Goal: Task Accomplishment & Management: Use online tool/utility

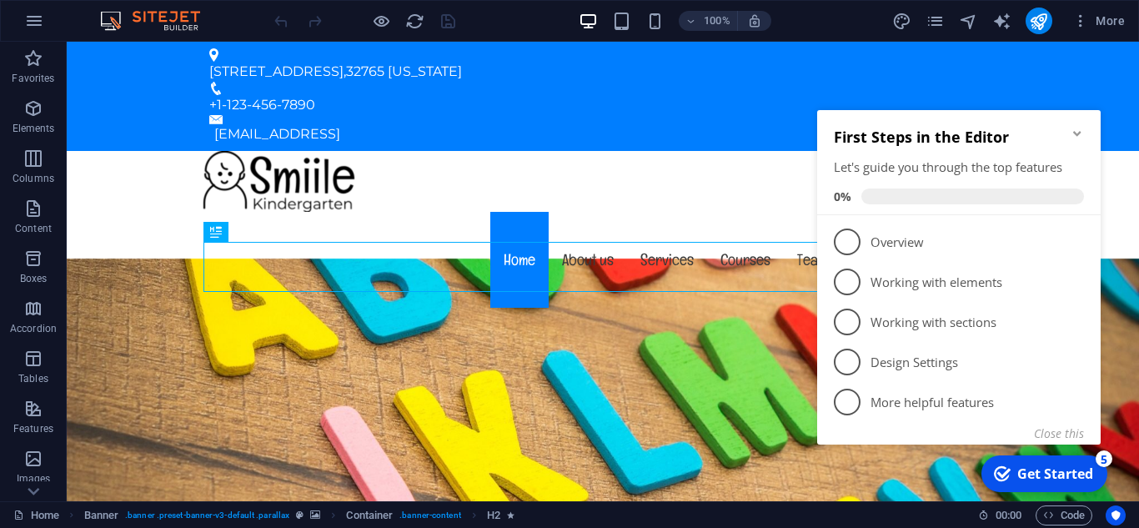
click at [1073, 134] on icon "Minimize checklist" at bounding box center [1077, 133] width 13 height 13
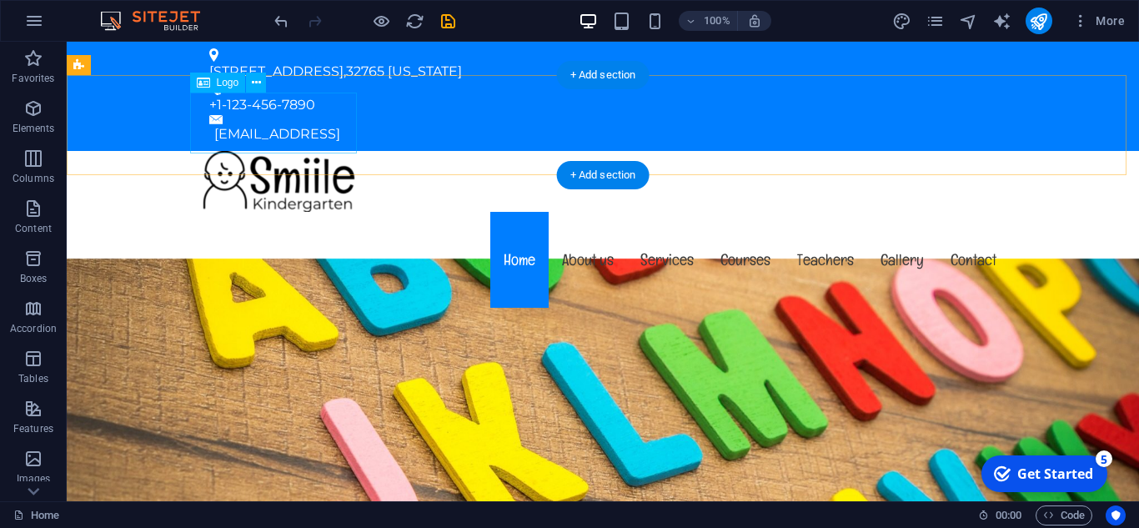
click at [272, 151] on div at bounding box center [603, 181] width 814 height 61
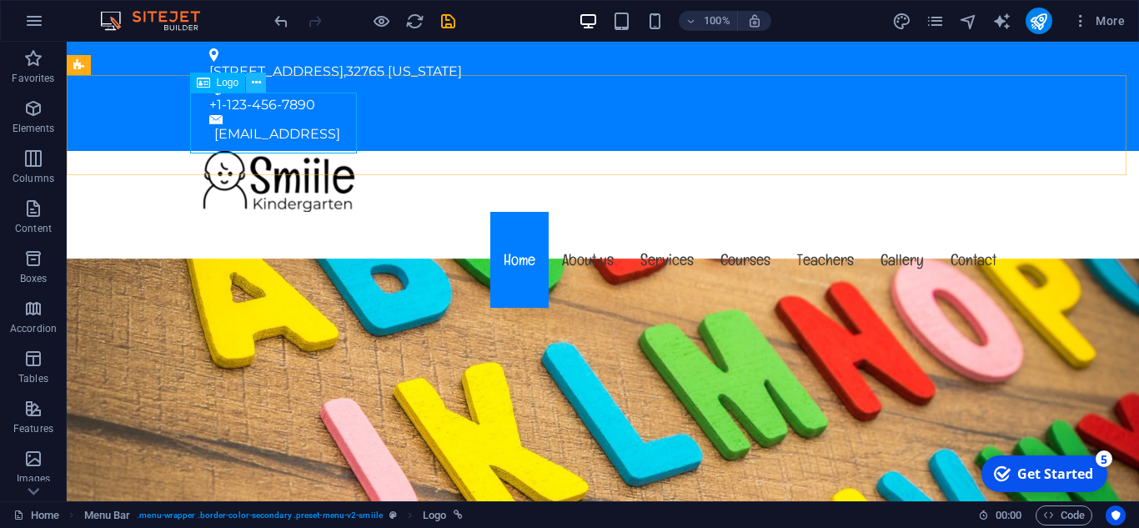
click at [249, 87] on button at bounding box center [256, 83] width 20 height 20
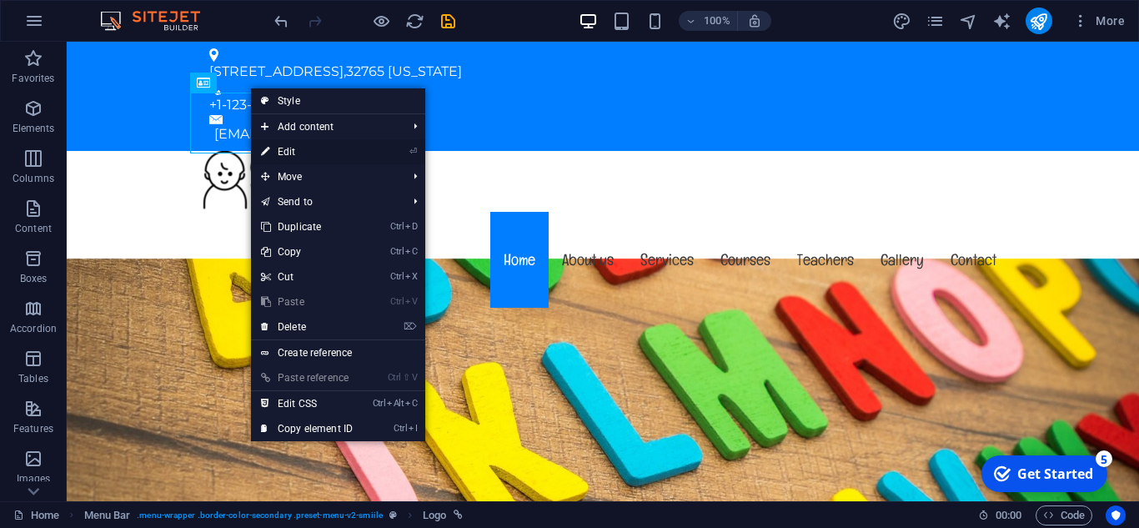
click at [327, 148] on link "⏎ Edit" at bounding box center [307, 151] width 112 height 25
select select "px"
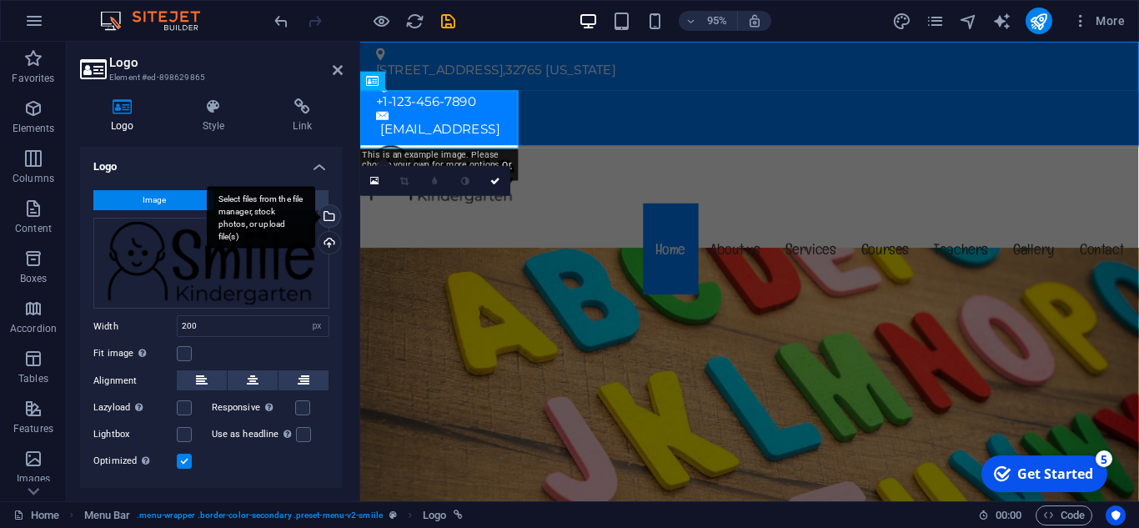
click at [327, 221] on div "Select files from the file manager, stock photos, or upload file(s)" at bounding box center [327, 217] width 25 height 25
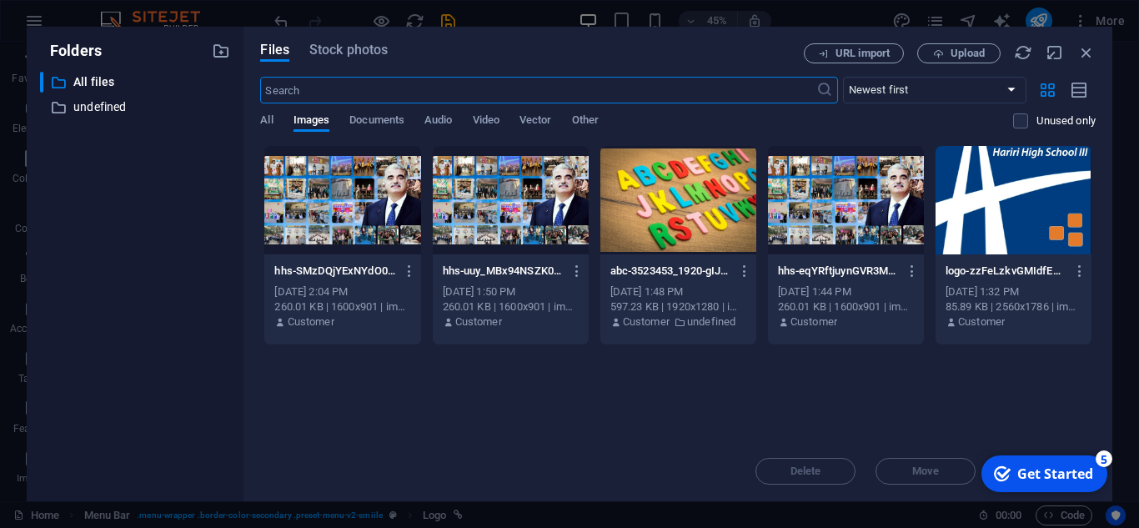
click at [987, 204] on div at bounding box center [1014, 200] width 156 height 108
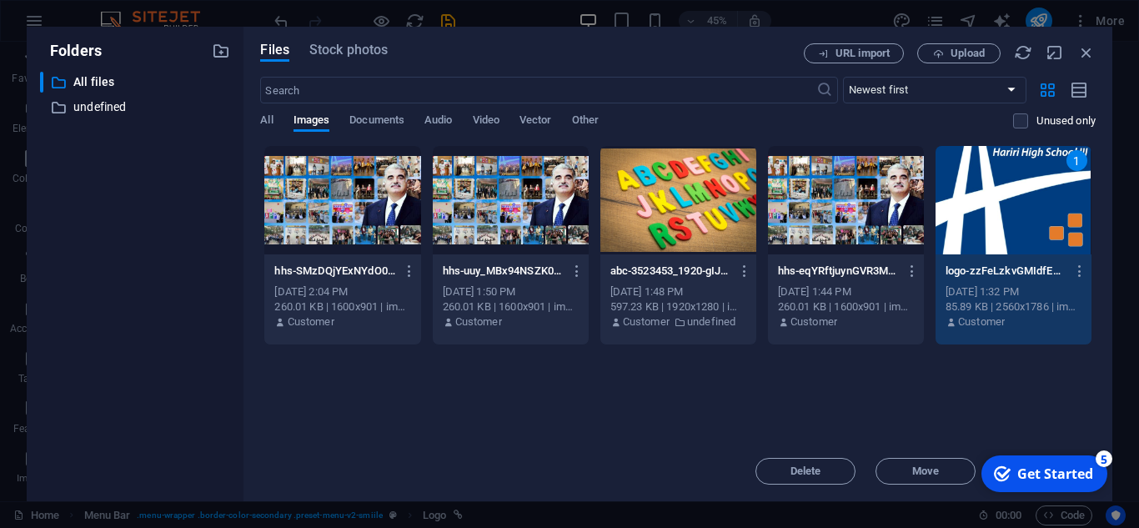
click at [987, 204] on div "1" at bounding box center [1014, 200] width 156 height 108
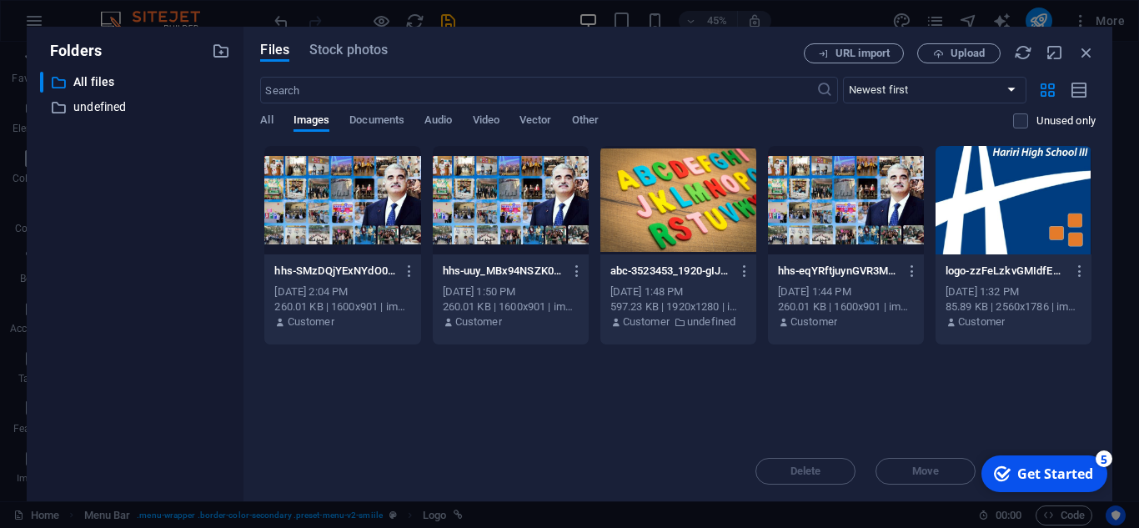
click at [987, 204] on div at bounding box center [1014, 200] width 156 height 108
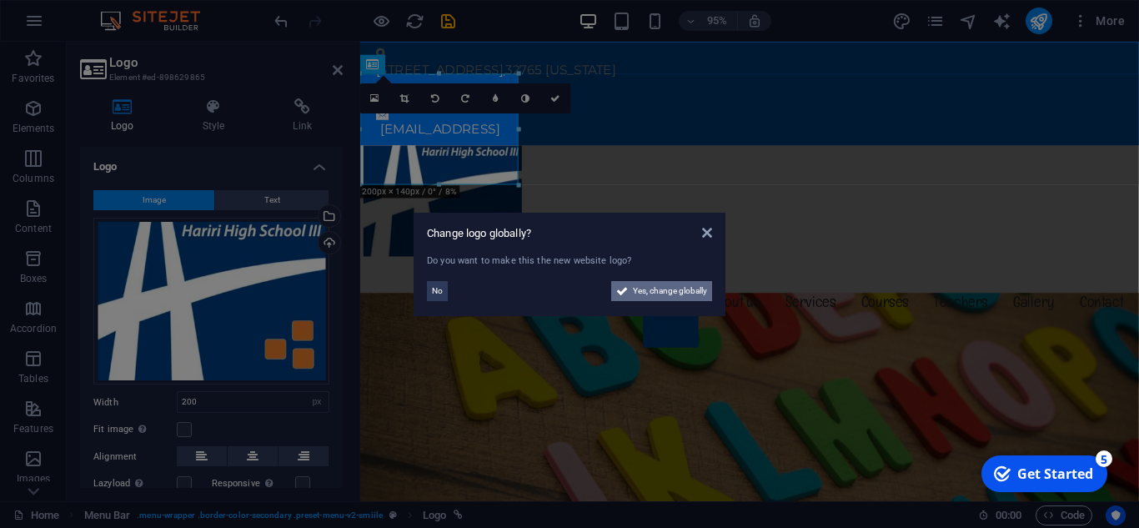
click at [675, 287] on span "Yes, change globally" at bounding box center [670, 291] width 74 height 20
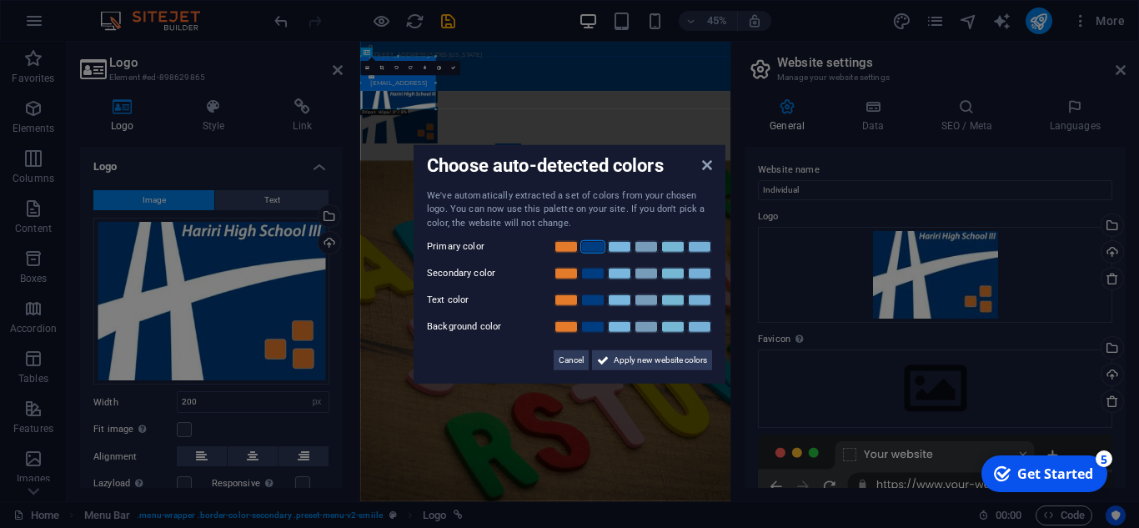
click at [589, 250] on link at bounding box center [592, 246] width 25 height 13
click at [567, 275] on link at bounding box center [566, 273] width 25 height 13
click at [616, 365] on span "Apply new website colors" at bounding box center [660, 360] width 93 height 20
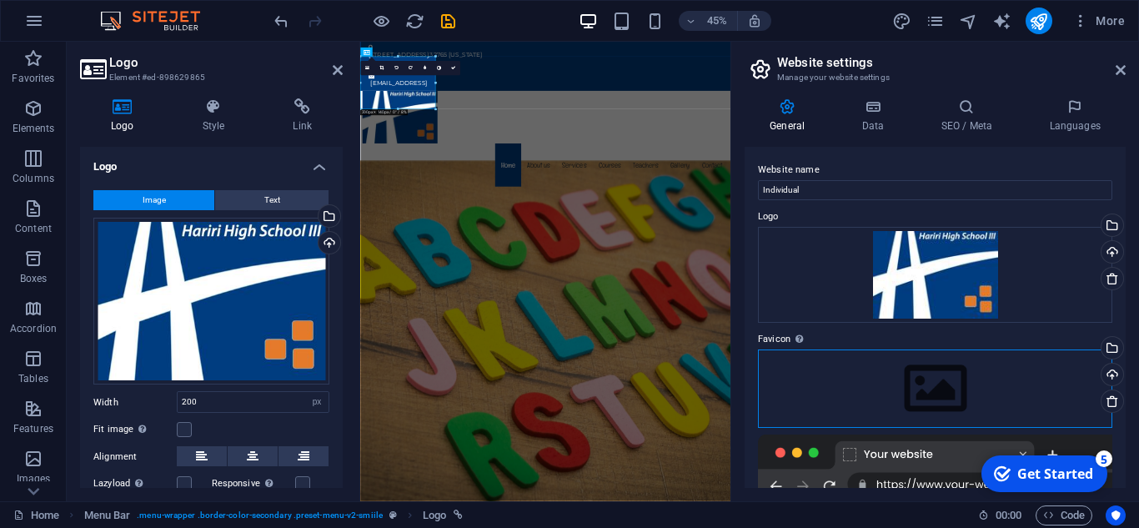
click at [841, 385] on div "Drag files here, click to choose files or select files from Files or our free s…" at bounding box center [935, 388] width 354 height 78
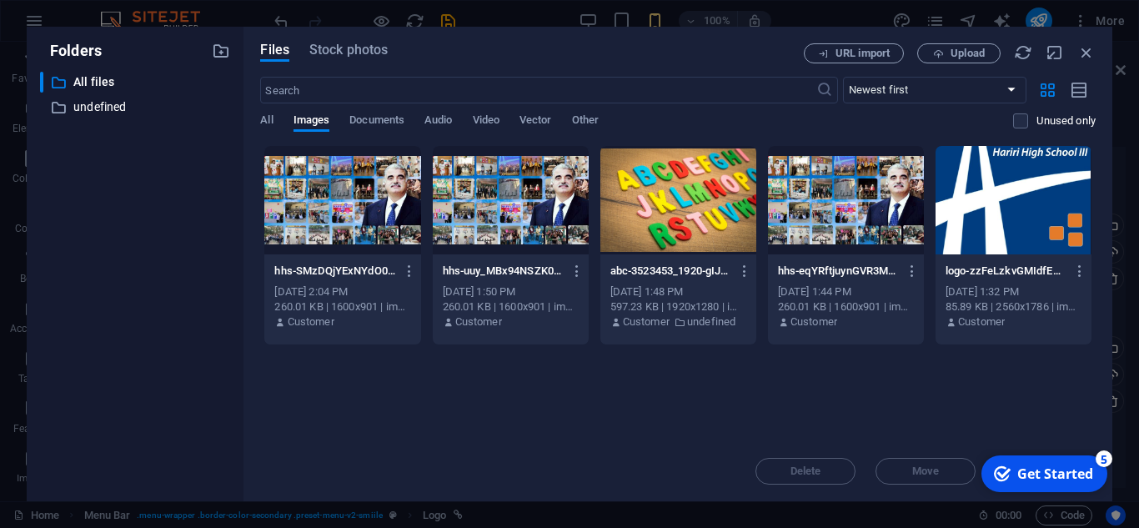
click at [982, 229] on div at bounding box center [1014, 200] width 156 height 108
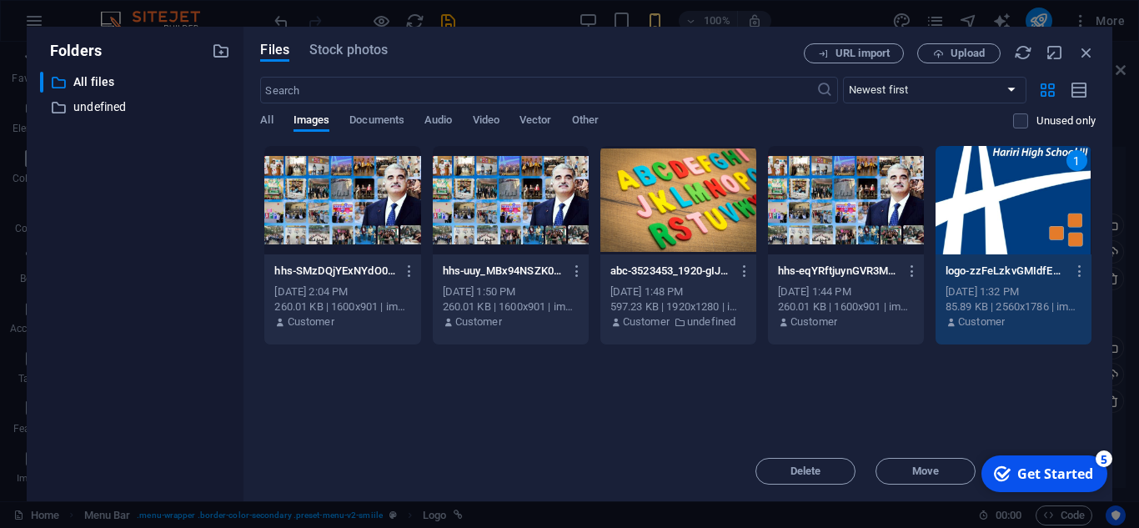
click at [984, 236] on div "1" at bounding box center [1014, 200] width 156 height 108
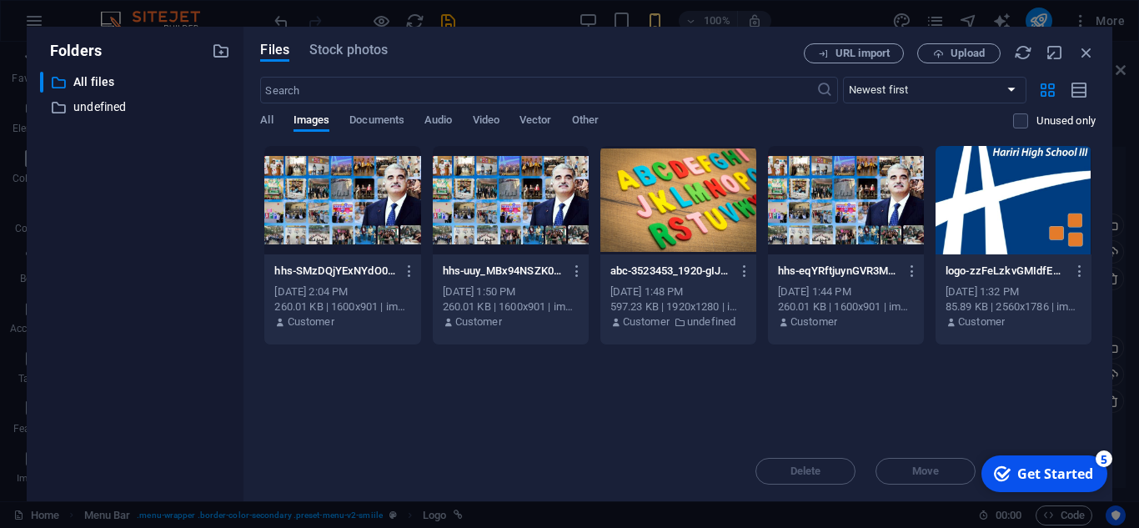
click at [984, 236] on div at bounding box center [1014, 200] width 156 height 108
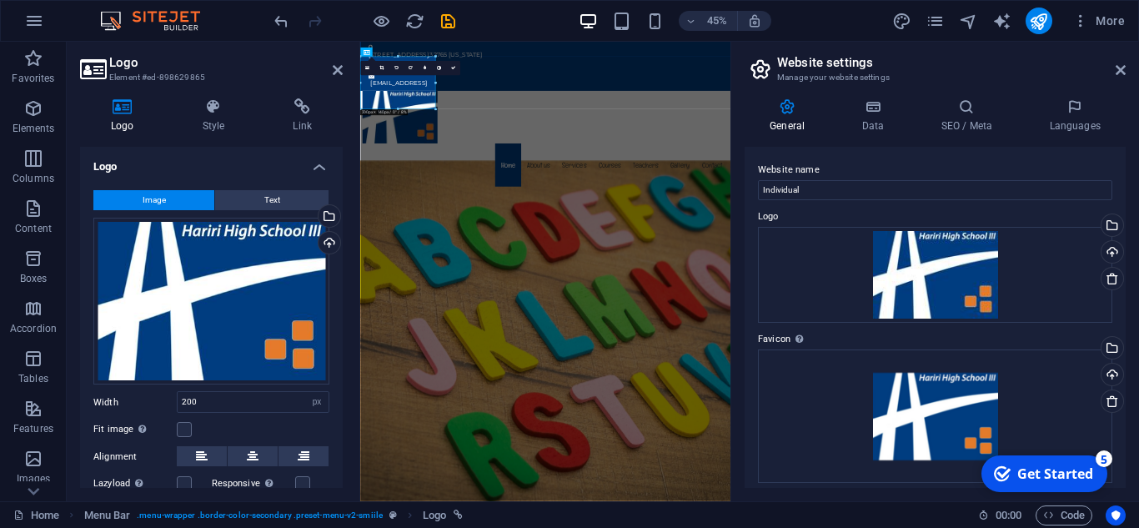
click at [1121, 78] on header "Website settings Manage your website settings" at bounding box center [937, 63] width 378 height 43
click at [1119, 68] on icon at bounding box center [1121, 69] width 10 height 13
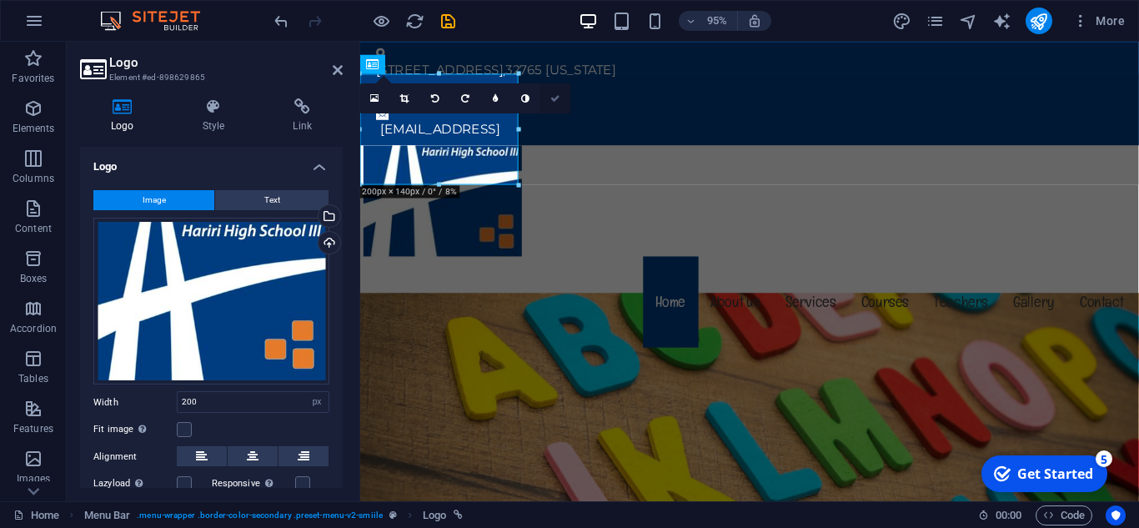
click at [560, 96] on link at bounding box center [556, 98] width 30 height 30
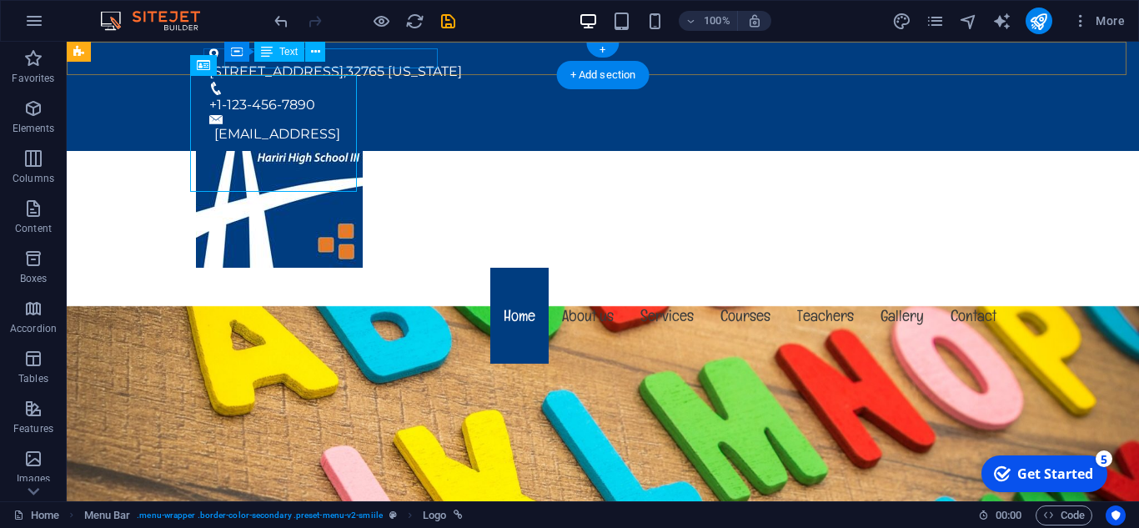
click at [400, 62] on div "[STREET_ADDRESS][US_STATE]" at bounding box center [596, 72] width 774 height 20
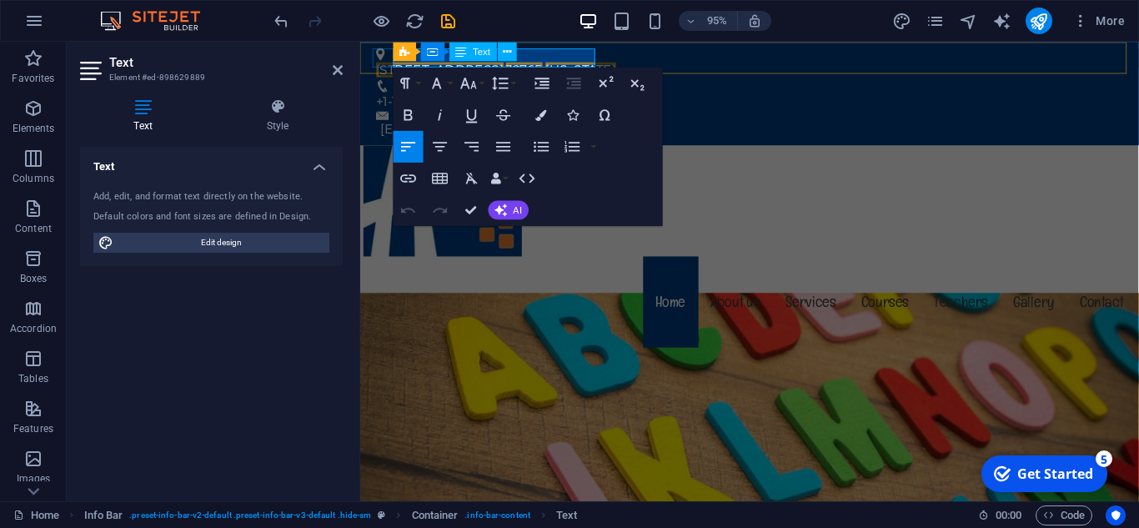
click at [540, 63] on span "32765" at bounding box center [533, 71] width 38 height 16
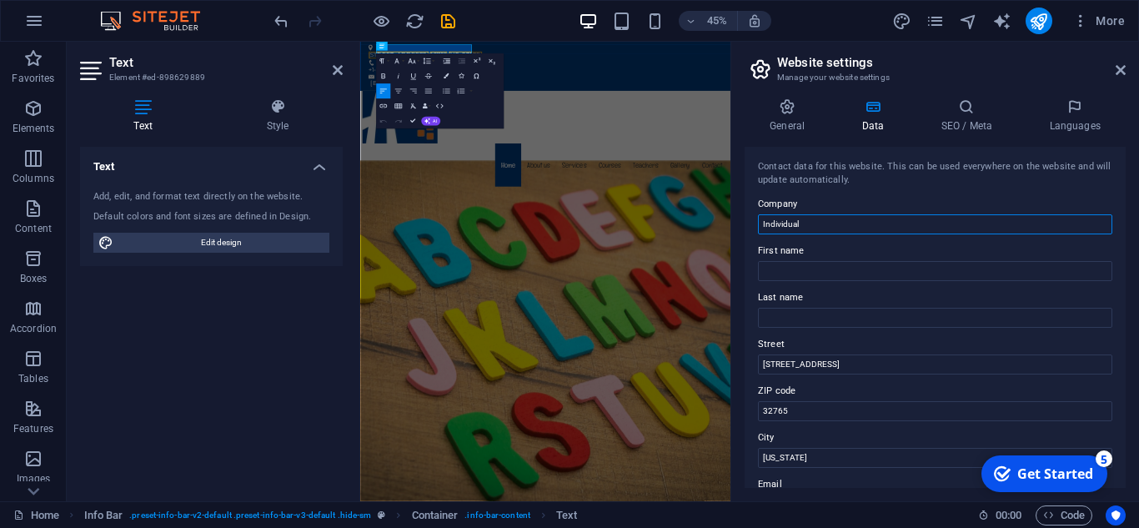
click at [809, 225] on input "Individual" at bounding box center [935, 224] width 354 height 20
click at [808, 229] on input "[PERSON_NAME] High Shool III" at bounding box center [935, 224] width 354 height 20
type input "[PERSON_NAME] High School III"
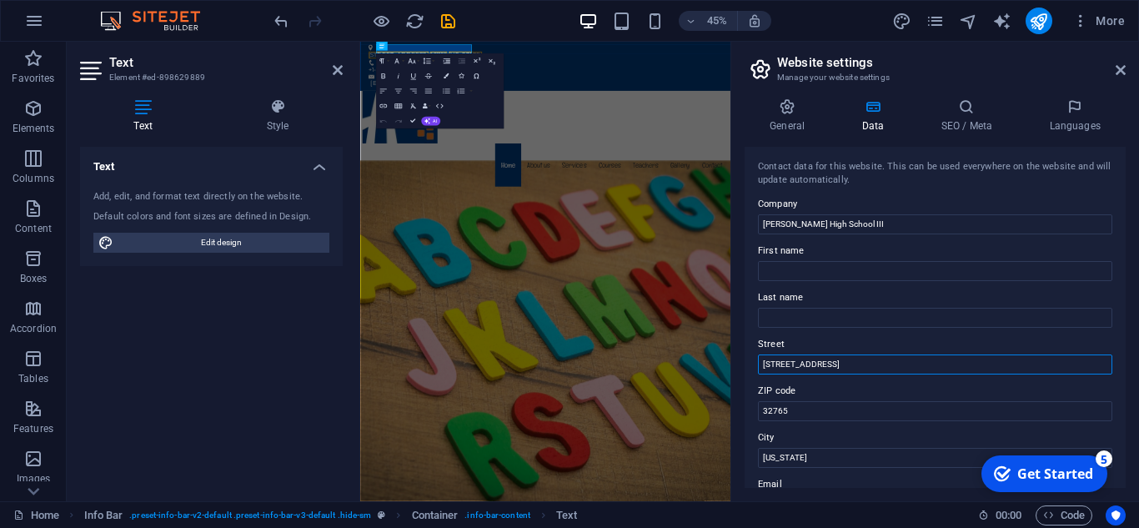
click at [838, 361] on input "[STREET_ADDRESS]" at bounding box center [935, 364] width 354 height 20
type input "[PERSON_NAME]"
click at [799, 454] on input "[US_STATE]" at bounding box center [935, 458] width 354 height 20
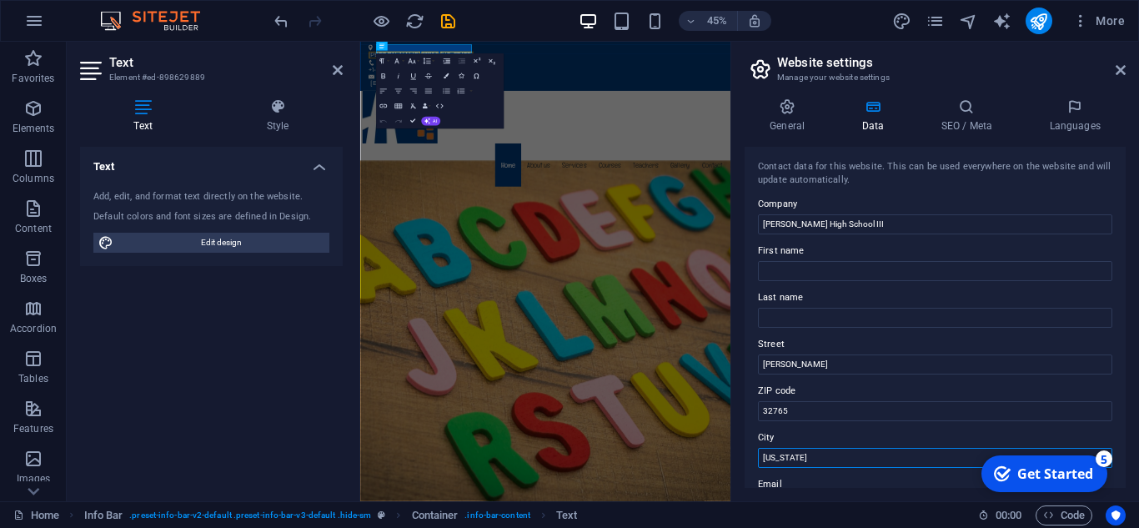
click at [799, 454] on input "[US_STATE]" at bounding box center [935, 458] width 354 height 20
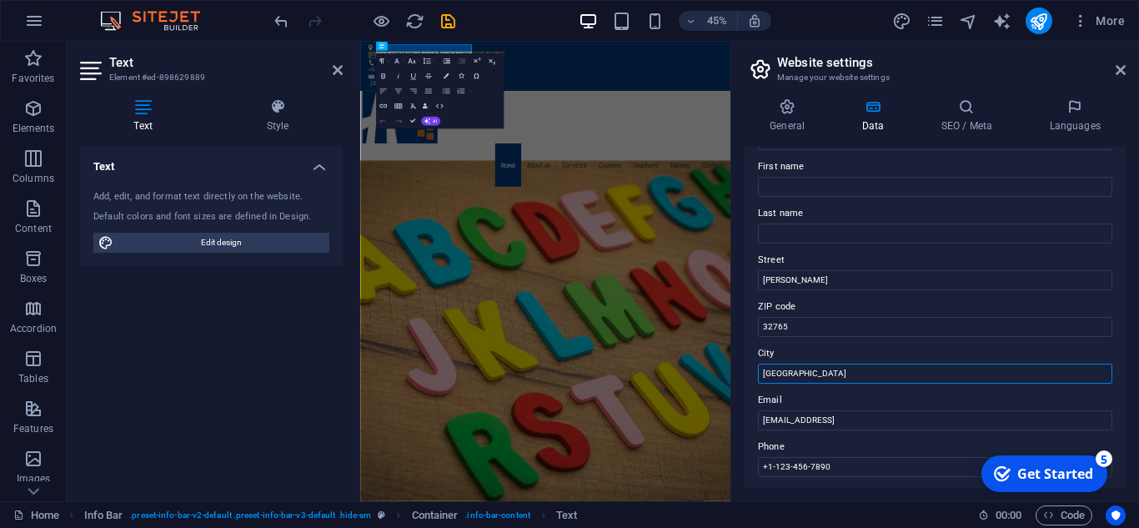
scroll to position [167, 0]
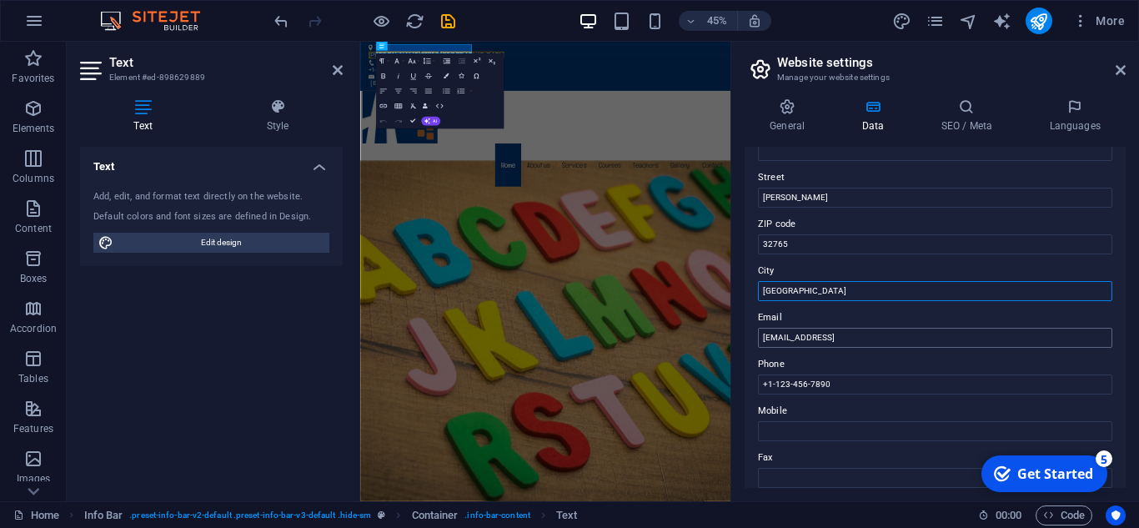
type input "[GEOGRAPHIC_DATA]"
drag, startPoint x: 957, startPoint y: 336, endPoint x: 762, endPoint y: 343, distance: 195.3
click at [762, 343] on input "[EMAIL_ADDRESS]" at bounding box center [935, 338] width 354 height 20
type input "[EMAIL_ADDRESS][DOMAIN_NAME]"
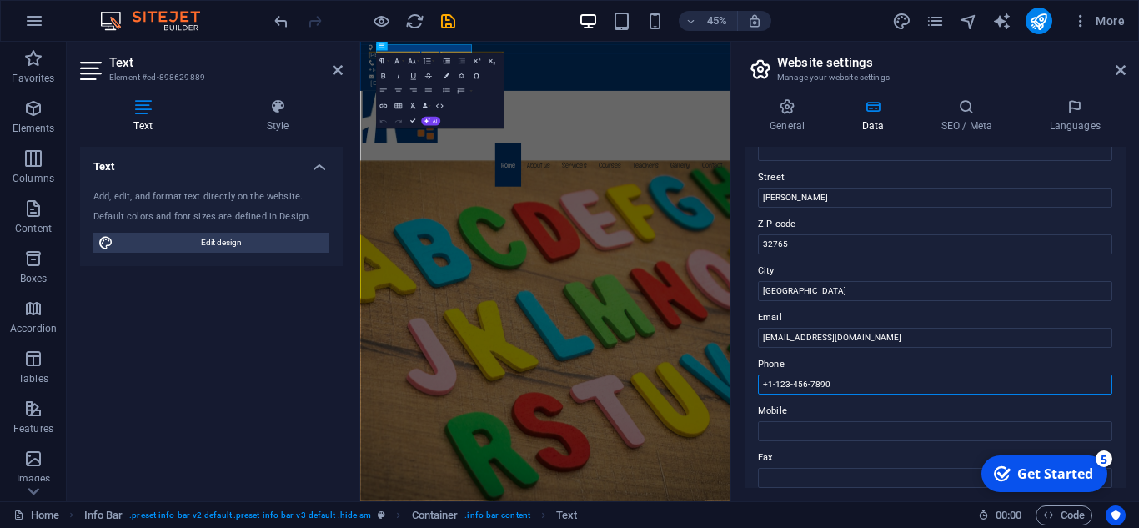
click at [839, 378] on input "+1-123-456-7890" at bounding box center [935, 384] width 354 height 20
type input "+961 1855565 - 75"
click at [809, 244] on input "32765" at bounding box center [935, 244] width 354 height 20
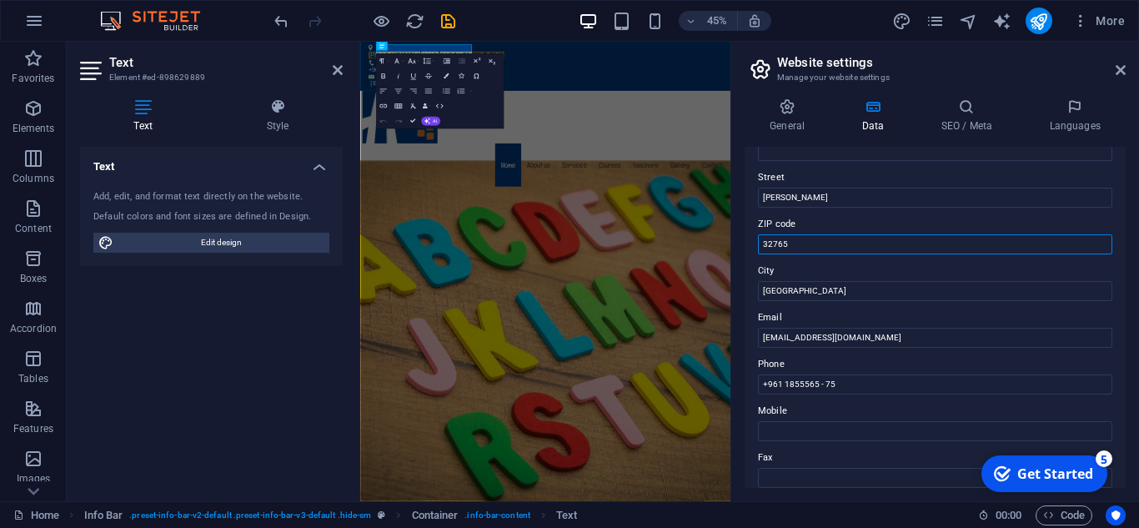
click at [809, 244] on input "32765" at bounding box center [935, 244] width 354 height 20
click at [805, 291] on input "[GEOGRAPHIC_DATA]" at bounding box center [935, 291] width 354 height 20
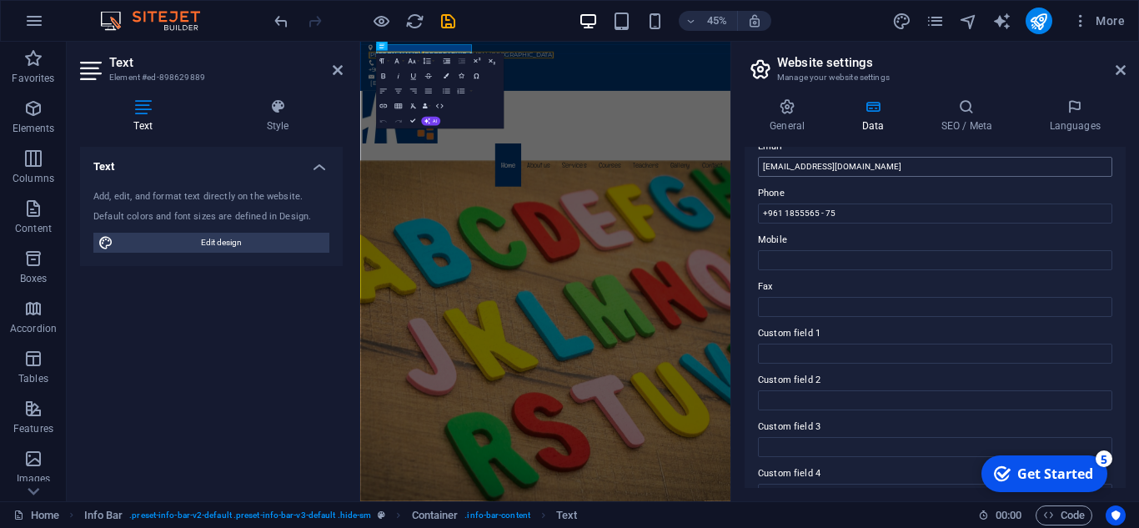
scroll to position [377, 0]
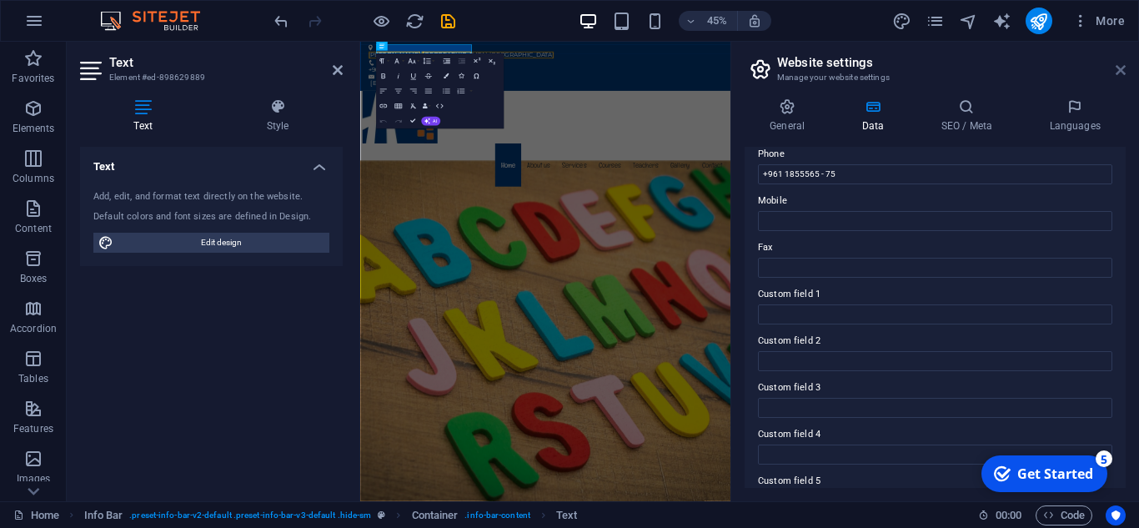
type input "[GEOGRAPHIC_DATA], [GEOGRAPHIC_DATA]"
click at [1120, 73] on icon at bounding box center [1121, 69] width 10 height 13
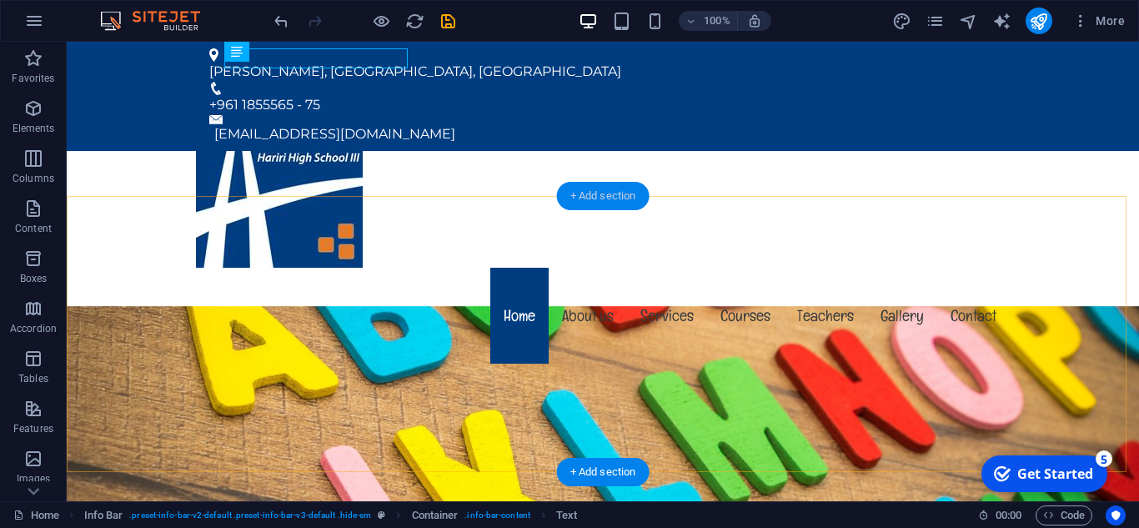
click at [588, 198] on div "+ Add section" at bounding box center [603, 196] width 93 height 28
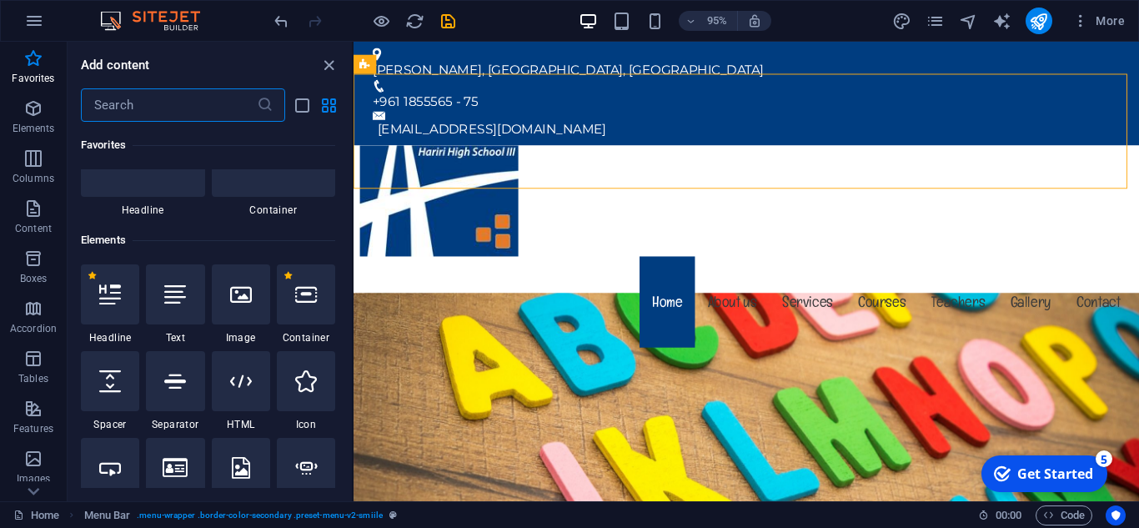
scroll to position [0, 0]
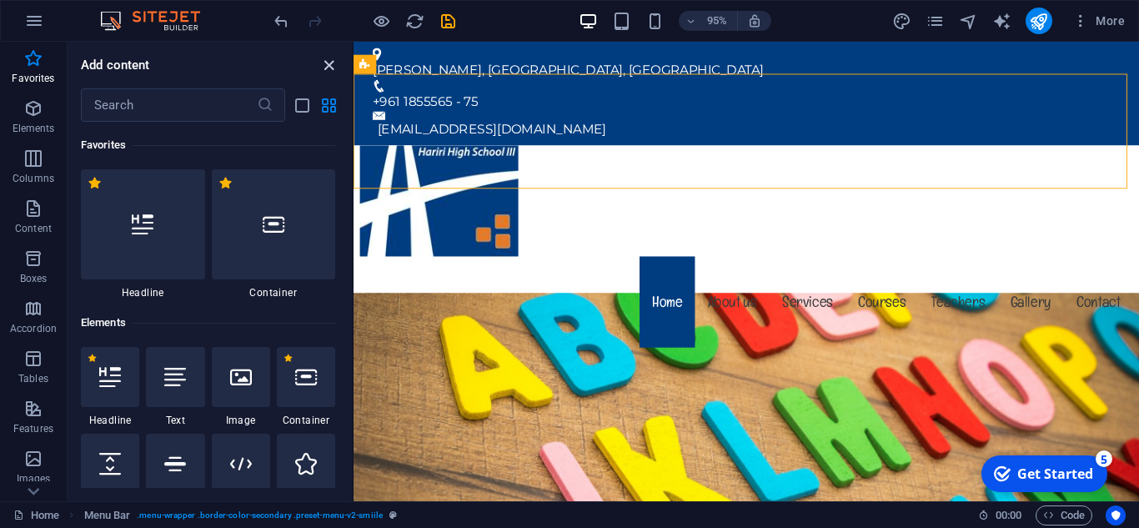
click at [332, 63] on icon "close panel" at bounding box center [328, 65] width 19 height 19
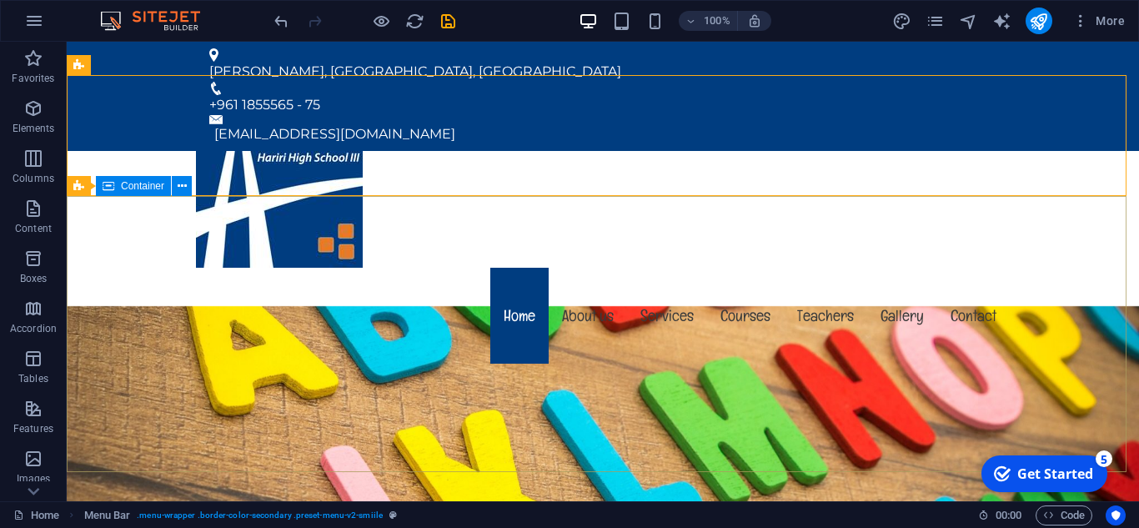
click at [133, 187] on span "Container" at bounding box center [142, 186] width 43 height 10
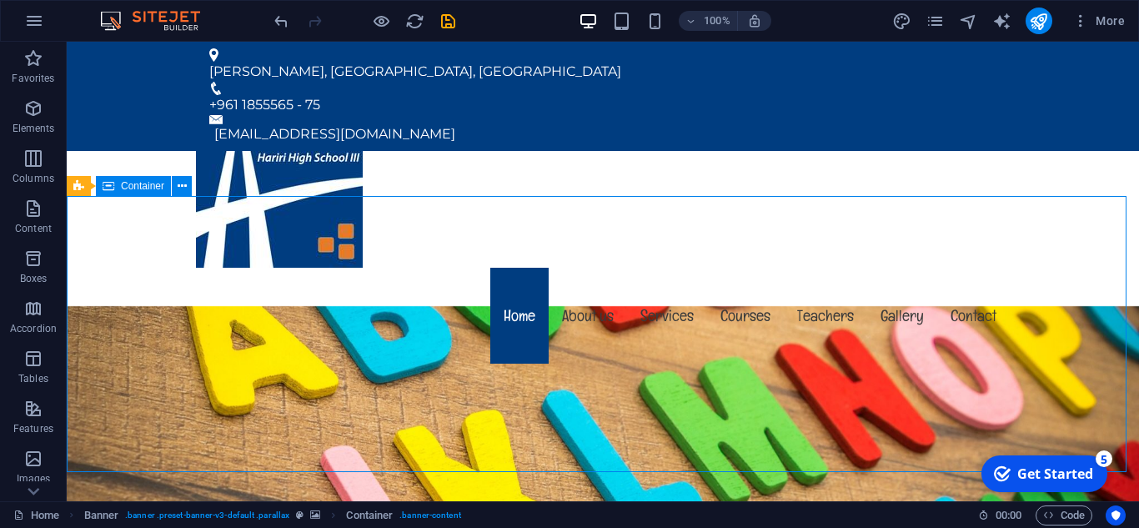
click at [133, 187] on span "Container" at bounding box center [142, 186] width 43 height 10
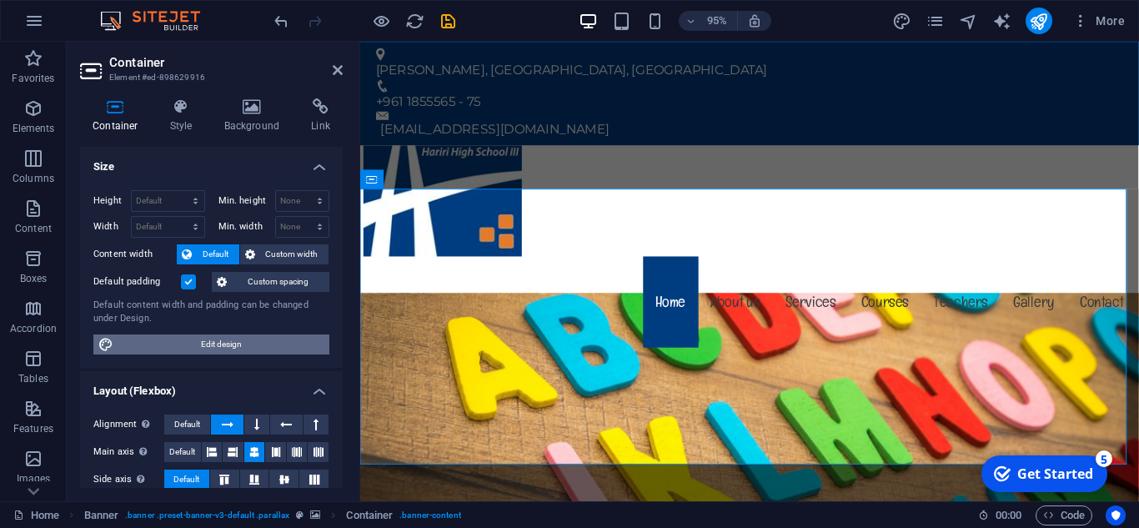
click at [231, 349] on span "Edit design" at bounding box center [221, 344] width 206 height 20
select select "rem"
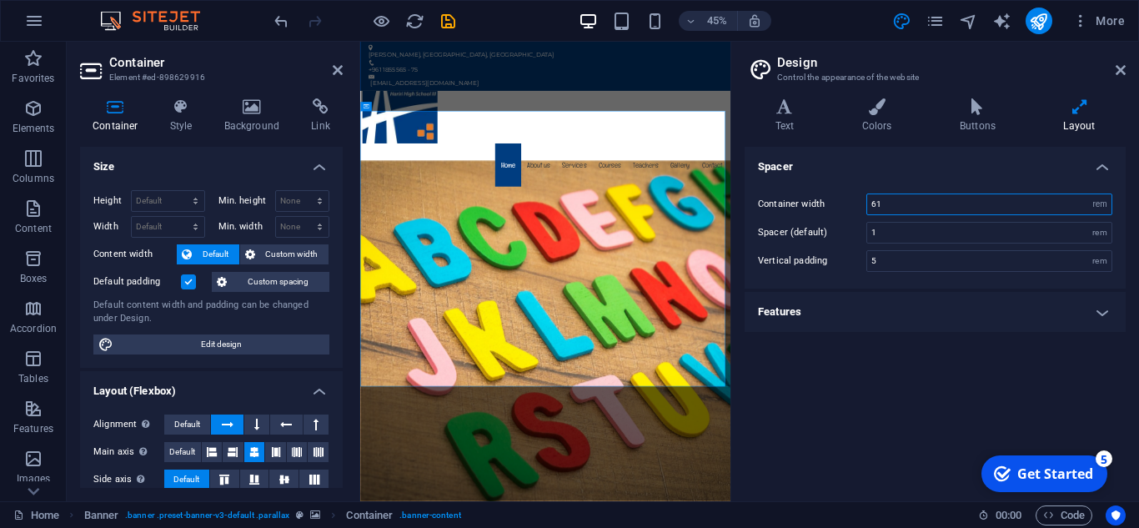
click at [944, 203] on input "61" at bounding box center [989, 204] width 244 height 20
type input "80"
click at [1120, 68] on icon at bounding box center [1121, 69] width 10 height 13
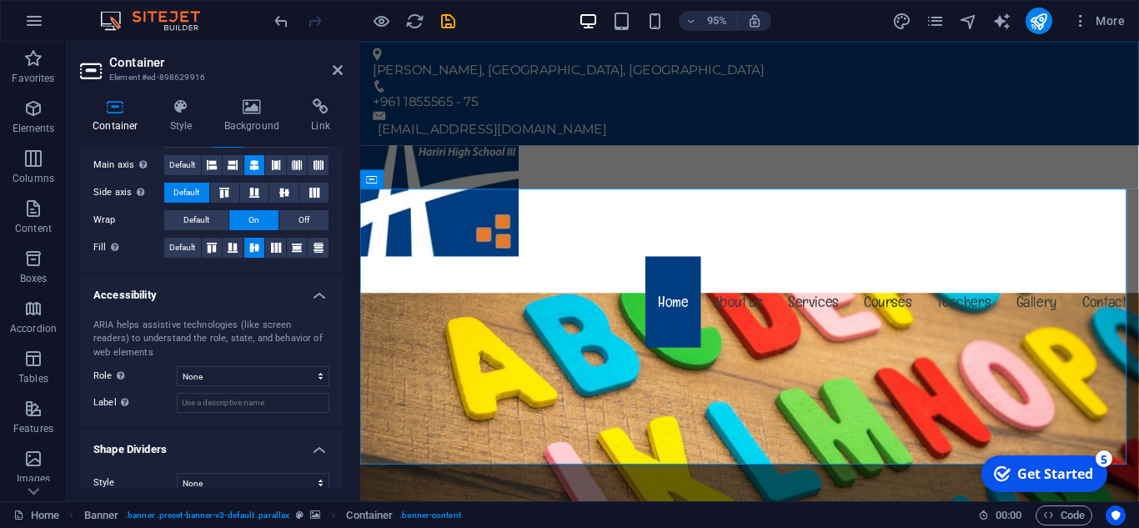
scroll to position [305, 0]
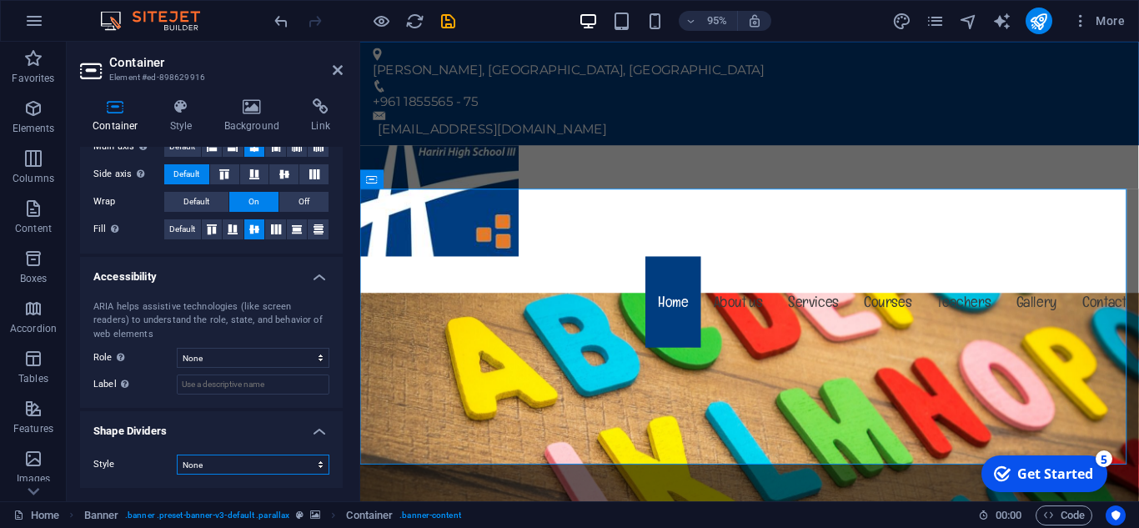
click at [315, 465] on select "None Triangle Square Diagonal Polygon 1 Polygon 2 Zigzag Multiple Zigzags Waves…" at bounding box center [253, 465] width 153 height 20
click at [177, 455] on select "None Triangle Square Diagonal Polygon 1 Polygon 2 Zigzag Multiple Zigzags Waves…" at bounding box center [253, 465] width 153 height 20
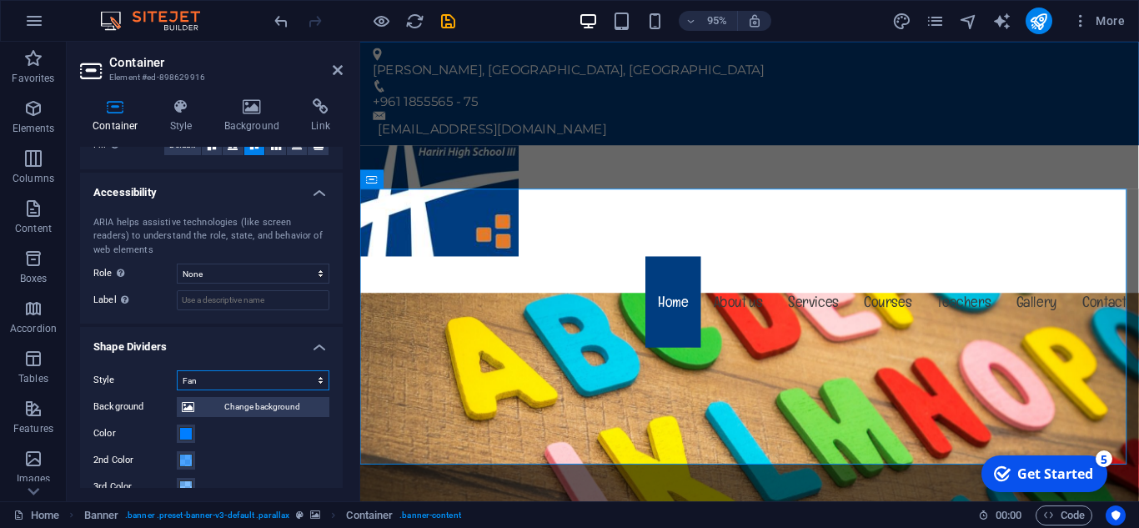
scroll to position [472, 0]
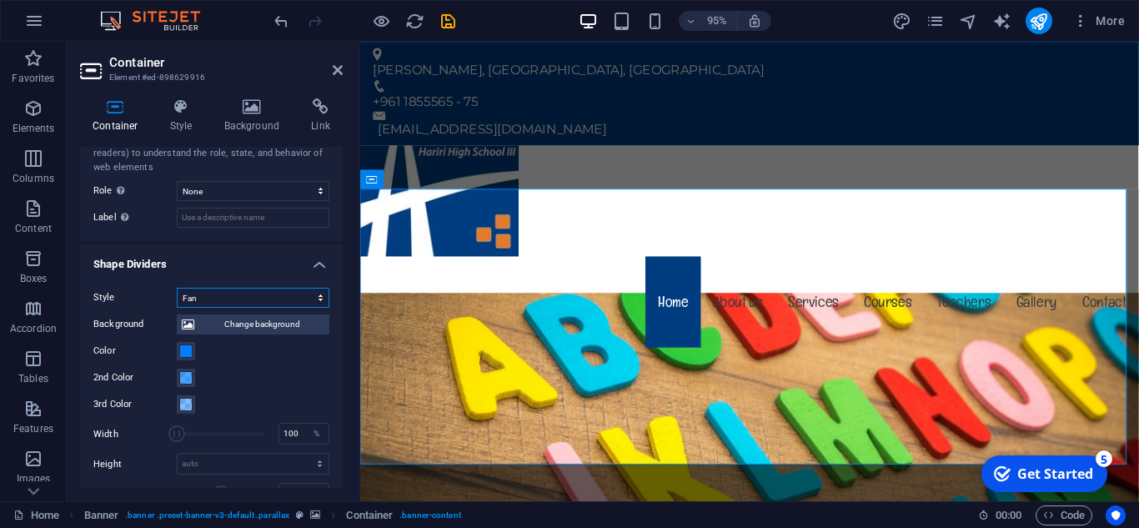
click at [313, 293] on select "None Triangle Square Diagonal Polygon 1 Polygon 2 Zigzag Multiple Zigzags Waves…" at bounding box center [253, 298] width 153 height 20
click at [177, 288] on select "None Triangle Square Diagonal Polygon 1 Polygon 2 Zigzag Multiple Zigzags Waves…" at bounding box center [253, 298] width 153 height 20
click at [280, 292] on select "None Triangle Square Diagonal Polygon 1 Polygon 2 Zigzag Multiple Zigzags Waves…" at bounding box center [253, 298] width 153 height 20
click at [177, 288] on select "None Triangle Square Diagonal Polygon 1 Polygon 2 Zigzag Multiple Zigzags Waves…" at bounding box center [253, 298] width 153 height 20
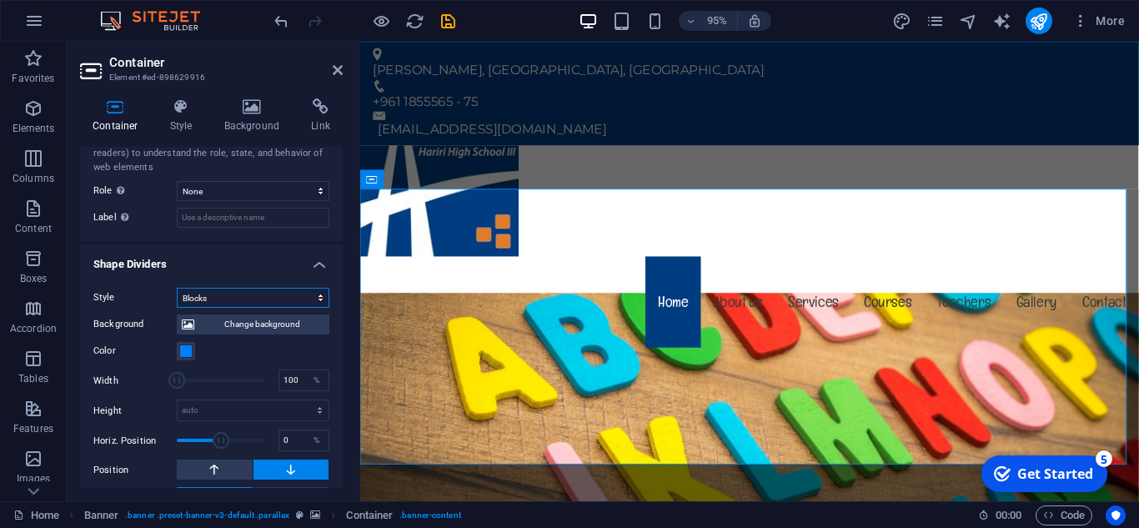
click at [311, 292] on select "None Triangle Square Diagonal Polygon 1 Polygon 2 Zigzag Multiple Zigzags Waves…" at bounding box center [253, 298] width 153 height 20
click at [177, 288] on select "None Triangle Square Diagonal Polygon 1 Polygon 2 Zigzag Multiple Zigzags Waves…" at bounding box center [253, 298] width 153 height 20
click at [299, 294] on select "None Triangle Square Diagonal Polygon 1 Polygon 2 Zigzag Multiple Zigzags Waves…" at bounding box center [253, 298] width 153 height 20
select select "none"
click at [177, 308] on select "None Triangle Square Diagonal Polygon 1 Polygon 2 Zigzag Multiple Zigzags Waves…" at bounding box center [253, 298] width 153 height 20
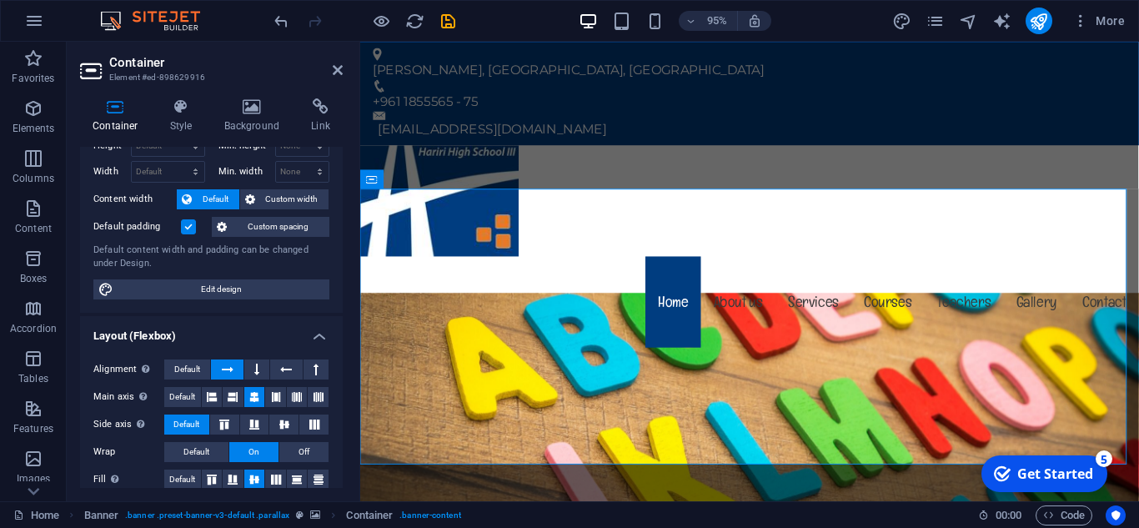
scroll to position [0, 0]
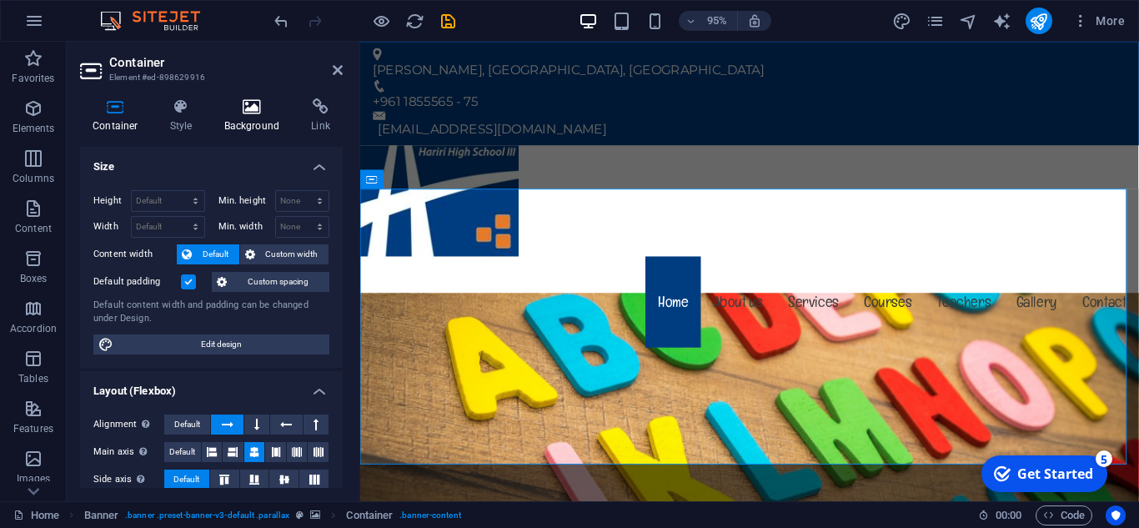
click at [245, 128] on h4 "Background" at bounding box center [256, 115] width 88 height 35
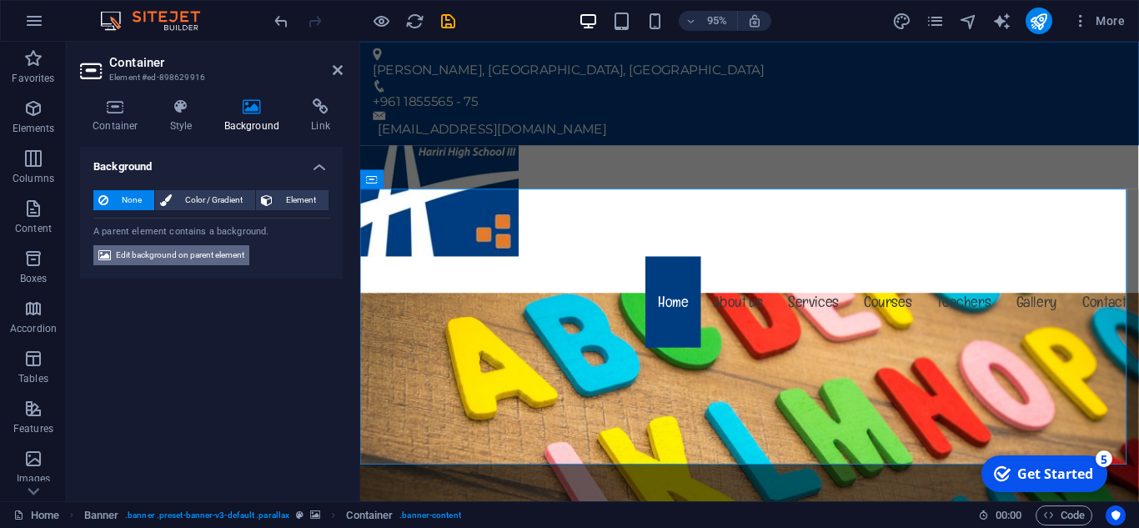
click at [190, 256] on span "Edit background on parent element" at bounding box center [180, 255] width 128 height 20
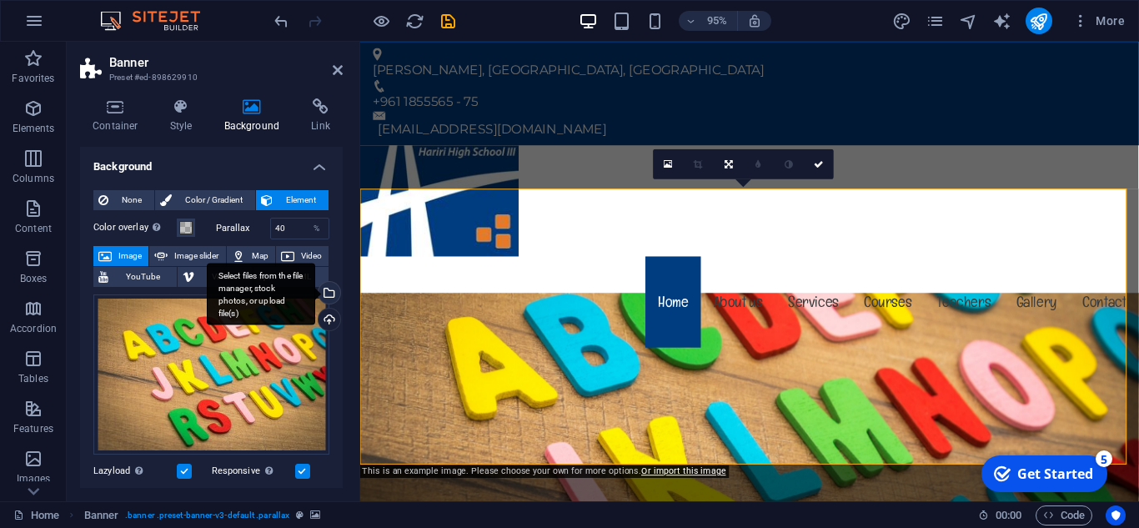
click at [315, 292] on div "Select files from the file manager, stock photos, or upload file(s)" at bounding box center [261, 294] width 108 height 63
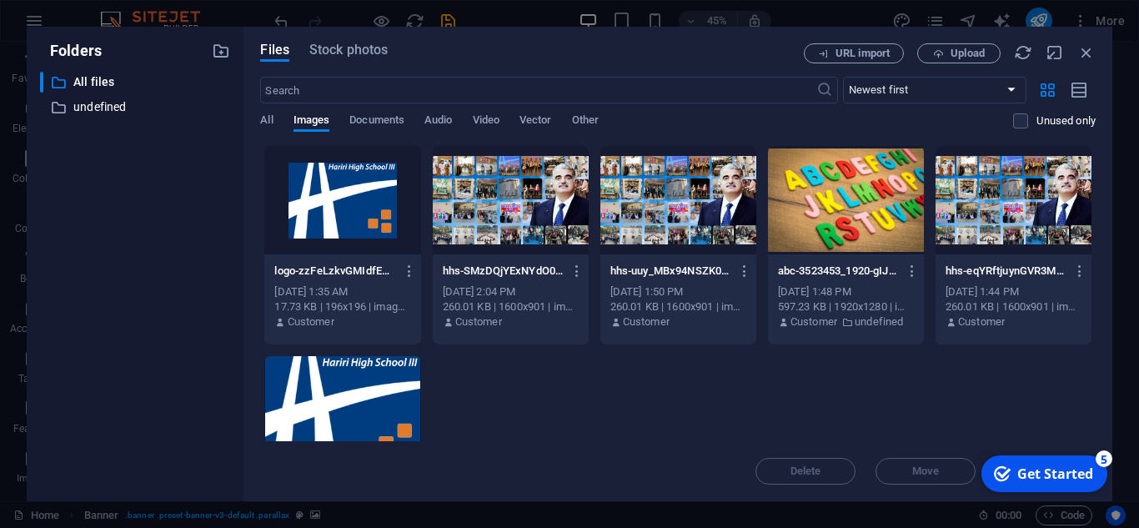
click at [476, 213] on div at bounding box center [511, 200] width 156 height 108
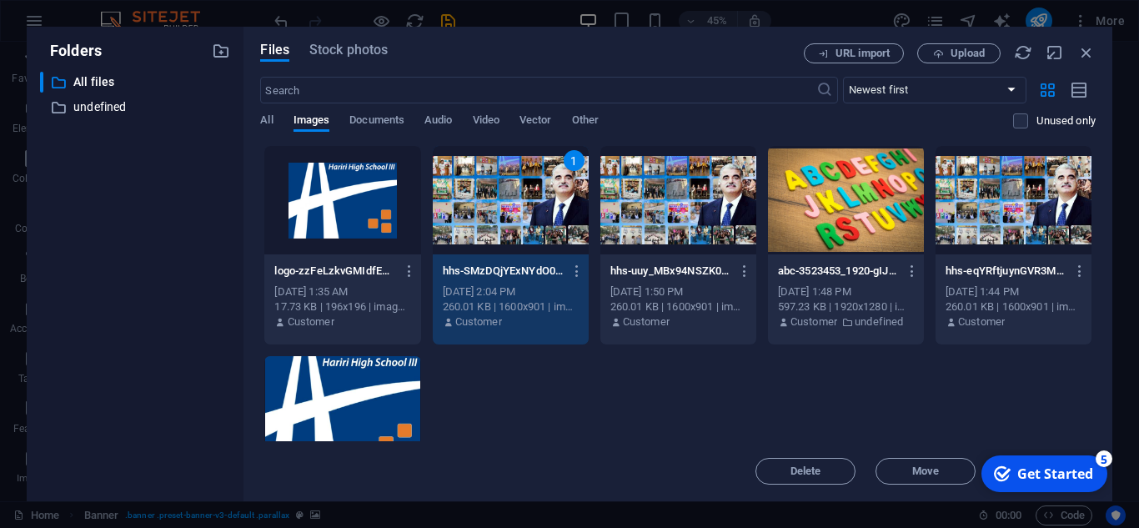
click at [553, 229] on div "1" at bounding box center [511, 200] width 156 height 108
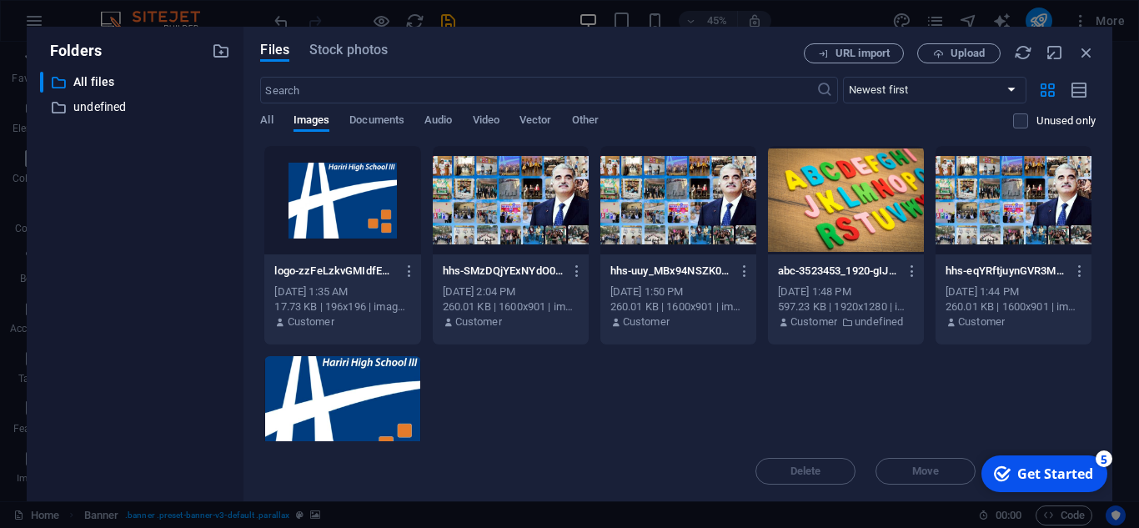
click at [553, 229] on div at bounding box center [511, 200] width 156 height 108
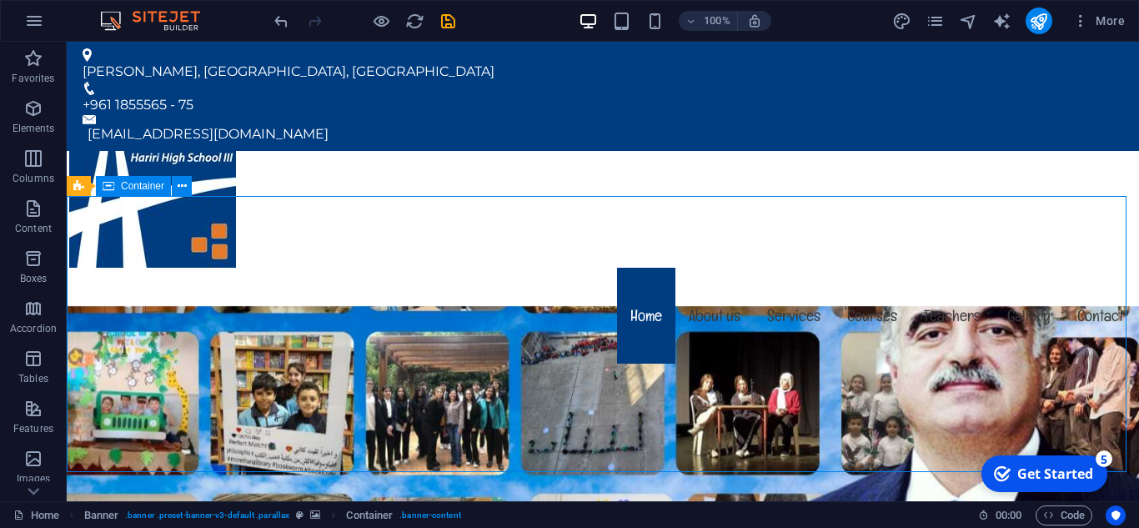
drag, startPoint x: 97, startPoint y: 216, endPoint x: 389, endPoint y: 214, distance: 291.9
drag, startPoint x: 389, startPoint y: 214, endPoint x: 386, endPoint y: 237, distance: 22.7
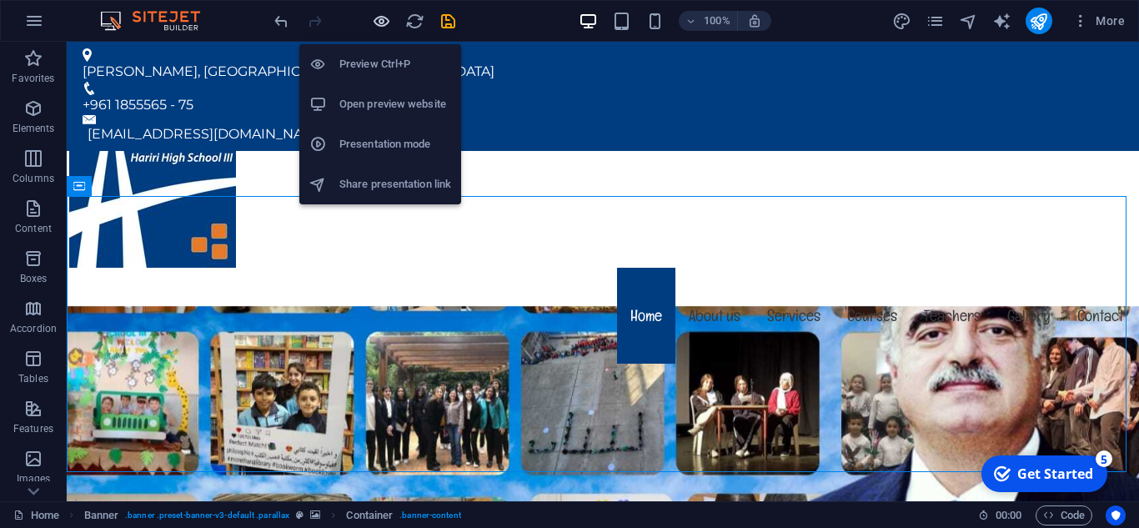
click at [384, 20] on icon "button" at bounding box center [381, 21] width 19 height 19
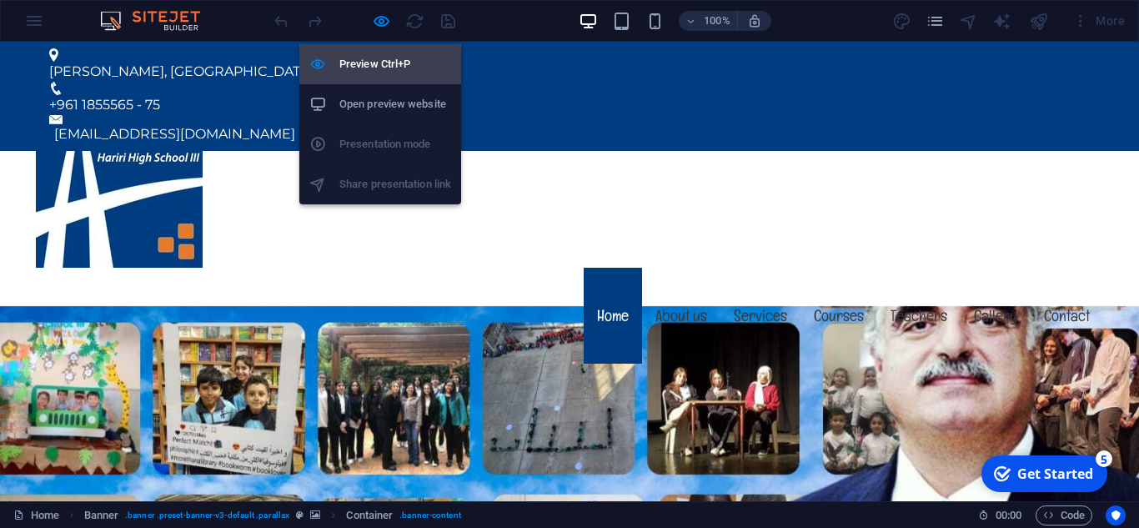
click at [380, 63] on h6 "Preview Ctrl+P" at bounding box center [395, 64] width 112 height 20
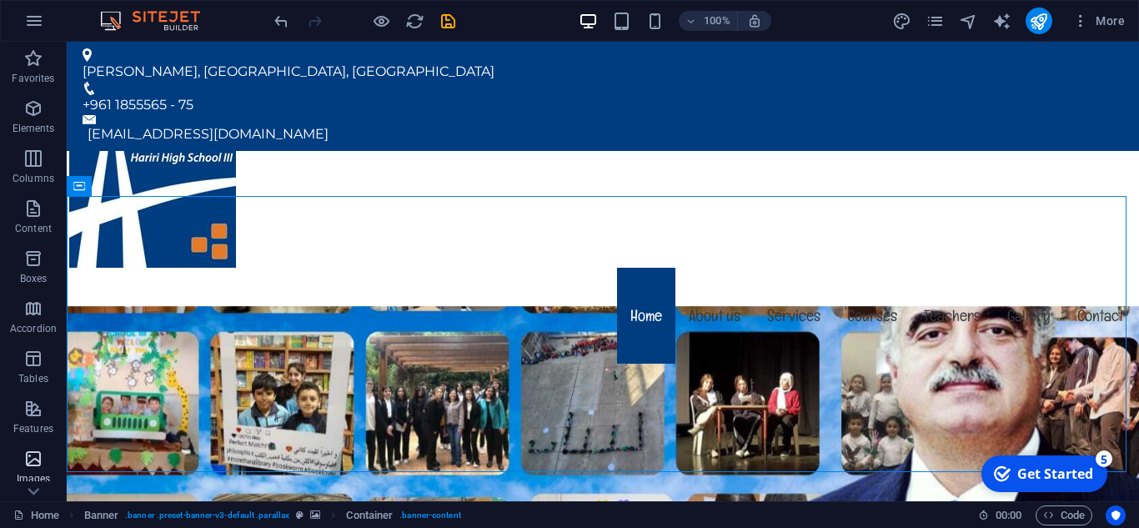
click at [25, 454] on icon "button" at bounding box center [33, 459] width 20 height 20
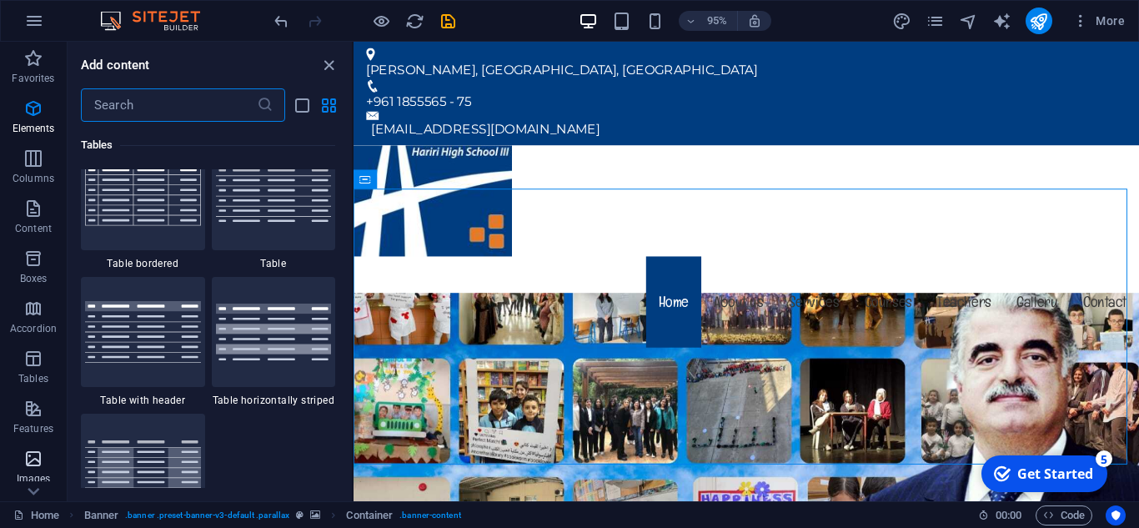
scroll to position [8456, 0]
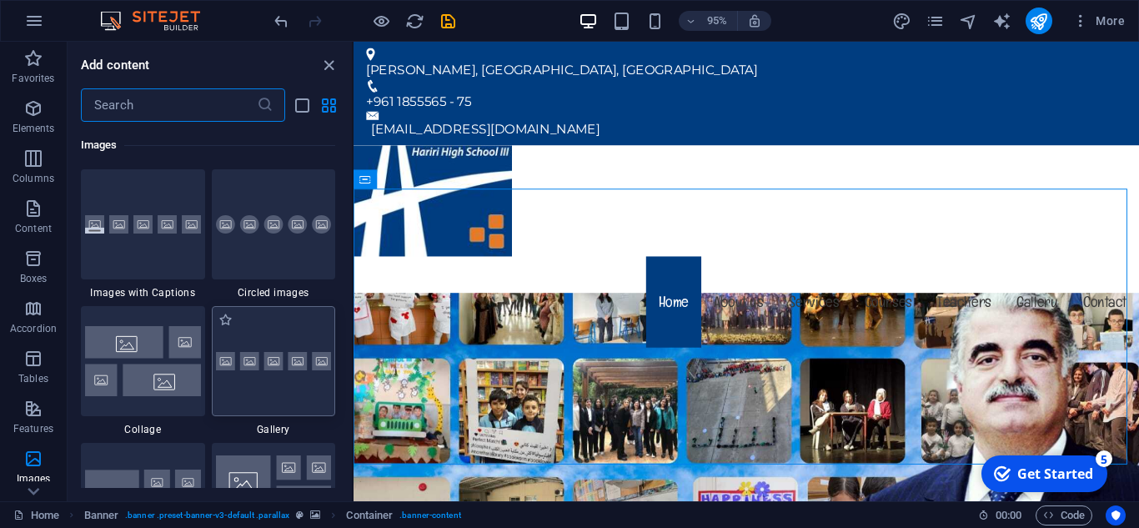
click at [232, 390] on div at bounding box center [274, 361] width 124 height 110
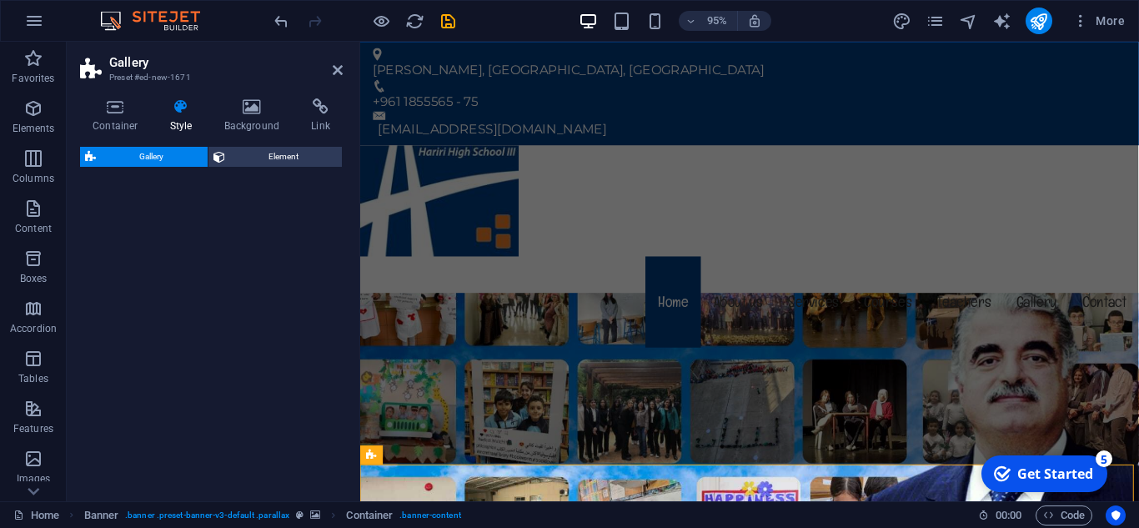
select select "rem"
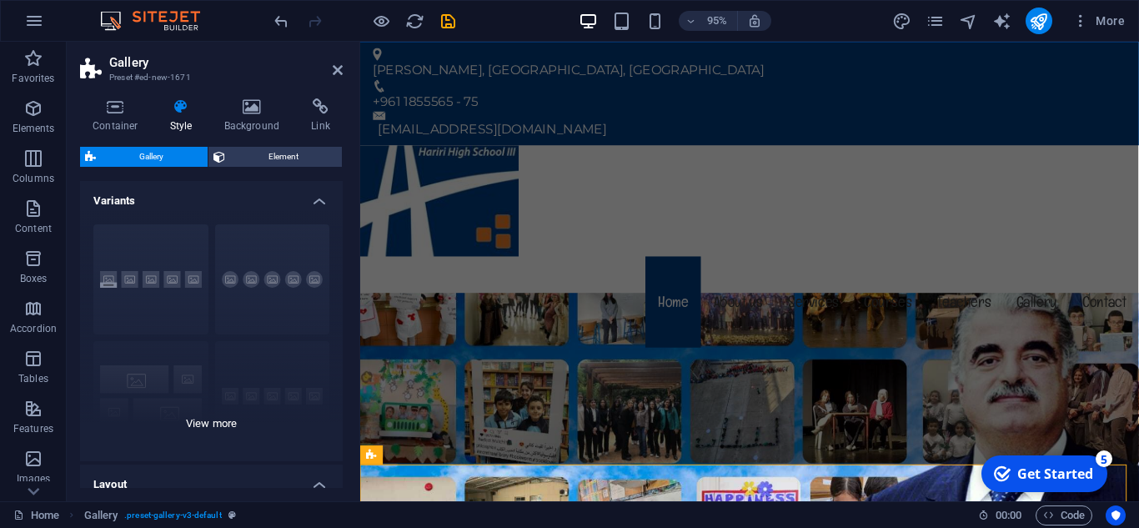
click at [178, 315] on div "Captions Circle Collage Default Grid Grid shifted" at bounding box center [211, 336] width 263 height 250
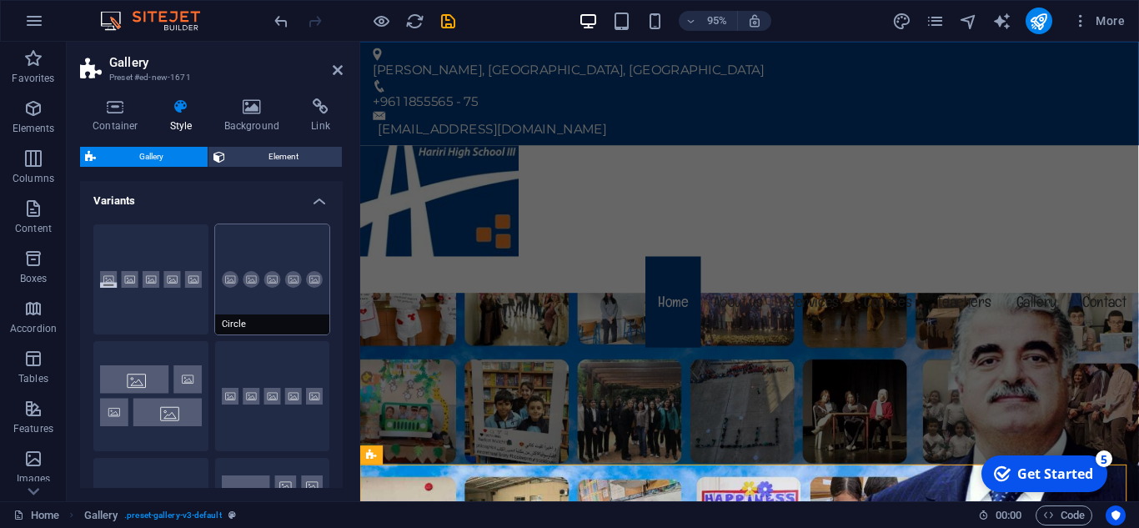
click at [249, 304] on button "Circle" at bounding box center [272, 279] width 115 height 110
click at [218, 367] on button "Default" at bounding box center [272, 396] width 115 height 110
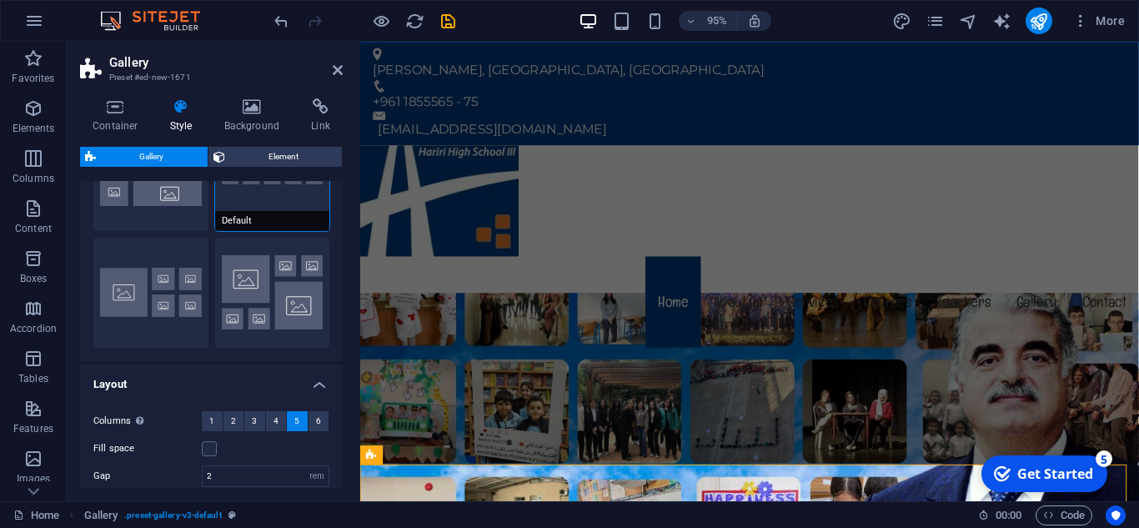
scroll to position [250, 0]
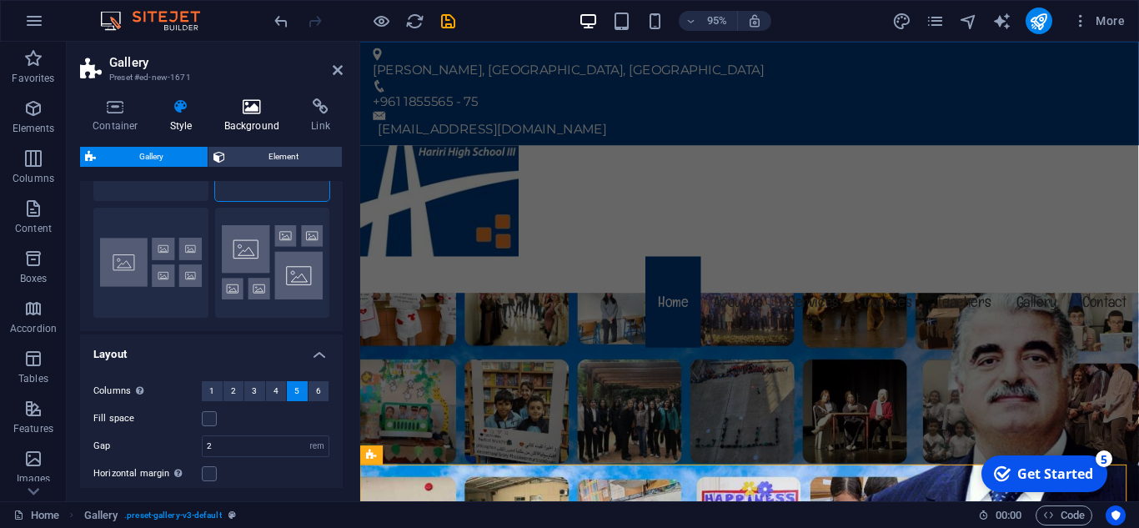
click at [227, 117] on h4 "Background" at bounding box center [256, 115] width 88 height 35
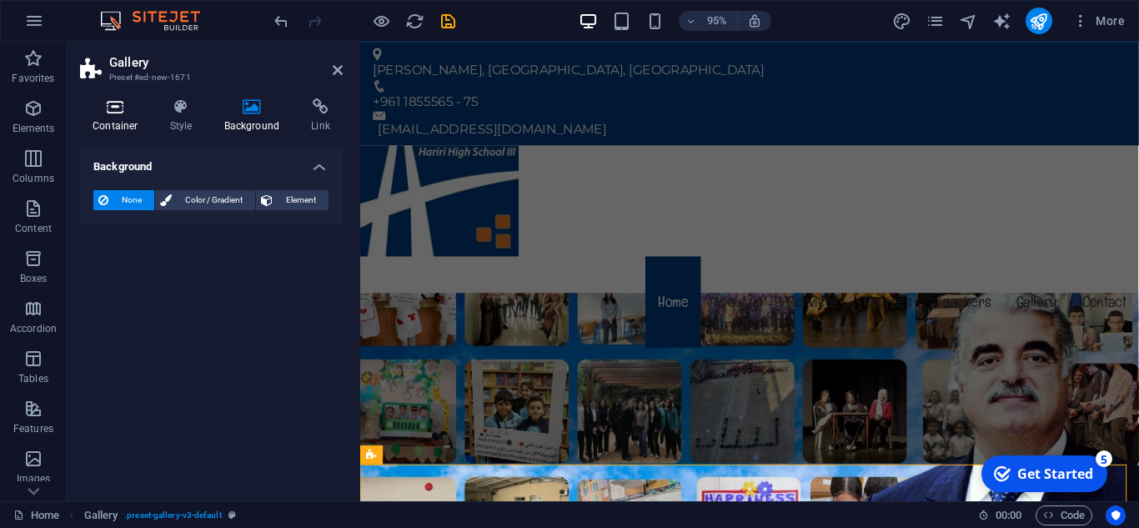
click at [138, 125] on h4 "Container" at bounding box center [119, 115] width 78 height 35
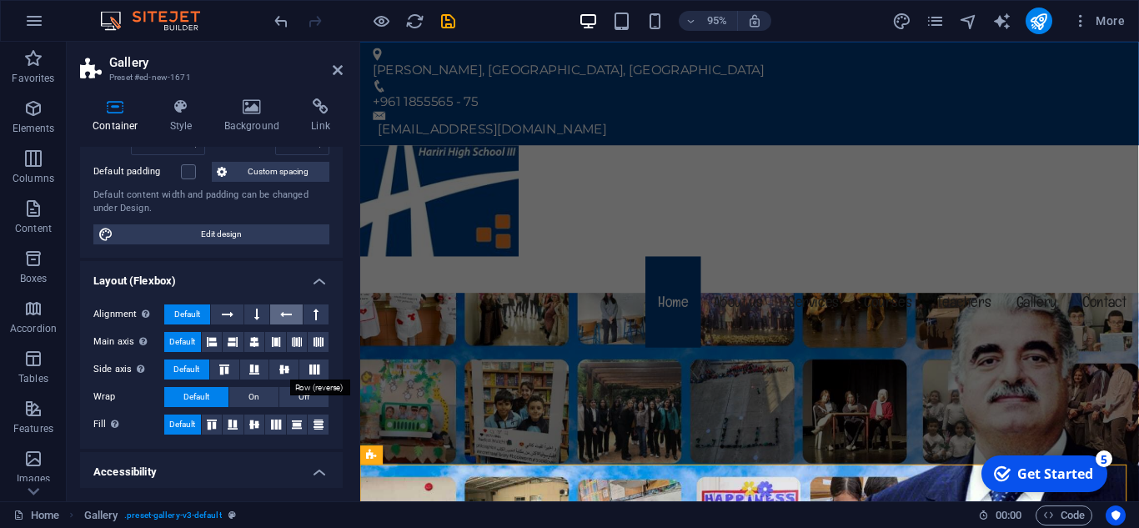
scroll to position [167, 0]
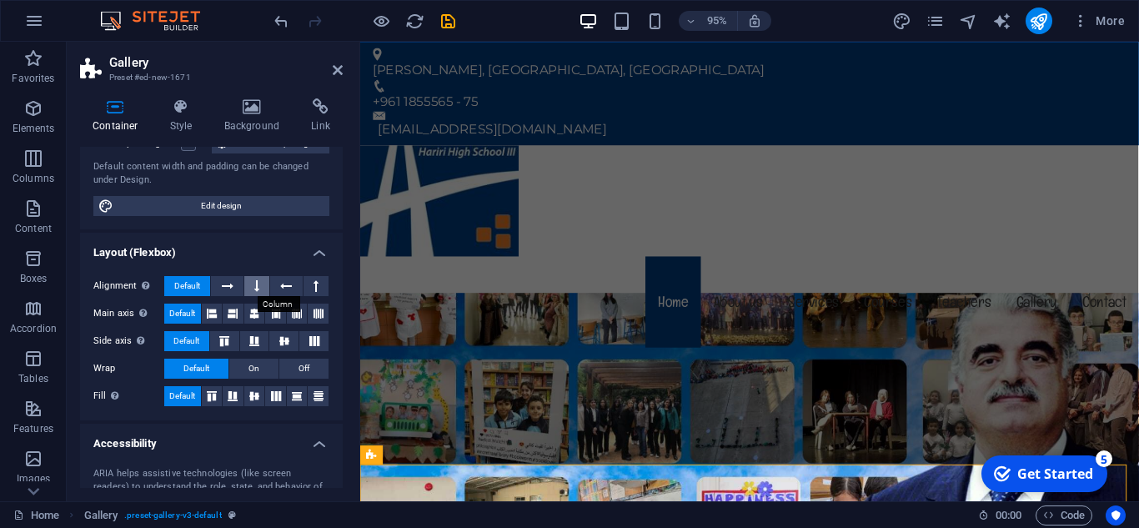
click at [247, 287] on button at bounding box center [256, 286] width 25 height 20
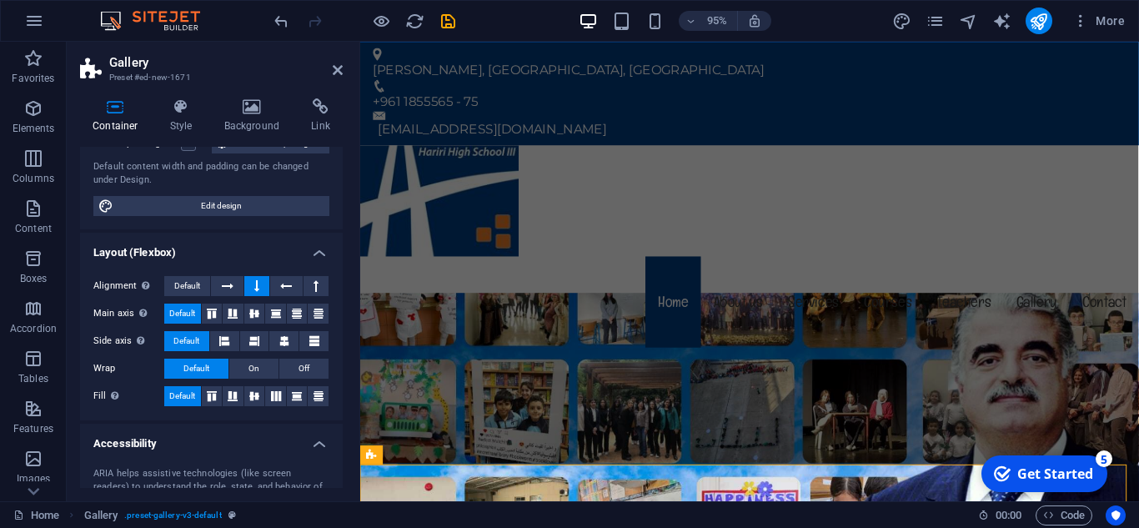
click at [247, 287] on button at bounding box center [256, 286] width 25 height 20
click at [245, 370] on button "On" at bounding box center [253, 369] width 49 height 20
click at [289, 371] on button "Off" at bounding box center [303, 369] width 49 height 20
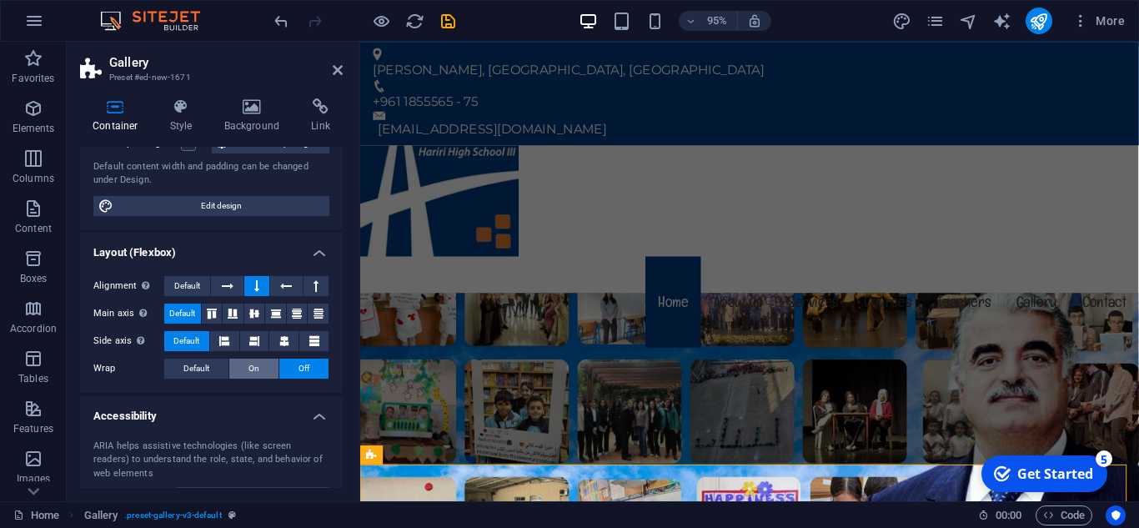
click at [244, 369] on button "On" at bounding box center [253, 369] width 49 height 20
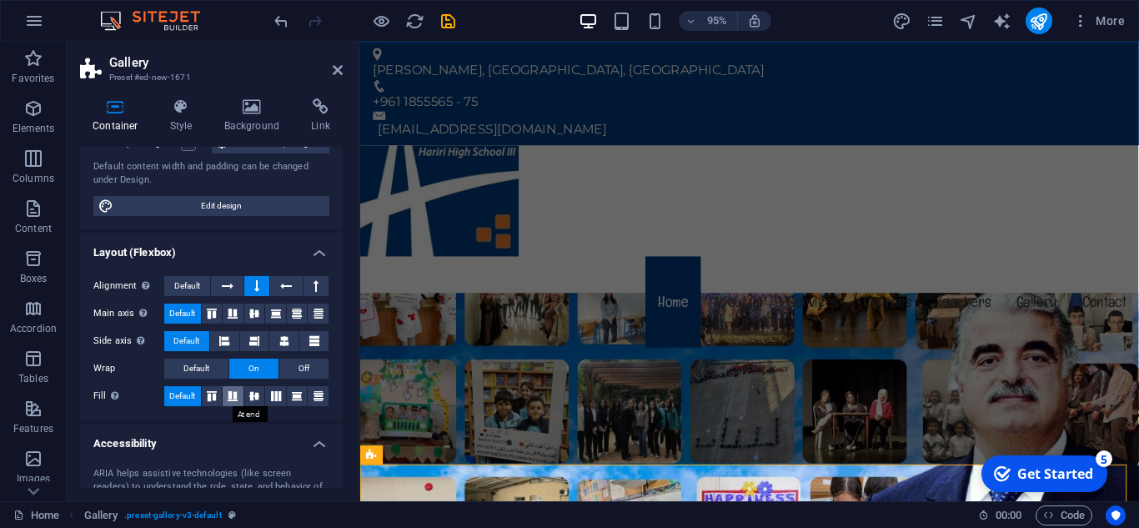
click at [238, 398] on icon at bounding box center [233, 396] width 20 height 10
click at [266, 398] on icon at bounding box center [276, 396] width 20 height 10
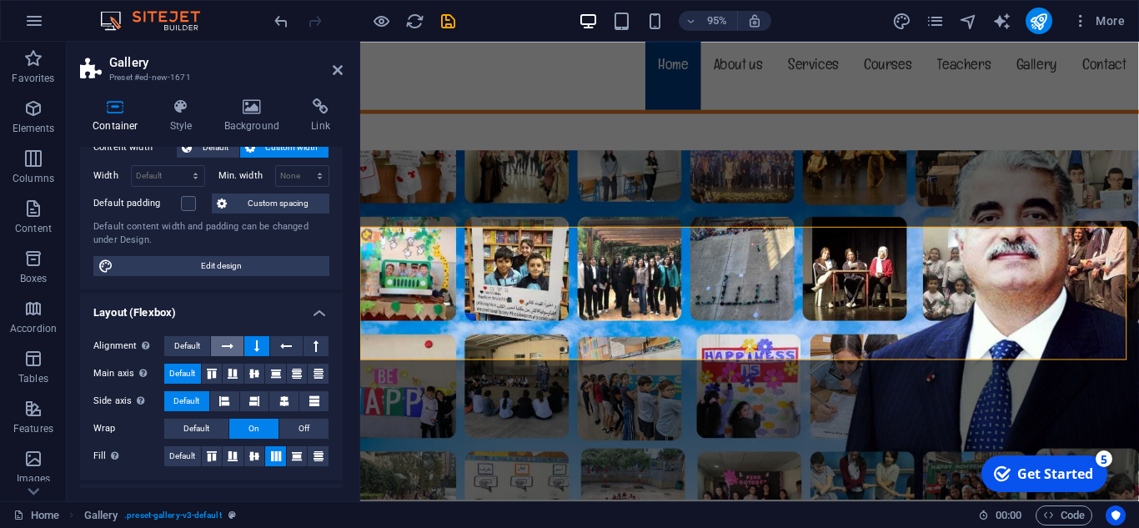
scroll to position [0, 0]
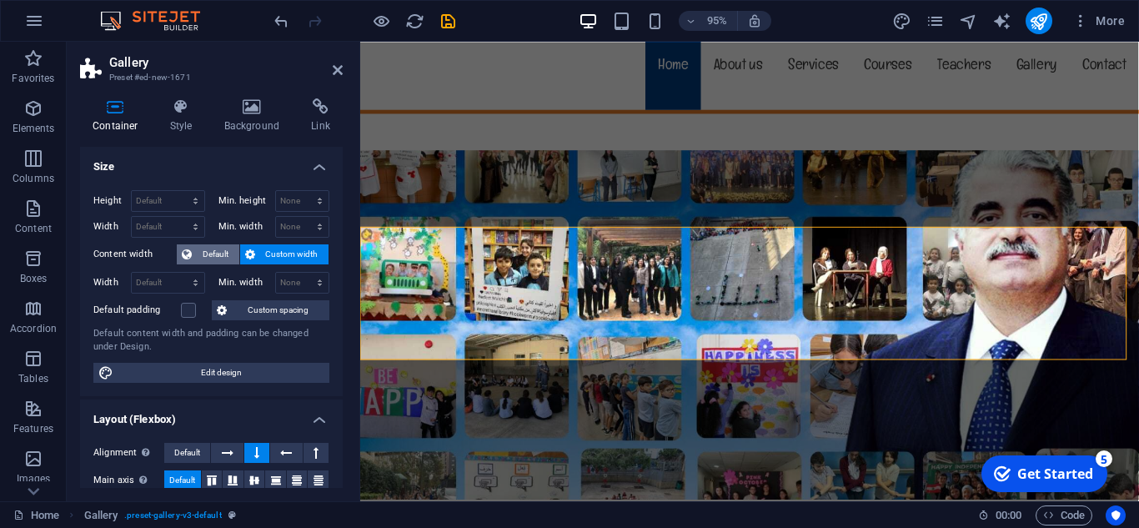
click at [217, 259] on span "Default" at bounding box center [216, 254] width 38 height 20
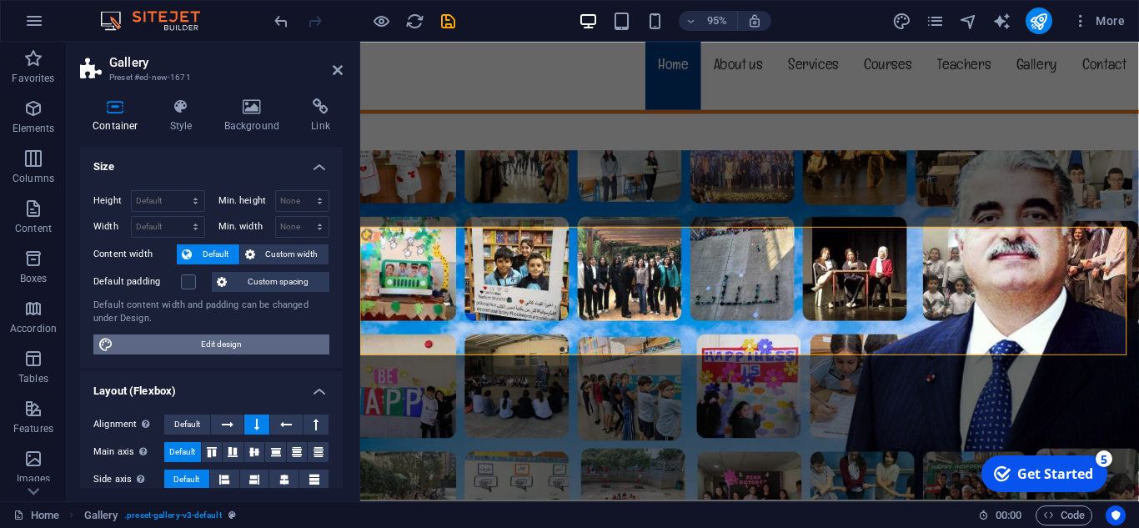
click at [220, 337] on span "Edit design" at bounding box center [221, 344] width 206 height 20
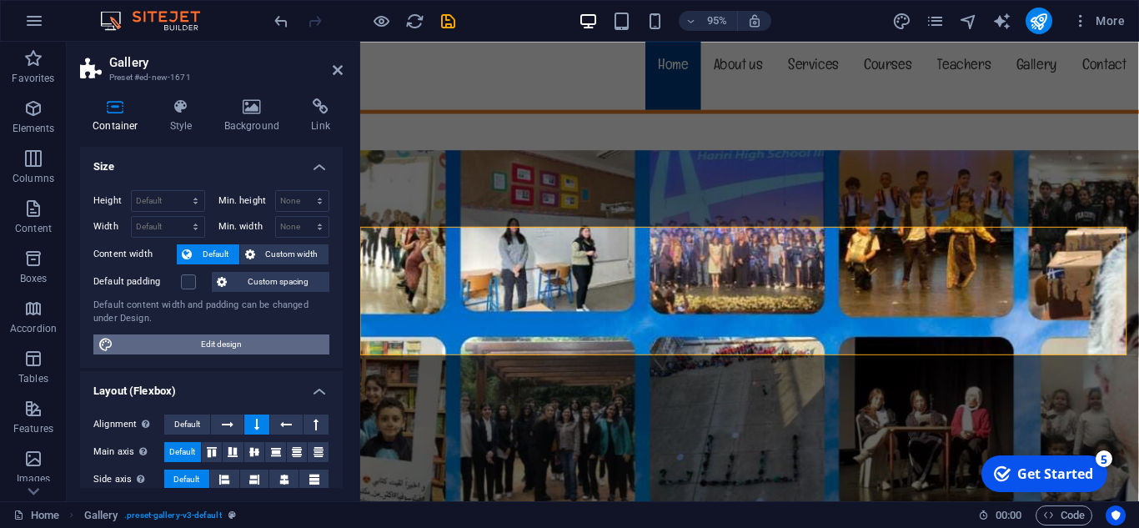
select select "rem"
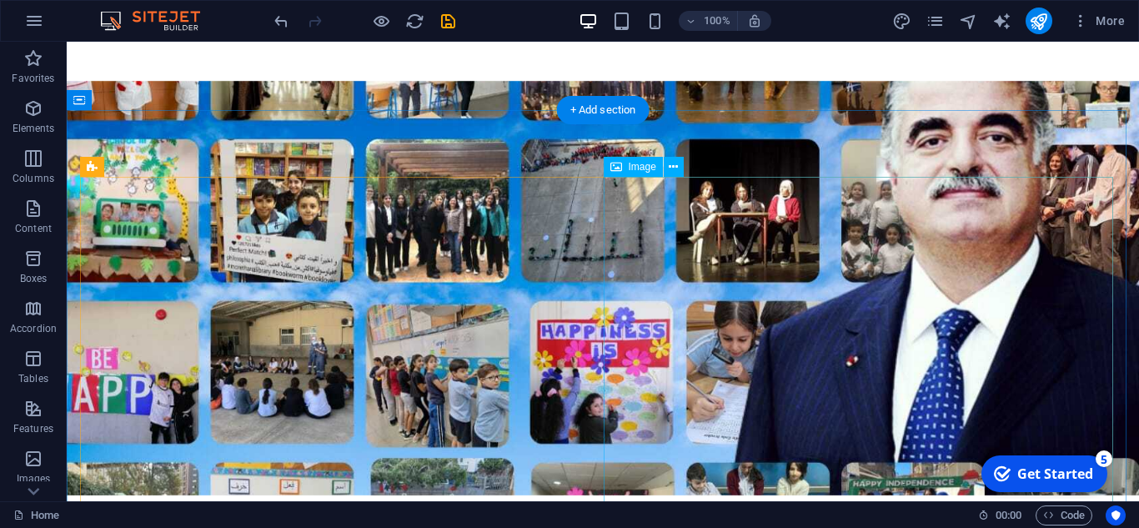
scroll to position [417, 0]
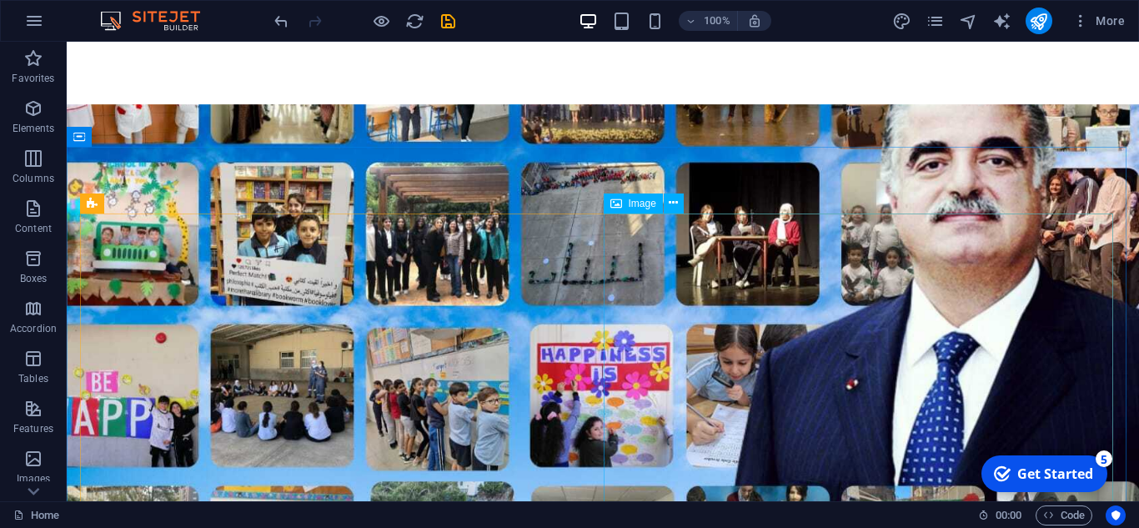
click at [636, 207] on span "Image" at bounding box center [643, 203] width 28 height 10
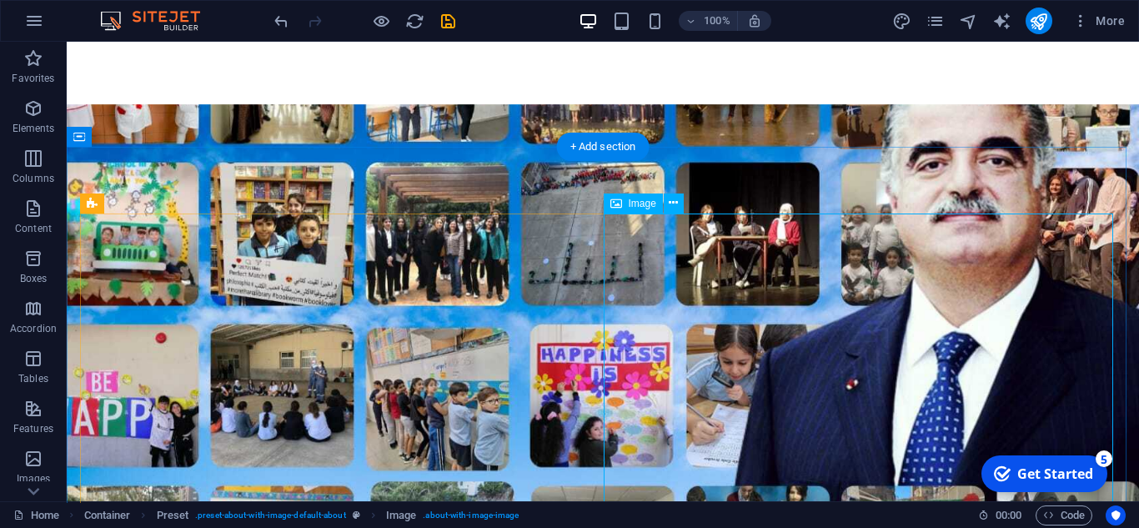
select select "%"
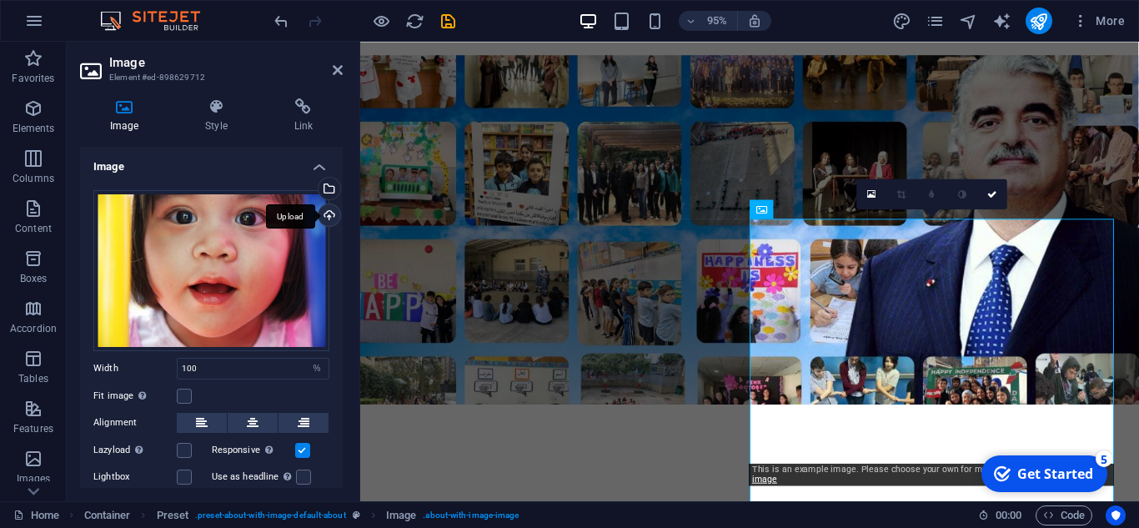
click at [321, 208] on div "Upload" at bounding box center [327, 216] width 25 height 25
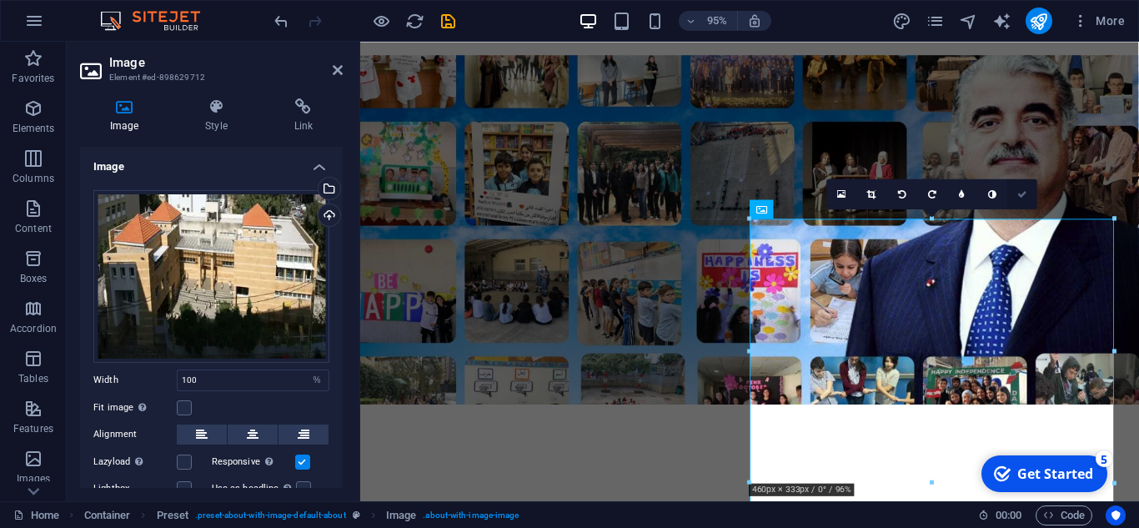
click at [1013, 196] on link at bounding box center [1022, 193] width 30 height 30
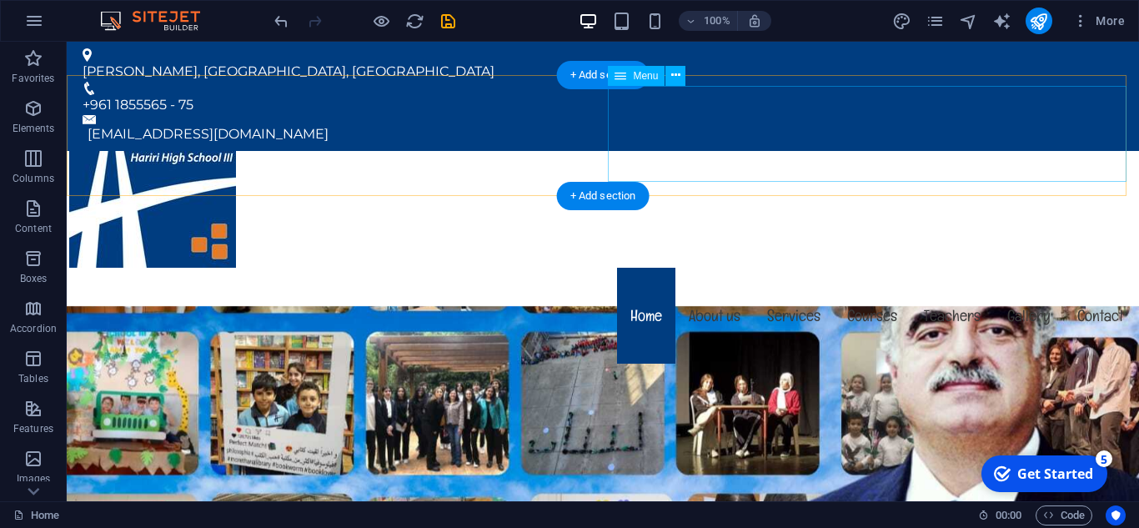
click at [697, 268] on nav "Home About us Services Courses Teachers Gallery Contact" at bounding box center [602, 316] width 1067 height 96
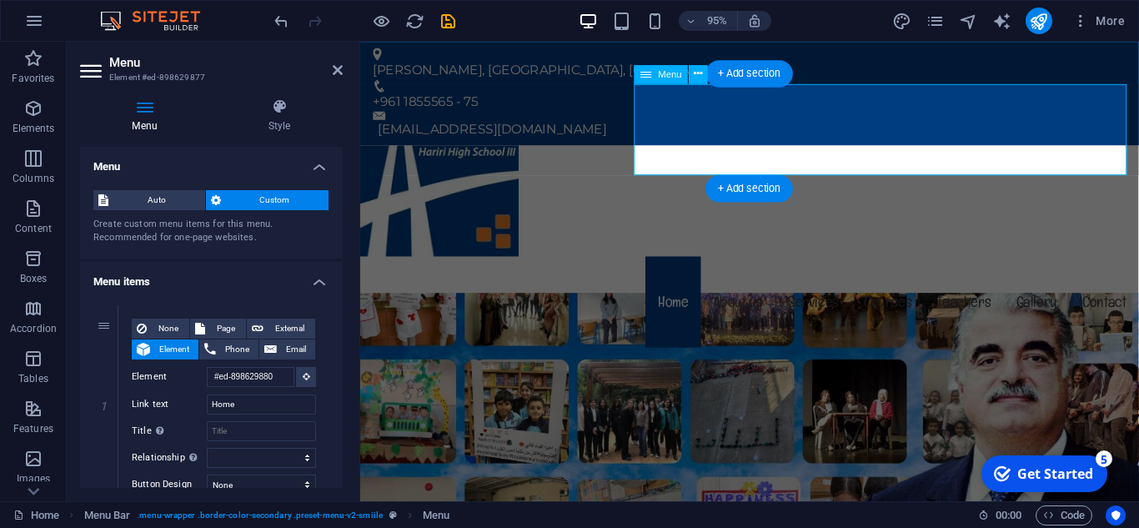
click at [757, 268] on nav "Home About us Services Courses Teachers Gallery Contact" at bounding box center [770, 316] width 820 height 96
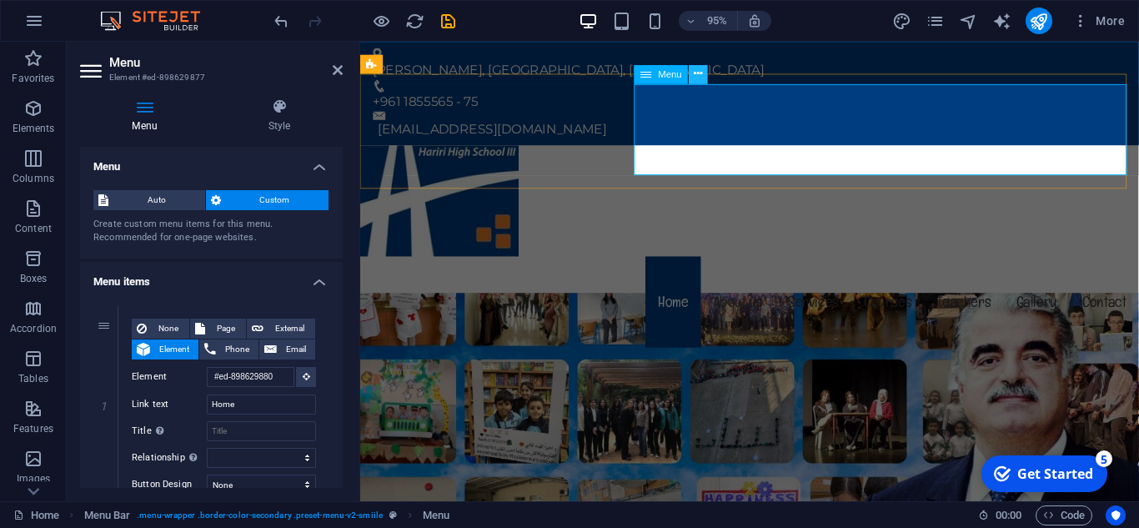
click at [700, 75] on icon at bounding box center [699, 74] width 8 height 17
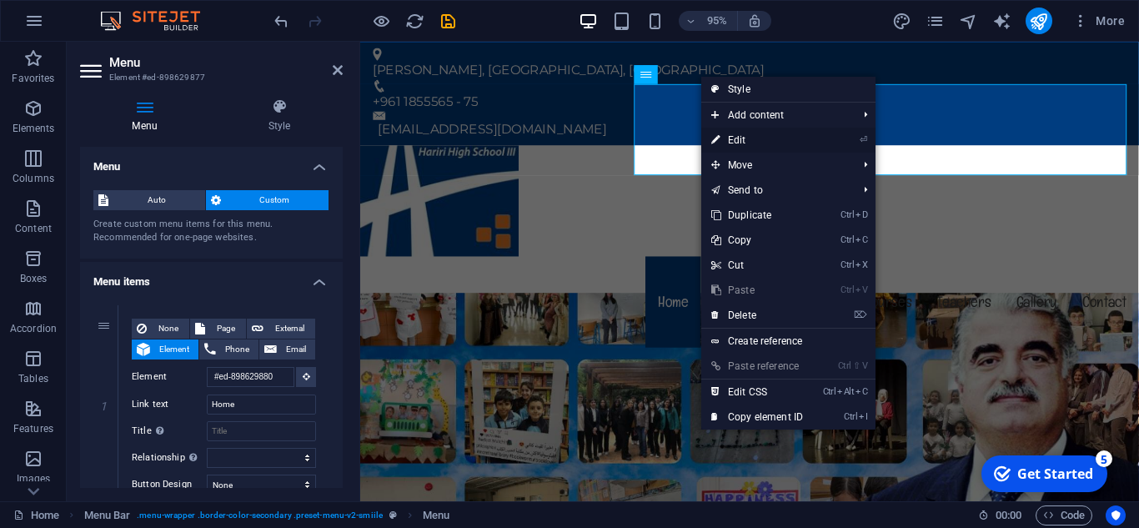
click at [767, 138] on link "⏎ Edit" at bounding box center [757, 140] width 112 height 25
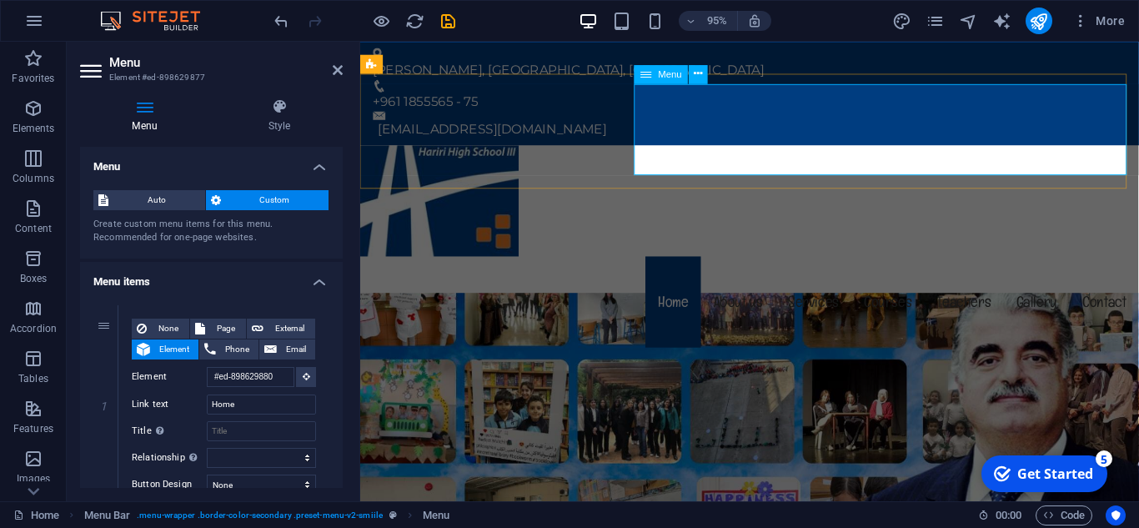
click at [821, 268] on nav "Home About us Services Courses Teachers Gallery Contact" at bounding box center [770, 316] width 820 height 96
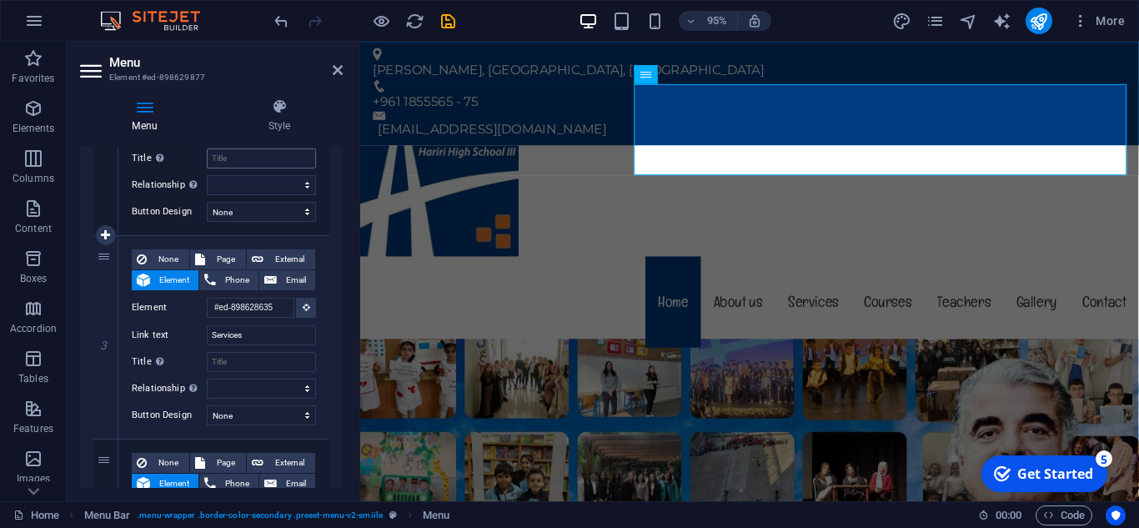
scroll to position [500, 0]
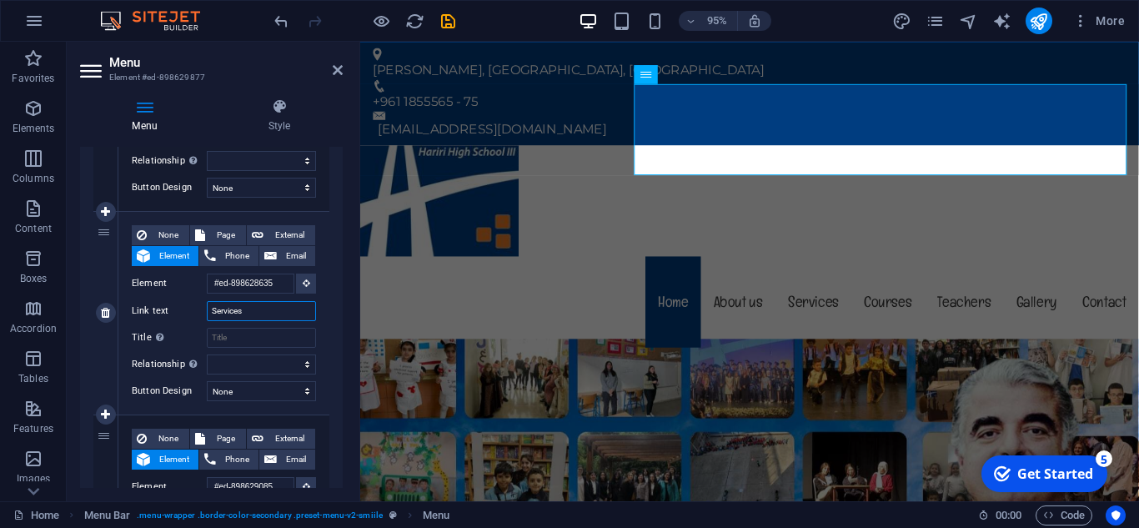
click at [262, 316] on input "Services" at bounding box center [261, 311] width 109 height 20
type input "S"
select select
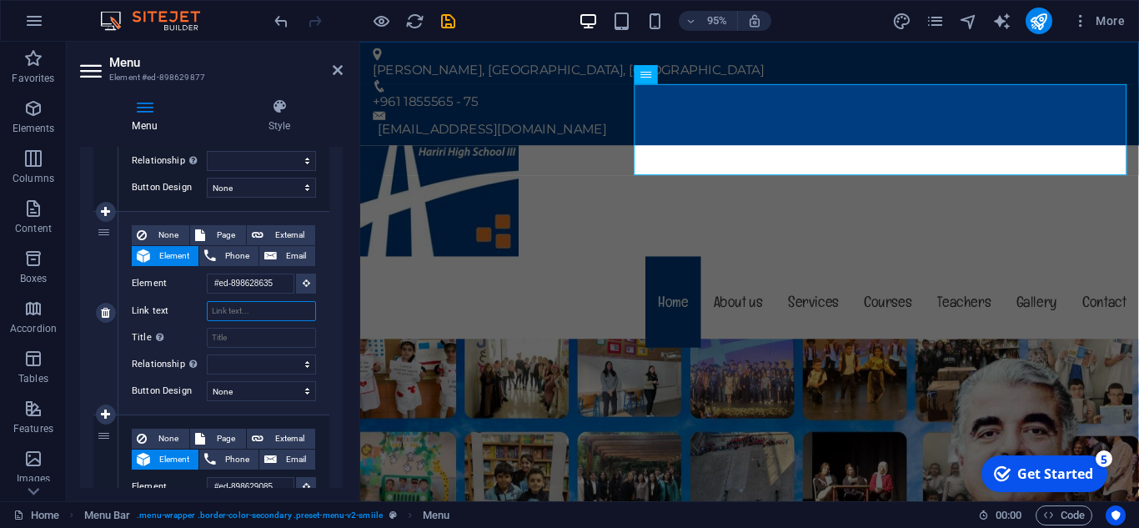
select select
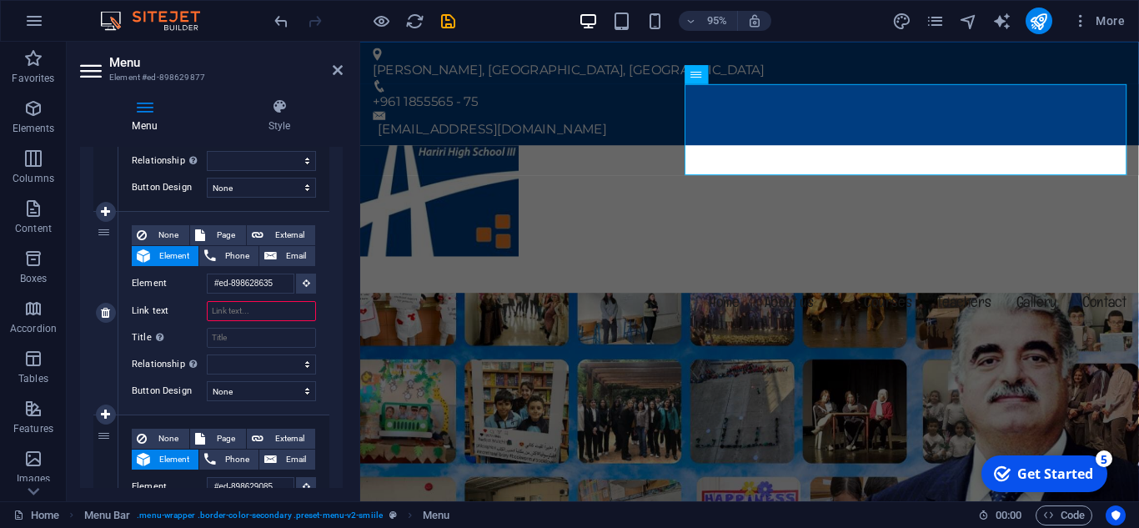
type input "O"
select select
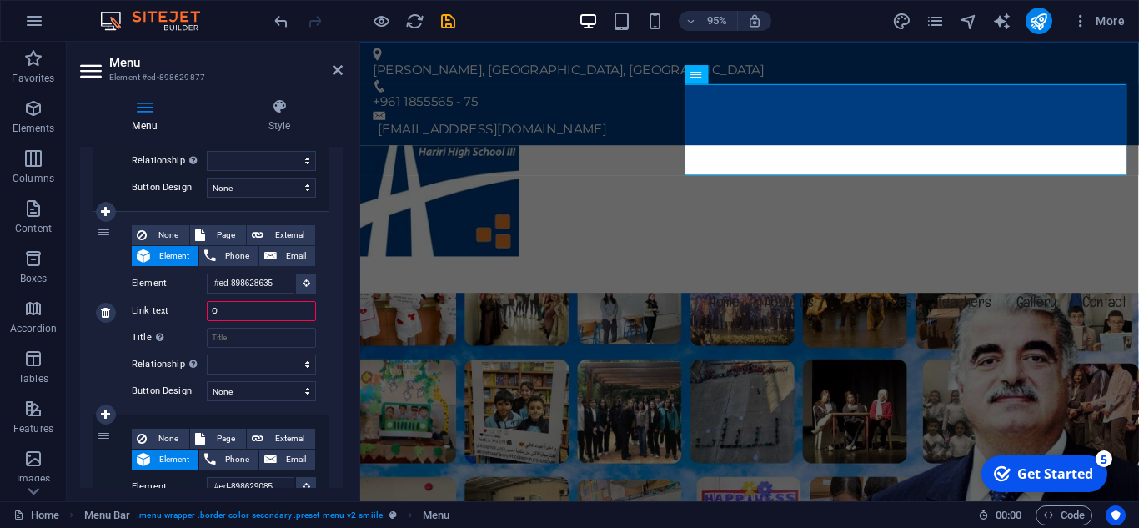
select select
type input "Onli"
select select
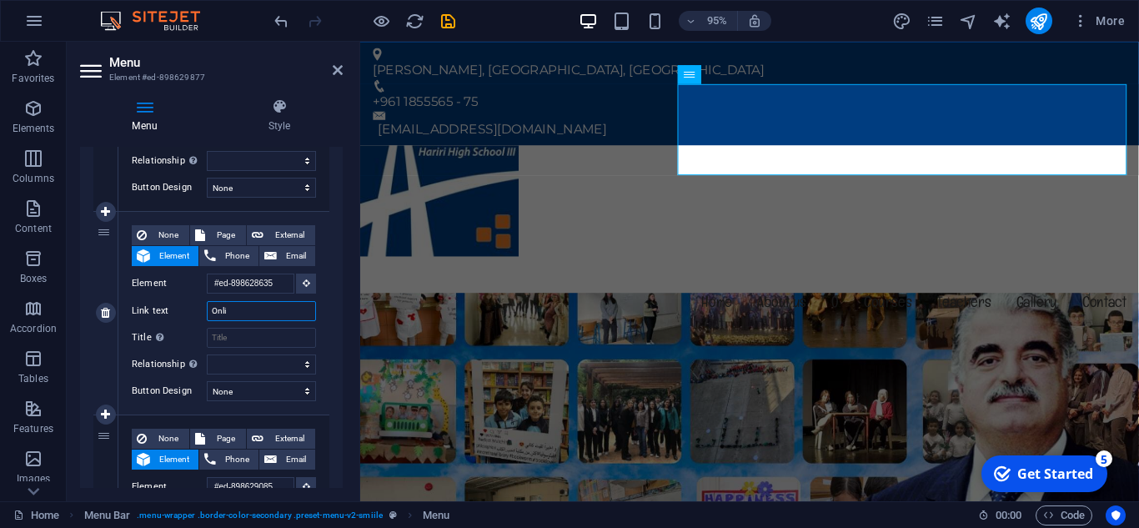
select select
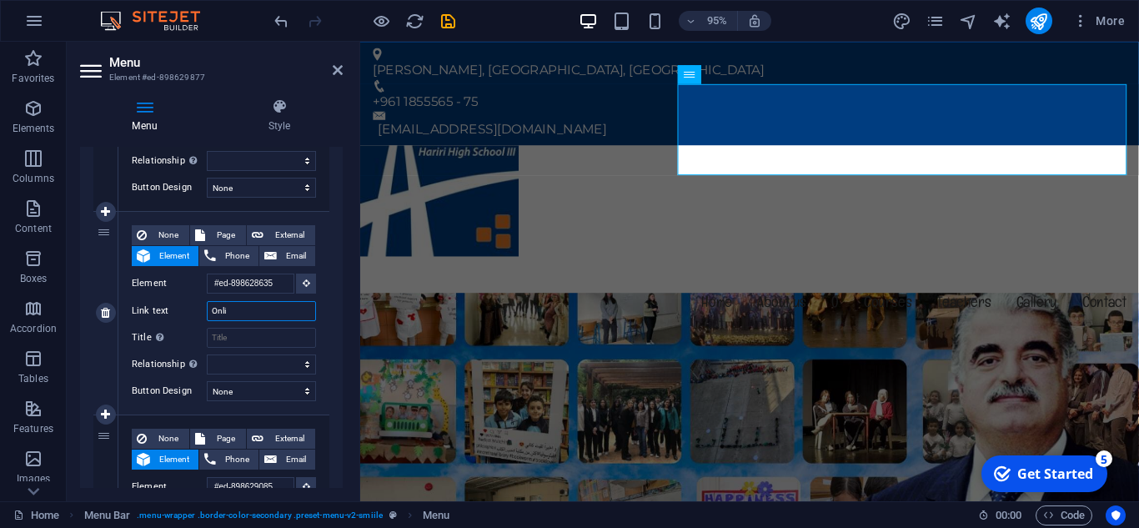
select select
type input "Online"
select select
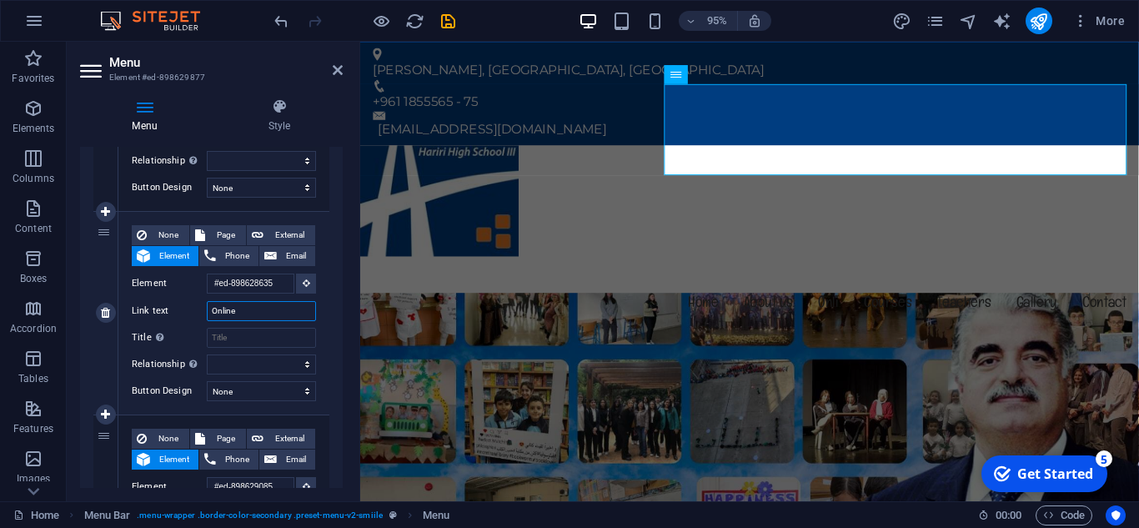
select select
type input "Online"
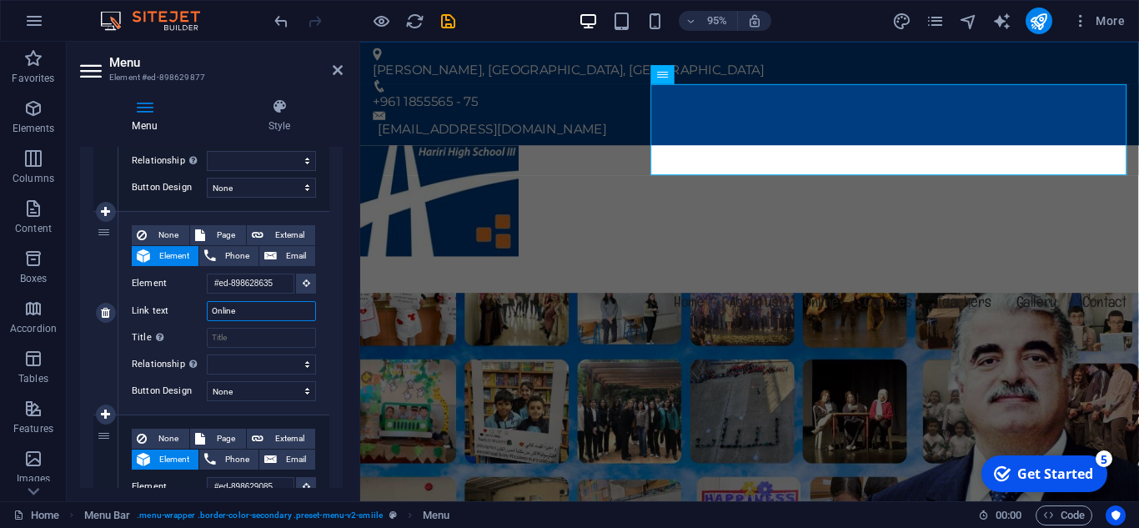
select select
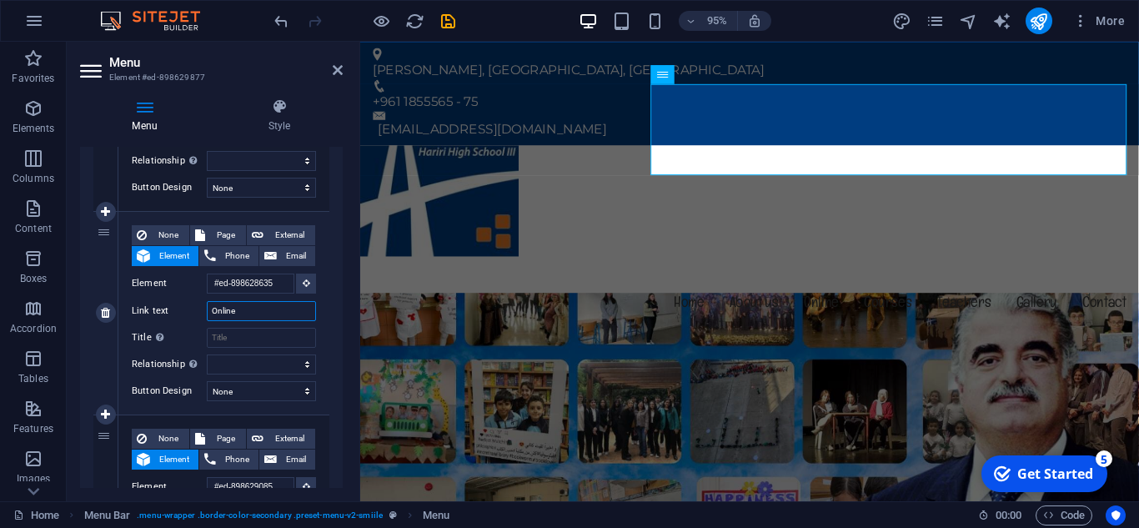
select select
type input "Online A"
select select
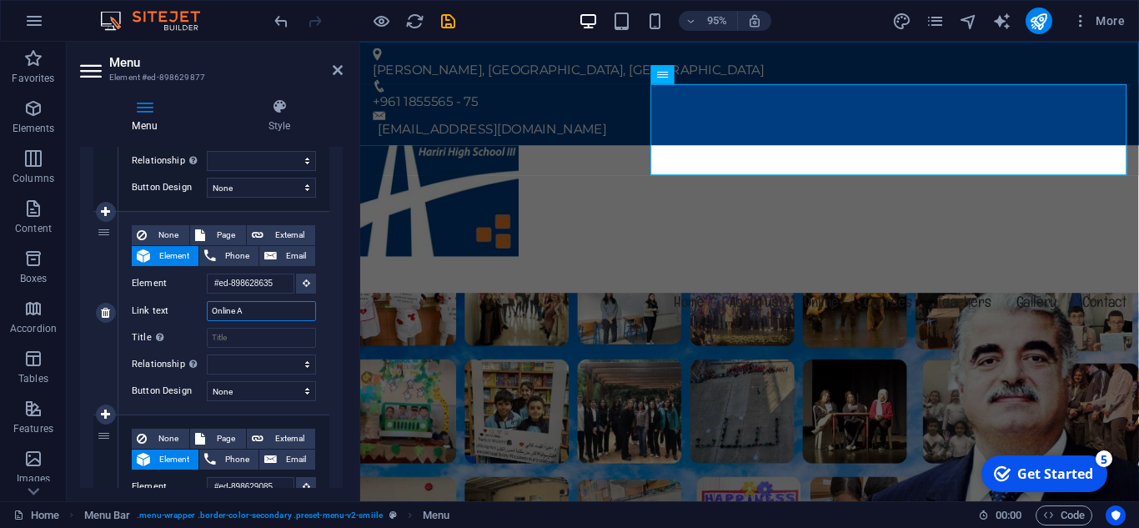
select select
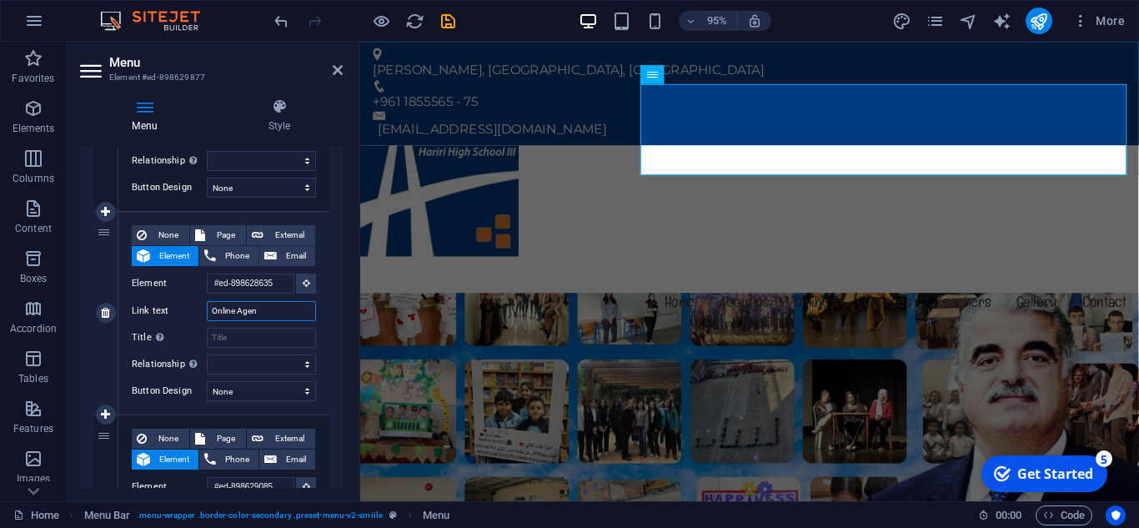
type input "Online Agend"
select select
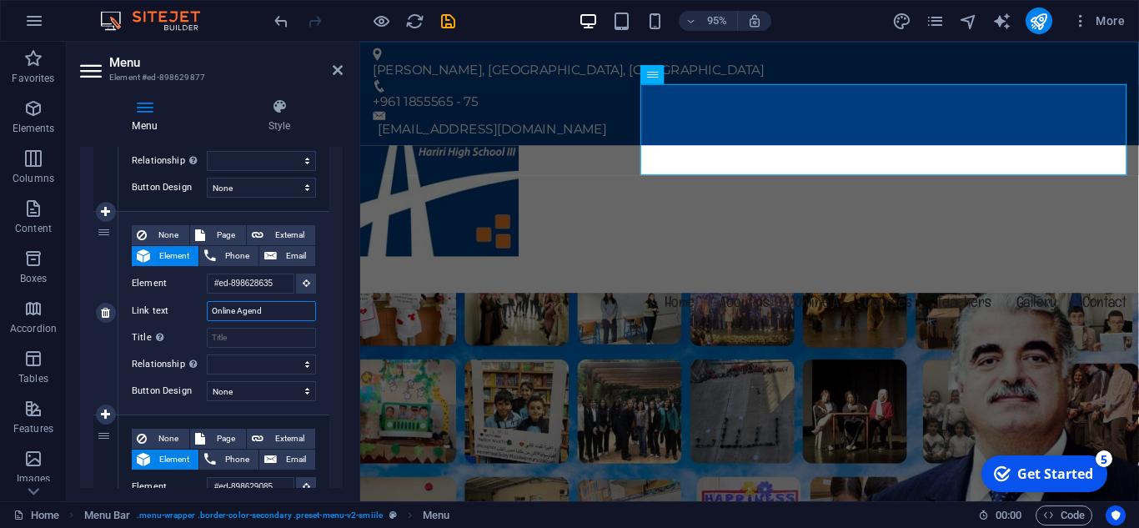
select select
type input "Online Agenda"
select select
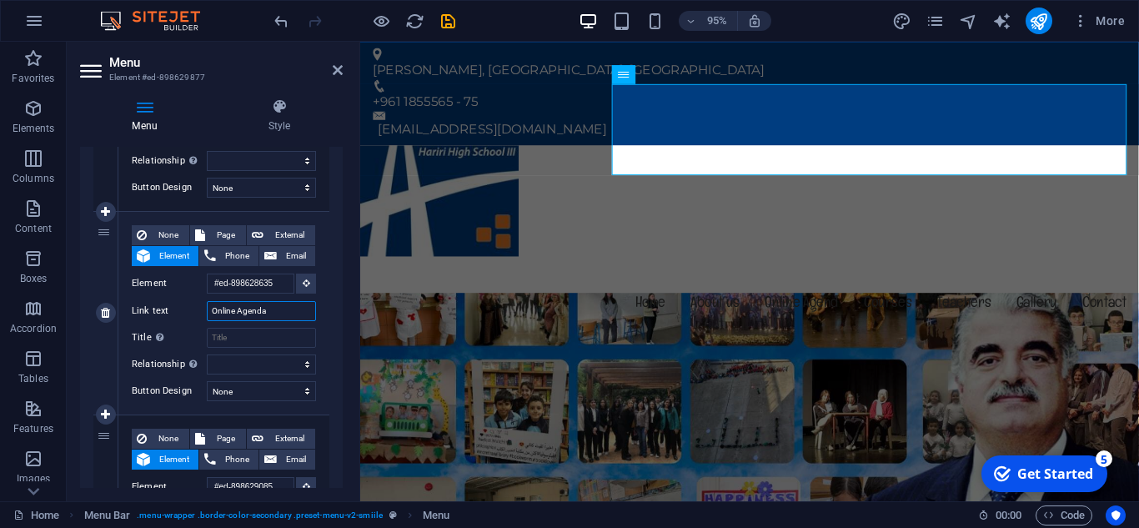
select select
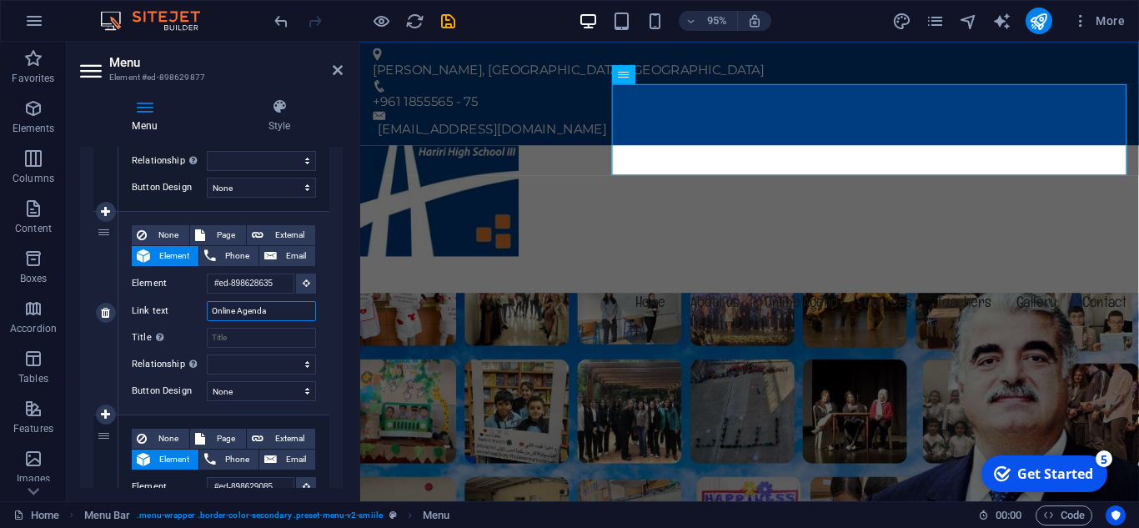
select select
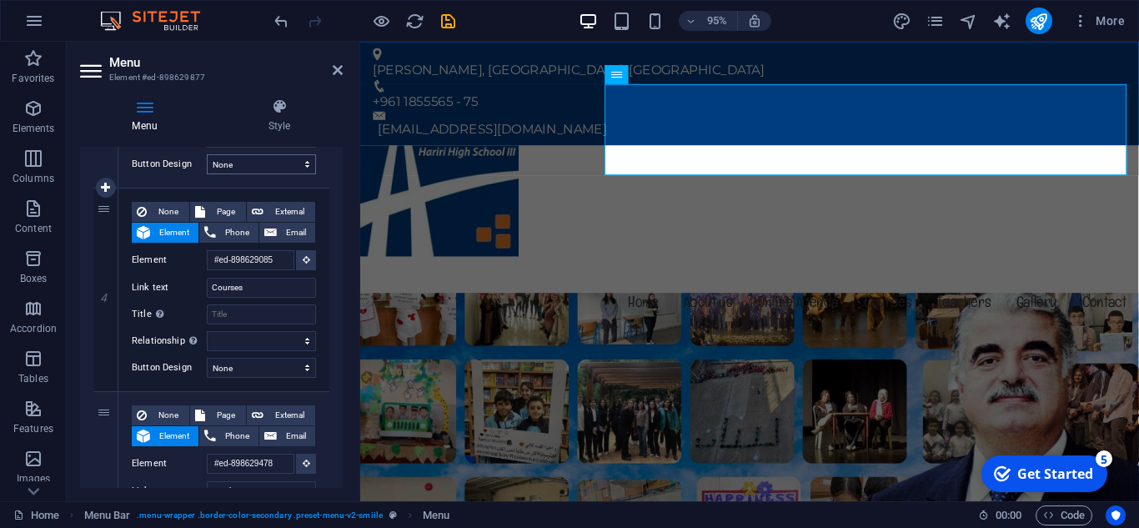
scroll to position [751, 0]
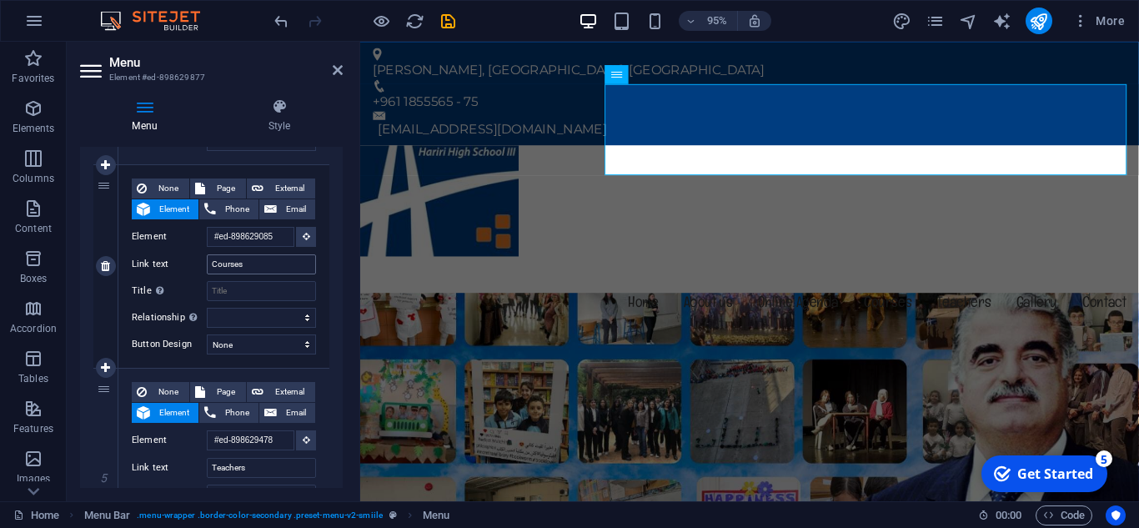
type input "Online Agenda"
click at [253, 271] on input "Courses" at bounding box center [261, 264] width 109 height 20
type input "G"
select select
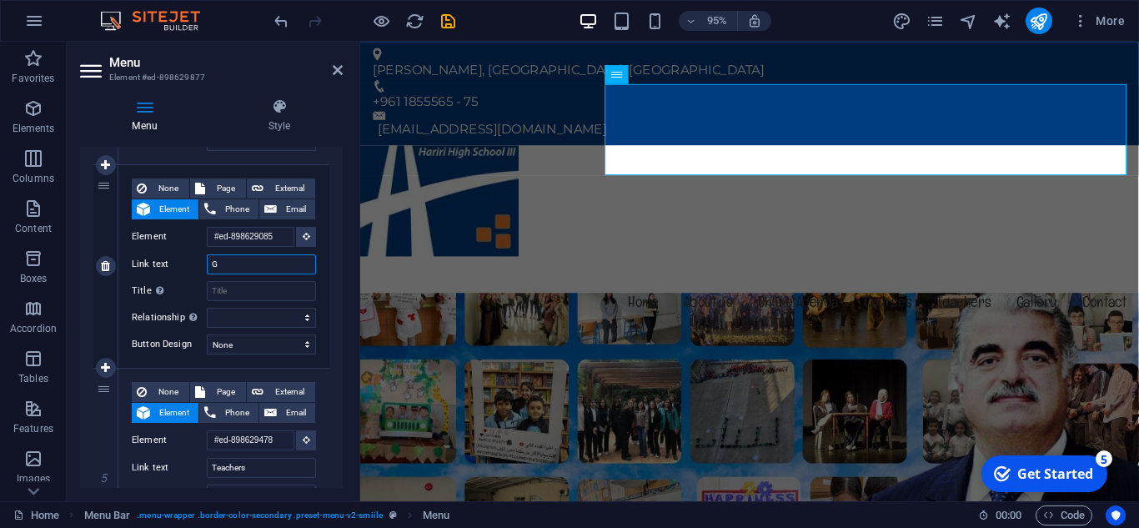
select select
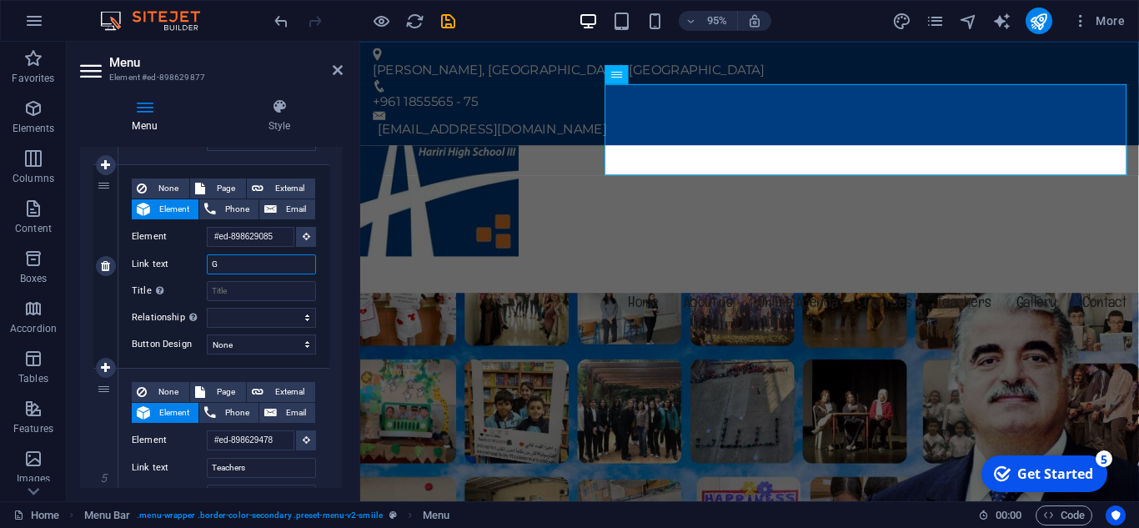
select select
type input "Google"
select select
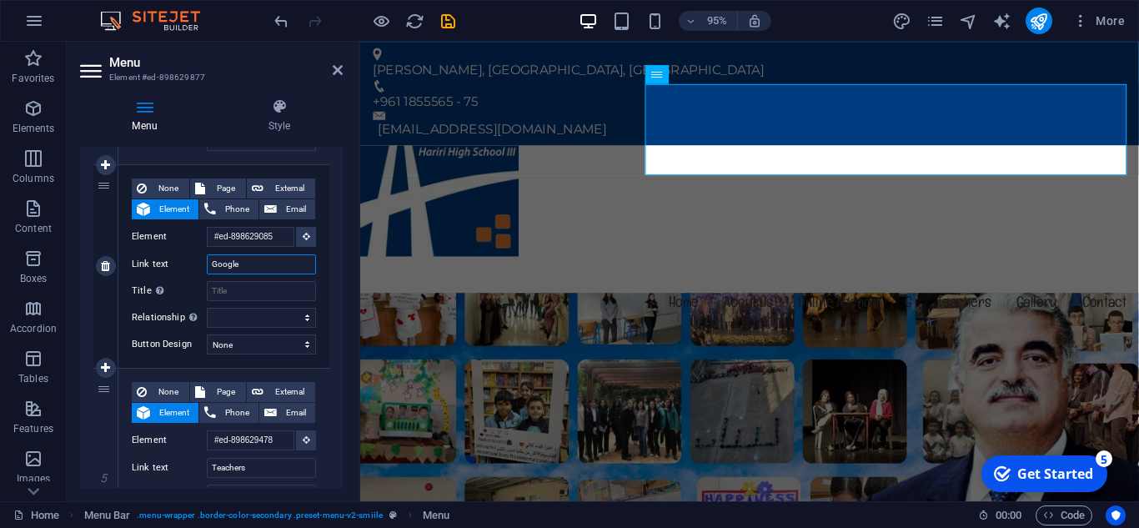
select select
type input "Google"
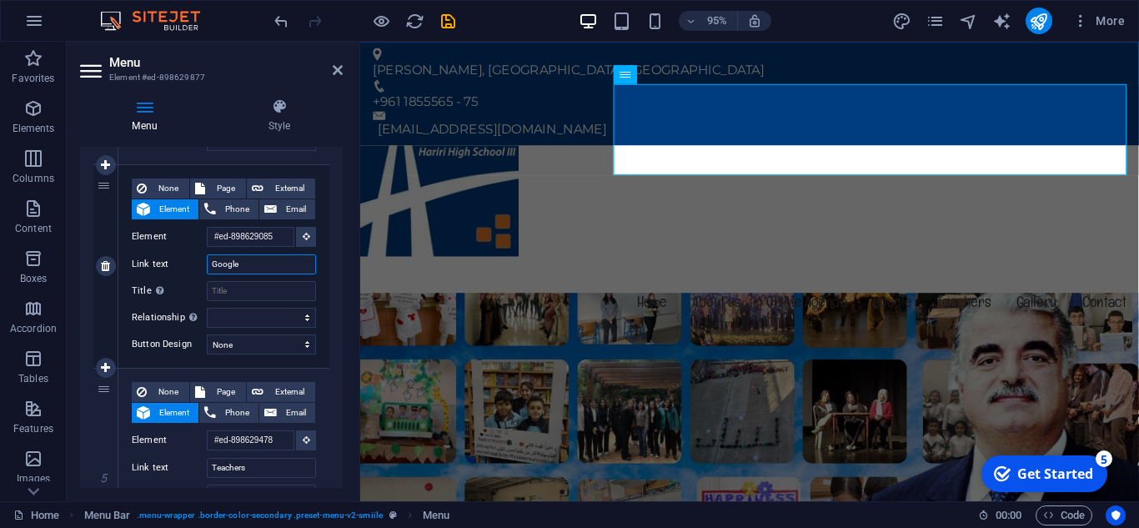
select select
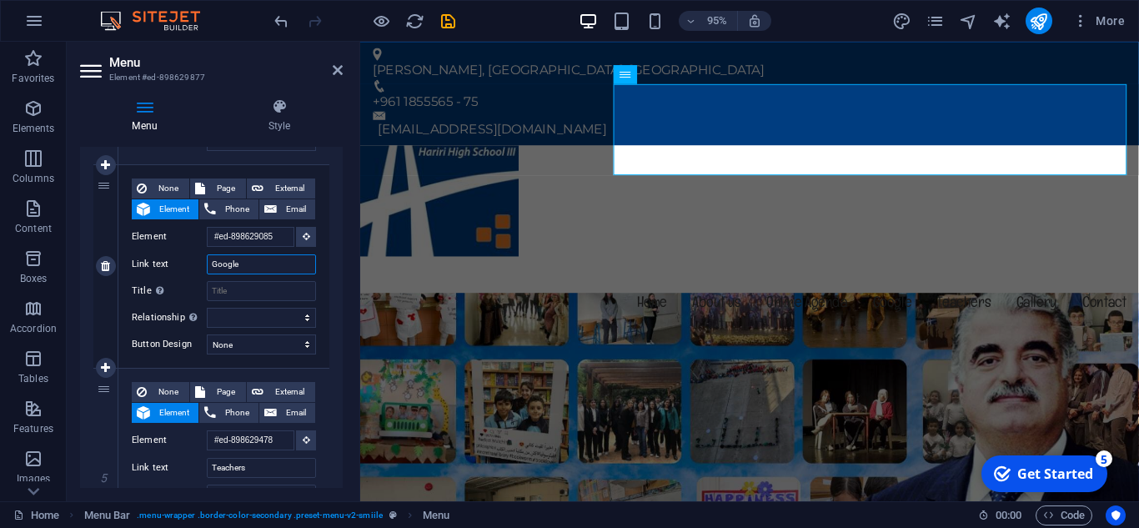
select select
type input "Google cl"
select select
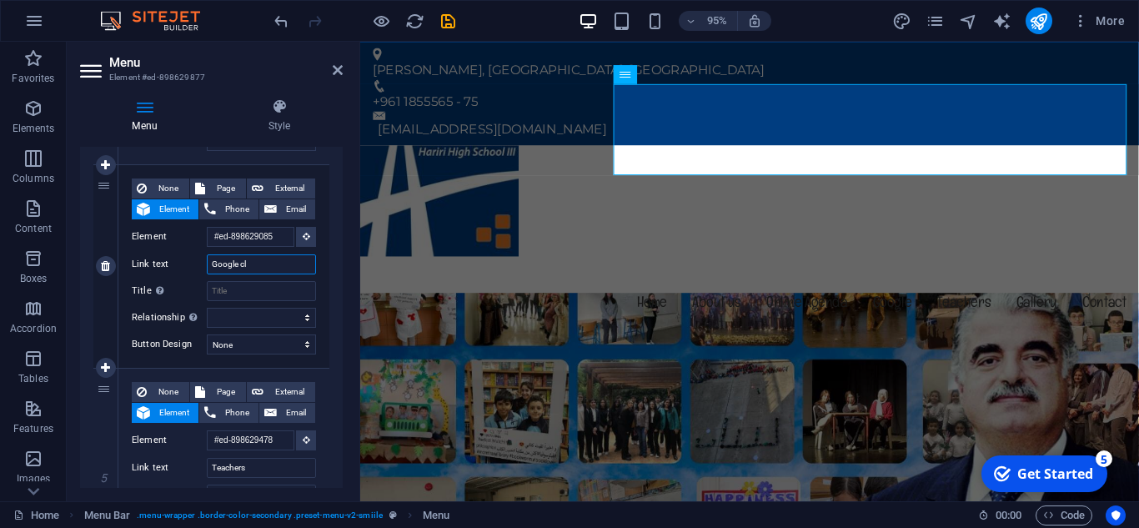
select select
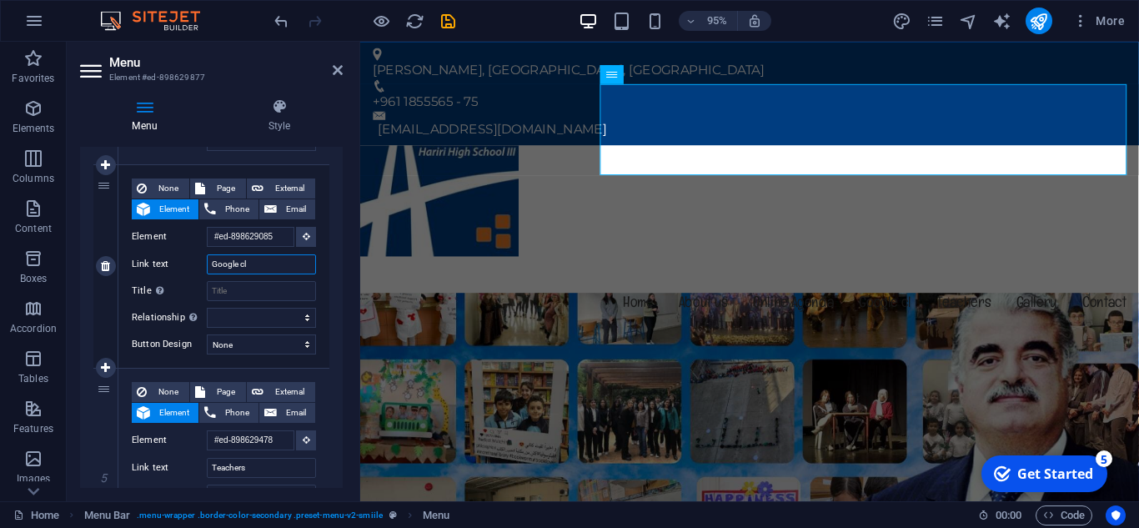
type input "Google cla"
select select
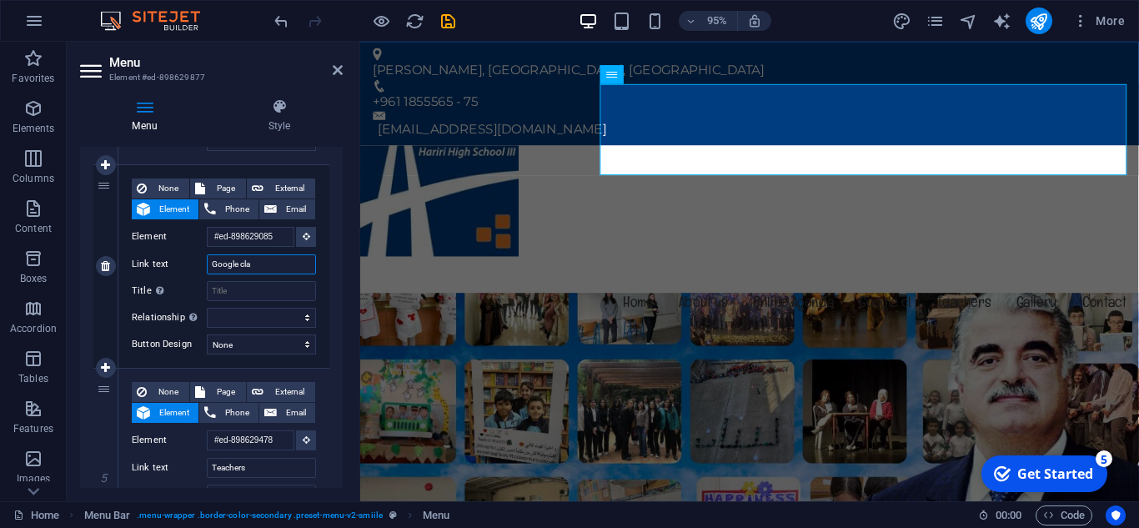
select select
type input "Google class"
select select
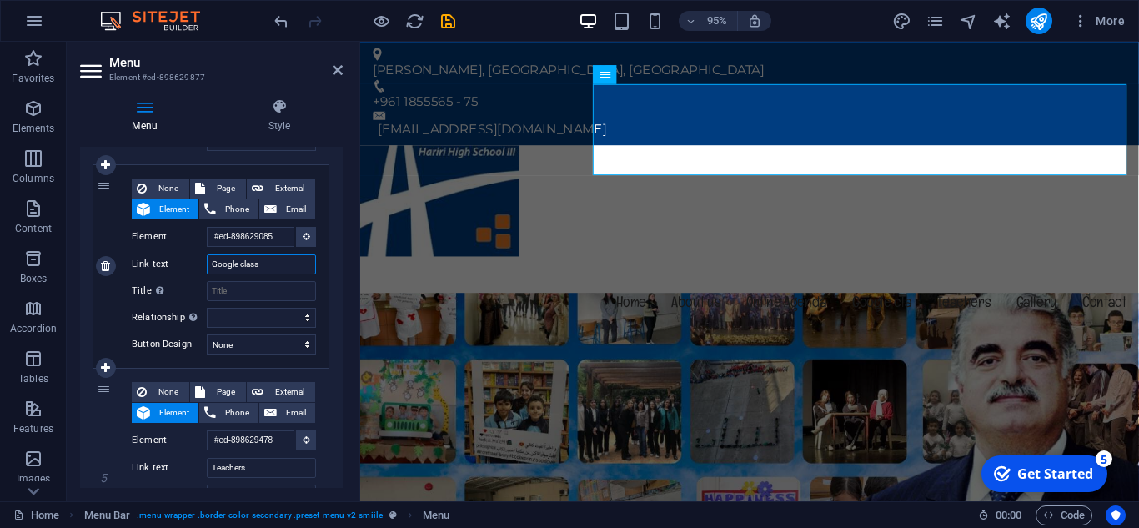
select select
type input "Google classr"
select select
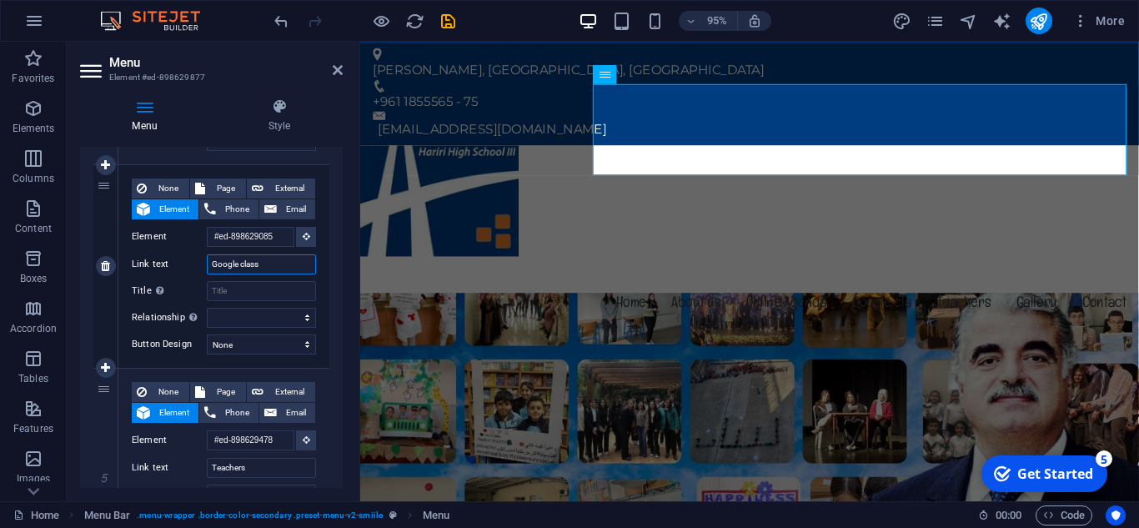
select select
type input "Google classroom"
select select
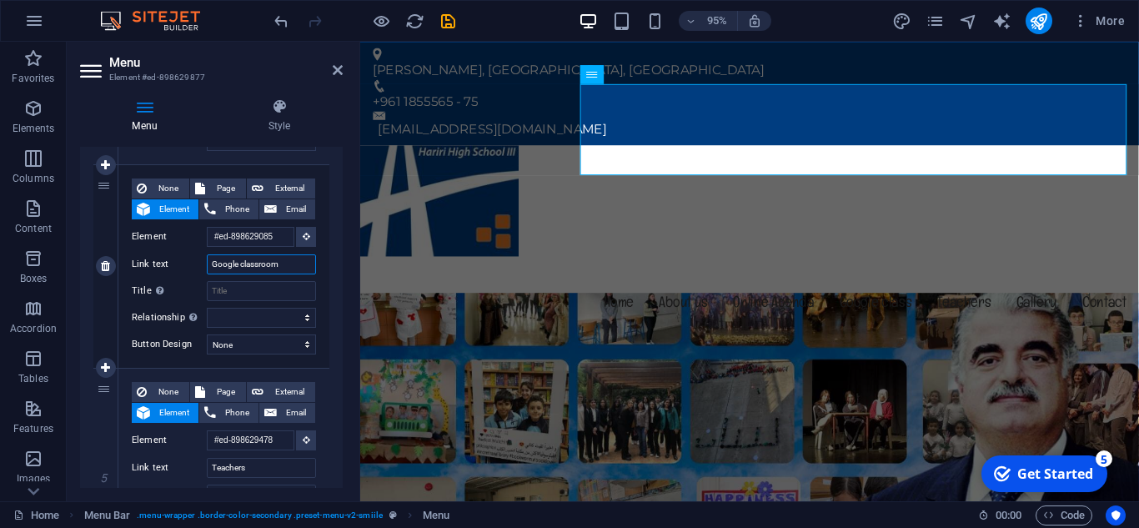
select select
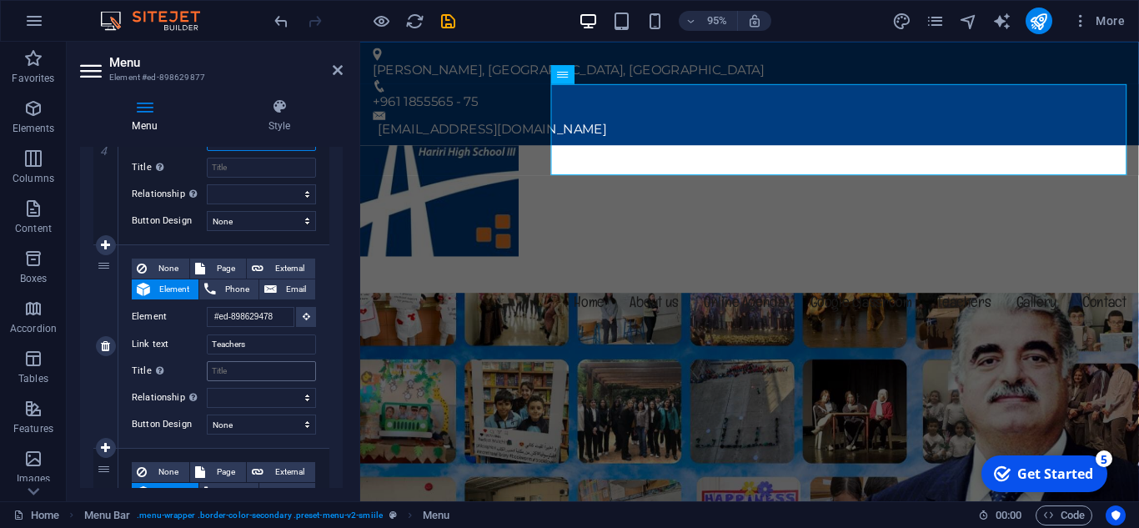
scroll to position [917, 0]
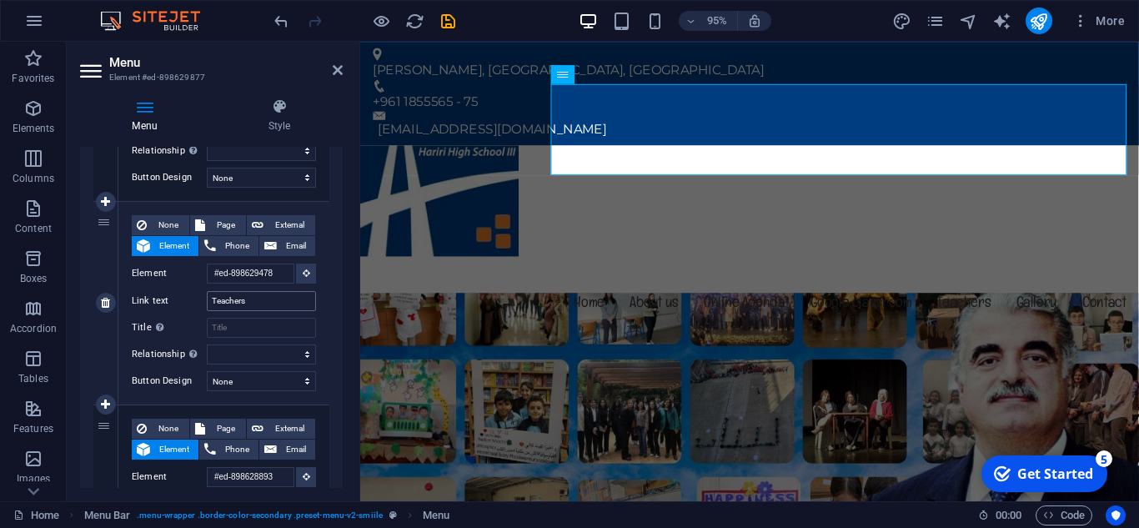
type input "Google classroom"
click at [255, 306] on input "Teachers" at bounding box center [261, 301] width 109 height 20
type input "St"
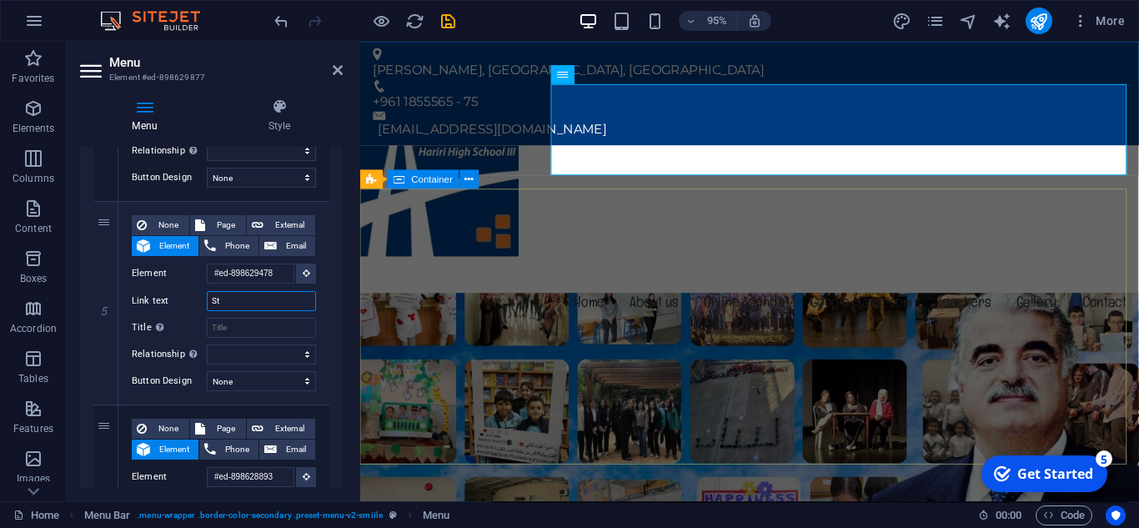
select select
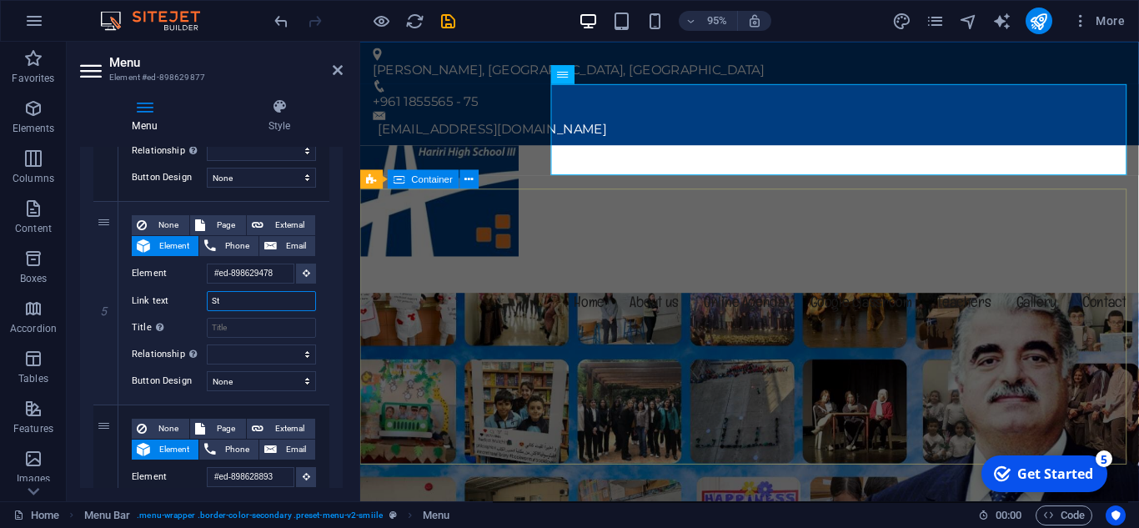
select select
type input "Stu"
select select
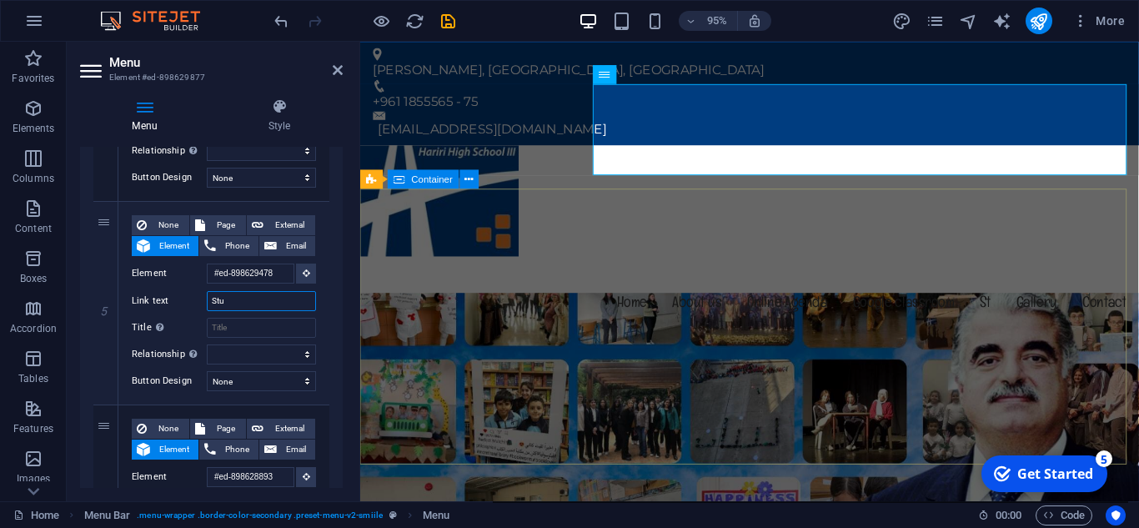
select select
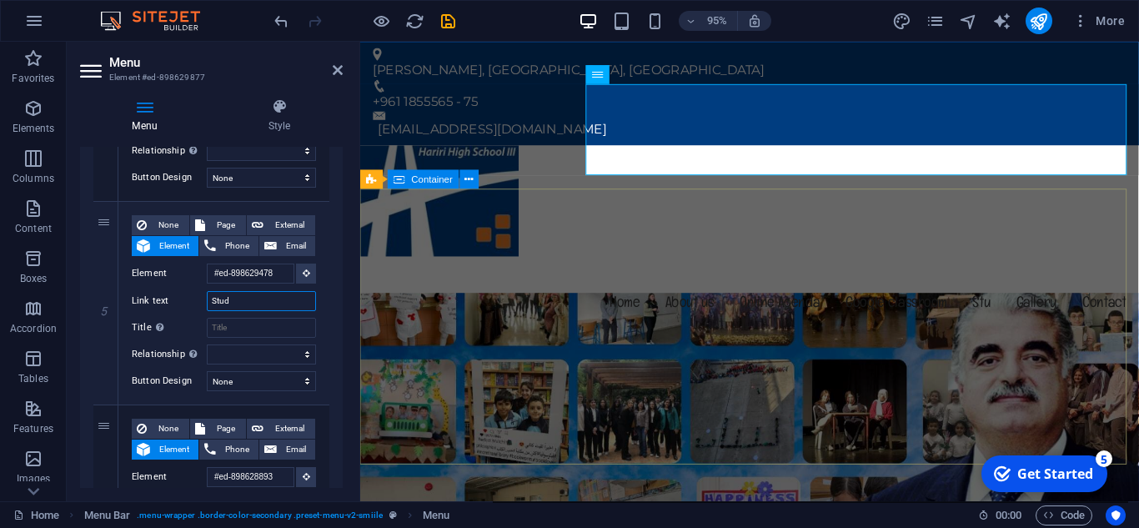
type input "Stude"
select select
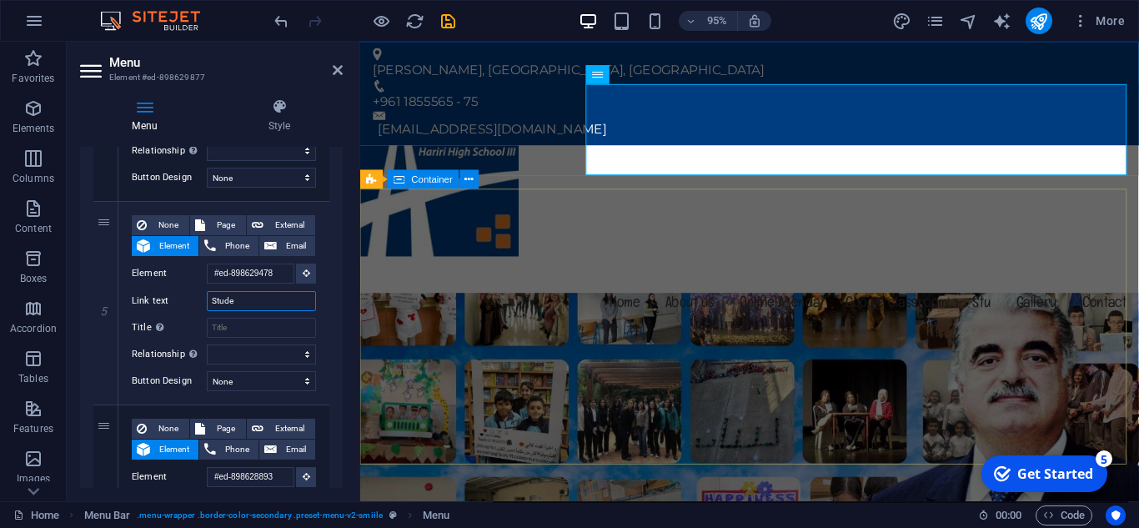
select select
type input "Student"
select select
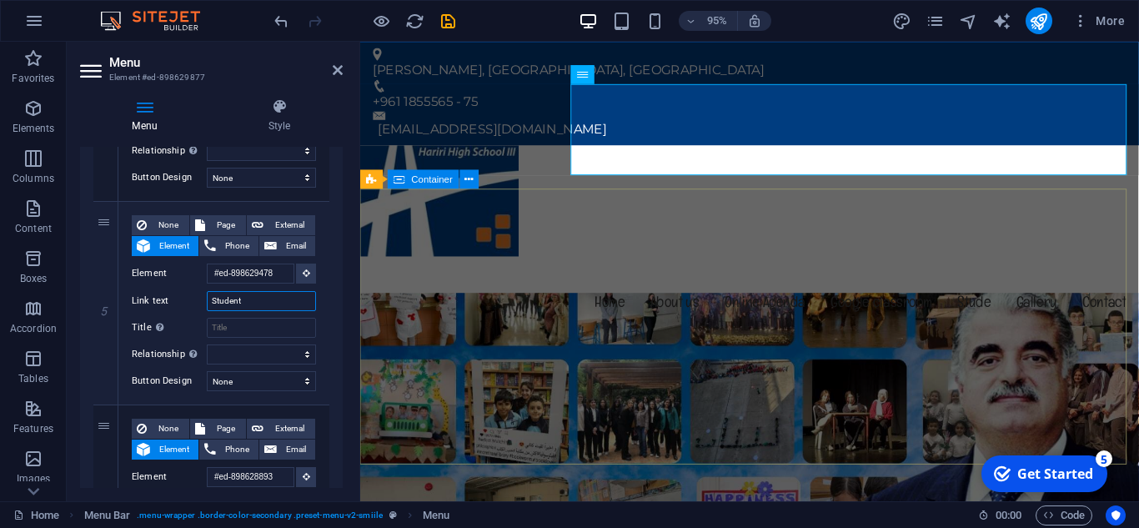
select select
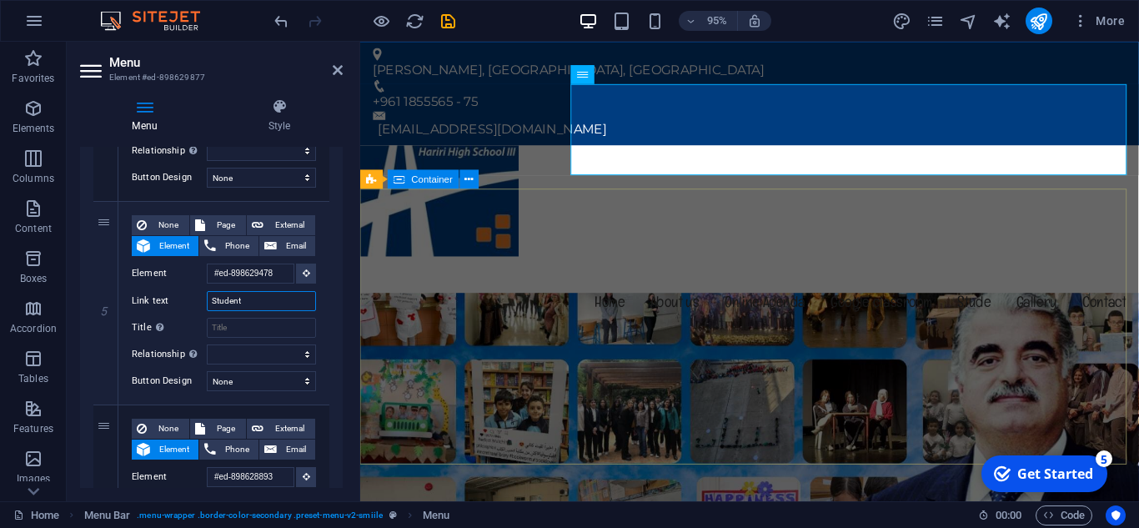
select select
type input "Student"
select select
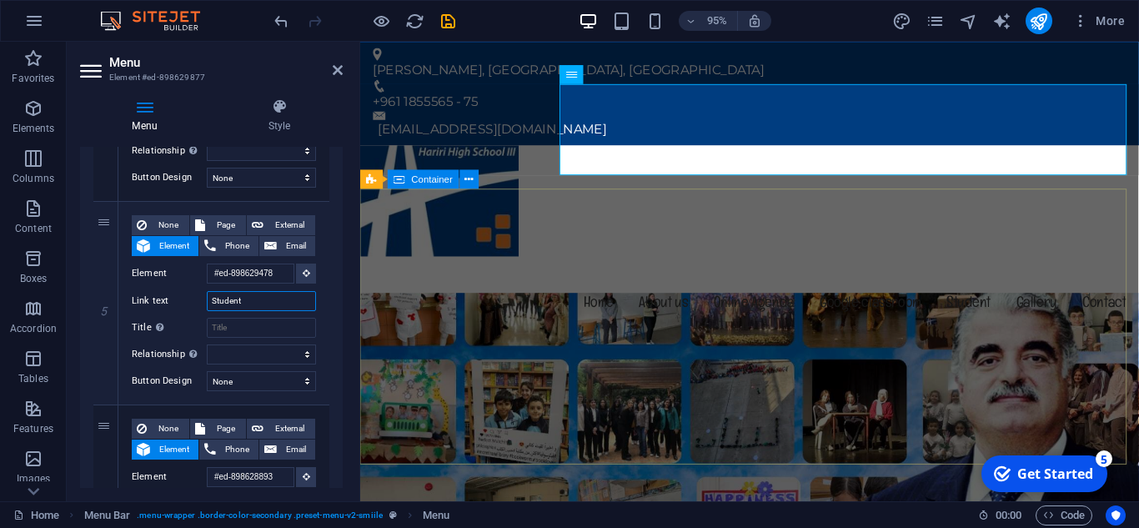
select select
type input "Student Po"
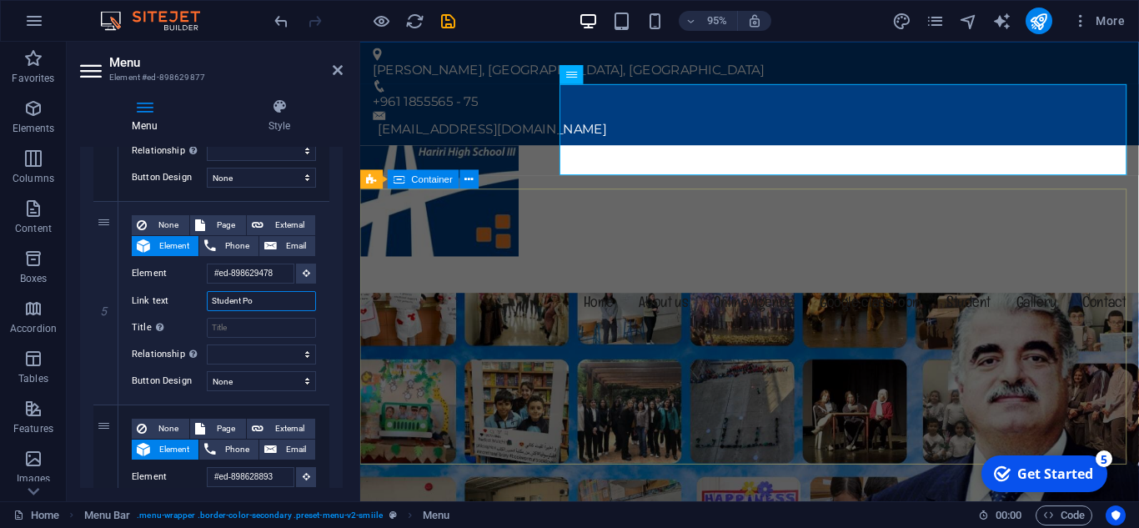
select select
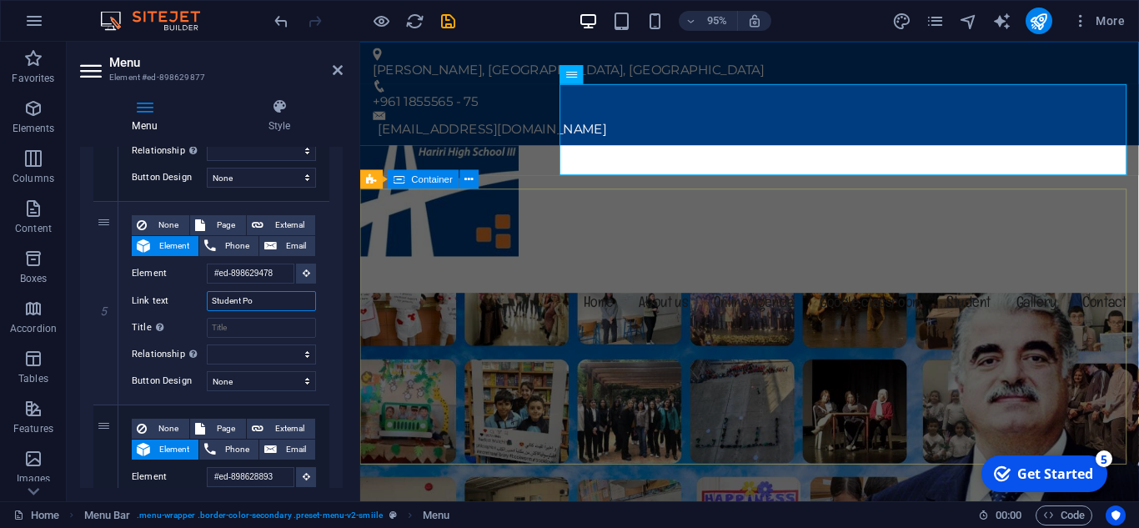
select select
type input "Student Port"
select select
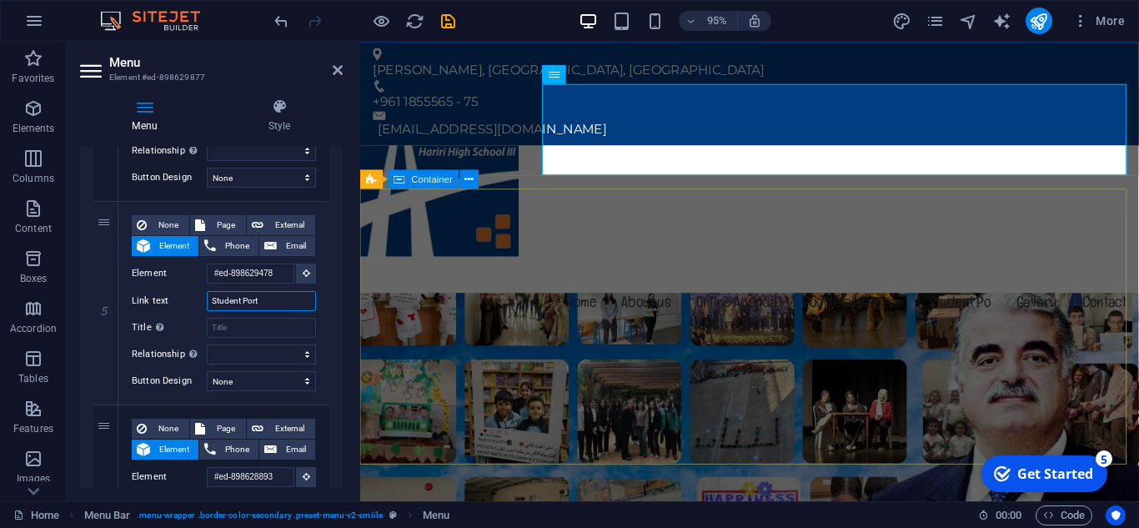
select select
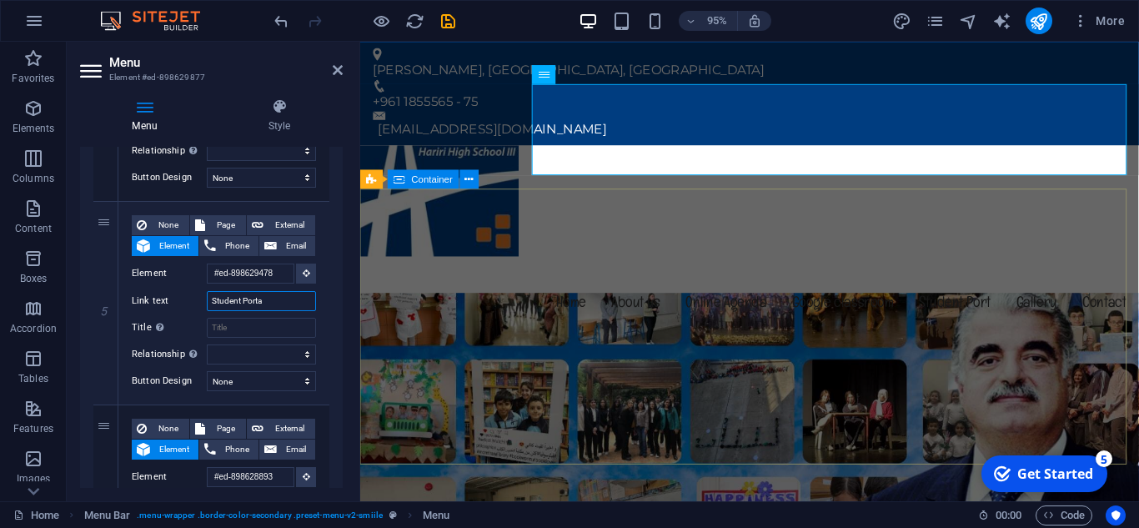
type input "Student Portal"
select select
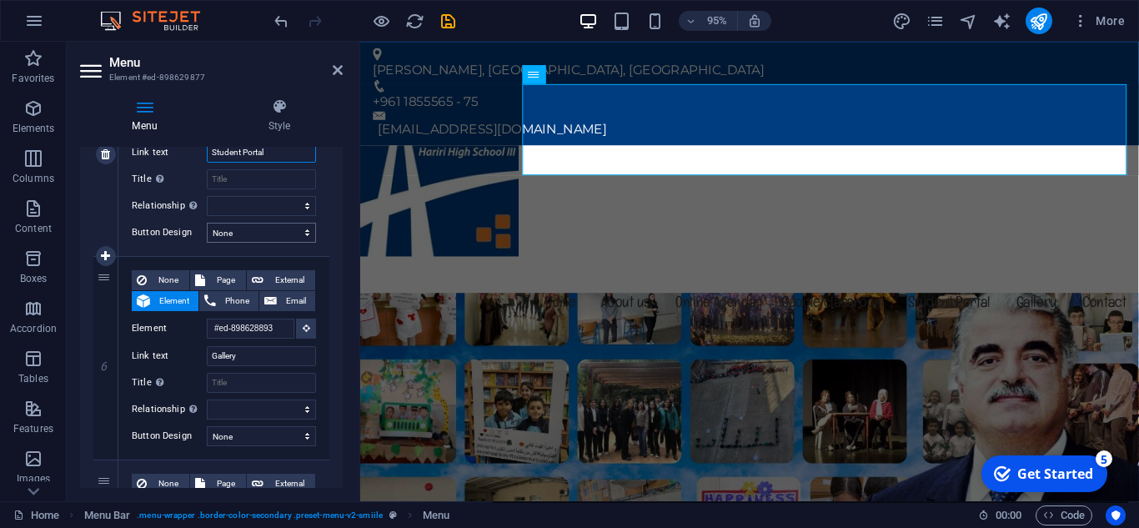
scroll to position [1084, 0]
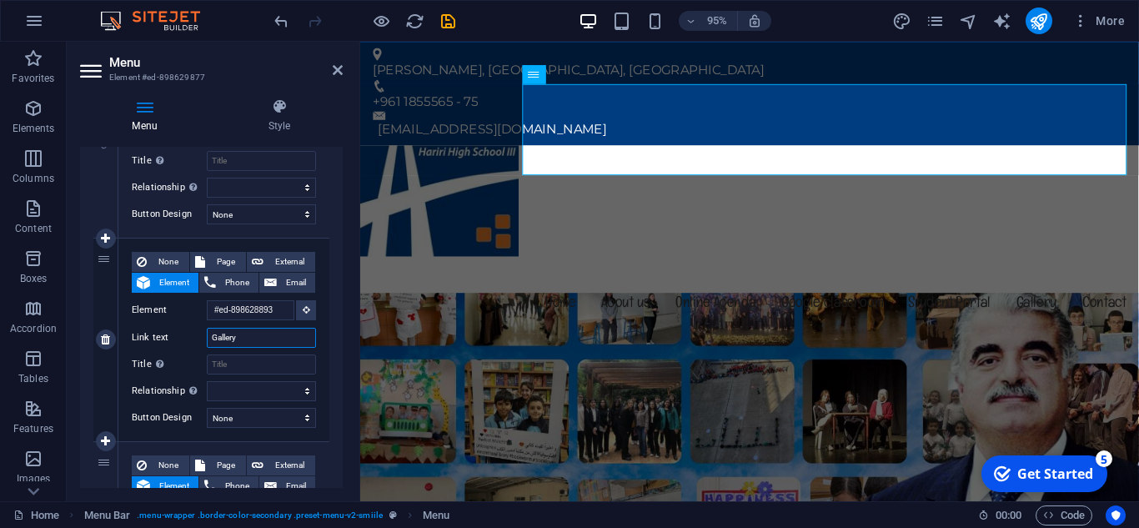
click at [263, 339] on input "Gallery" at bounding box center [261, 338] width 109 height 20
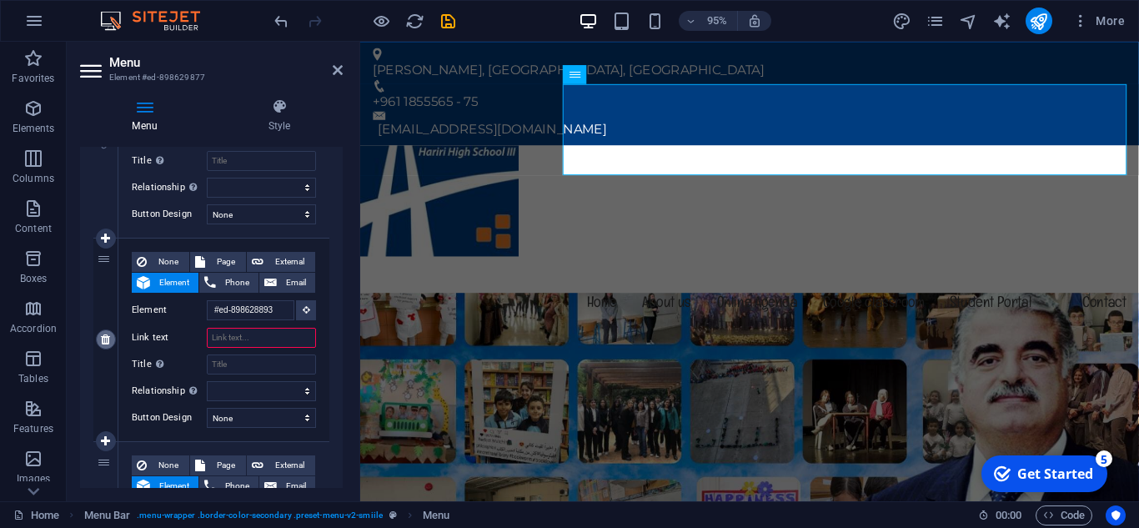
click at [105, 340] on icon at bounding box center [105, 340] width 9 height 12
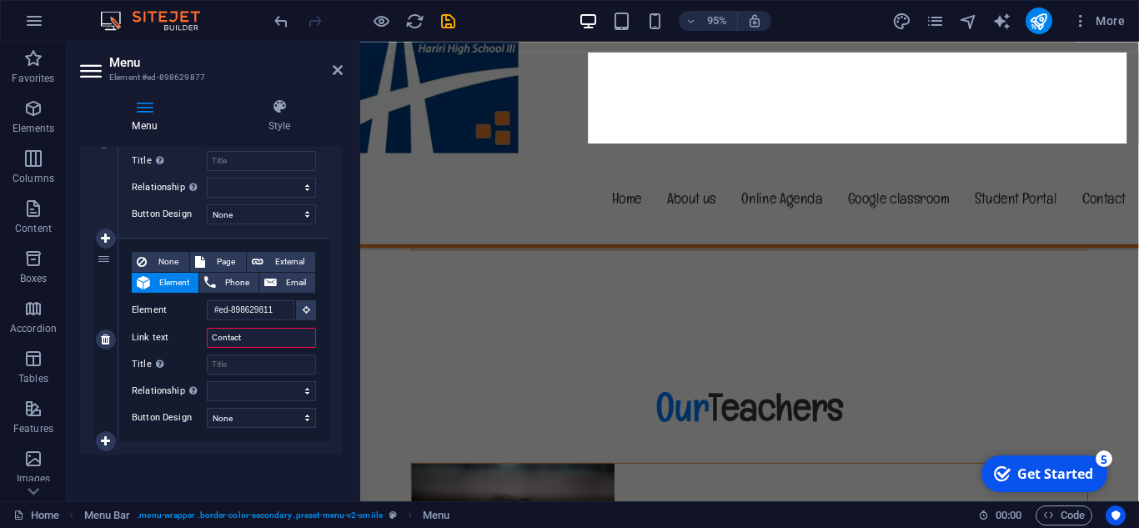
scroll to position [0, 0]
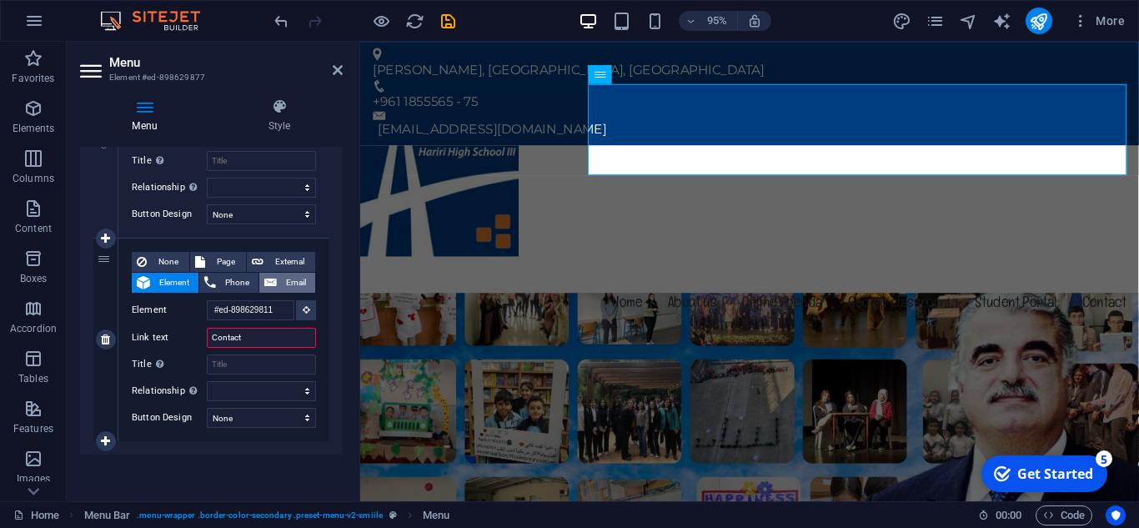
click at [267, 285] on icon at bounding box center [270, 283] width 13 height 20
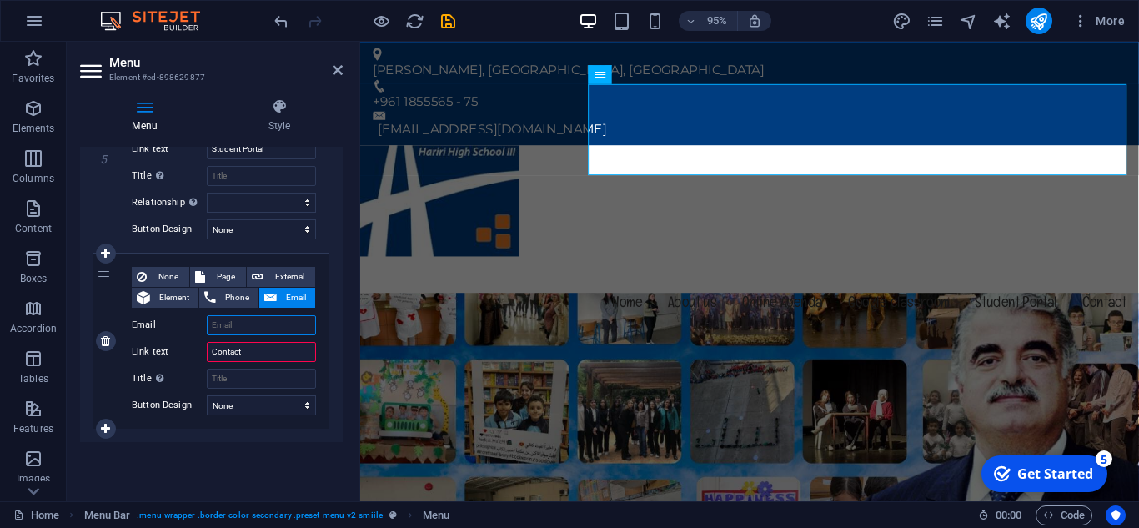
scroll to position [1069, 0]
click at [304, 408] on select "None Default Primary Secondary" at bounding box center [261, 405] width 109 height 20
click at [207, 395] on select "None Default Primary Secondary" at bounding box center [261, 405] width 109 height 20
click at [229, 298] on span "Phone" at bounding box center [237, 298] width 33 height 20
click at [249, 462] on div "Menu Auto Custom Create custom menu items for this menu. Recommended for one-pa…" at bounding box center [211, 317] width 263 height 341
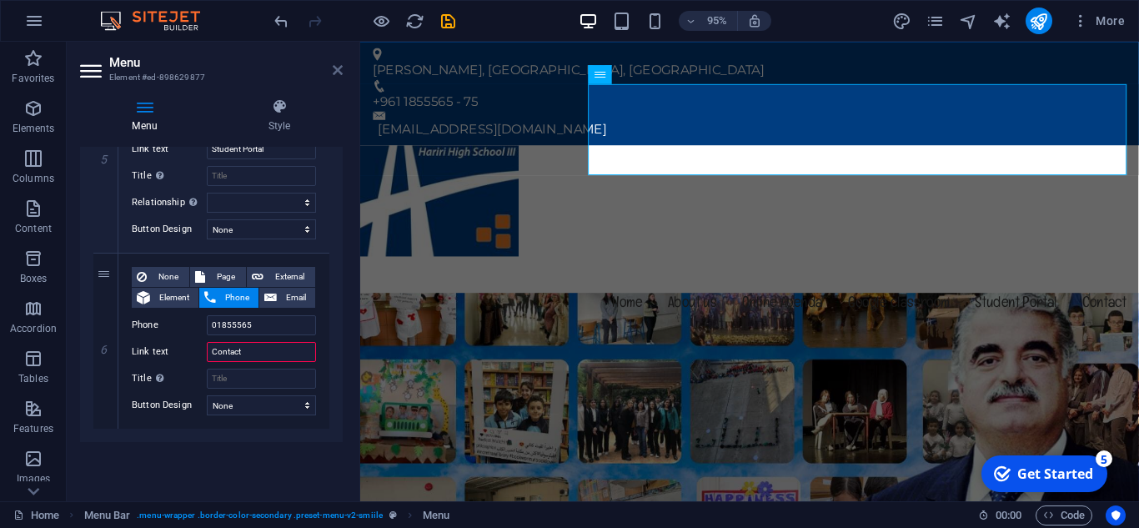
click at [334, 66] on icon at bounding box center [338, 69] width 10 height 13
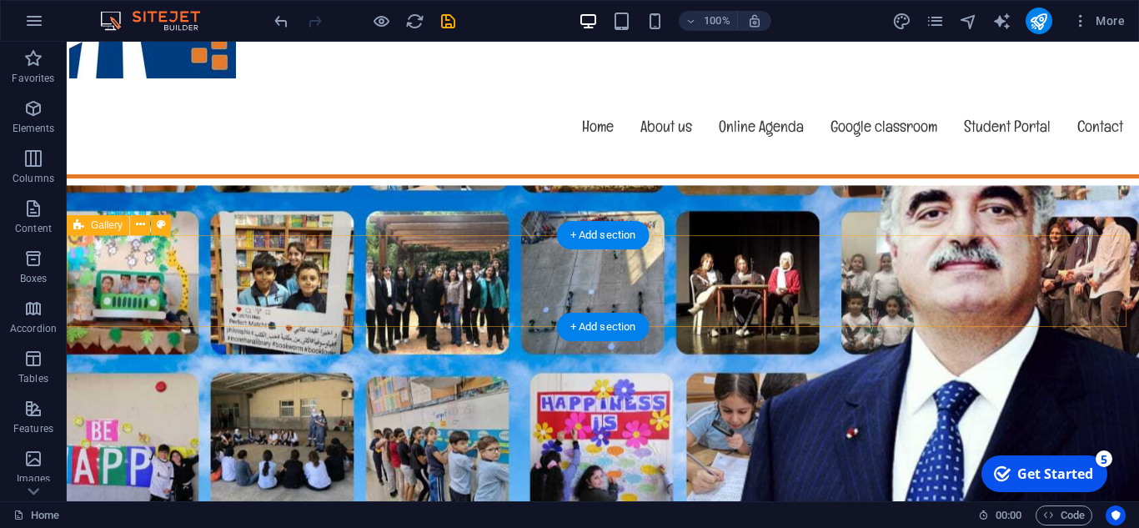
scroll to position [167, 0]
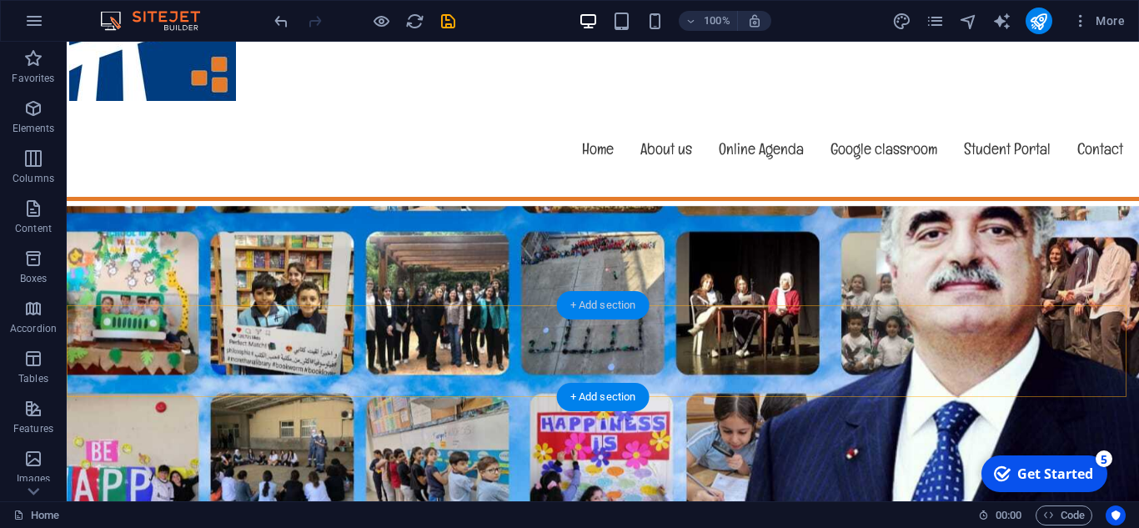
click at [578, 311] on div "+ Add section" at bounding box center [603, 305] width 93 height 28
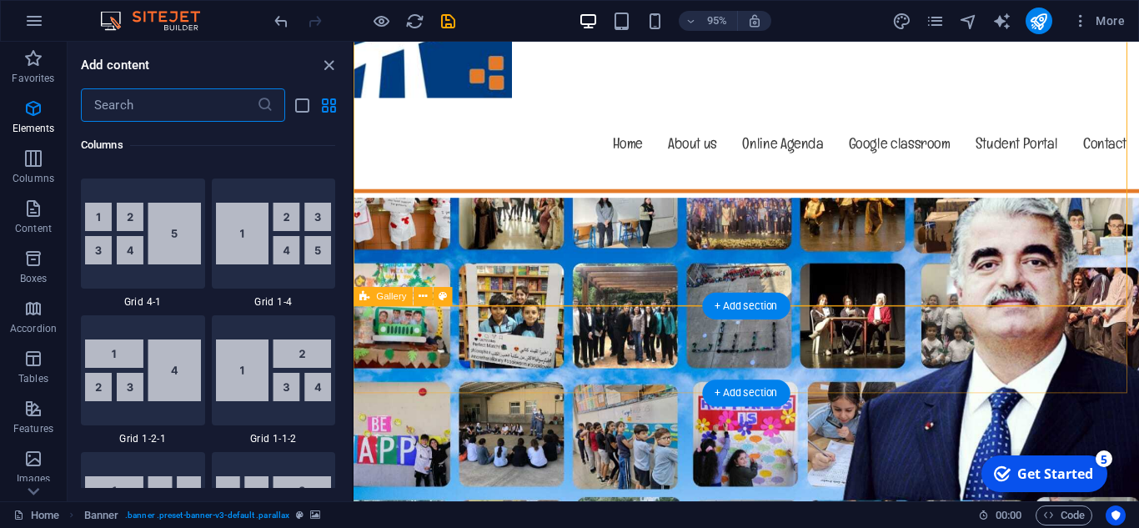
scroll to position [2918, 0]
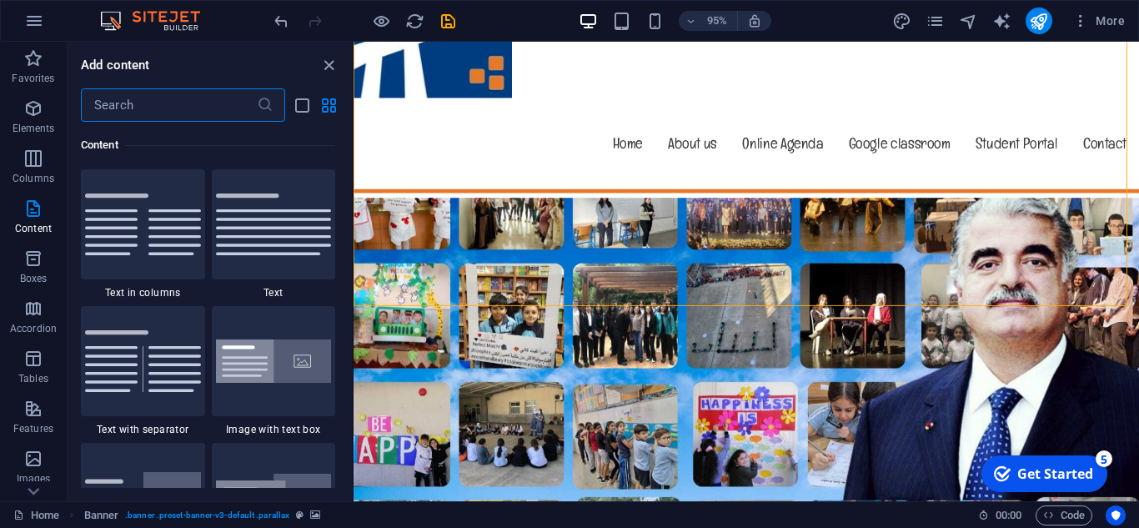
click at [164, 109] on input "text" at bounding box center [169, 104] width 176 height 33
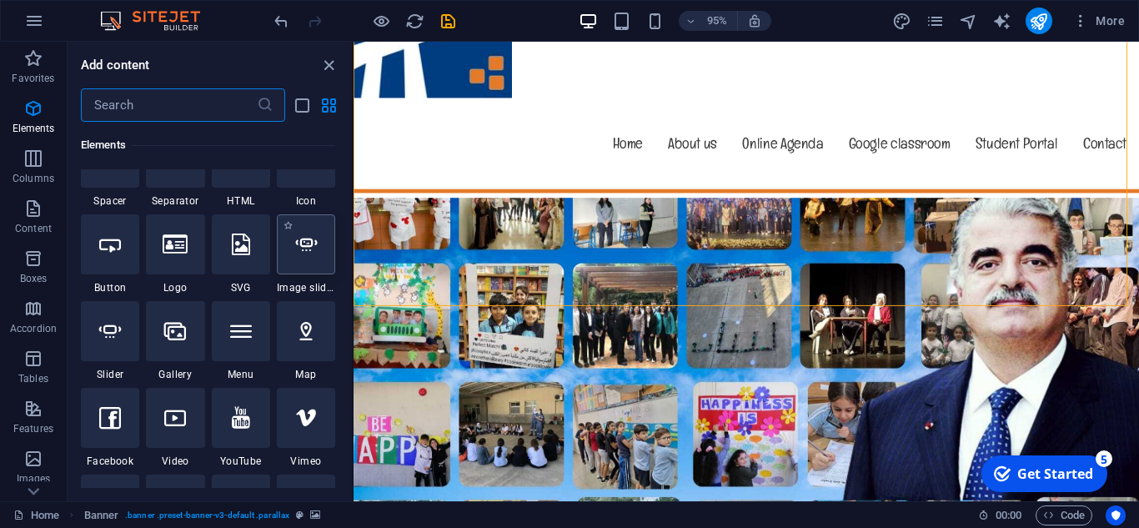
scroll to position [334, 0]
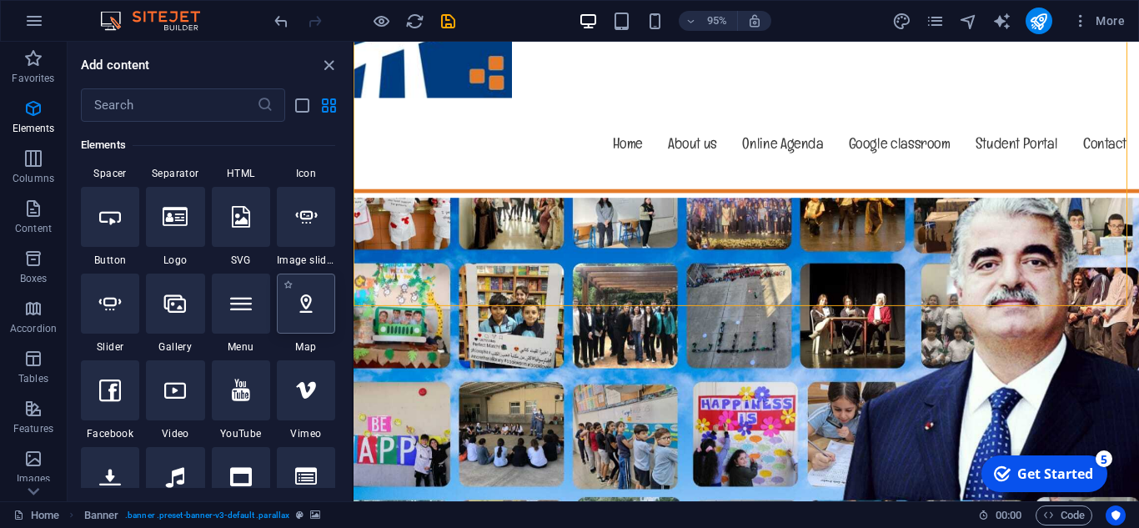
click at [306, 315] on div at bounding box center [306, 304] width 58 height 60
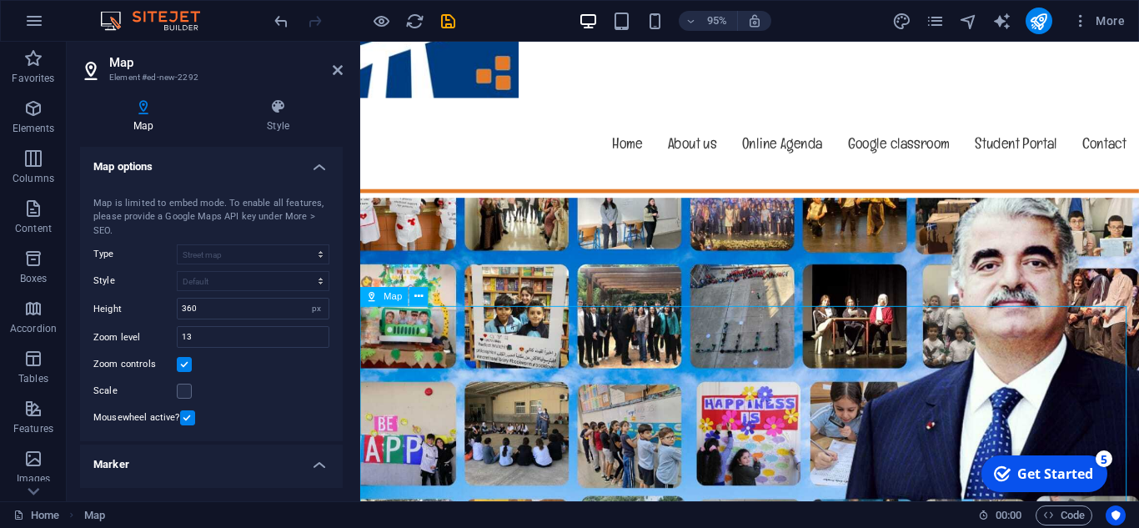
drag, startPoint x: 759, startPoint y: 448, endPoint x: 780, endPoint y: 434, distance: 24.8
drag, startPoint x: 796, startPoint y: 424, endPoint x: 783, endPoint y: 426, distance: 12.8
click at [419, 299] on icon at bounding box center [418, 296] width 8 height 17
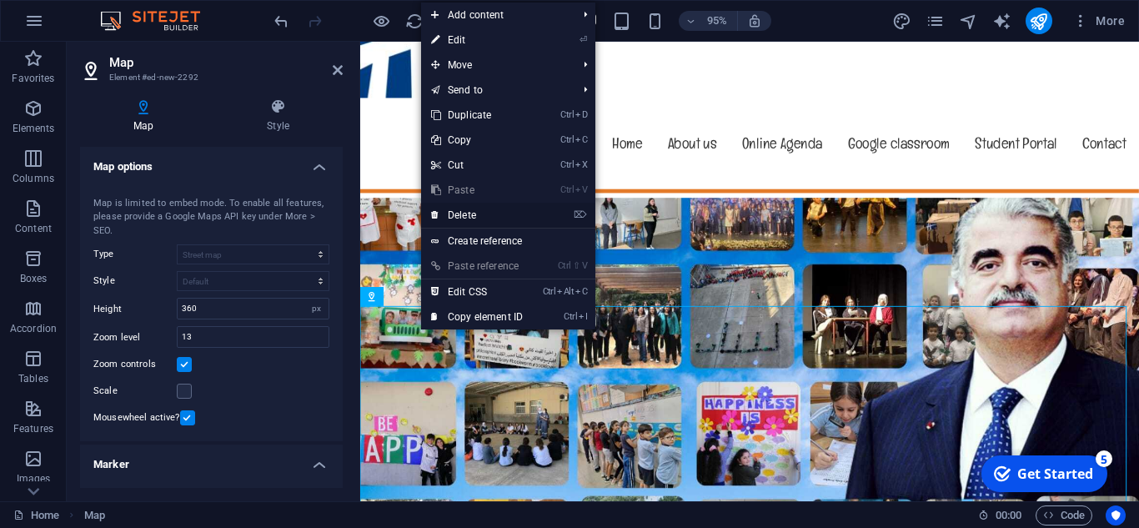
click at [458, 214] on link "⌦ Delete" at bounding box center [477, 215] width 112 height 25
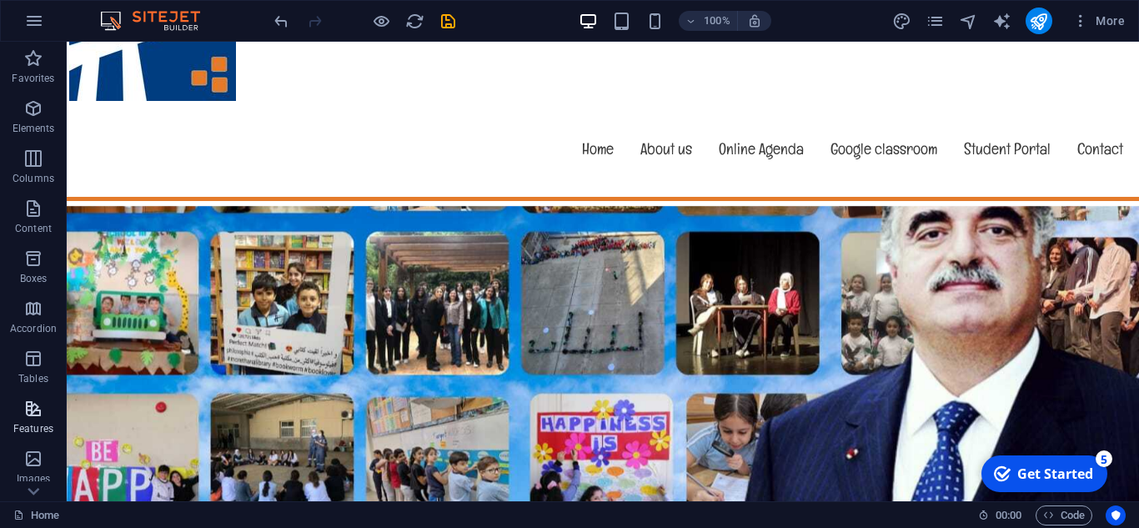
click at [33, 405] on icon "button" at bounding box center [33, 409] width 20 height 20
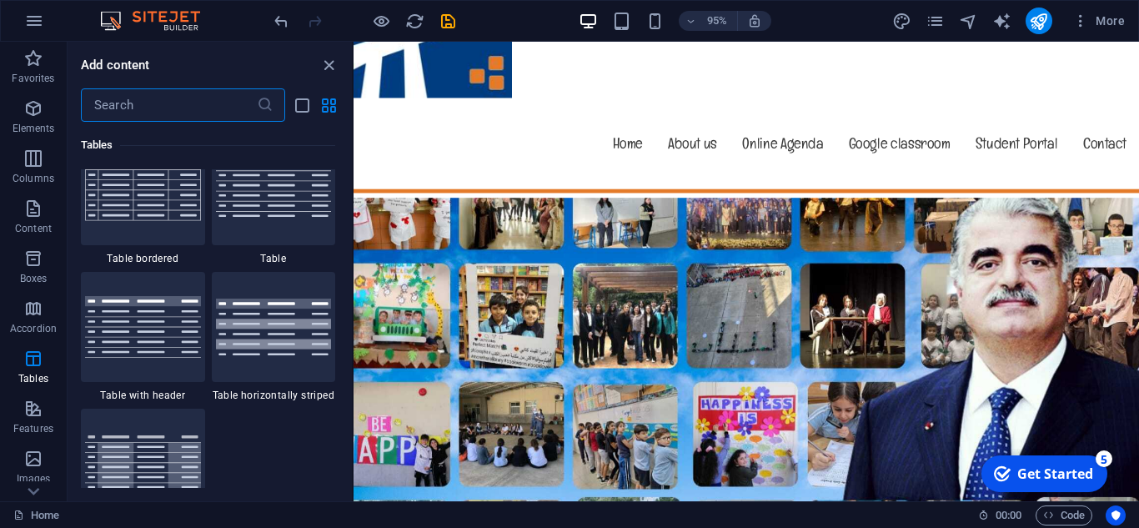
scroll to position [6000, 0]
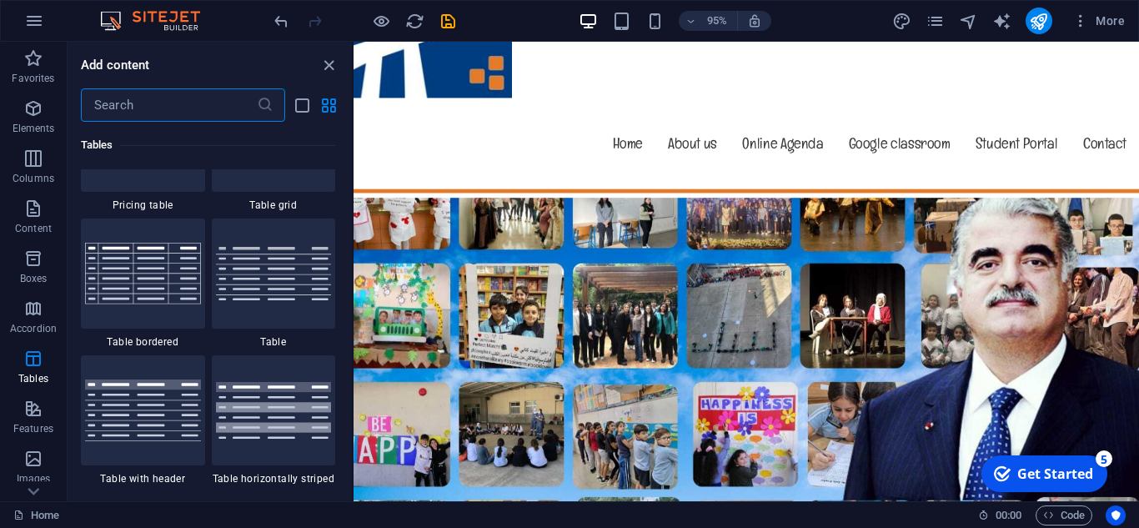
click at [171, 116] on input "text" at bounding box center [169, 104] width 176 height 33
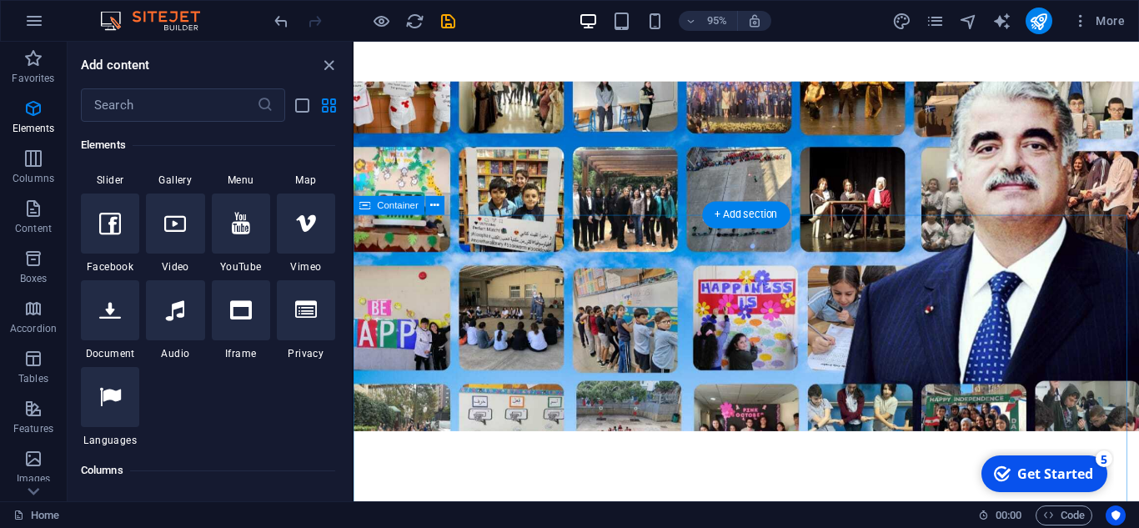
scroll to position [500, 0]
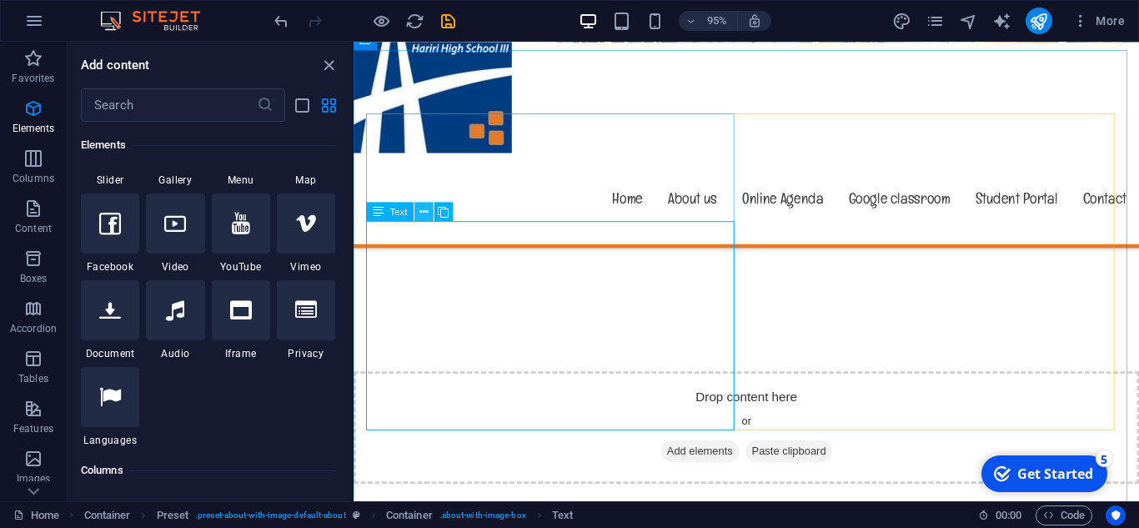
click at [428, 209] on icon at bounding box center [423, 211] width 8 height 17
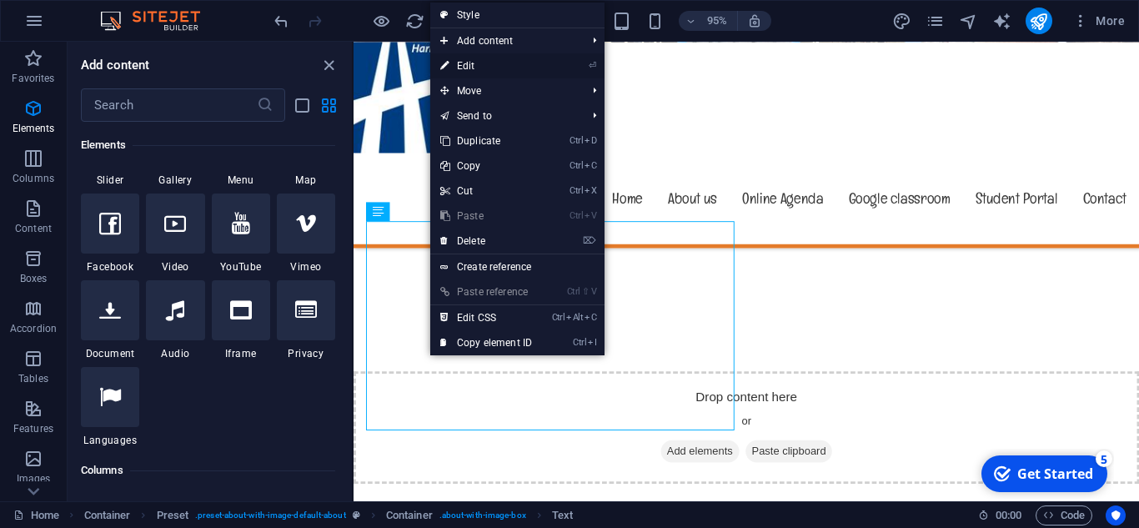
click at [481, 66] on link "⏎ Edit" at bounding box center [486, 65] width 112 height 25
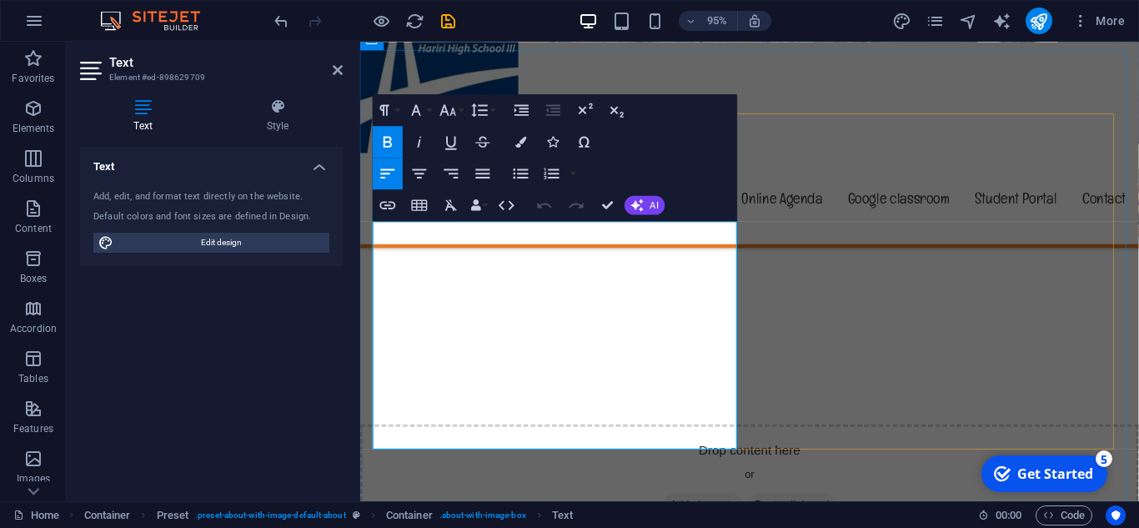
drag, startPoint x: 376, startPoint y: 237, endPoint x: 622, endPoint y: 465, distance: 335.8
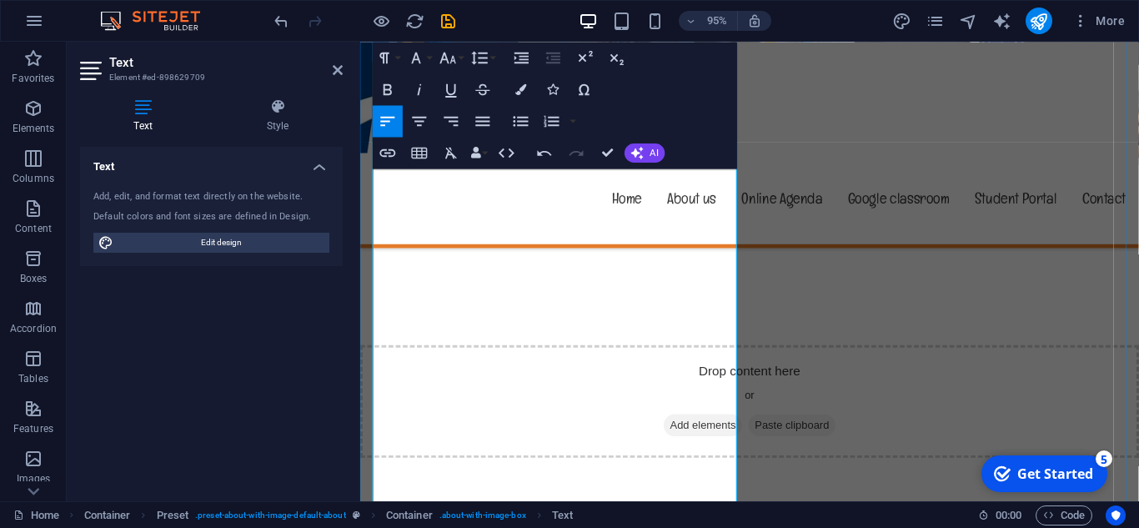
scroll to position [667, 0]
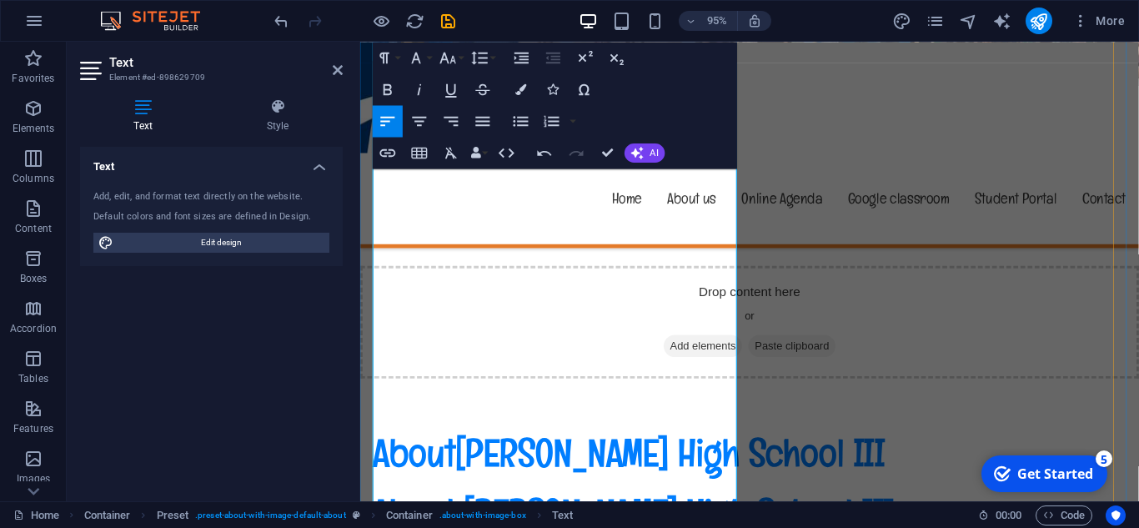
click at [360, 42] on div "the" at bounding box center [360, 42] width 0 height 0
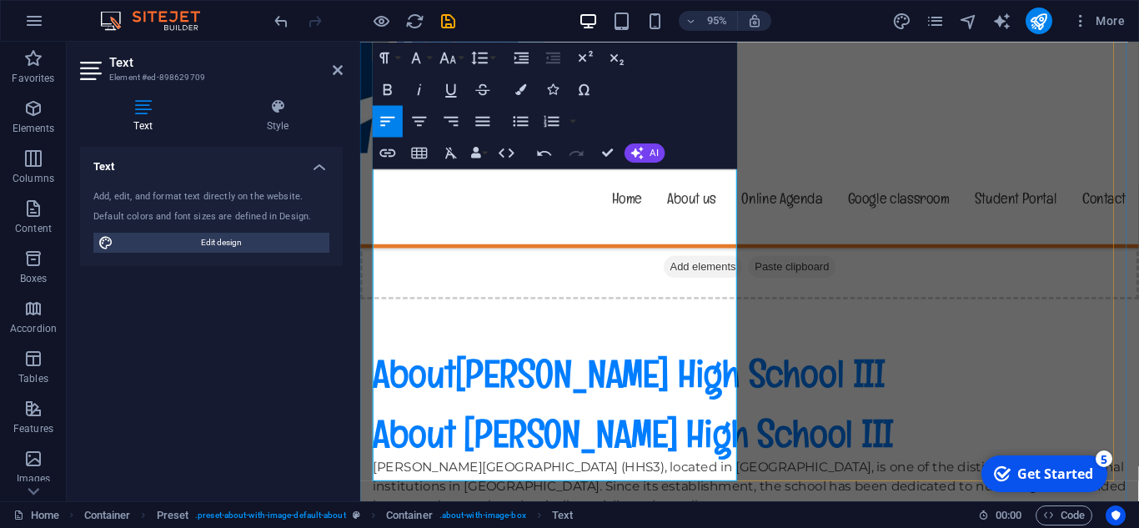
scroll to position [834, 0]
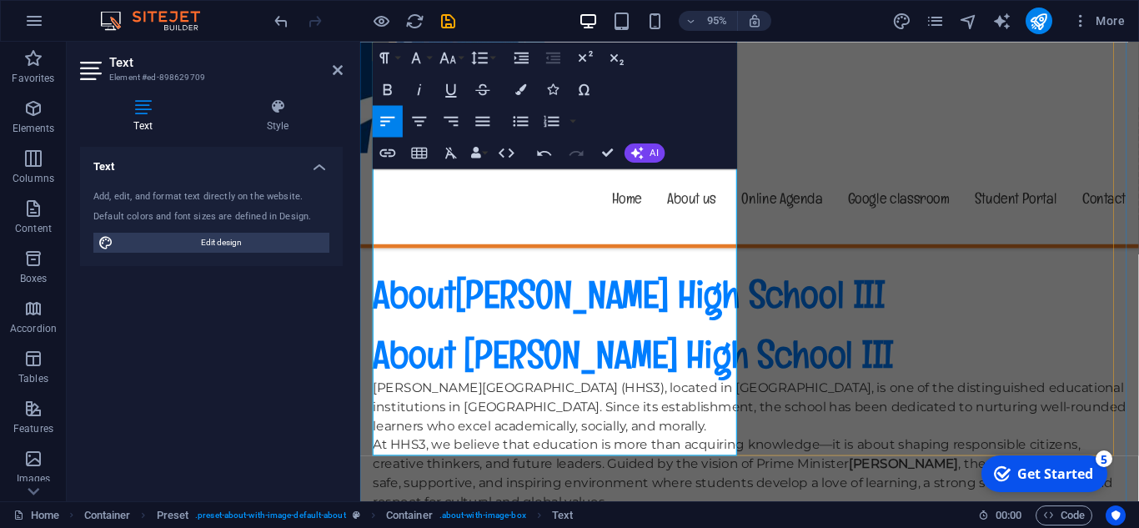
drag, startPoint x: 479, startPoint y: 379, endPoint x: 463, endPoint y: 444, distance: 66.1
drag, startPoint x: 632, startPoint y: 464, endPoint x: 371, endPoint y: 364, distance: 279.6
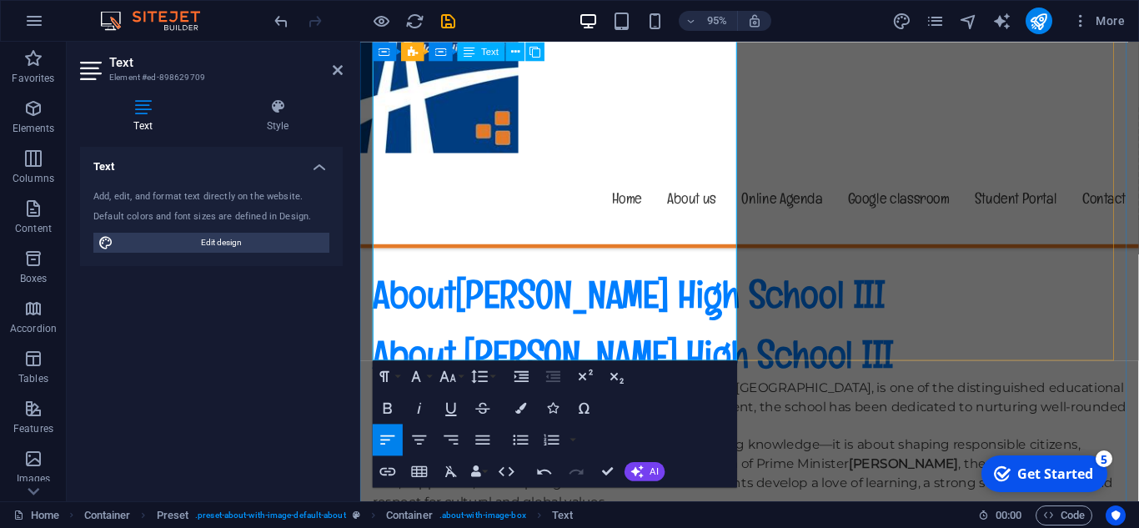
drag, startPoint x: 436, startPoint y: 269, endPoint x: 630, endPoint y: 285, distance: 194.2
click at [393, 413] on icon "button" at bounding box center [388, 408] width 19 height 19
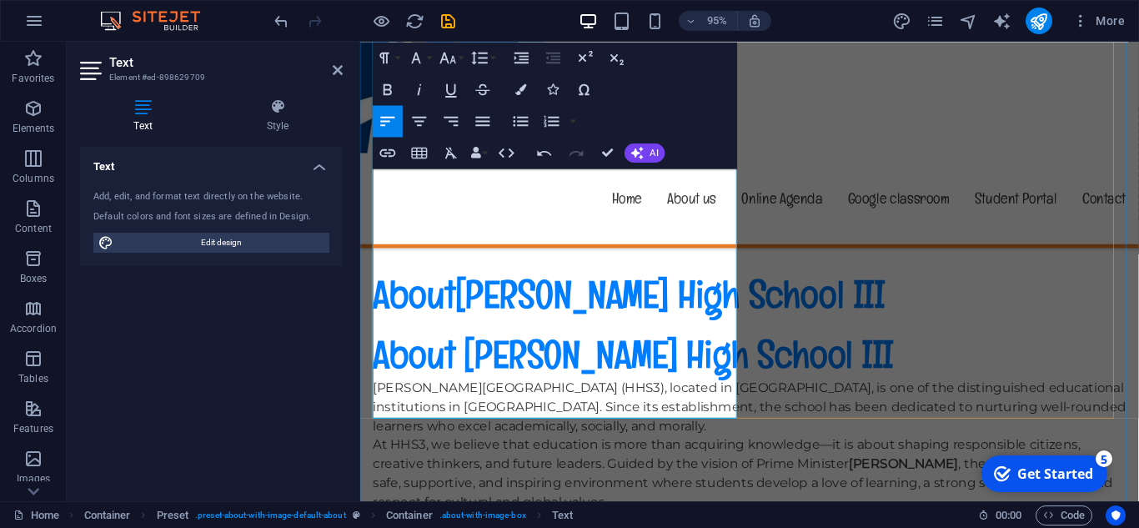
scroll to position [667, 0]
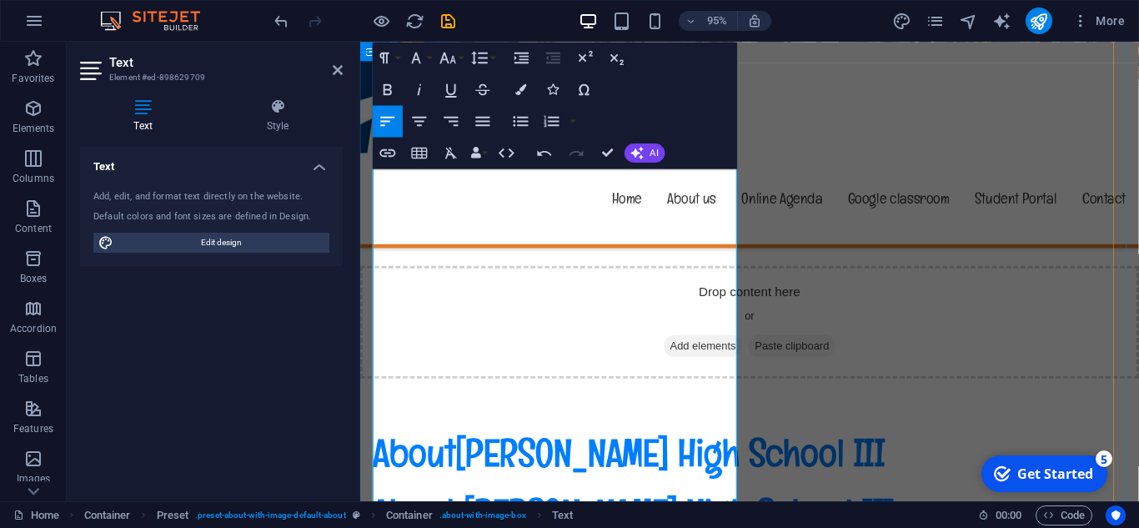
drag, startPoint x: 555, startPoint y: 335, endPoint x: 634, endPoint y: 335, distance: 79.2
click at [384, 93] on icon "button" at bounding box center [388, 88] width 8 height 11
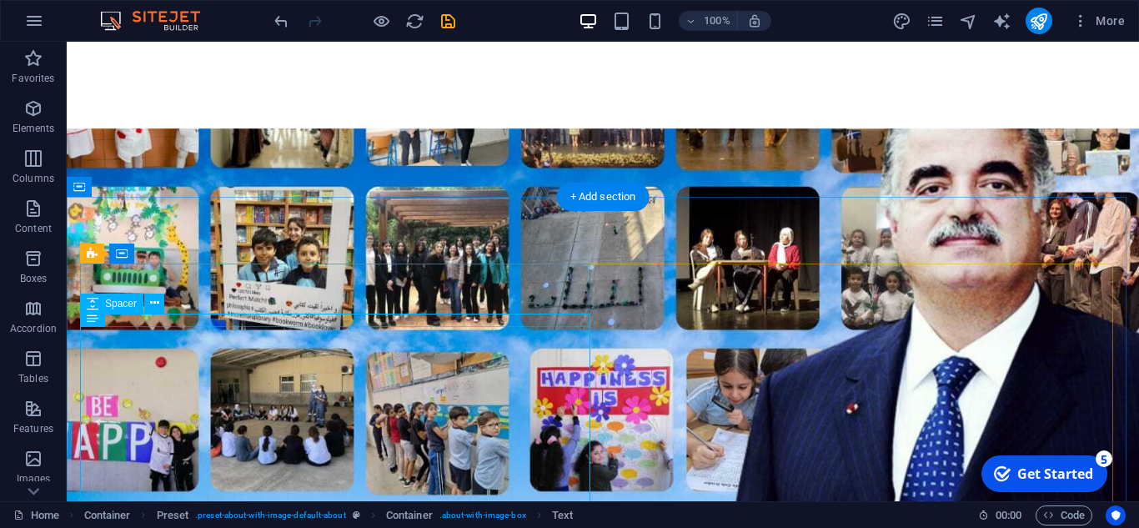
scroll to position [367, 0]
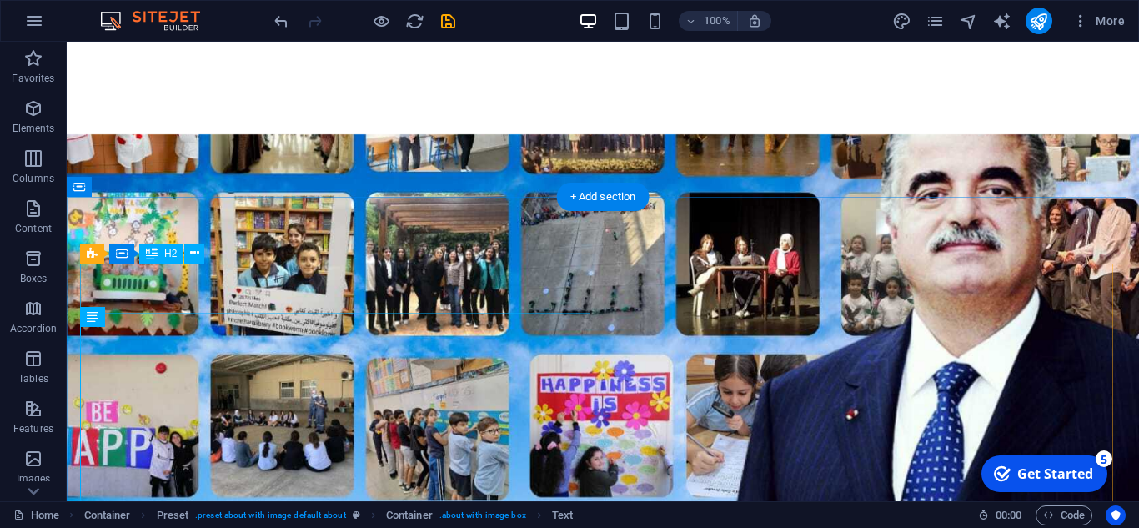
click at [198, 258] on icon at bounding box center [194, 253] width 9 height 18
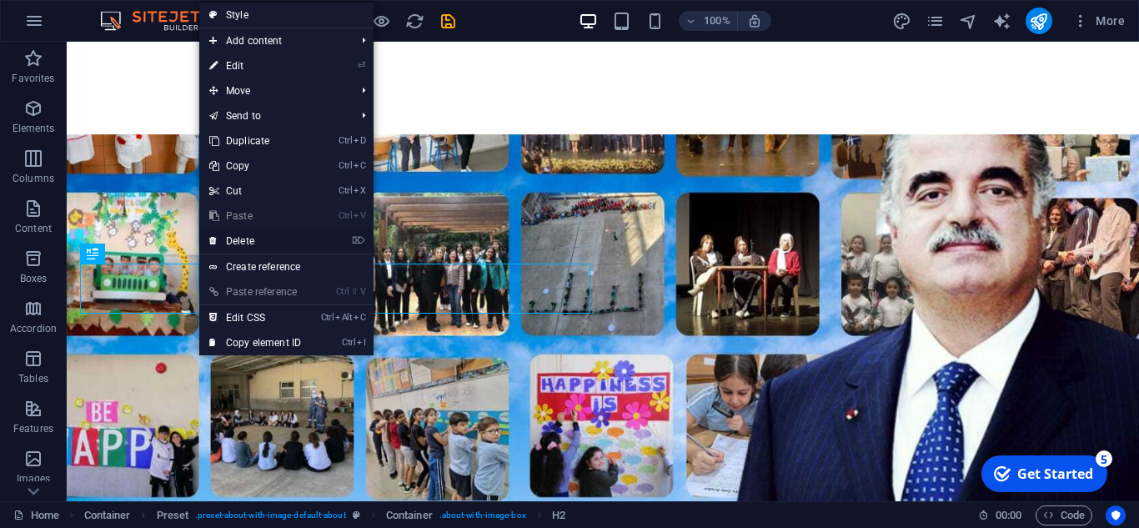
click at [213, 245] on icon at bounding box center [213, 241] width 8 height 25
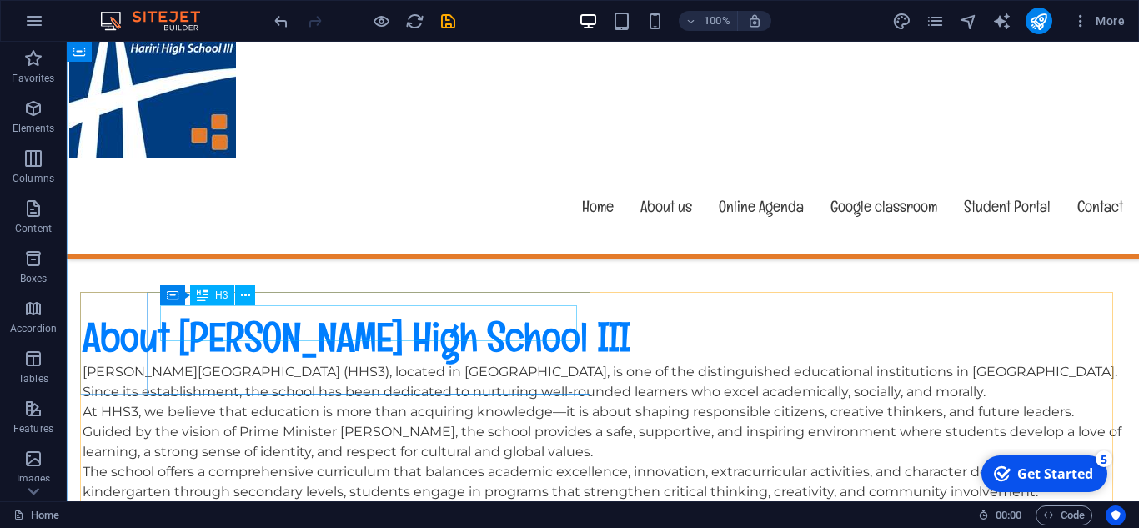
scroll to position [784, 0]
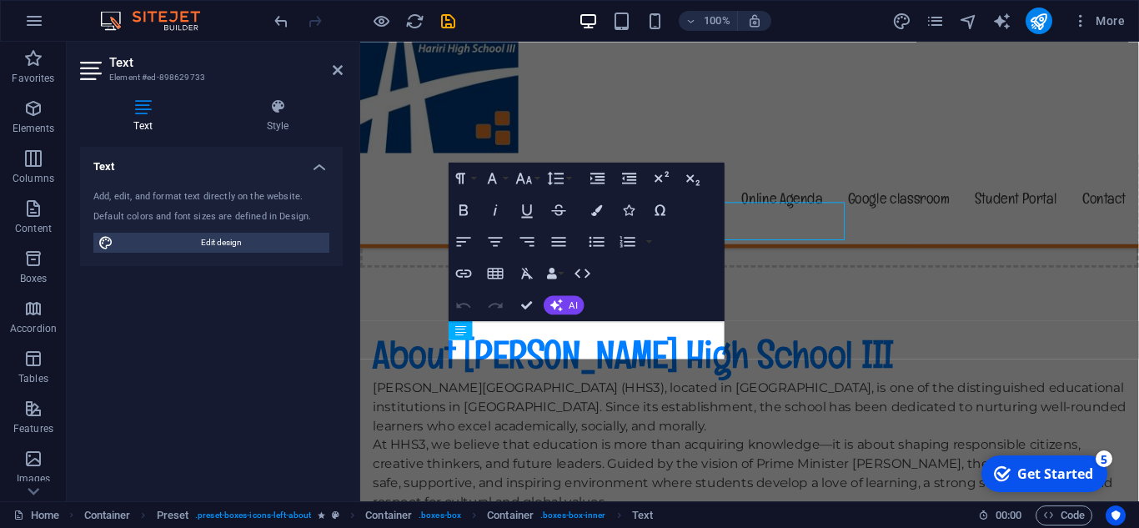
scroll to position [851, 0]
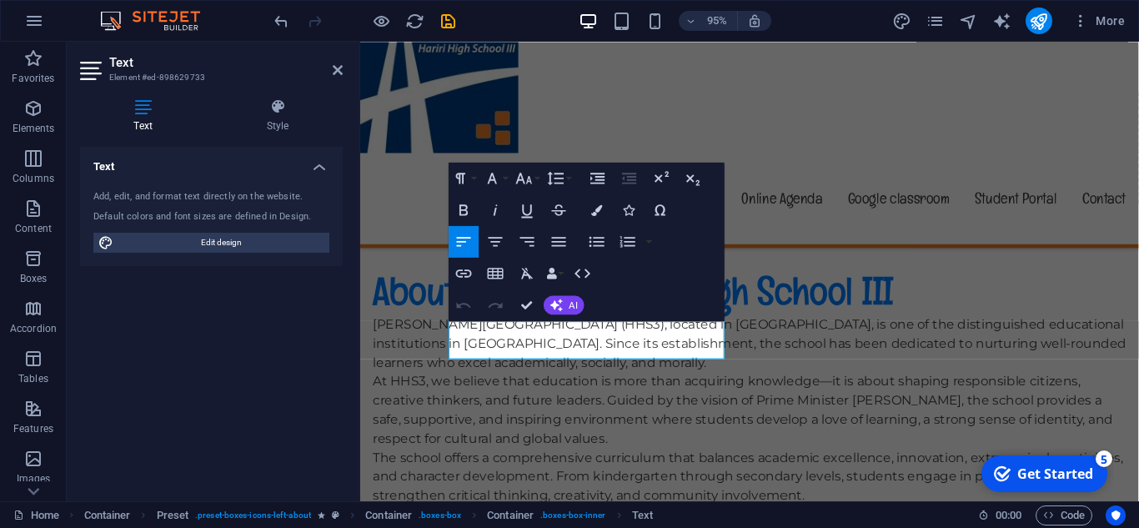
drag, startPoint x: 667, startPoint y: 239, endPoint x: 687, endPoint y: 240, distance: 20.0
click at [687, 240] on div "Paragraph Format Normal Heading 1 Heading 2 Heading 3 Heading 4 Heading 5 Headi…" at bounding box center [587, 241] width 276 height 158
drag, startPoint x: 1072, startPoint y: 205, endPoint x: 774, endPoint y: 173, distance: 300.2
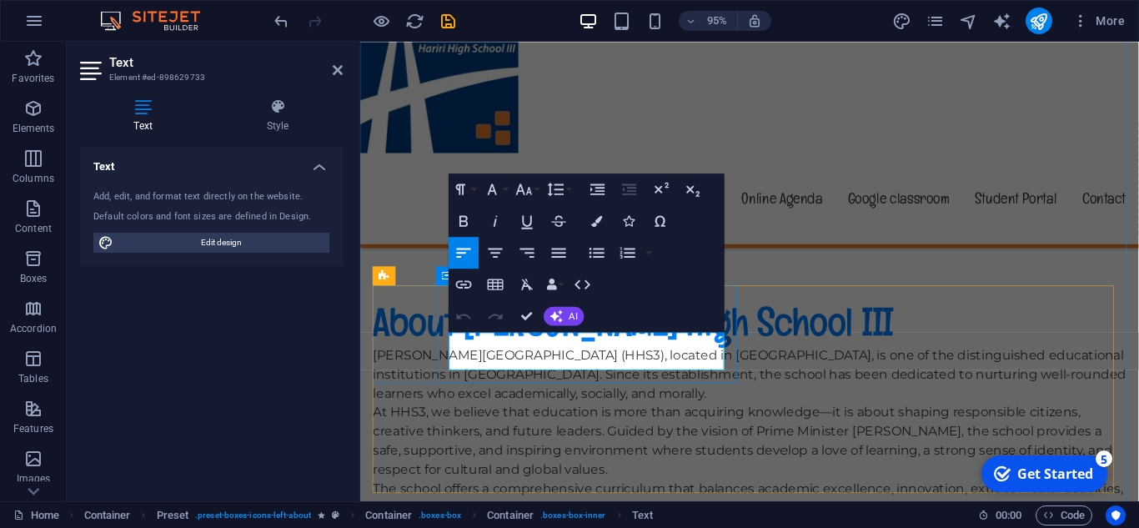
scroll to position [768, 0]
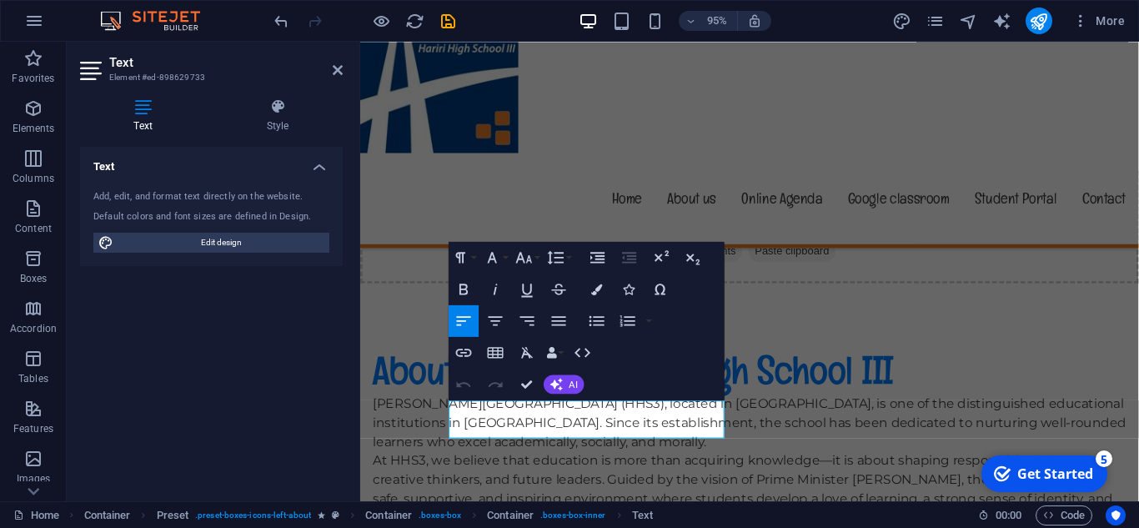
drag, startPoint x: 635, startPoint y: 367, endPoint x: 660, endPoint y: 369, distance: 24.2
click at [660, 369] on div "Paragraph Format Normal Heading 1 Heading 2 Heading 3 Heading 4 Heading 5 Headi…" at bounding box center [587, 320] width 276 height 158
drag, startPoint x: 613, startPoint y: 249, endPoint x: 635, endPoint y: 254, distance: 22.3
click at [635, 254] on div "Increase Indent Decrease Indent Superscript Subscript" at bounding box center [645, 257] width 125 height 32
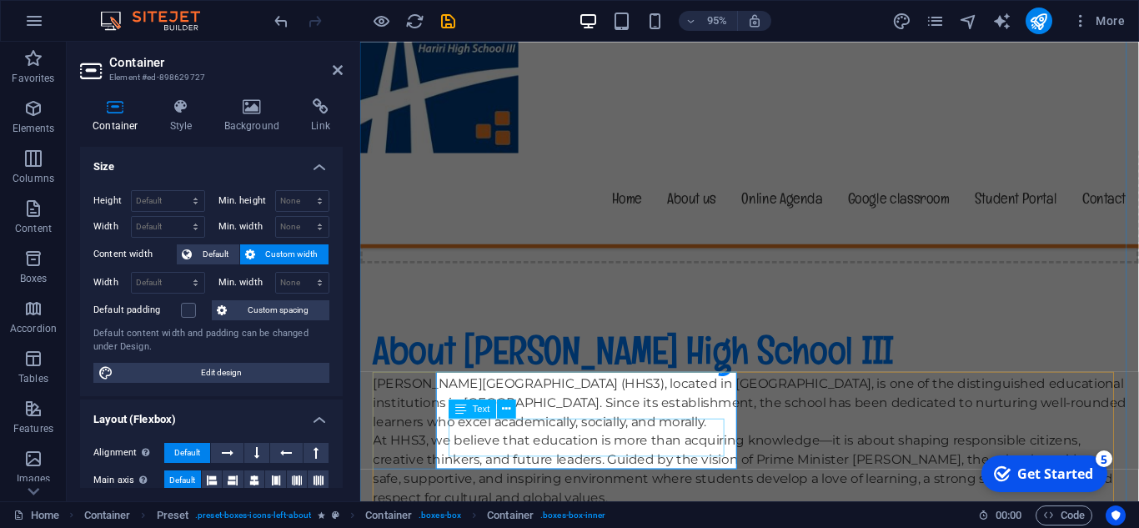
scroll to position [857, 0]
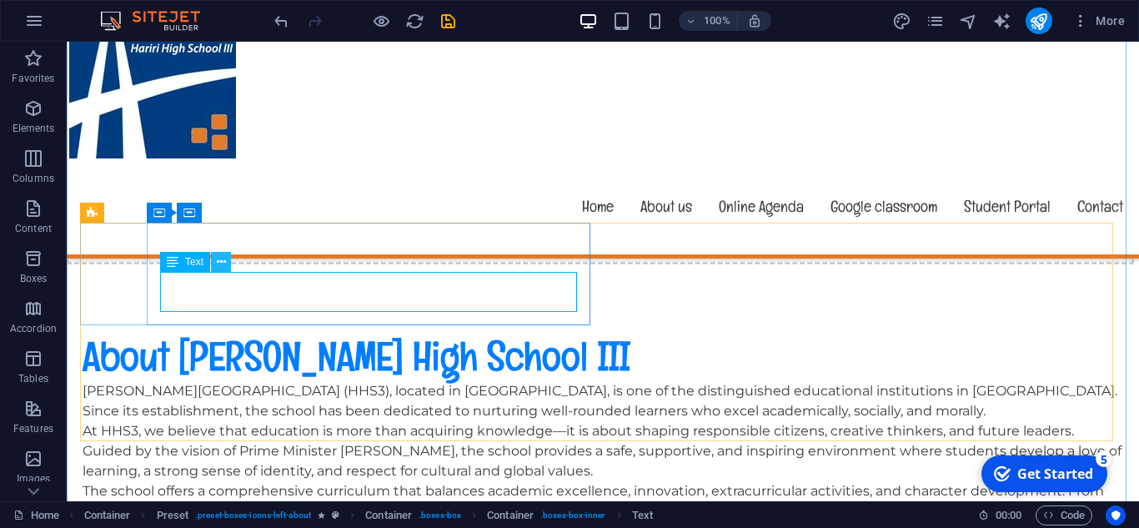
click at [213, 260] on button at bounding box center [221, 262] width 20 height 20
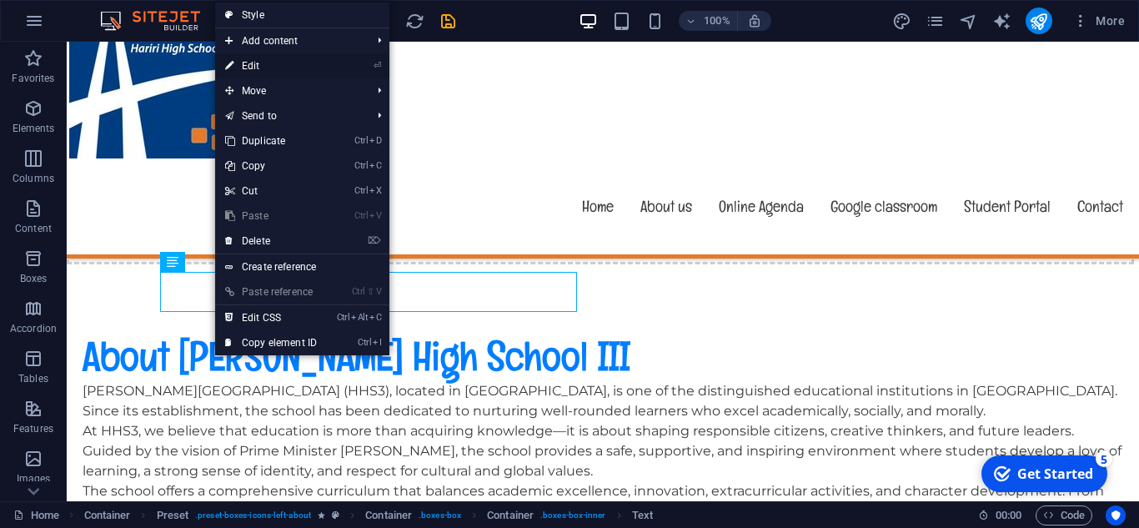
click at [283, 68] on link "⏎ Edit" at bounding box center [271, 65] width 112 height 25
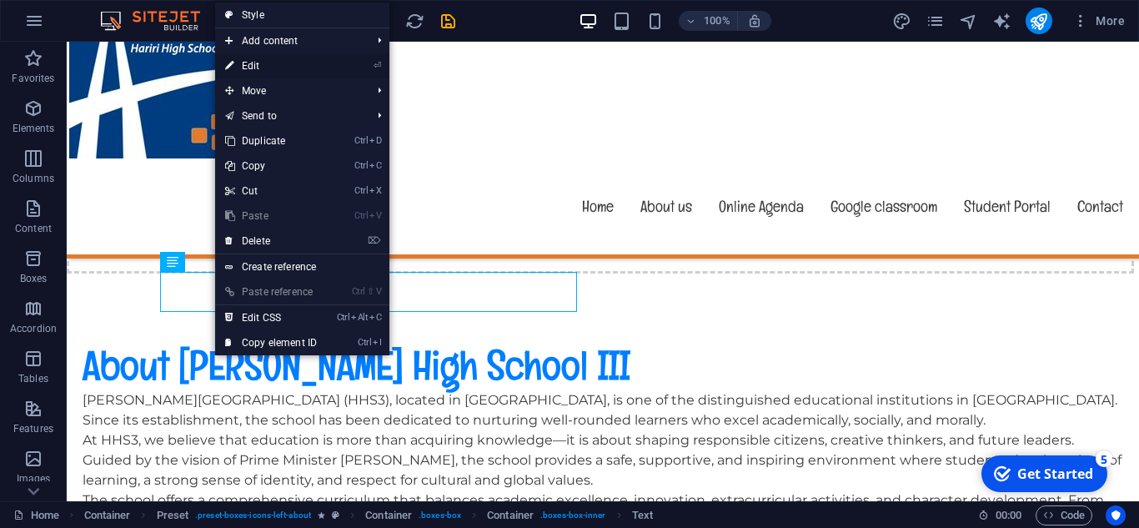
scroll to position [857, 0]
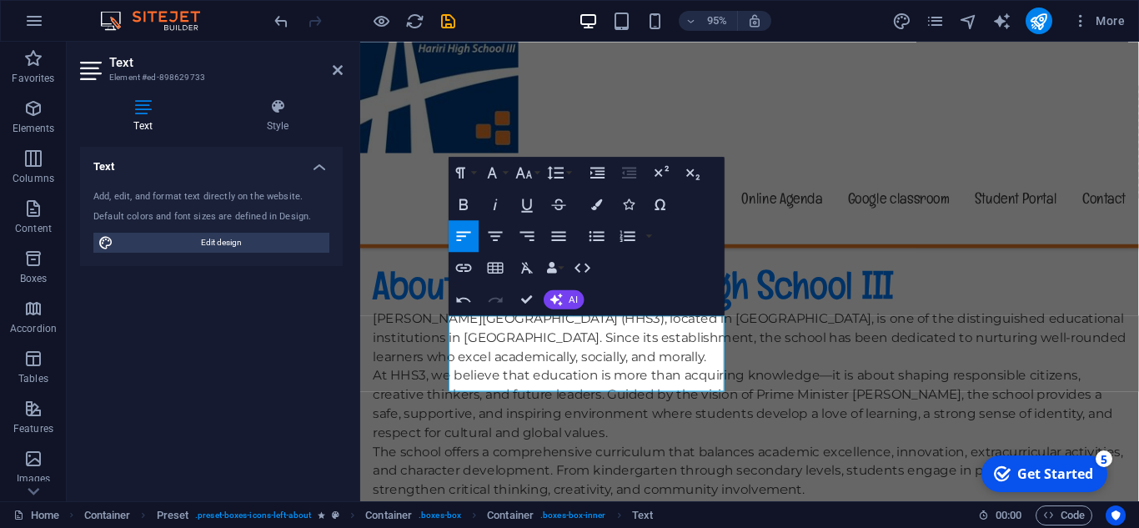
click at [360, 42] on span "excellence" at bounding box center [360, 42] width 0 height 0
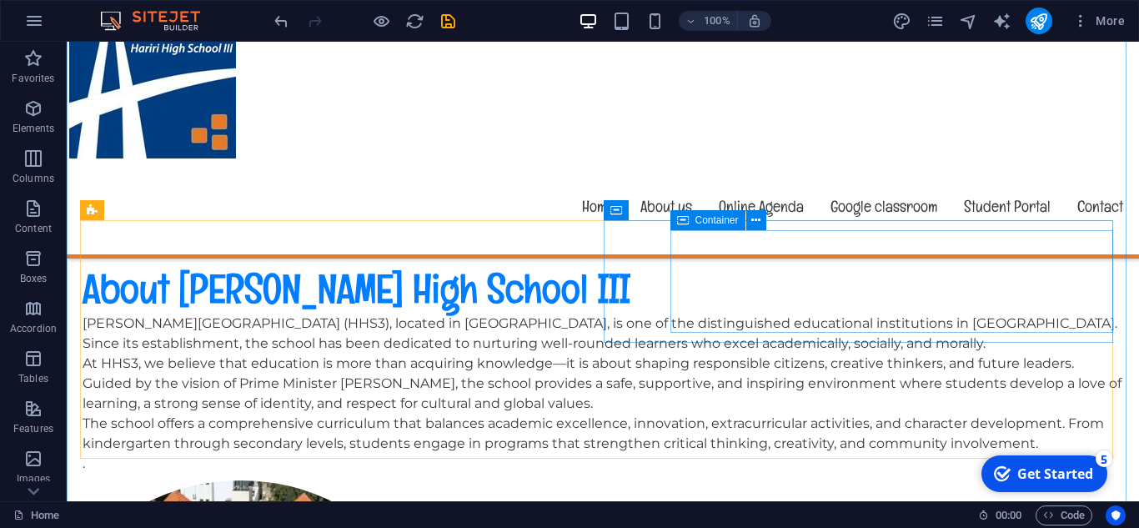
scroll to position [834, 0]
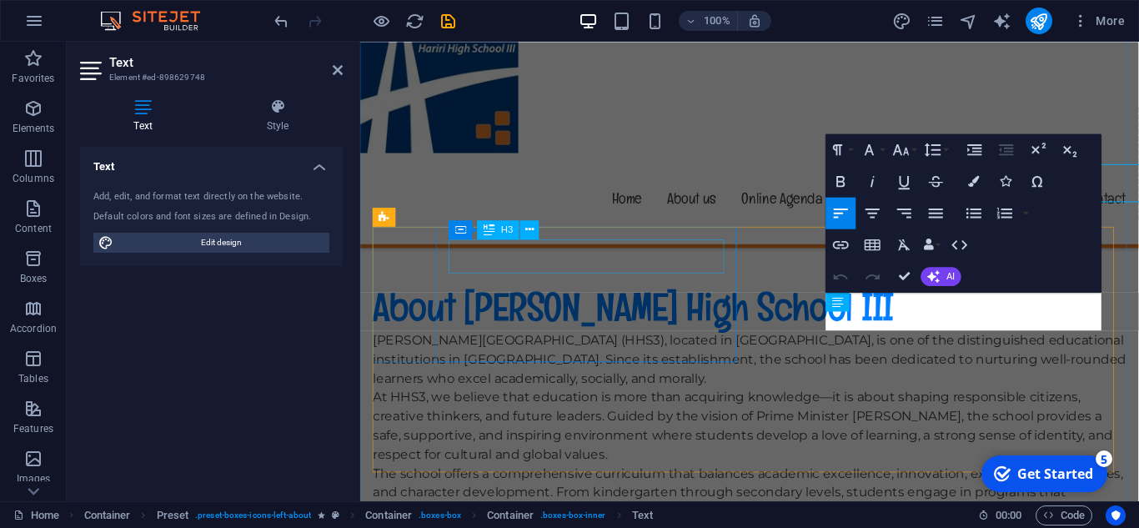
scroll to position [902, 0]
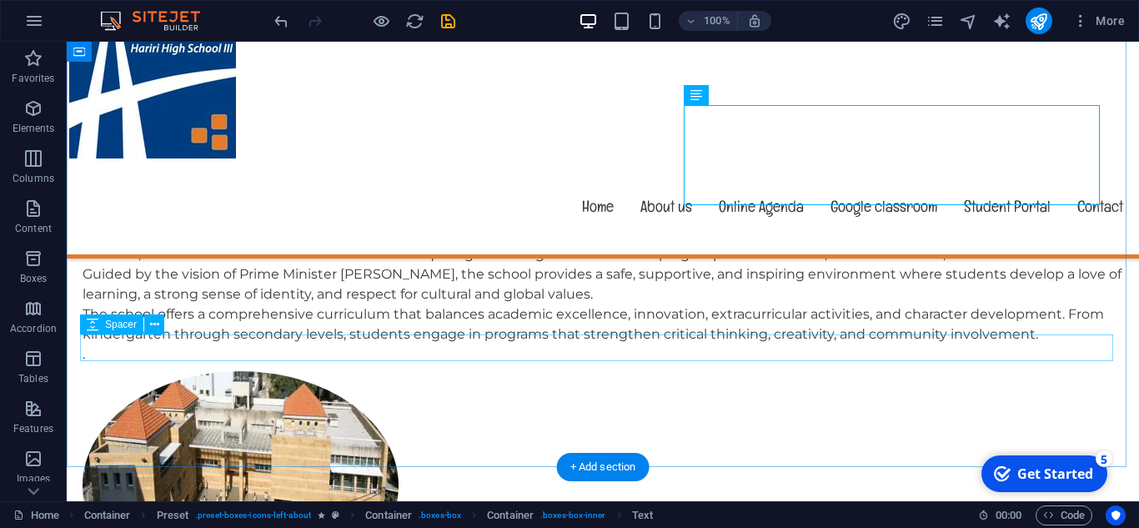
scroll to position [943, 0]
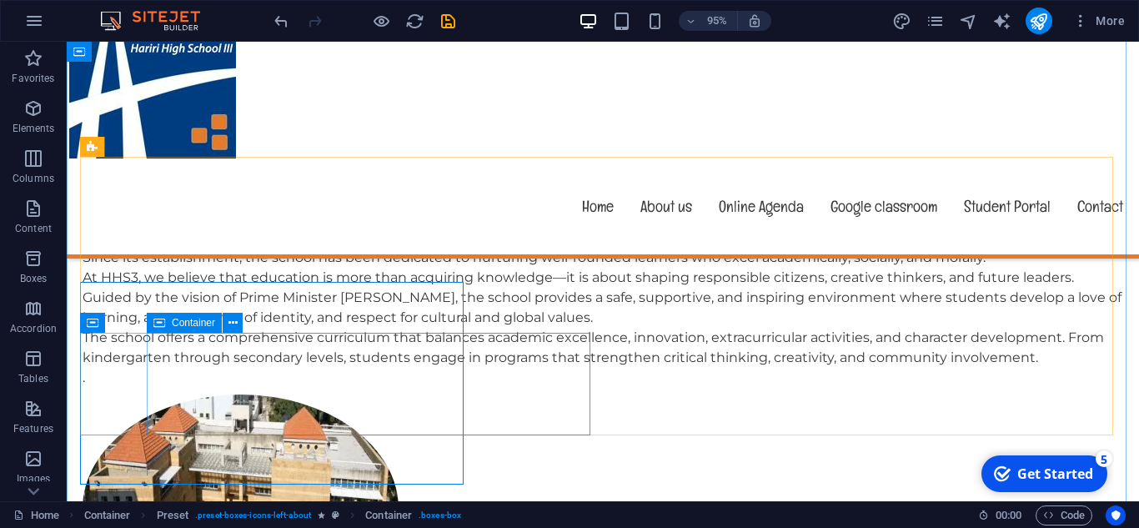
scroll to position [856, 0]
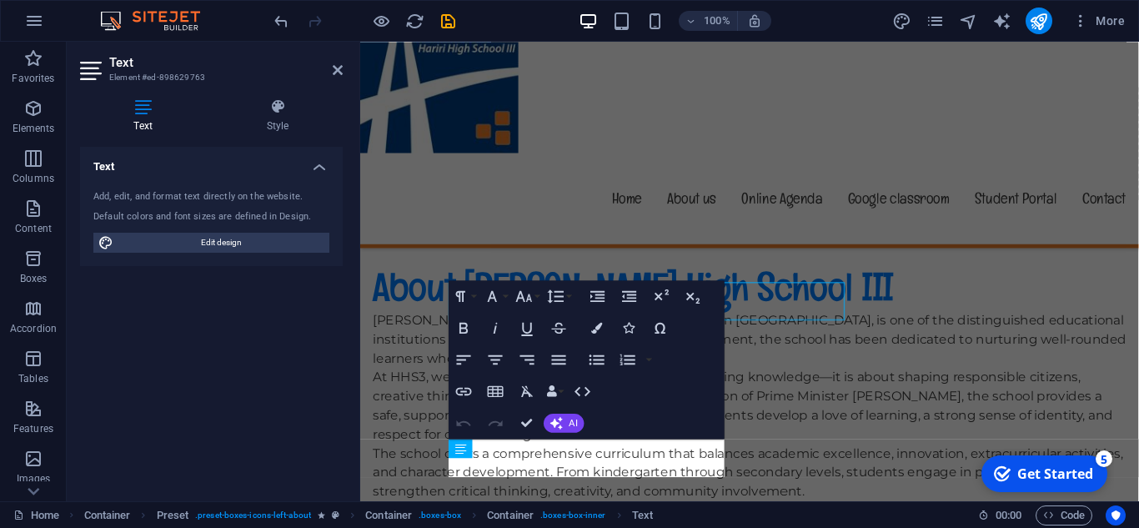
scroll to position [943, 0]
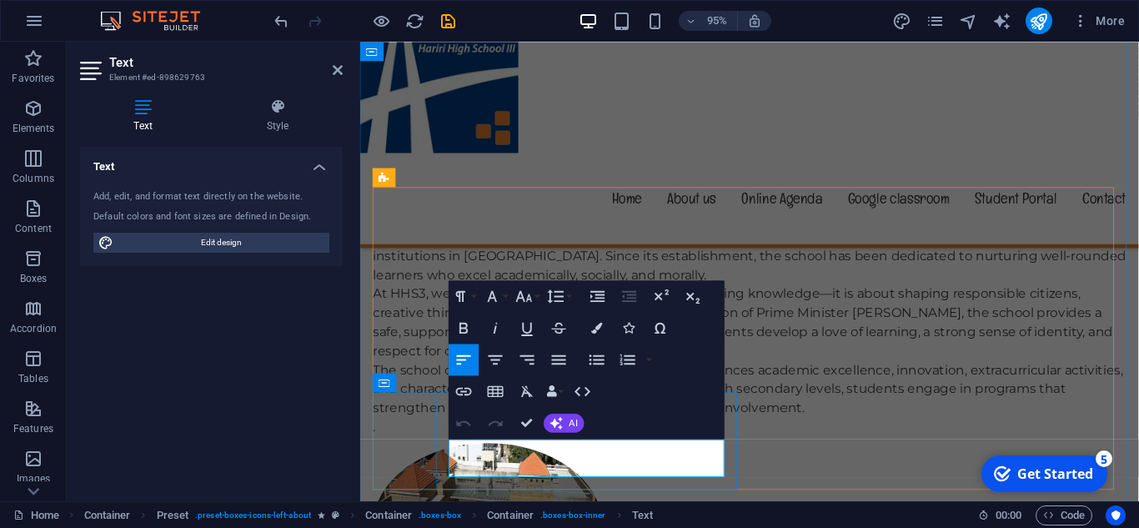
drag, startPoint x: 681, startPoint y: 494, endPoint x: 453, endPoint y: 452, distance: 232.3
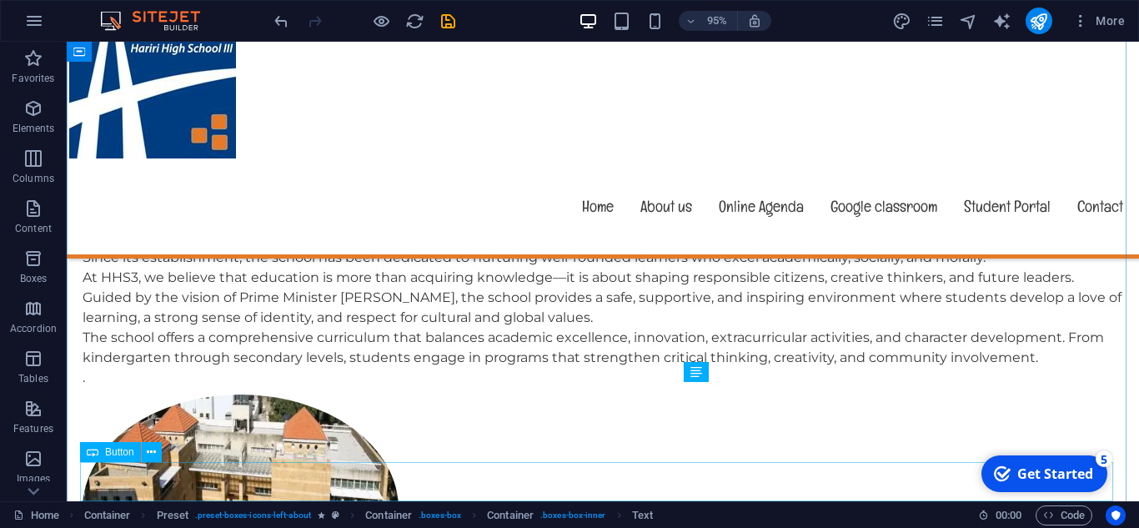
scroll to position [856, 0]
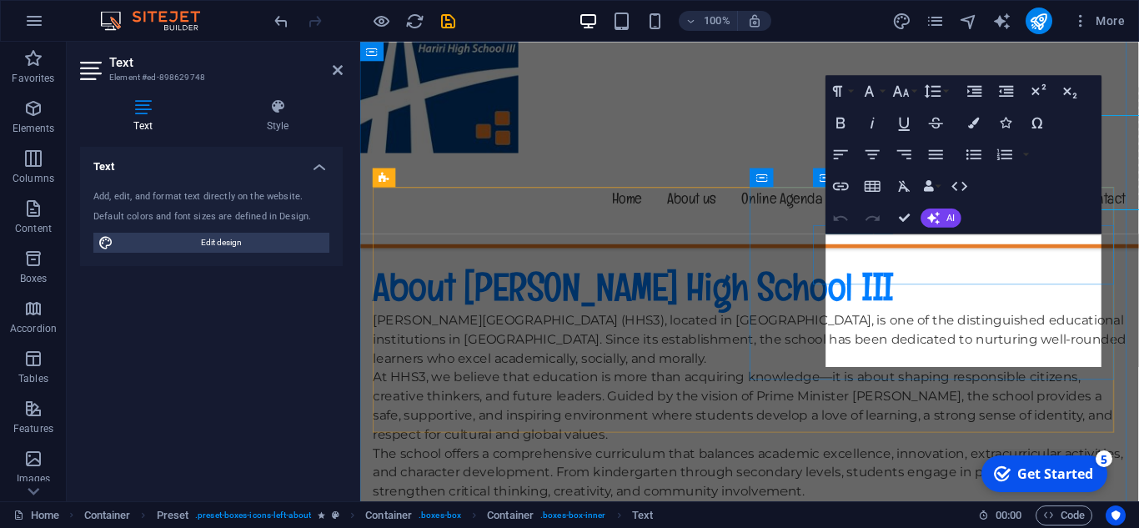
scroll to position [943, 0]
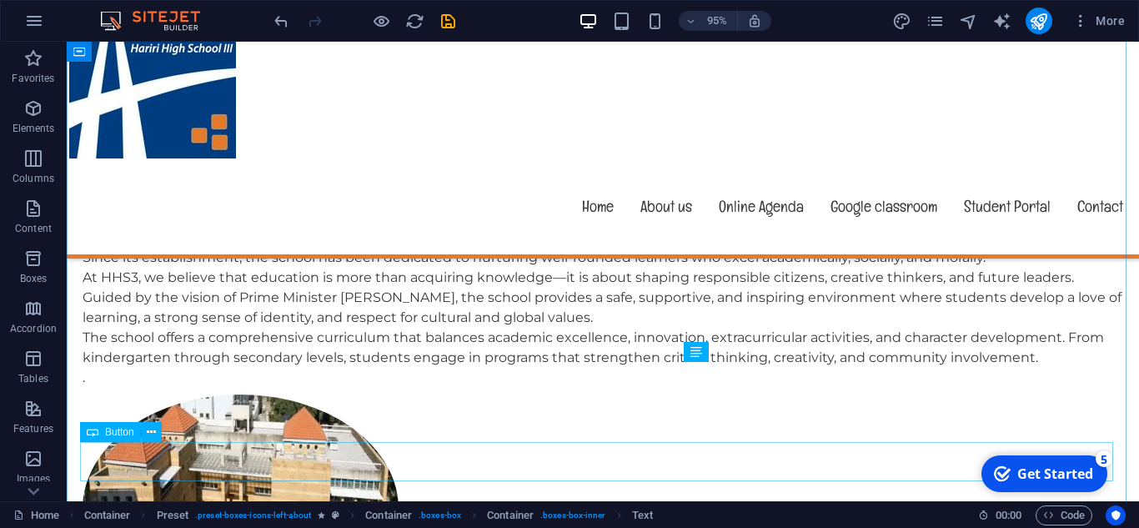
scroll to position [856, 0]
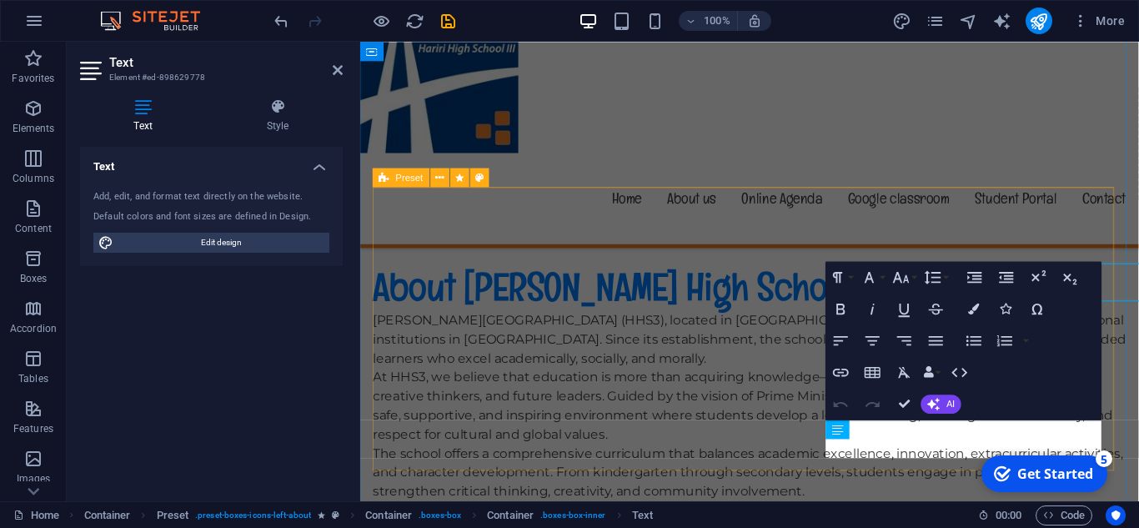
scroll to position [943, 0]
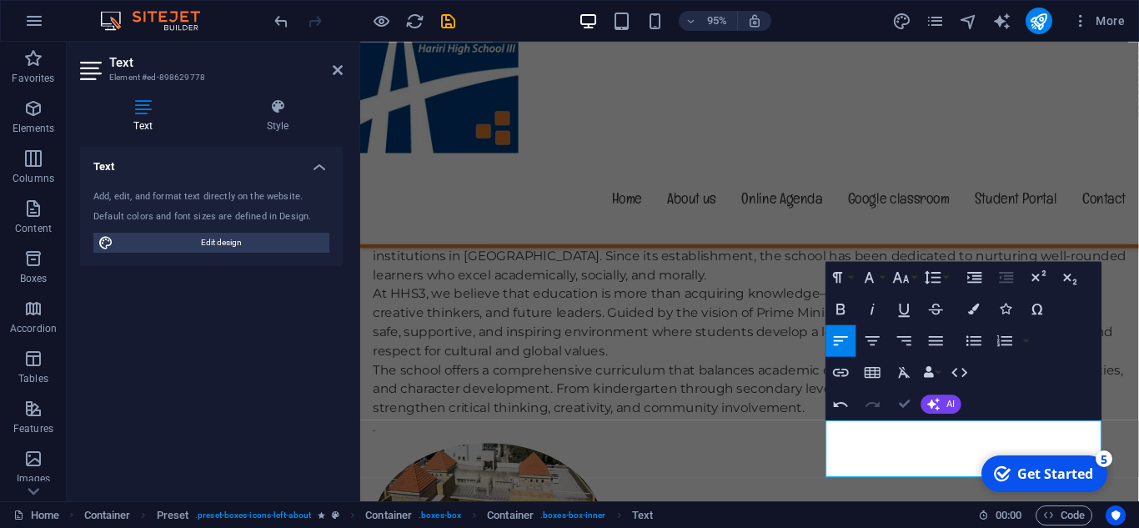
scroll to position [856, 0]
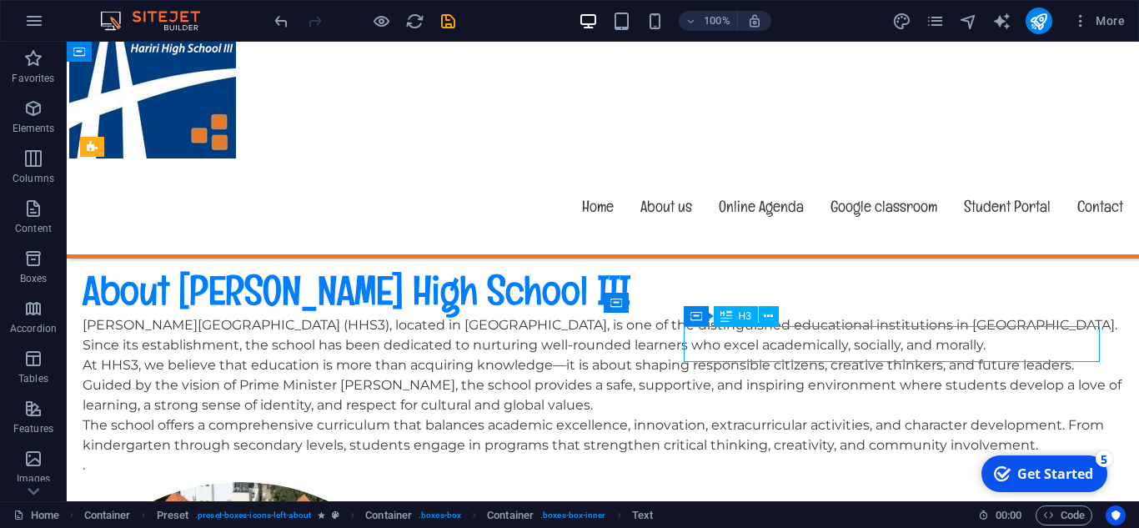
drag, startPoint x: 761, startPoint y: 336, endPoint x: 489, endPoint y: 352, distance: 273.2
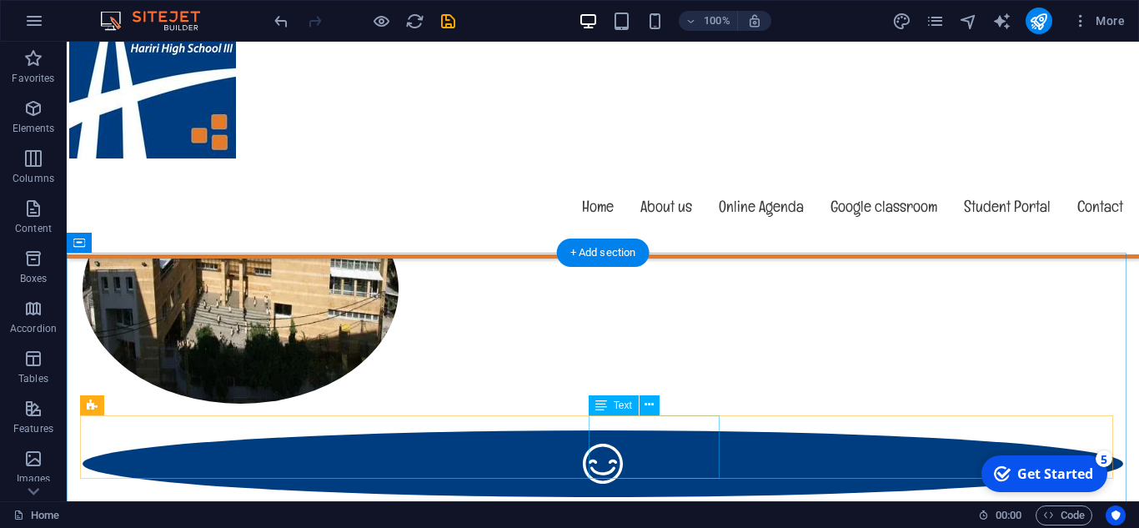
scroll to position [1189, 0]
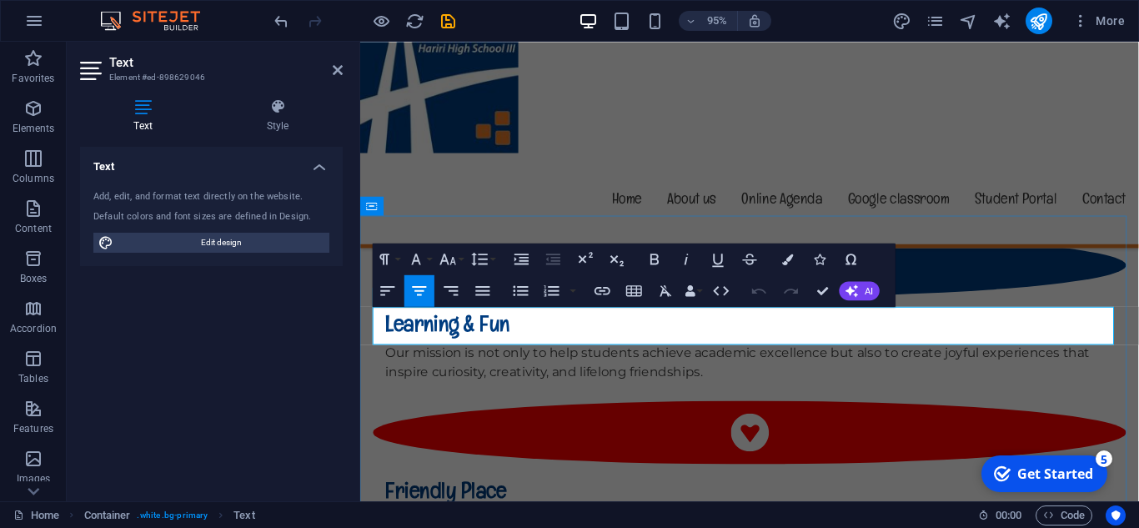
copy p "Lorem ipsum dolor sit amet, consectetur adipiscing elit sed do eiusmod tempor i…"
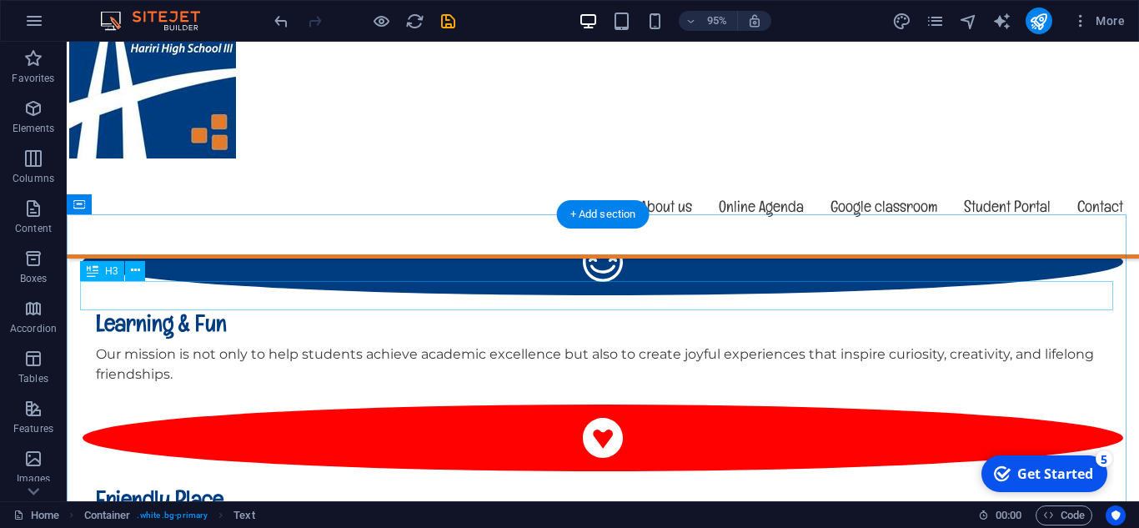
scroll to position [1189, 0]
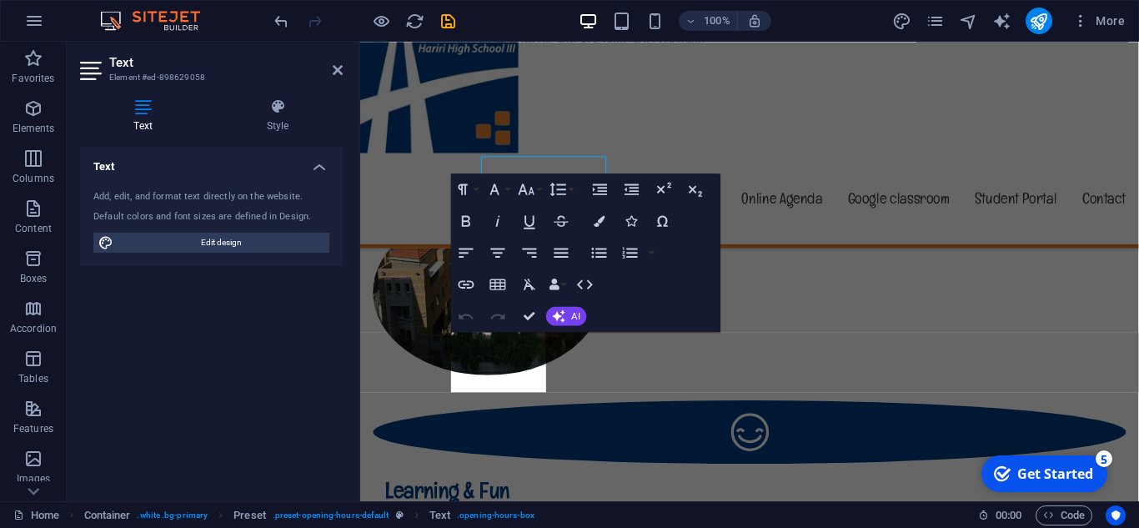
scroll to position [1364, 0]
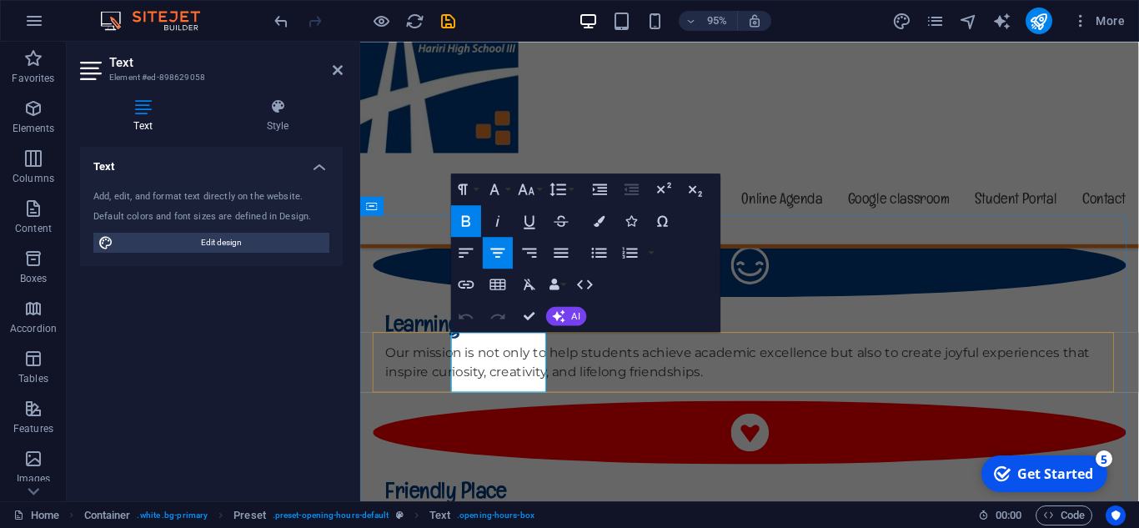
drag, startPoint x: 482, startPoint y: 383, endPoint x: 473, endPoint y: 384, distance: 9.3
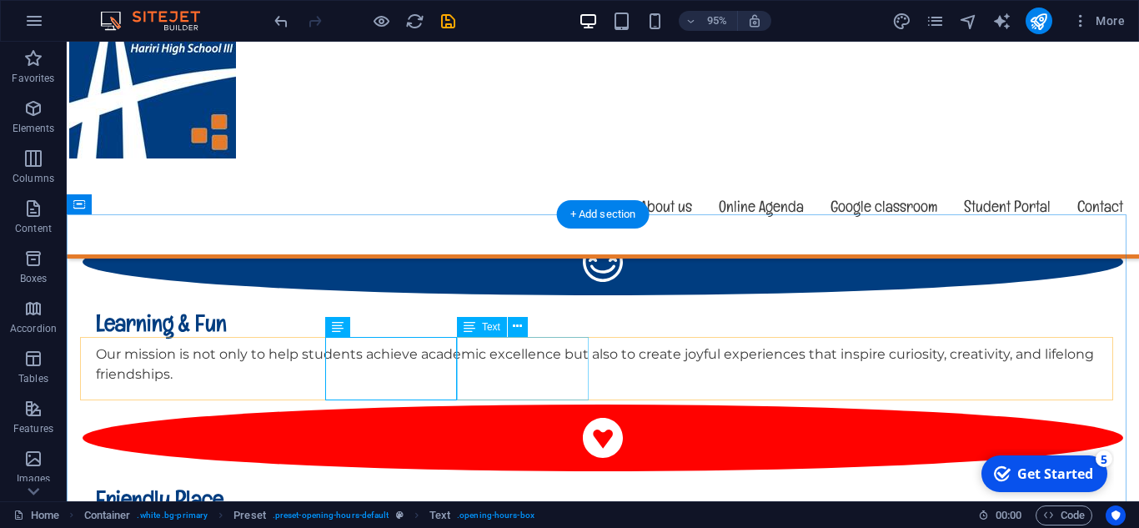
scroll to position [1189, 0]
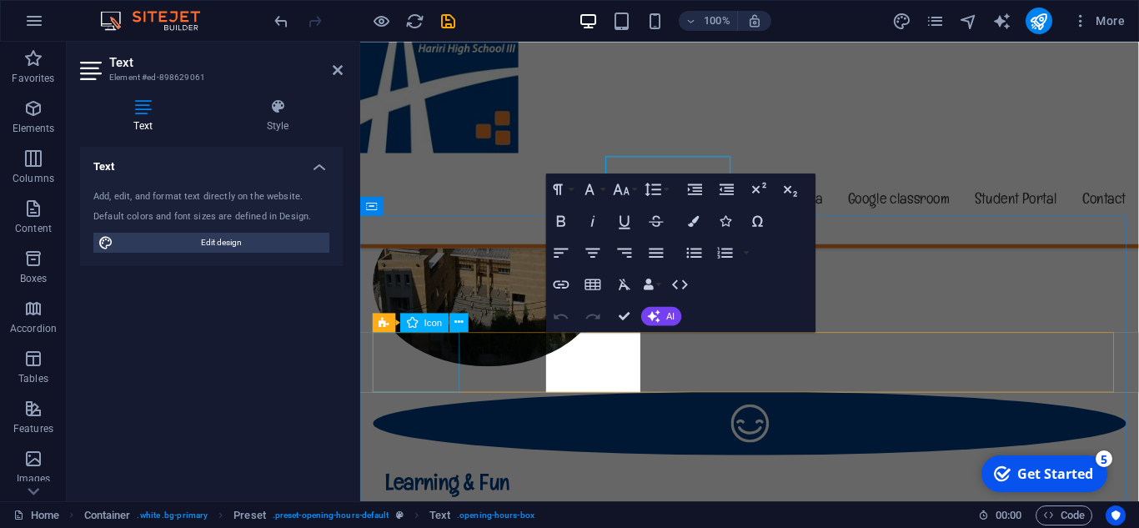
scroll to position [1364, 0]
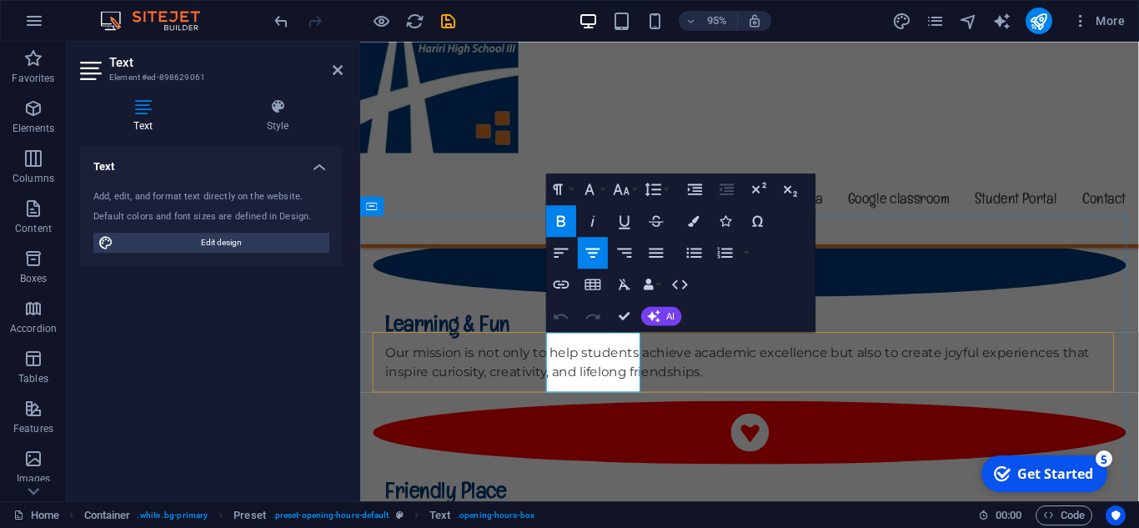
drag, startPoint x: 572, startPoint y: 386, endPoint x: 582, endPoint y: 386, distance: 10.0
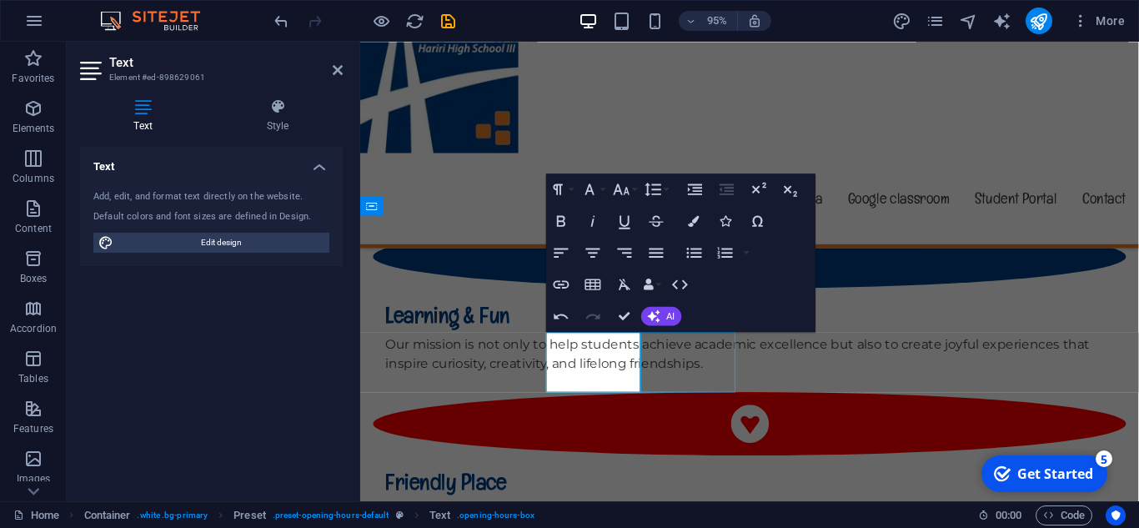
scroll to position [1189, 0]
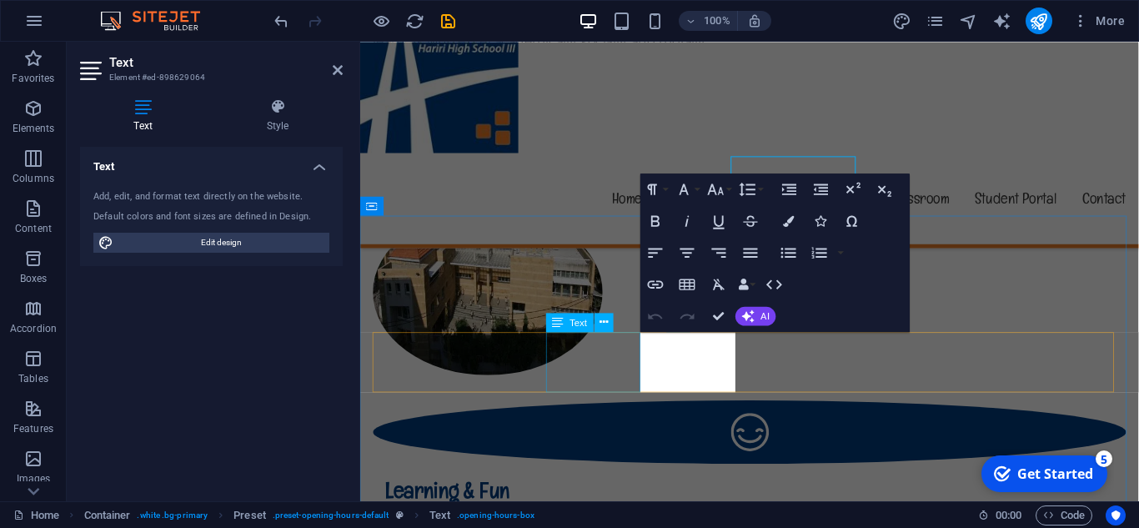
scroll to position [1364, 0]
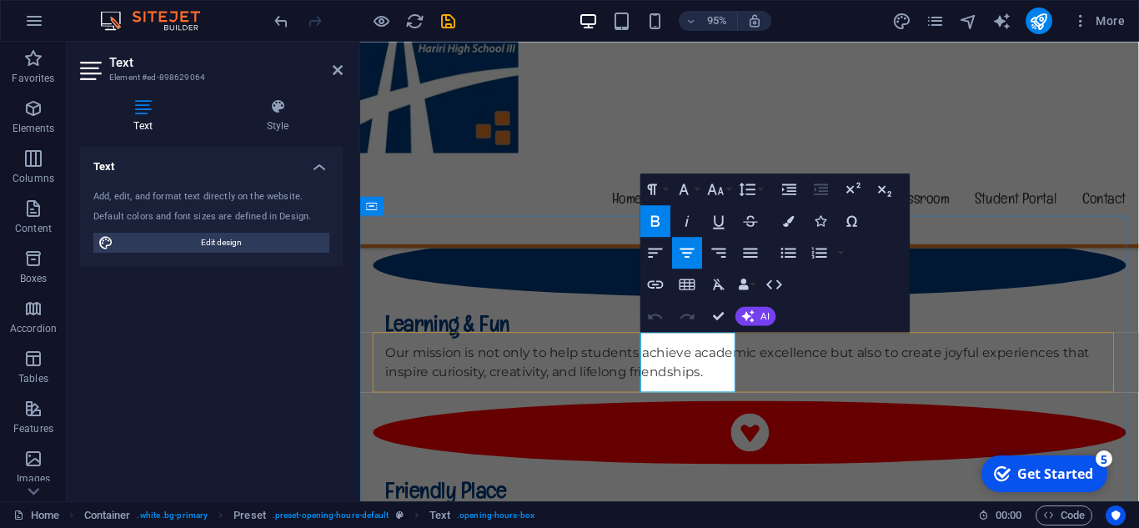
drag, startPoint x: 670, startPoint y: 383, endPoint x: 678, endPoint y: 385, distance: 8.7
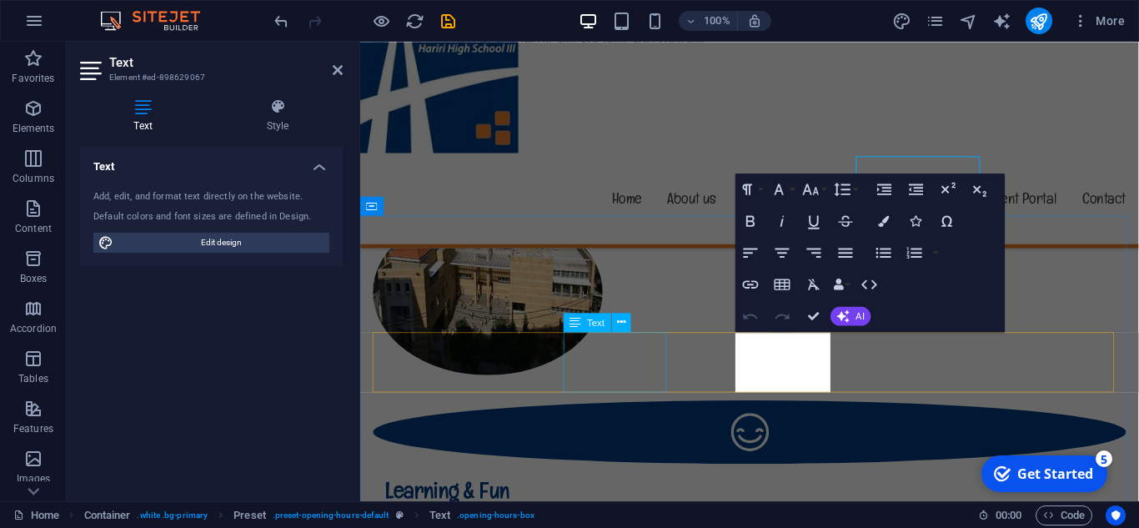
scroll to position [1364, 0]
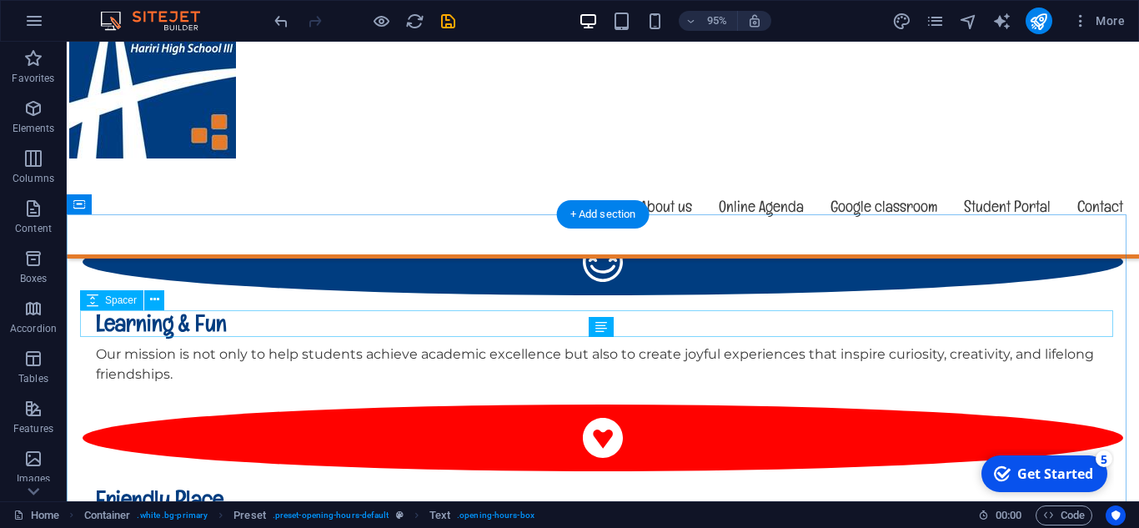
scroll to position [1189, 0]
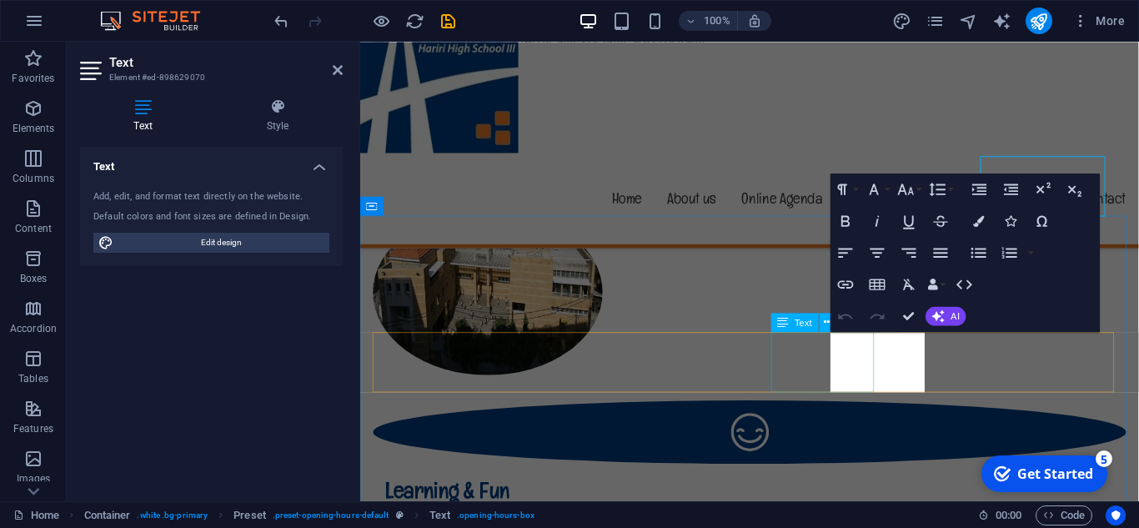
scroll to position [1364, 0]
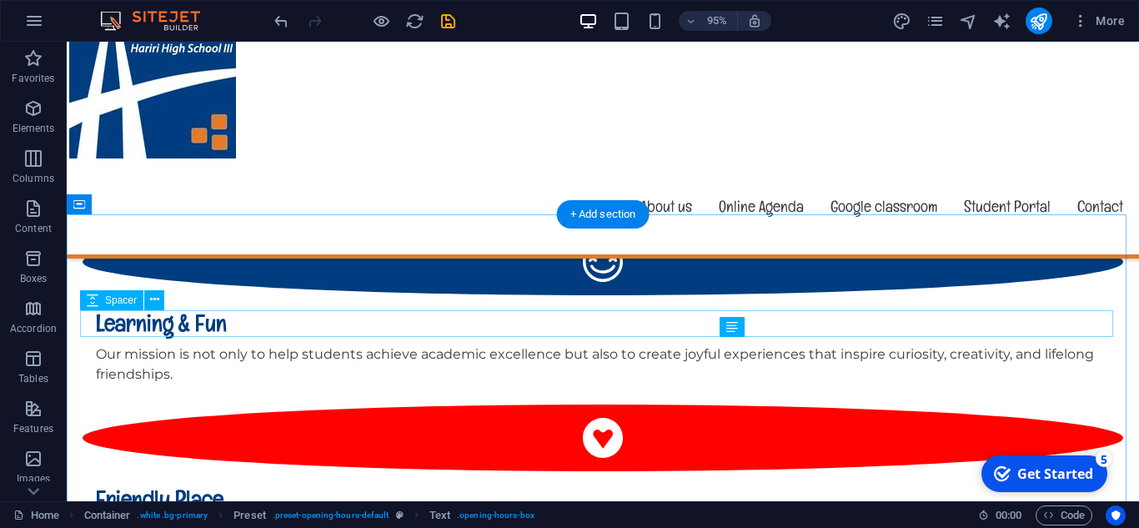
scroll to position [1189, 0]
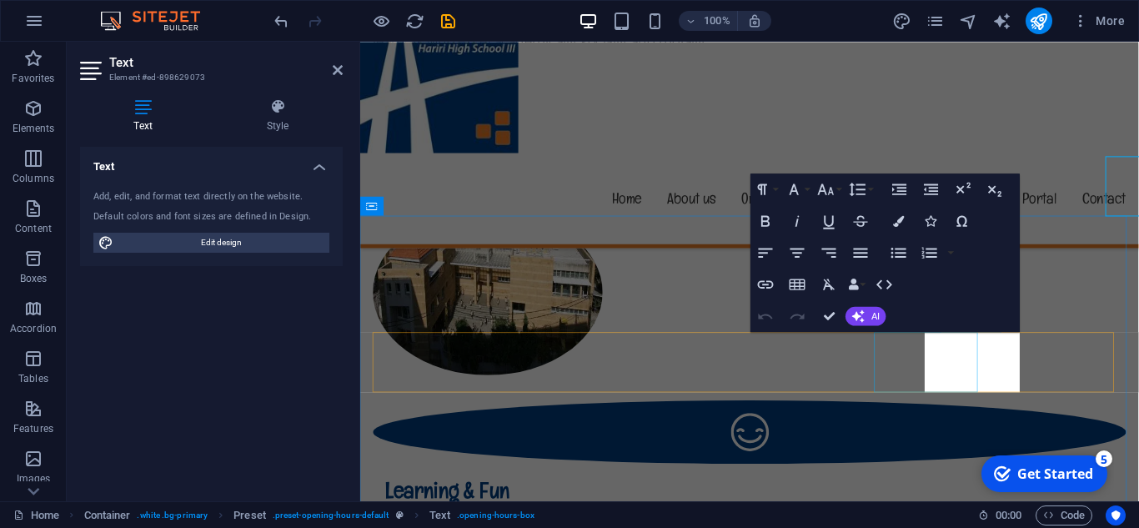
scroll to position [1364, 0]
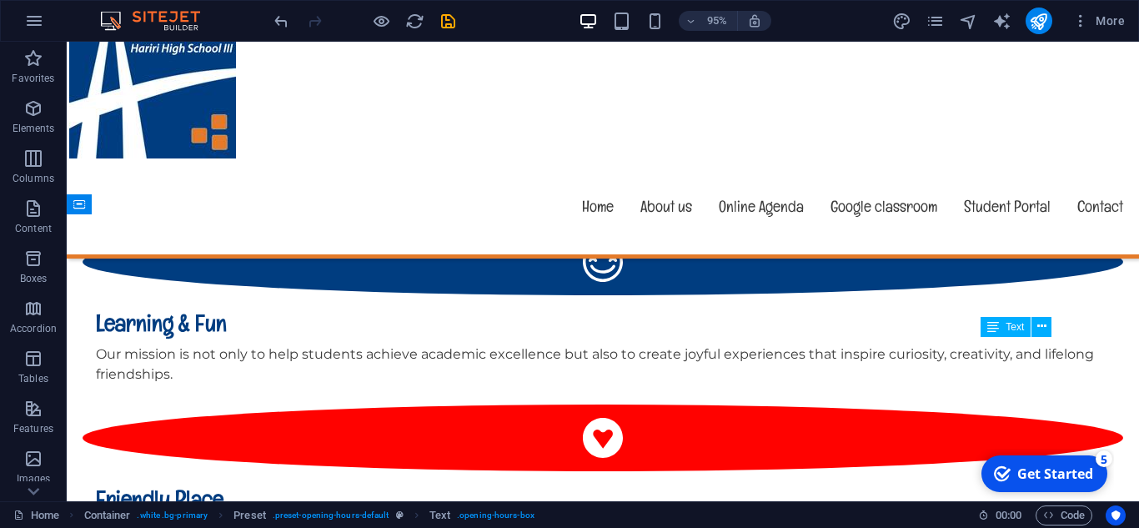
scroll to position [1189, 0]
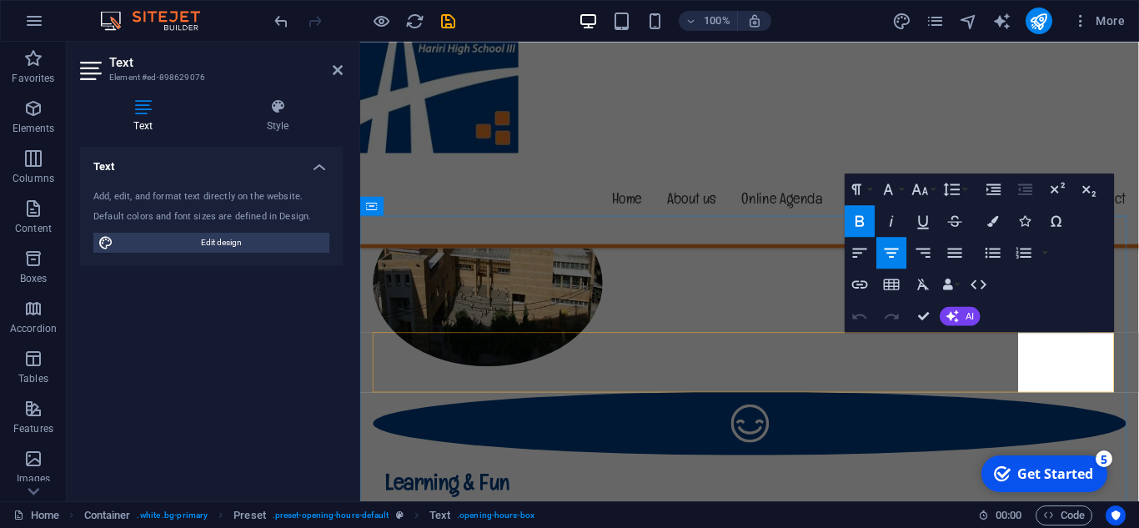
scroll to position [1364, 0]
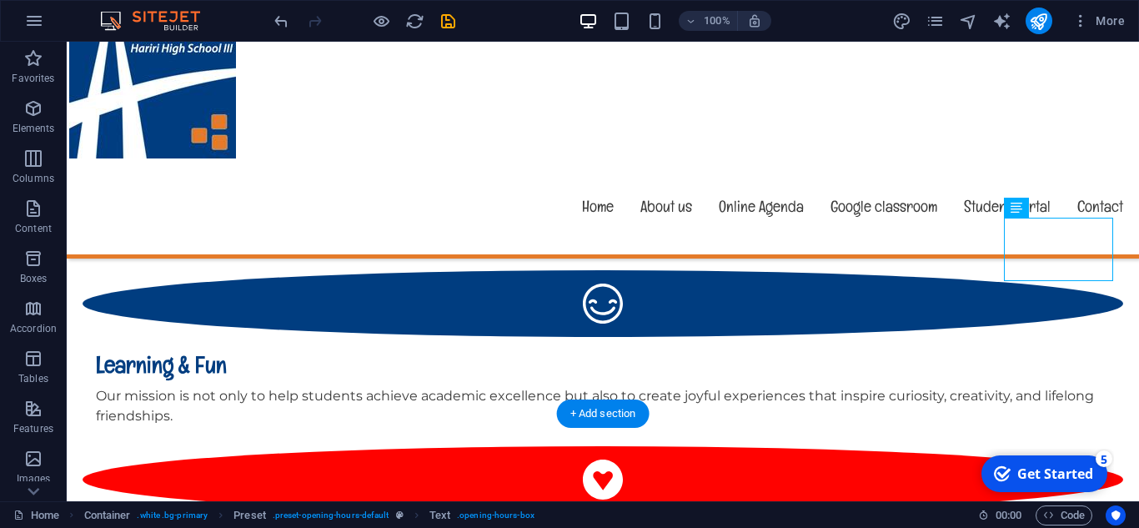
scroll to position [1356, 0]
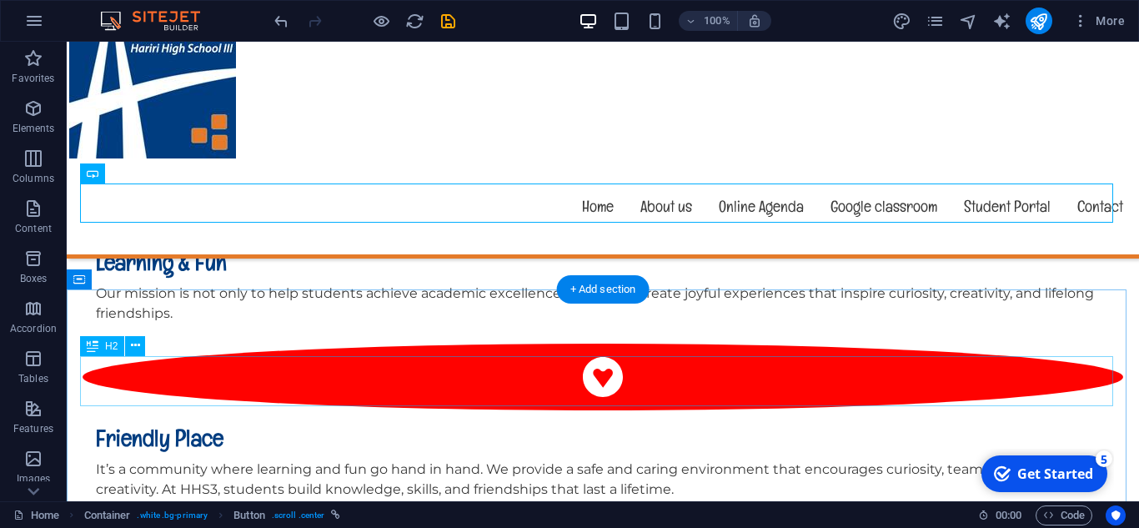
scroll to position [1439, 0]
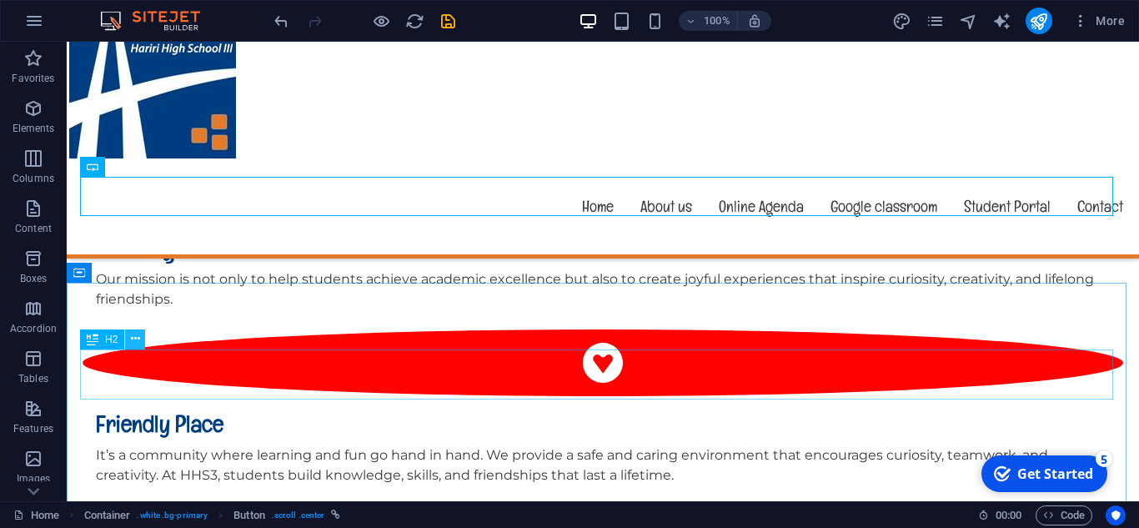
click at [138, 346] on icon at bounding box center [135, 339] width 9 height 18
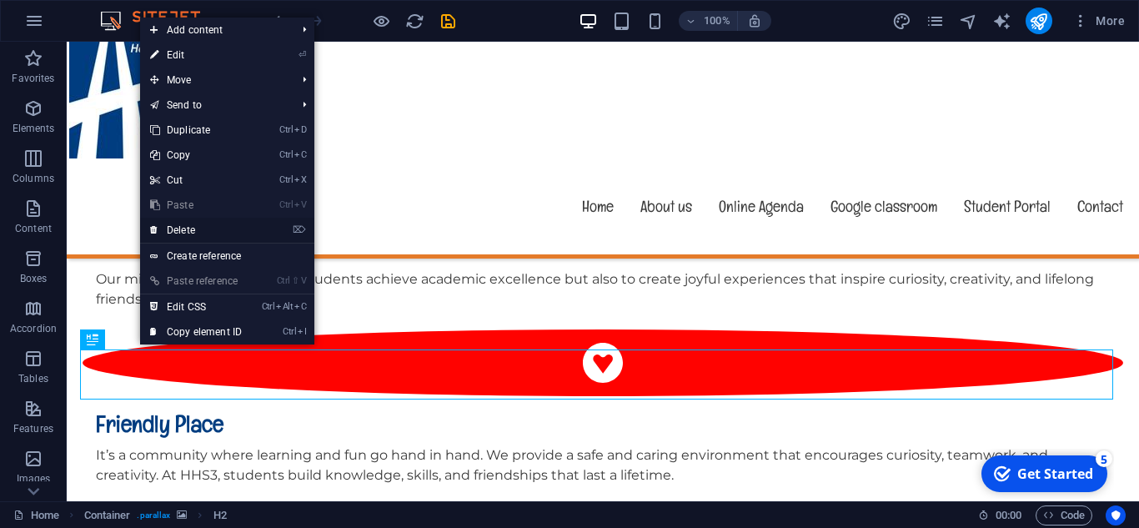
click at [196, 224] on link "⌦ Delete" at bounding box center [196, 230] width 112 height 25
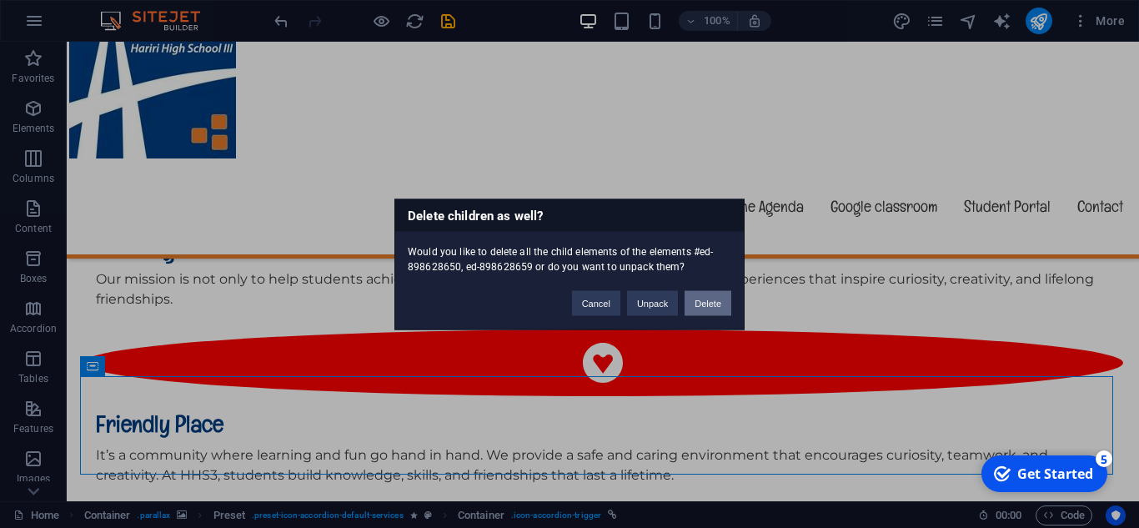
click at [701, 307] on button "Delete" at bounding box center [708, 302] width 47 height 25
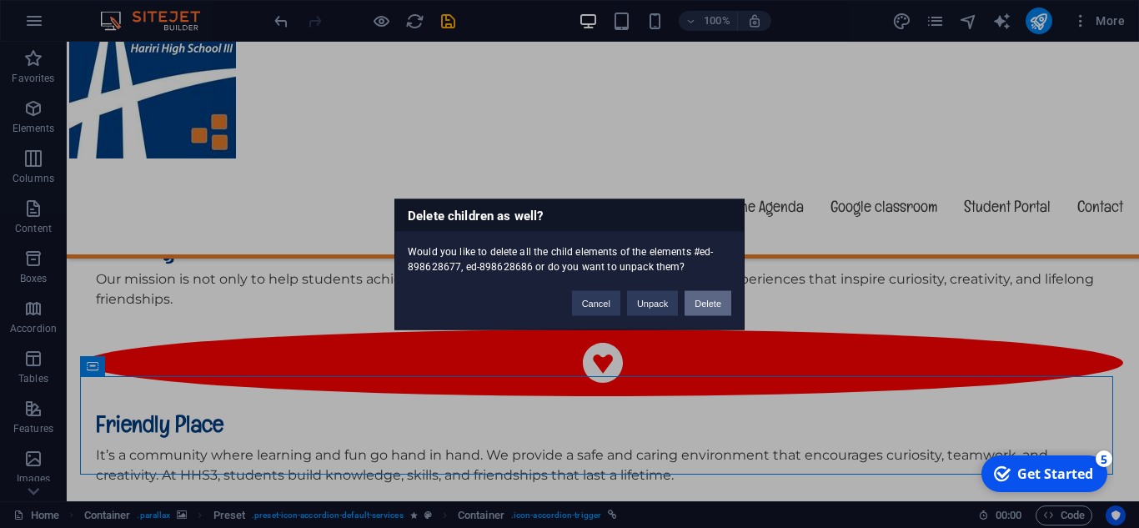
click at [693, 306] on button "Delete" at bounding box center [708, 302] width 47 height 25
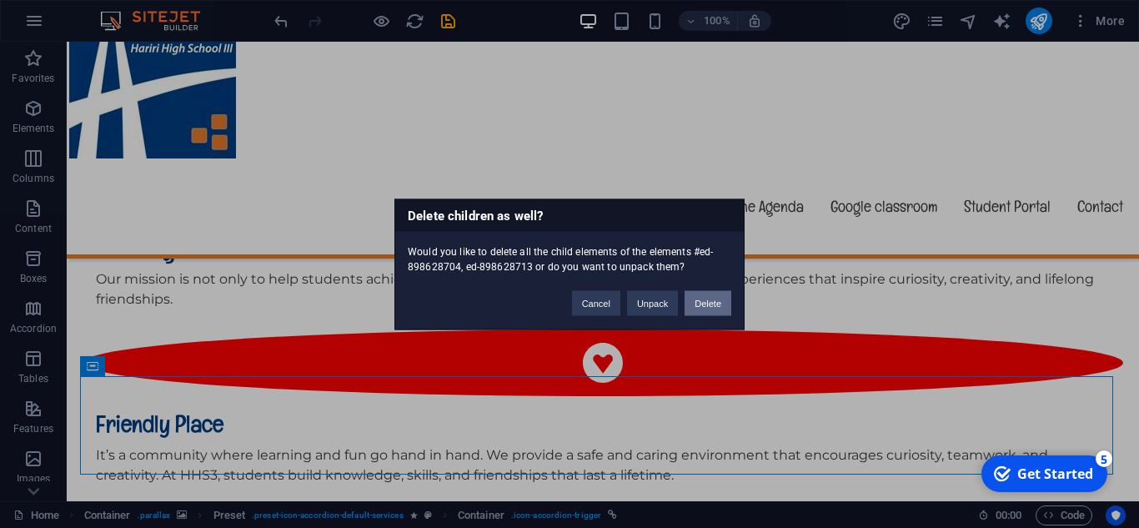
click at [700, 310] on button "Delete" at bounding box center [708, 302] width 47 height 25
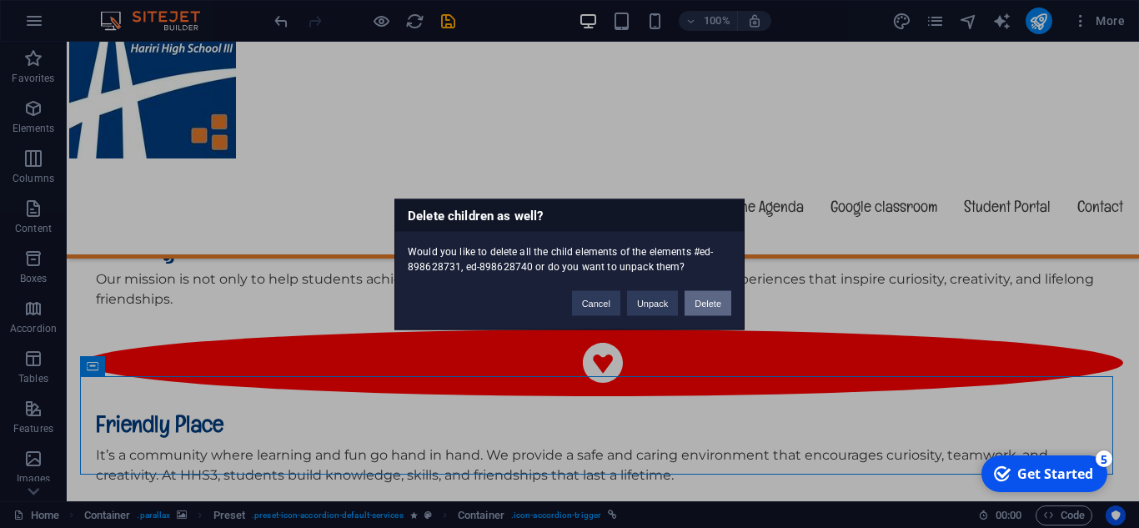
click at [706, 305] on button "Delete" at bounding box center [708, 302] width 47 height 25
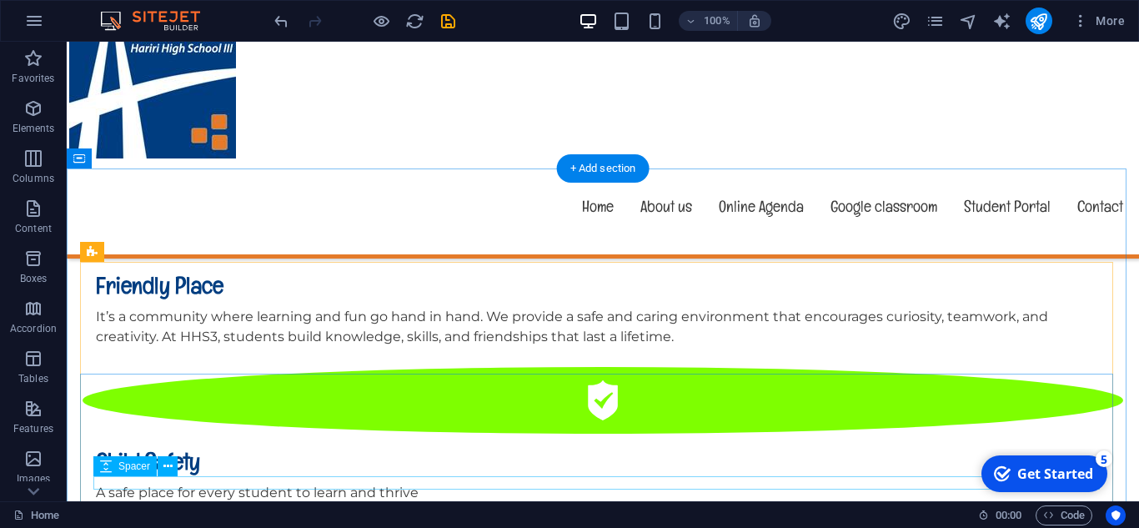
scroll to position [1606, 0]
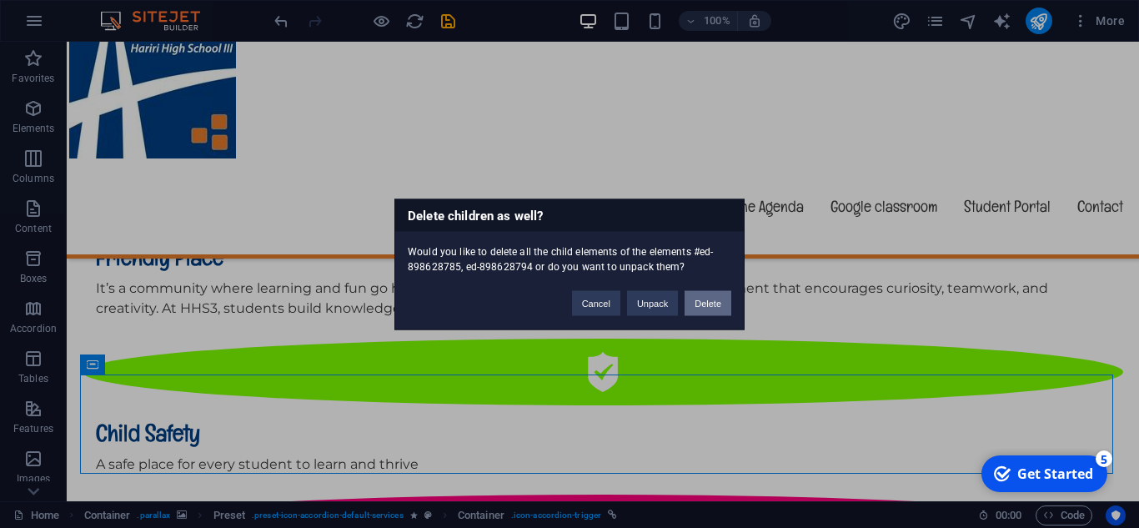
click at [693, 314] on button "Delete" at bounding box center [708, 302] width 47 height 25
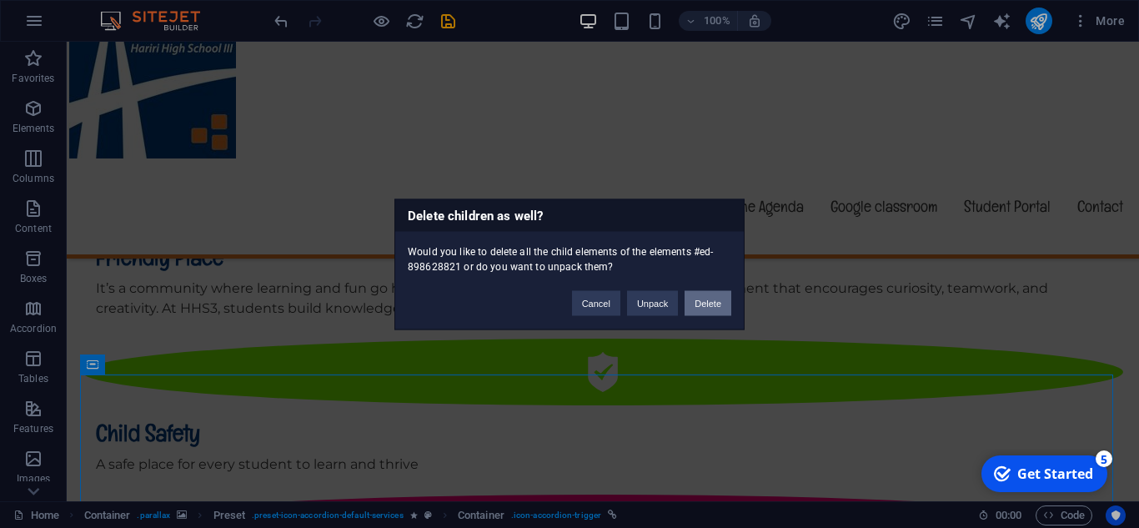
click at [701, 314] on button "Delete" at bounding box center [708, 302] width 47 height 25
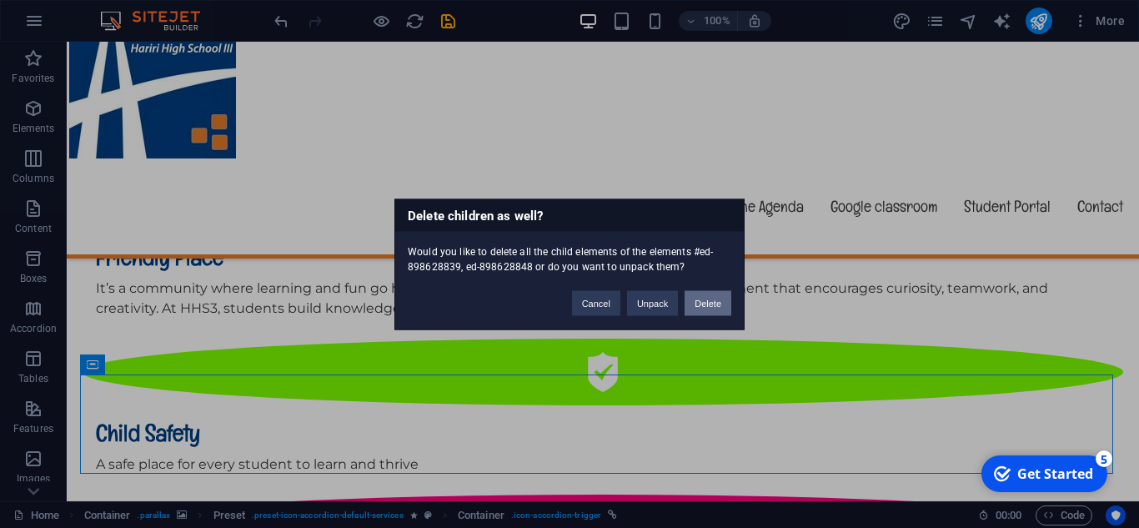
click at [707, 310] on button "Delete" at bounding box center [708, 302] width 47 height 25
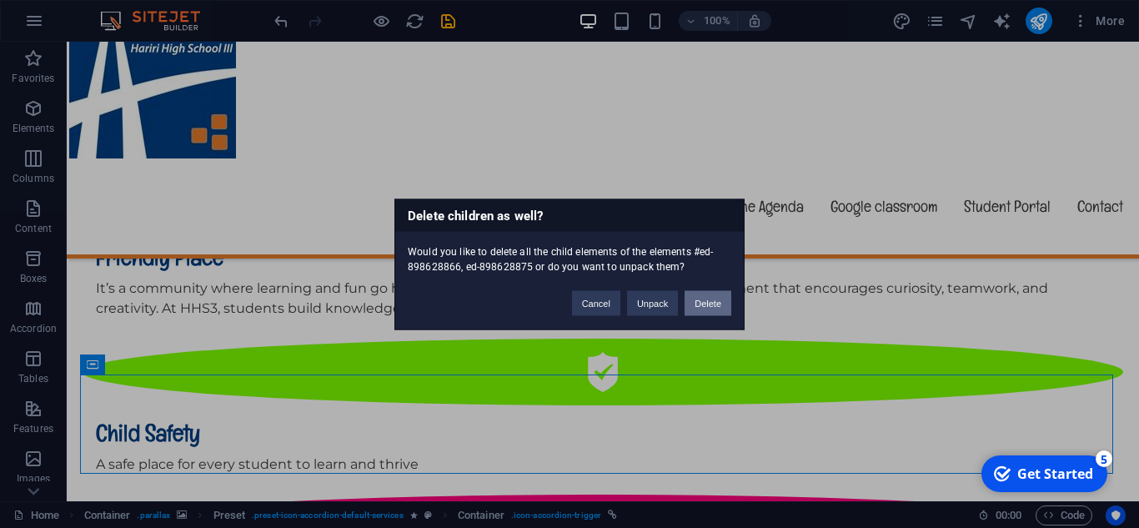
click at [703, 312] on button "Delete" at bounding box center [708, 302] width 47 height 25
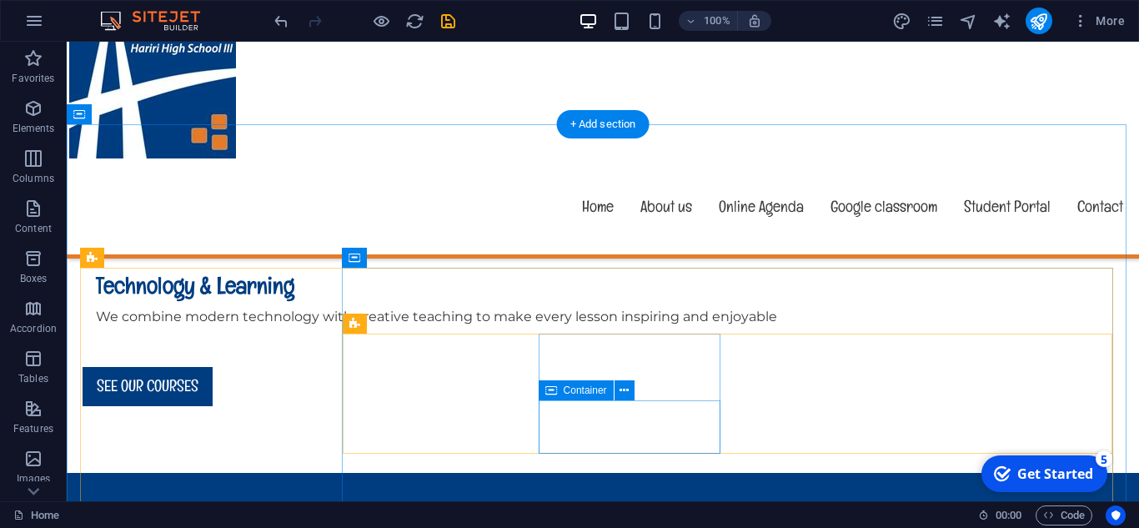
scroll to position [1940, 0]
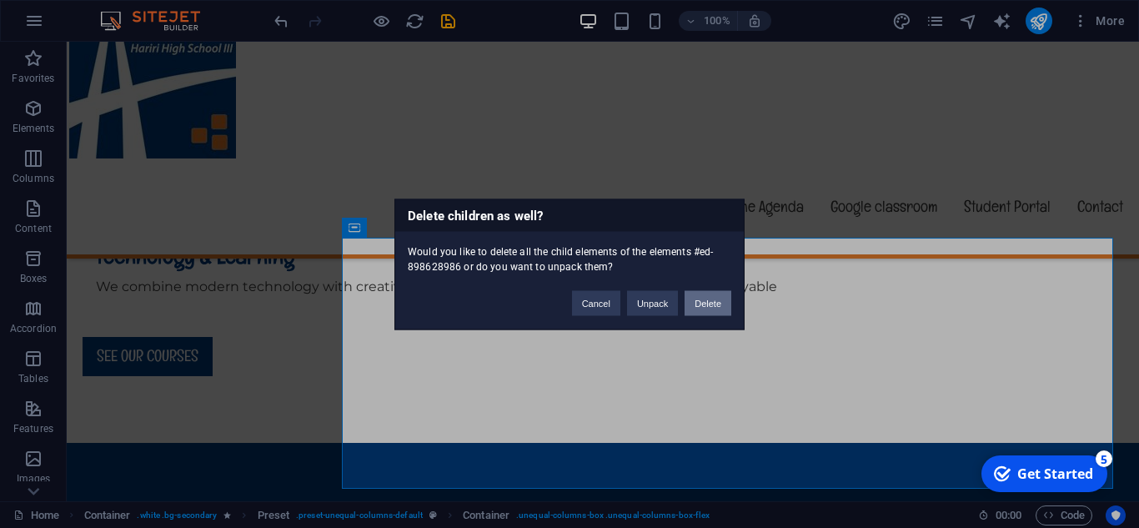
click at [688, 298] on button "Delete" at bounding box center [708, 302] width 47 height 25
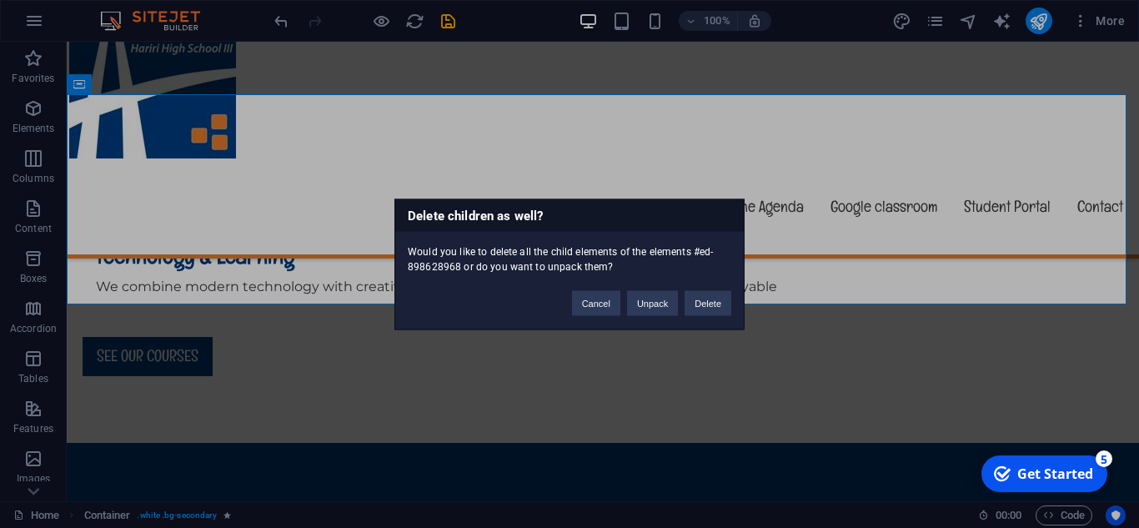
drag, startPoint x: 694, startPoint y: 287, endPoint x: 623, endPoint y: 369, distance: 108.2
click at [623, 369] on div "Delete children as well? Would you like to delete all the child elements of the…" at bounding box center [569, 264] width 1139 height 528
click at [695, 314] on button "Delete" at bounding box center [708, 302] width 47 height 25
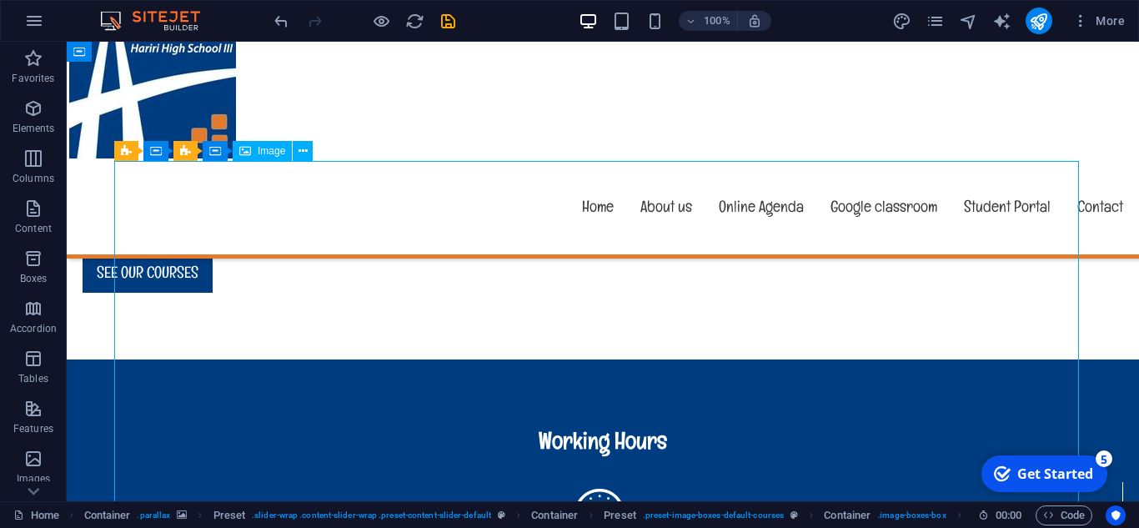
scroll to position [2107, 0]
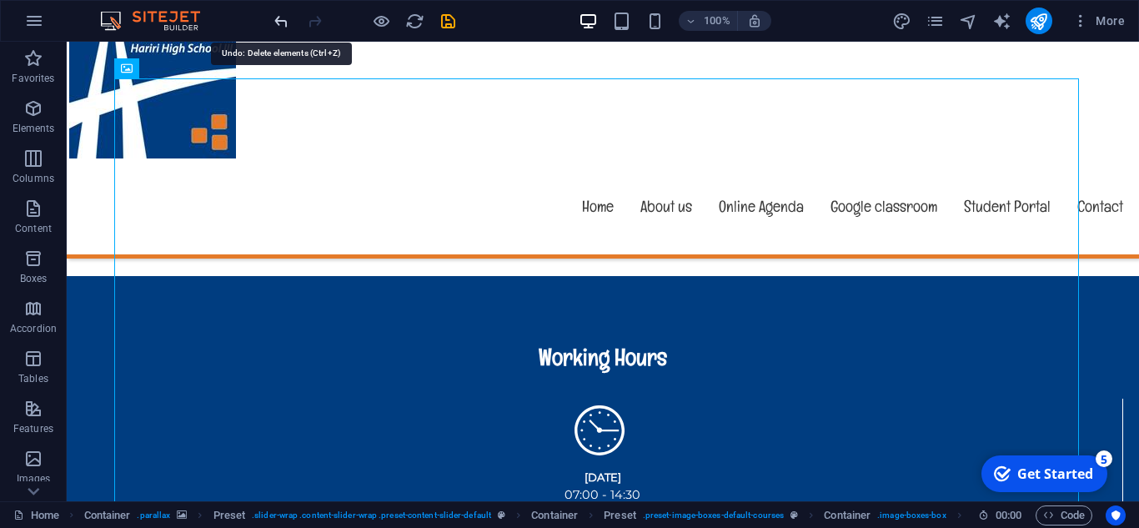
click at [286, 22] on icon "undo" at bounding box center [281, 21] width 19 height 19
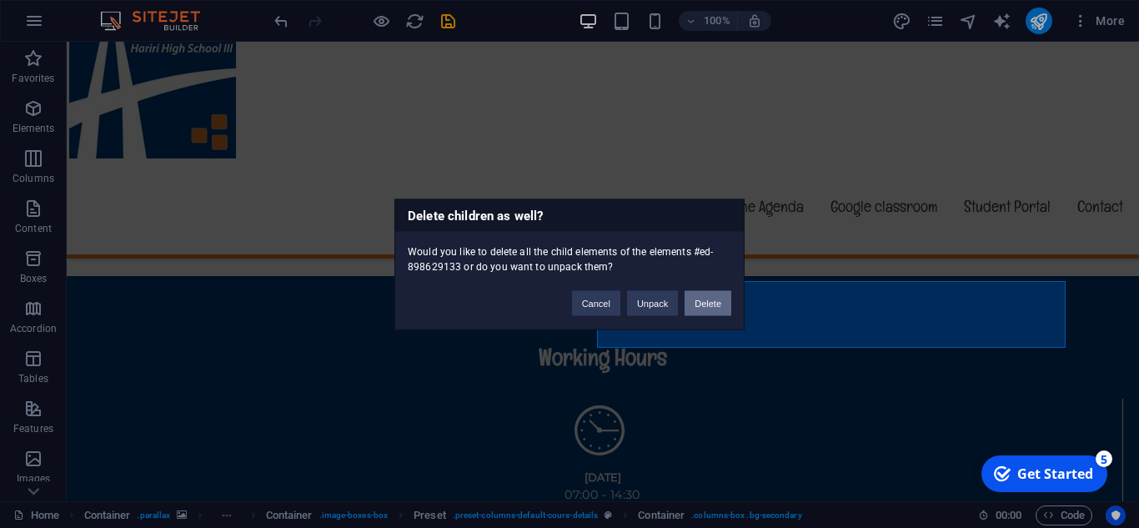
click at [690, 313] on button "Delete" at bounding box center [708, 302] width 47 height 25
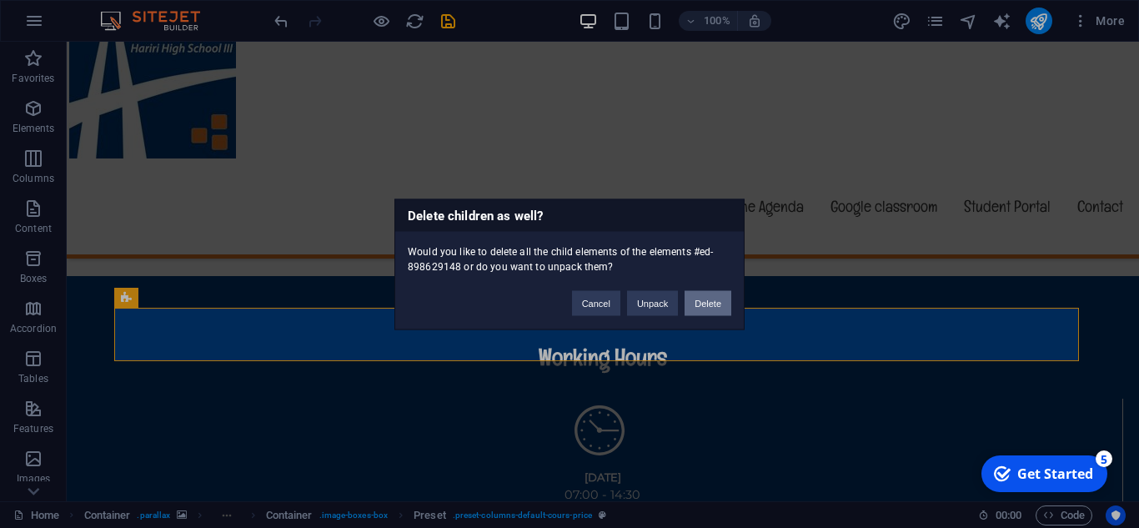
click at [721, 300] on button "Delete" at bounding box center [708, 302] width 47 height 25
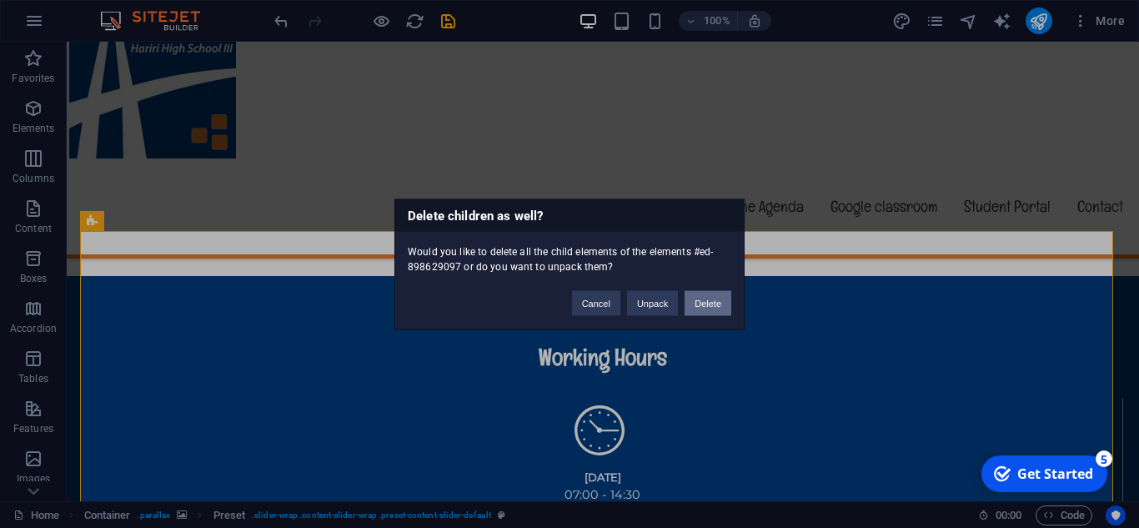
click at [711, 314] on button "Delete" at bounding box center [708, 302] width 47 height 25
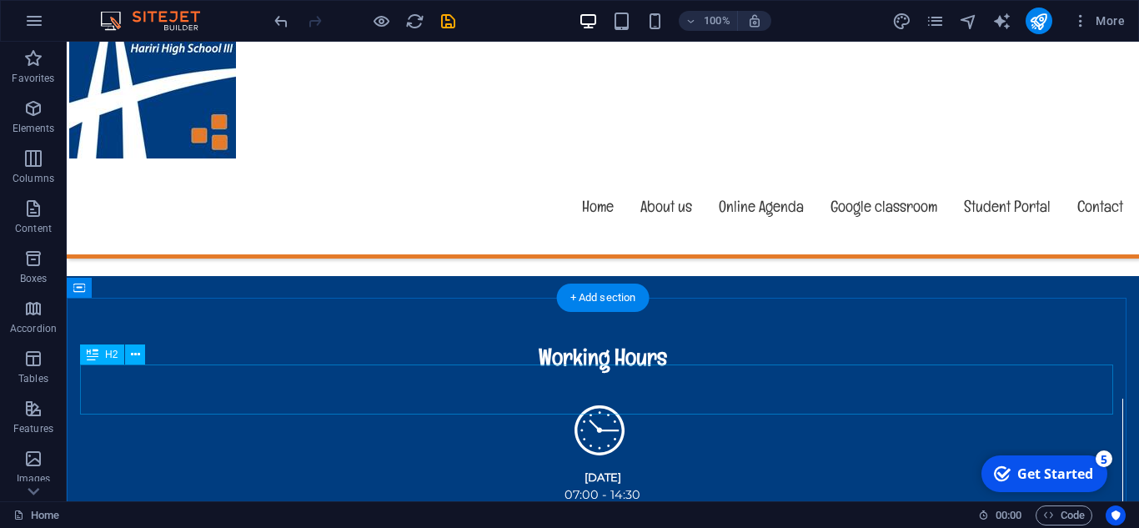
click at [641, 301] on div "+ Add section" at bounding box center [603, 298] width 93 height 28
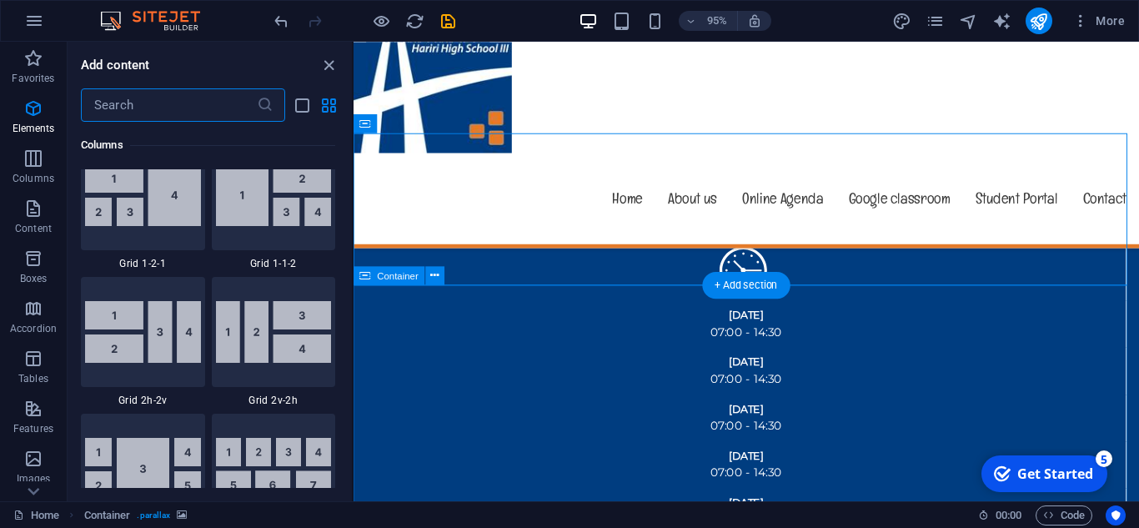
scroll to position [2918, 0]
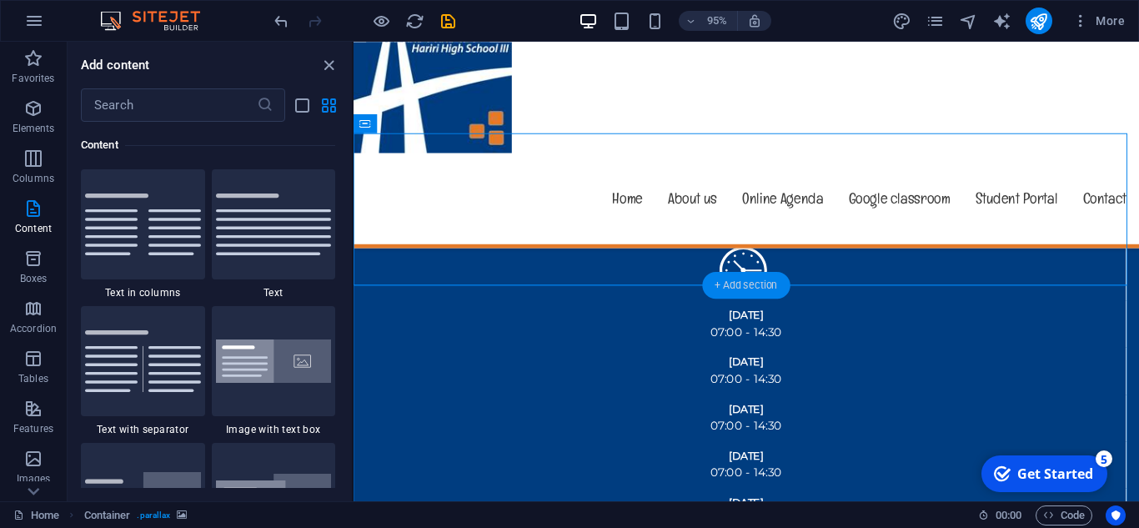
click at [716, 293] on div "+ Add section" at bounding box center [746, 285] width 88 height 27
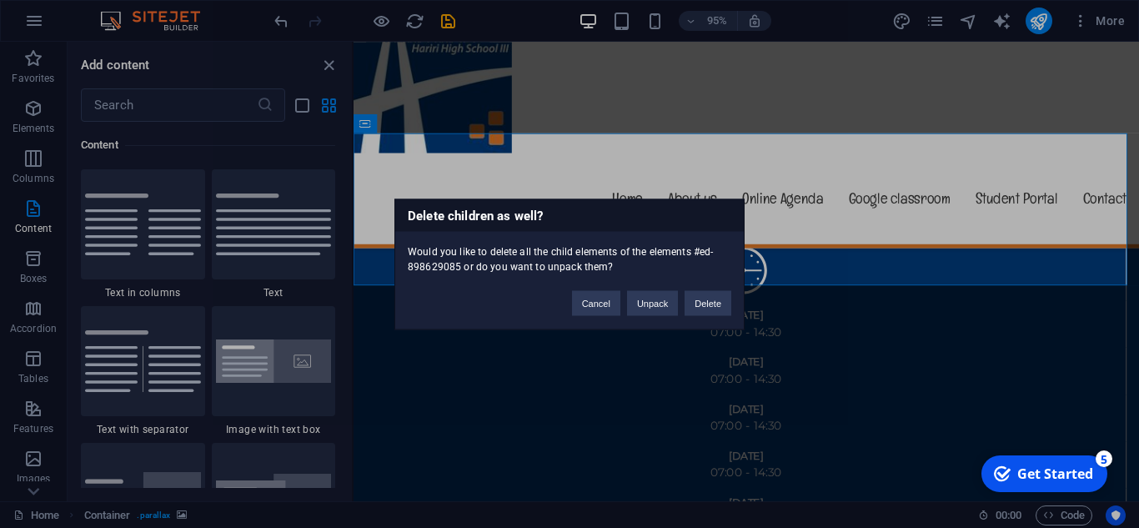
click at [656, 316] on div "Delete children as well? Would you like to delete all the child elements of the…" at bounding box center [569, 263] width 350 height 131
click at [654, 305] on button "Unpack" at bounding box center [652, 302] width 51 height 25
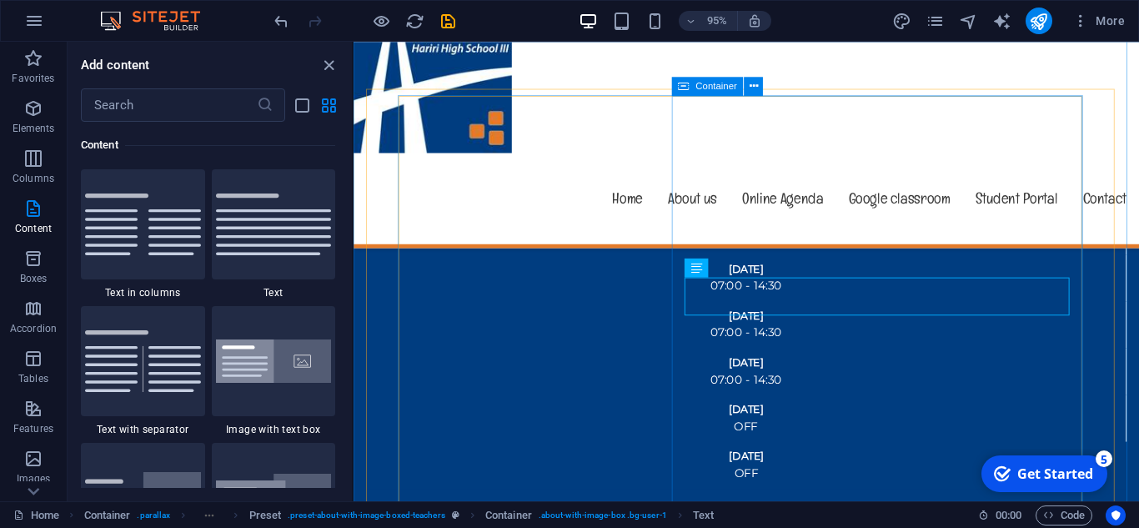
scroll to position [2459, 0]
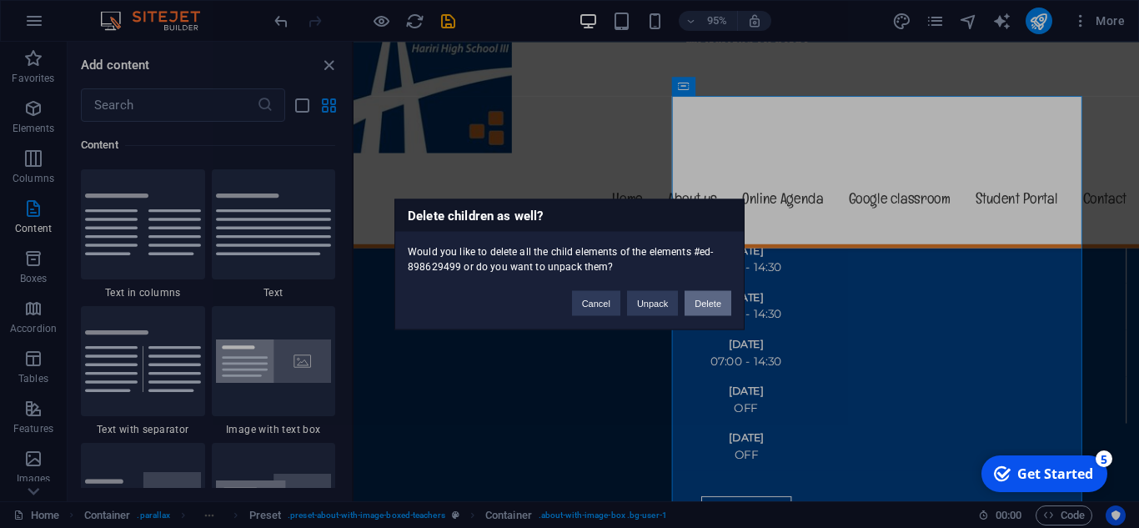
click at [716, 309] on button "Delete" at bounding box center [708, 302] width 47 height 25
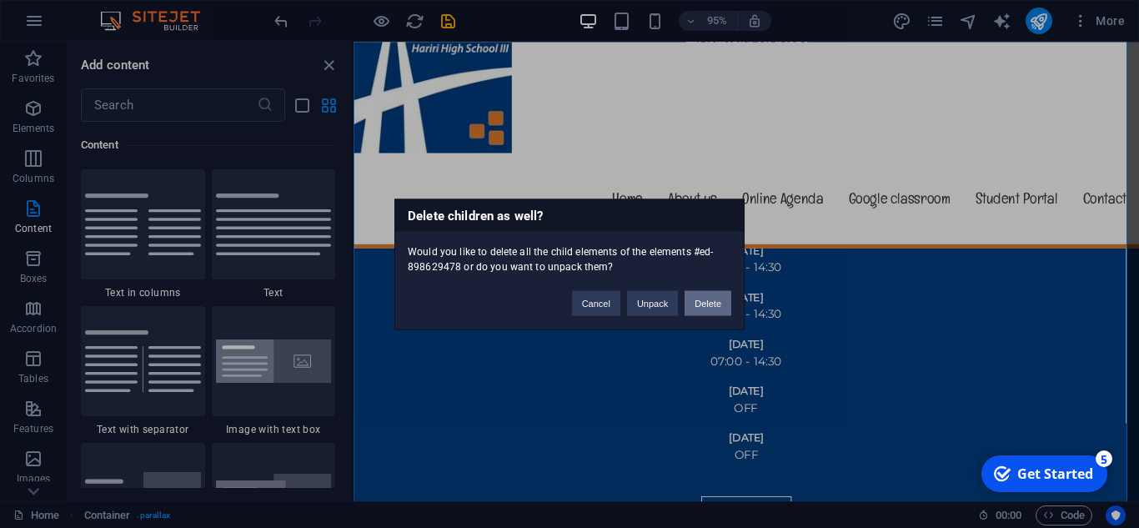
click at [703, 302] on button "Delete" at bounding box center [708, 302] width 47 height 25
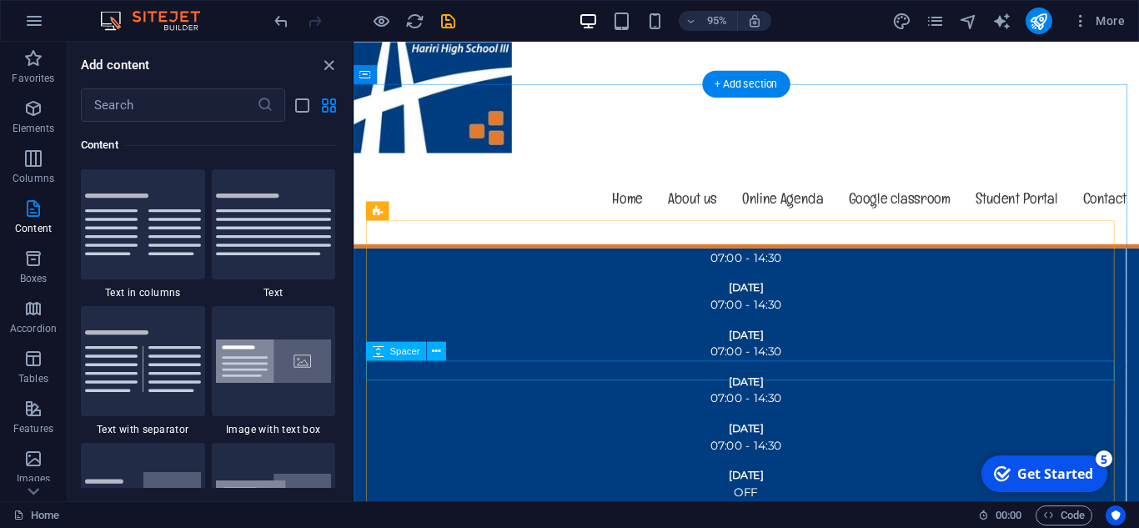
scroll to position [2292, 0]
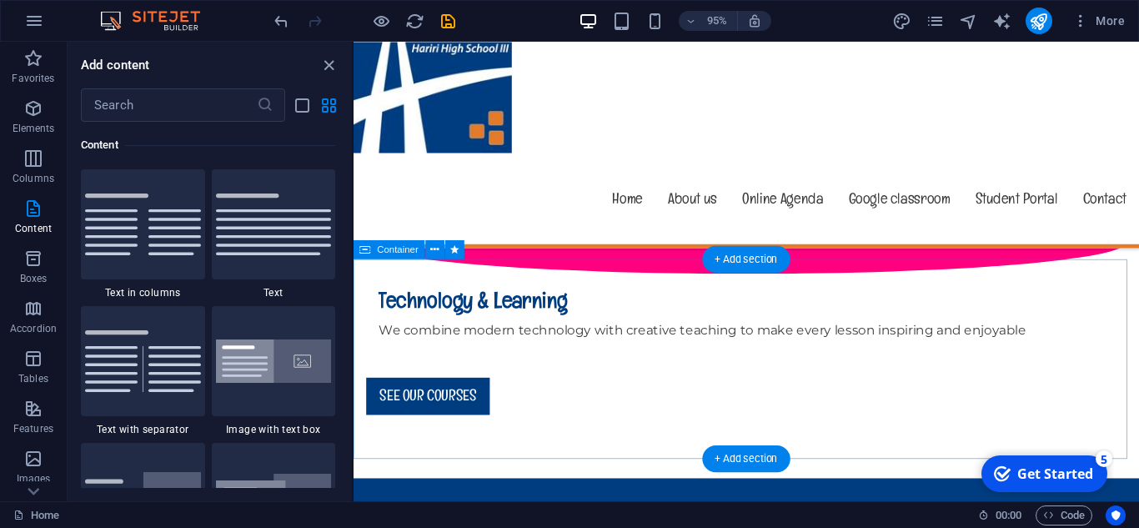
scroll to position [1958, 0]
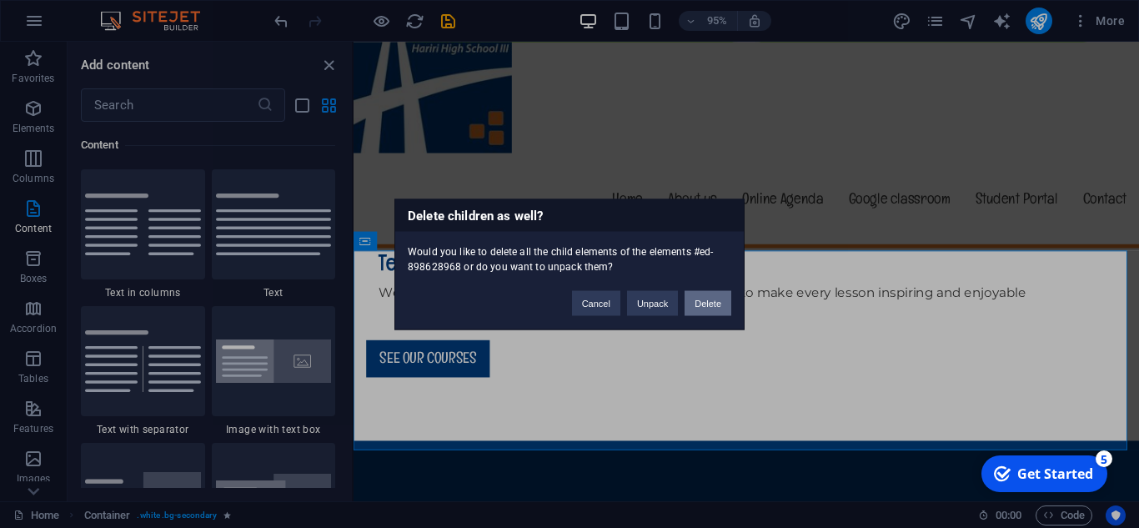
click at [716, 311] on button "Delete" at bounding box center [708, 302] width 47 height 25
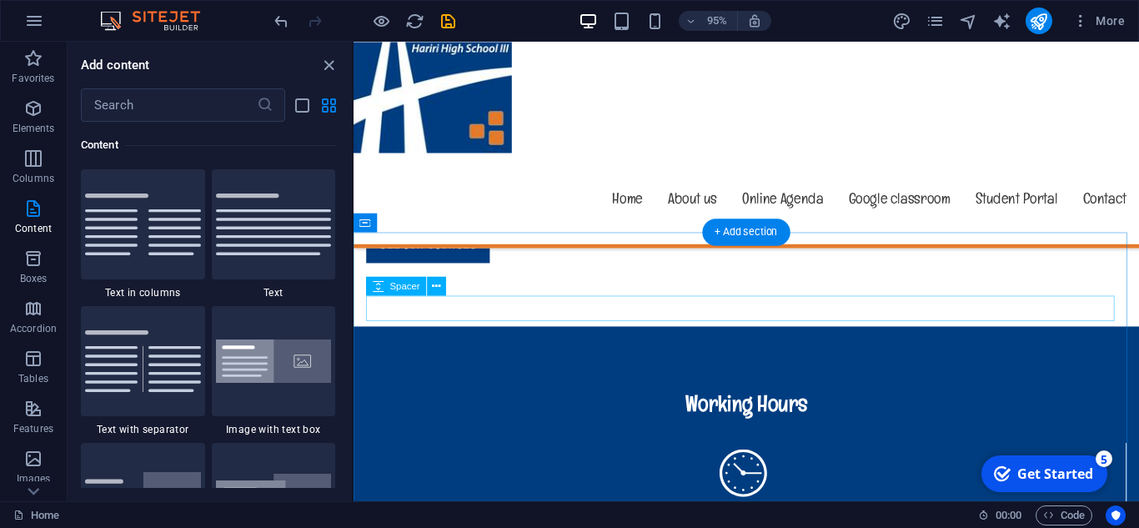
scroll to position [2125, 0]
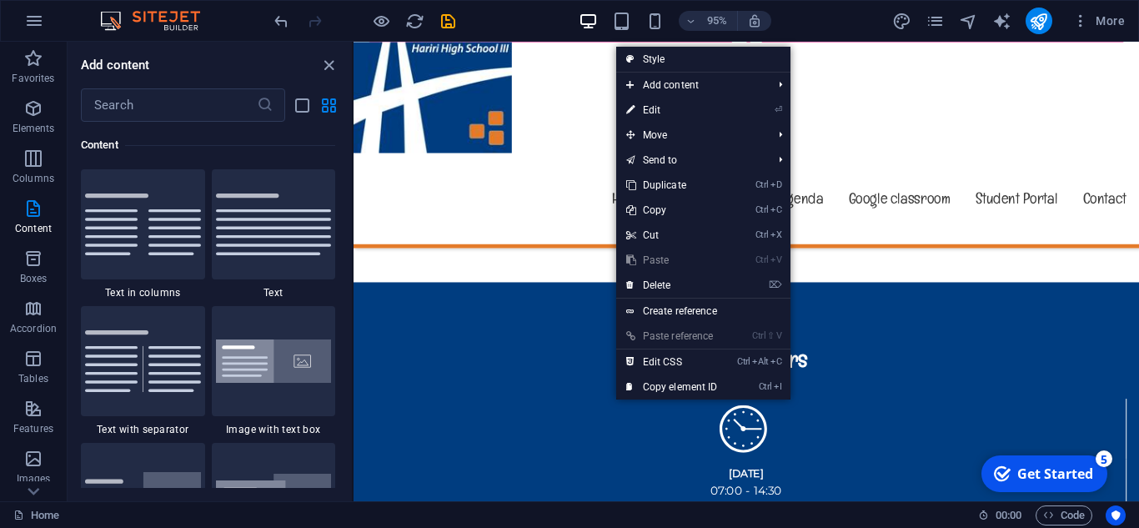
drag, startPoint x: 1134, startPoint y: 404, endPoint x: 552, endPoint y: 244, distance: 603.9
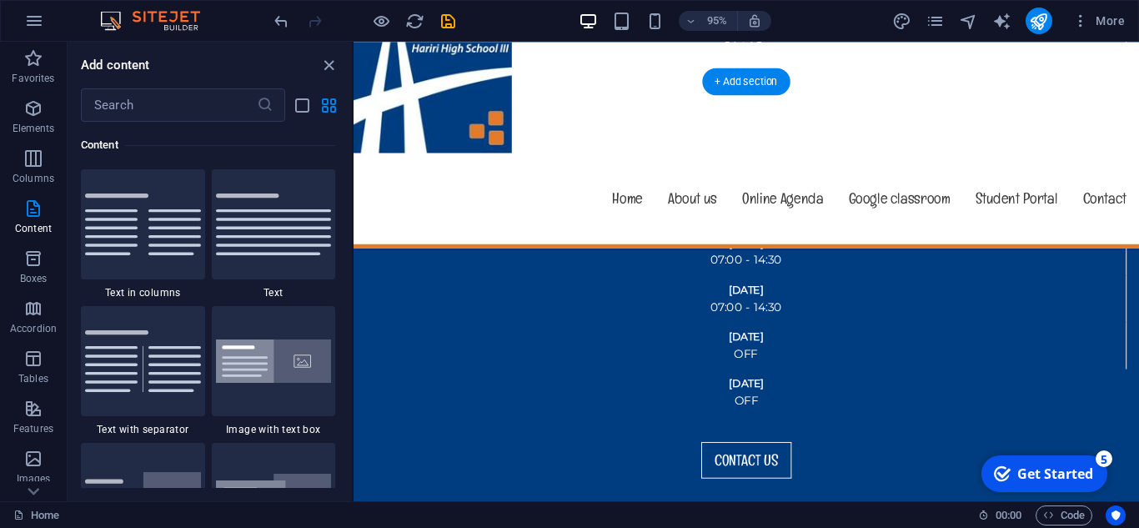
scroll to position [2542, 0]
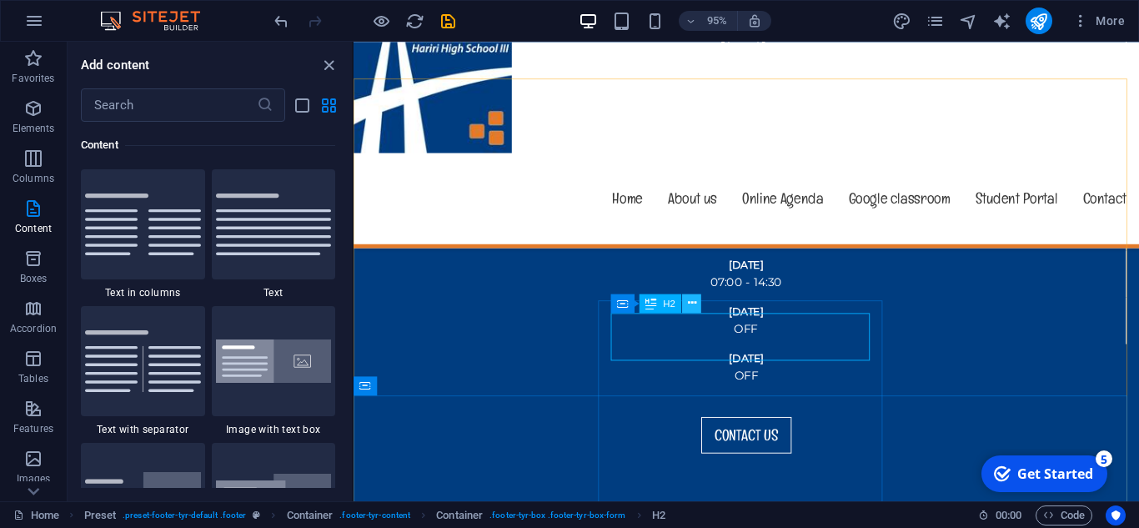
click at [693, 304] on icon at bounding box center [692, 302] width 8 height 17
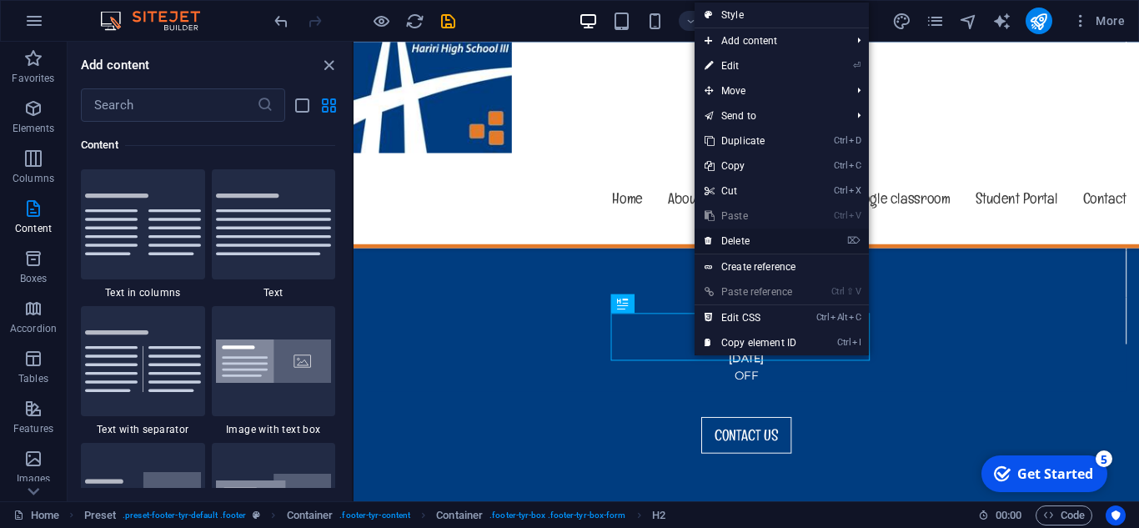
click at [735, 235] on link "⌦ Delete" at bounding box center [751, 241] width 112 height 25
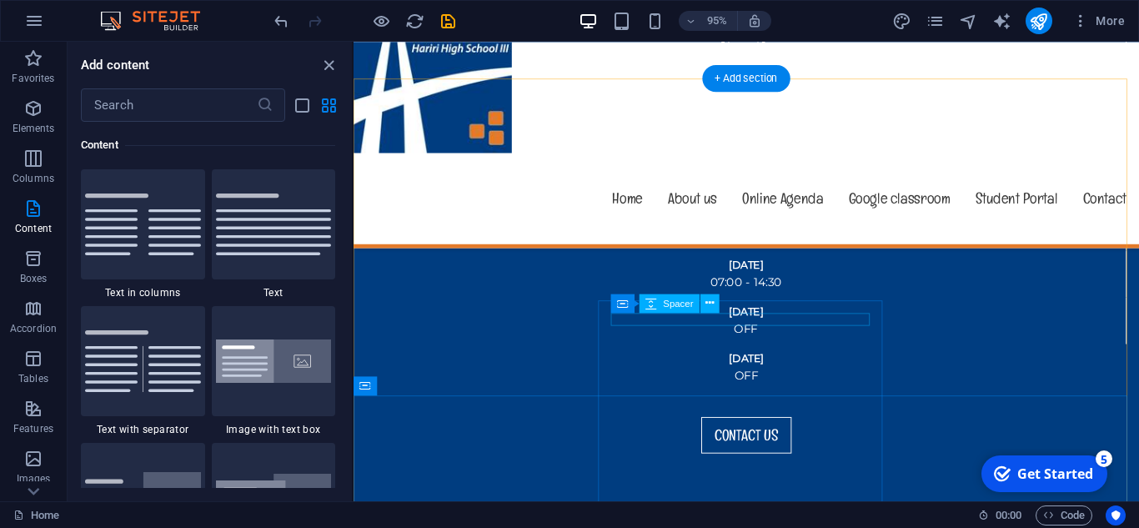
click div
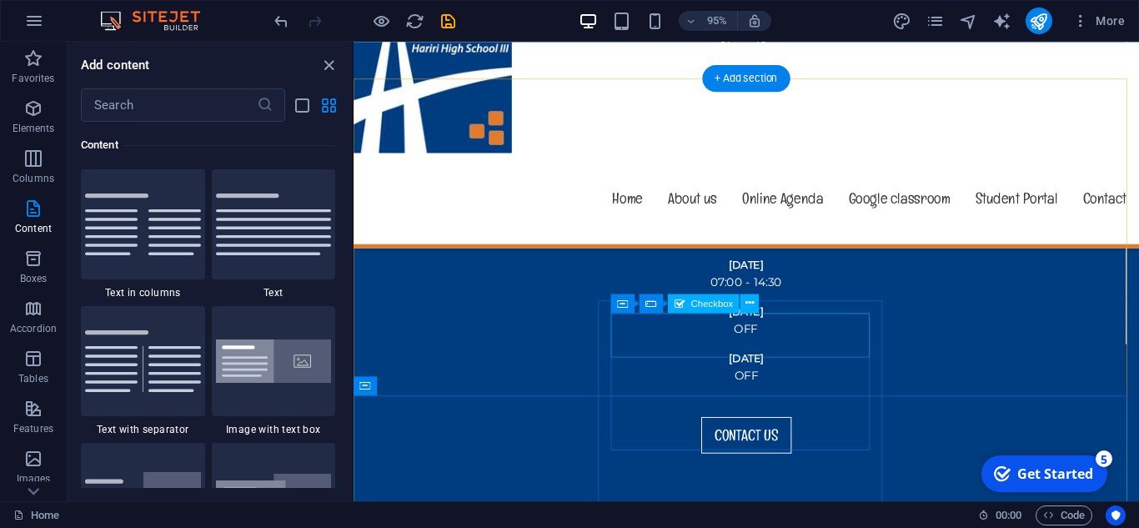
click div "I have read and understand the privacy policy."
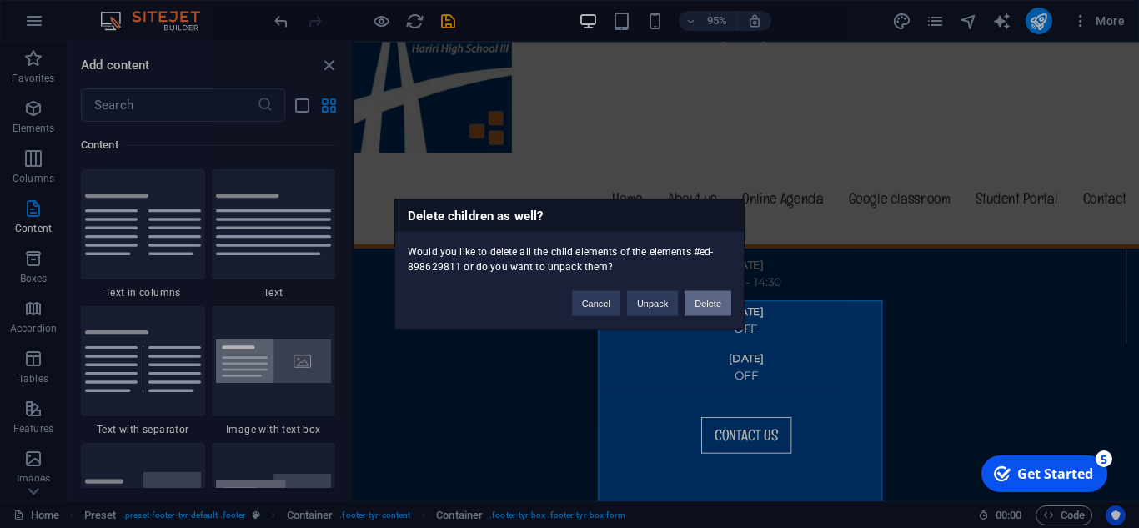
click at [721, 304] on button "Delete" at bounding box center [708, 302] width 47 height 25
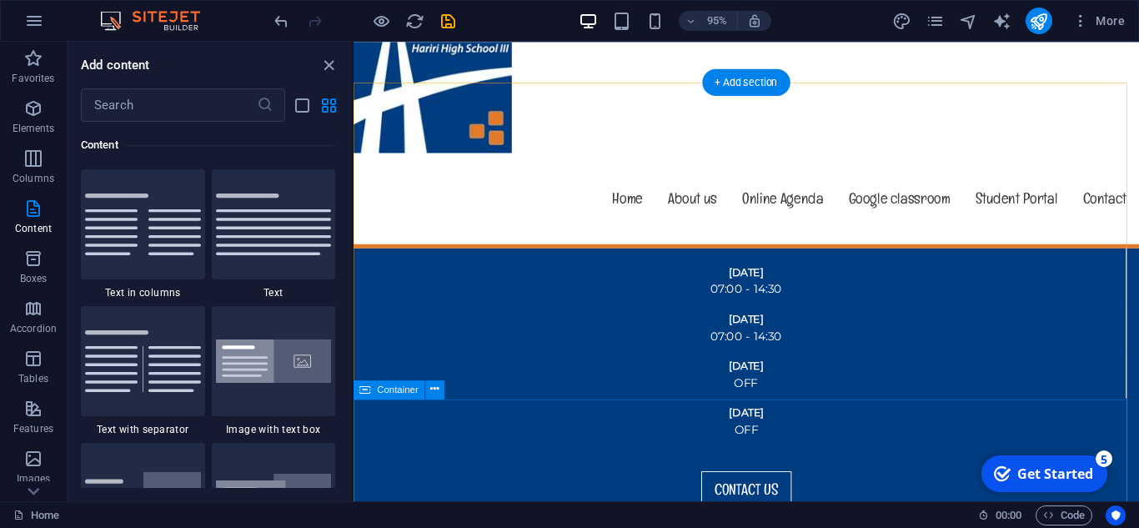
scroll to position [2403, 0]
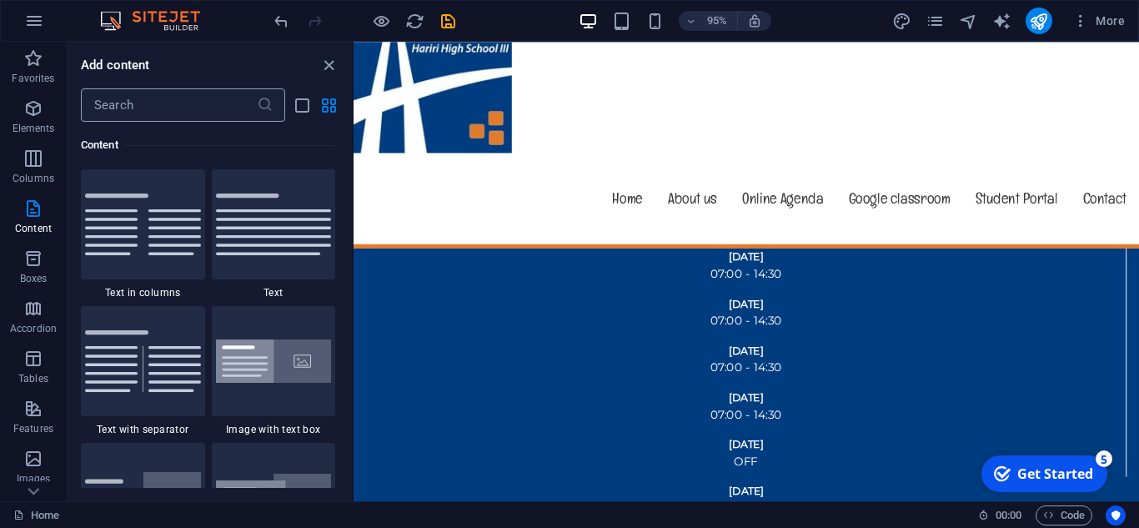
click at [172, 98] on input "text" at bounding box center [169, 104] width 176 height 33
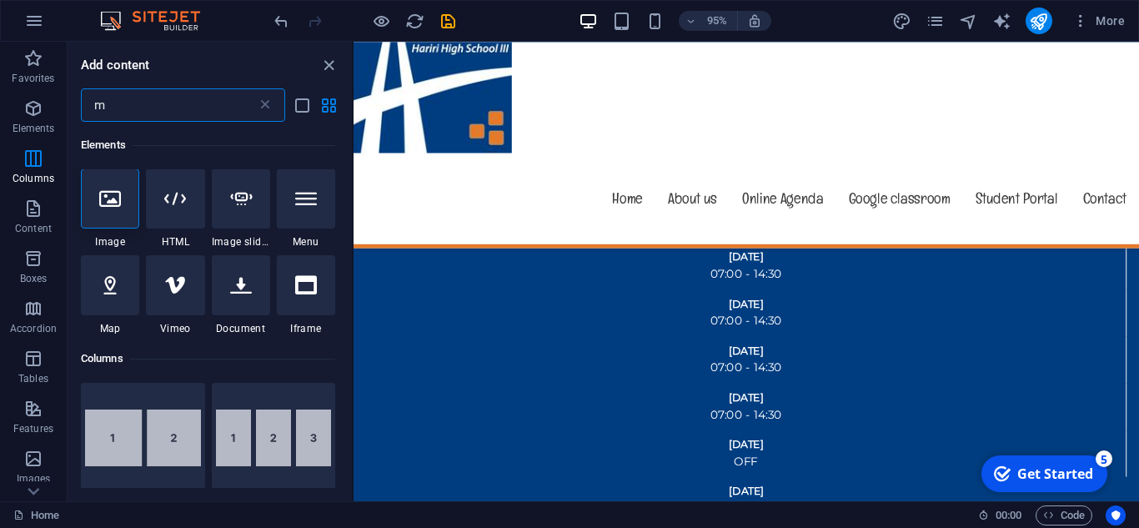
scroll to position [0, 0]
click at [130, 293] on div at bounding box center [110, 286] width 58 height 60
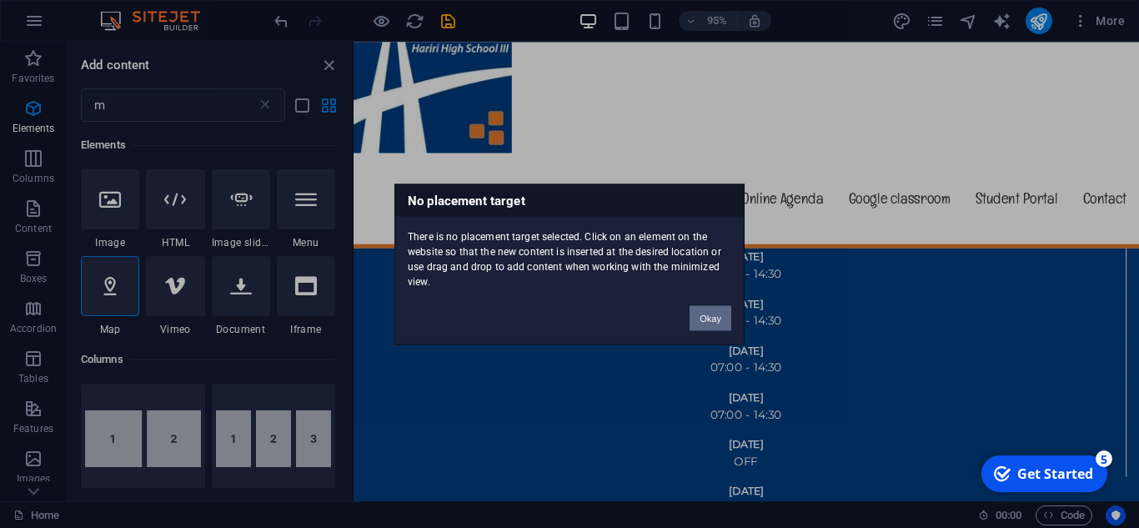
click at [699, 321] on button "Okay" at bounding box center [711, 317] width 42 height 25
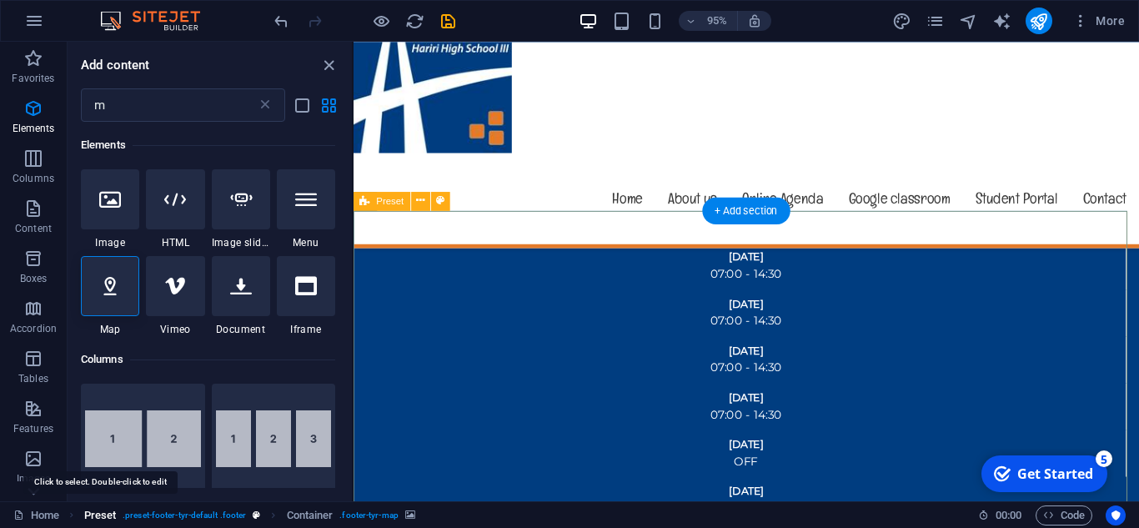
click at [107, 508] on span "Preset" at bounding box center [100, 515] width 33 height 20
click at [112, 522] on span "Preset" at bounding box center [100, 515] width 33 height 20
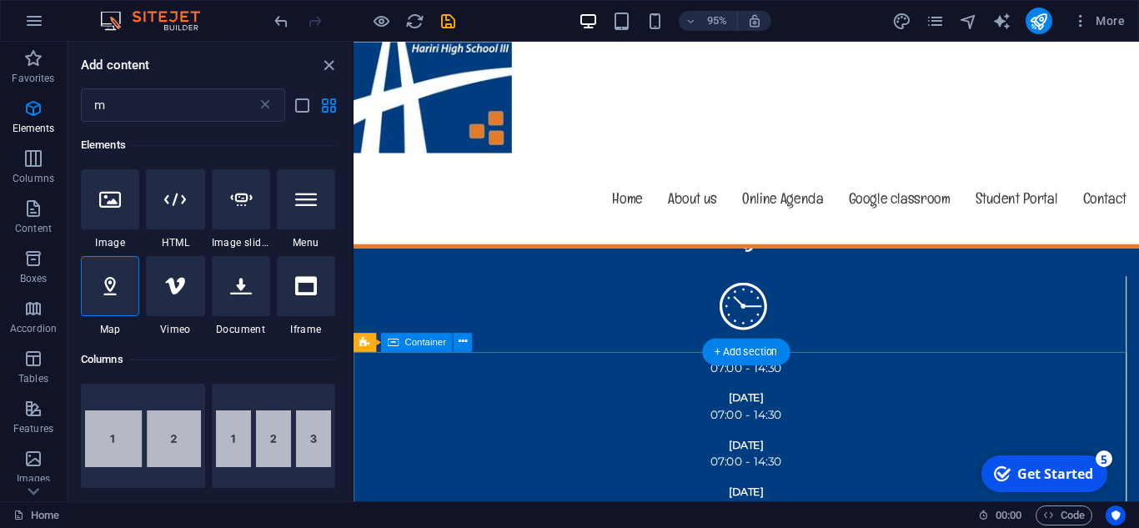
scroll to position [2236, 0]
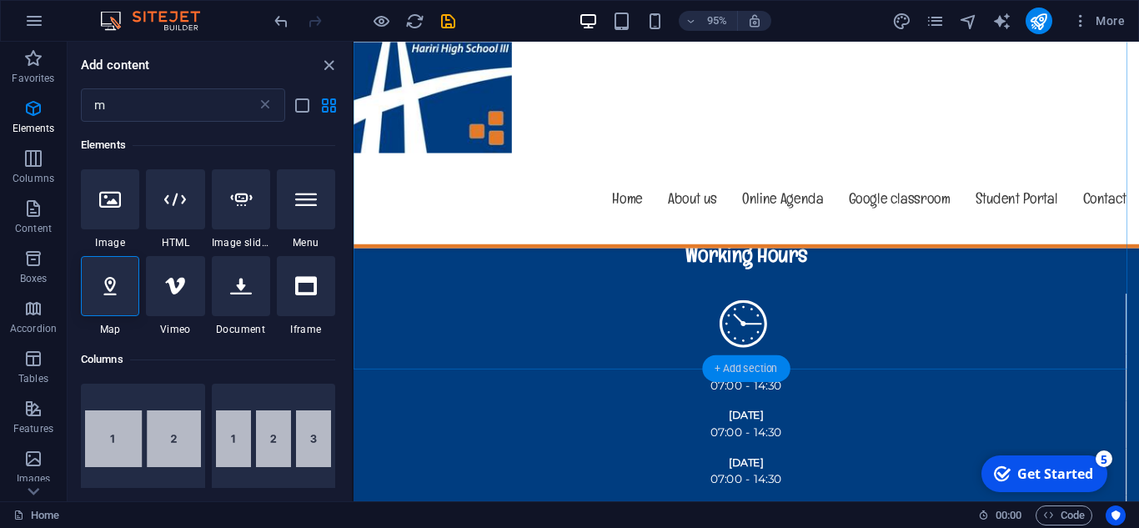
click at [716, 358] on div "+ Add section" at bounding box center [746, 368] width 88 height 27
click at [114, 289] on icon at bounding box center [110, 286] width 22 height 22
click at [354, 289] on div "Drag here to replace the existing content. Press “Ctrl” if you want to create a…" at bounding box center [747, 272] width 786 height 460
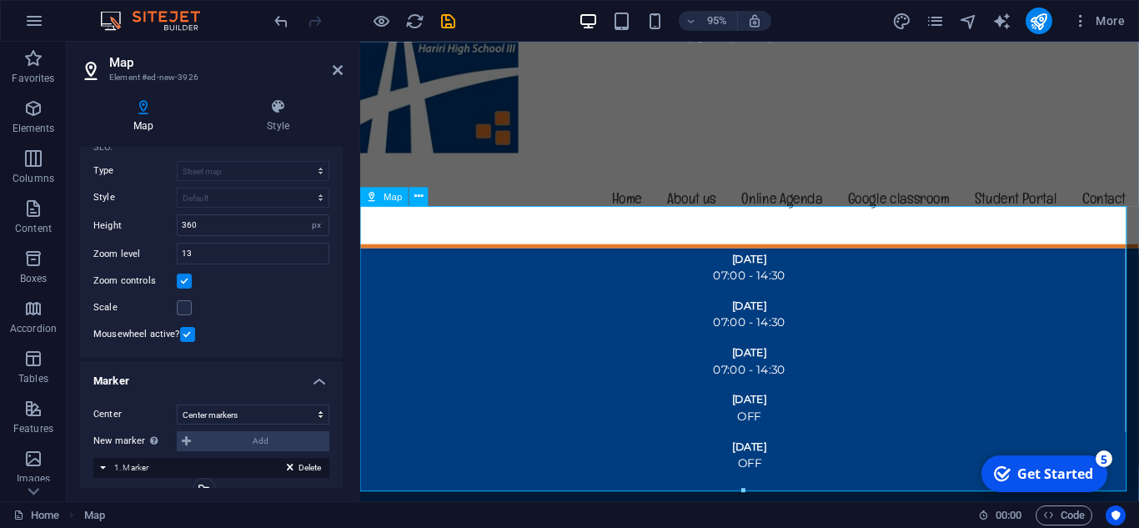
scroll to position [2486, 0]
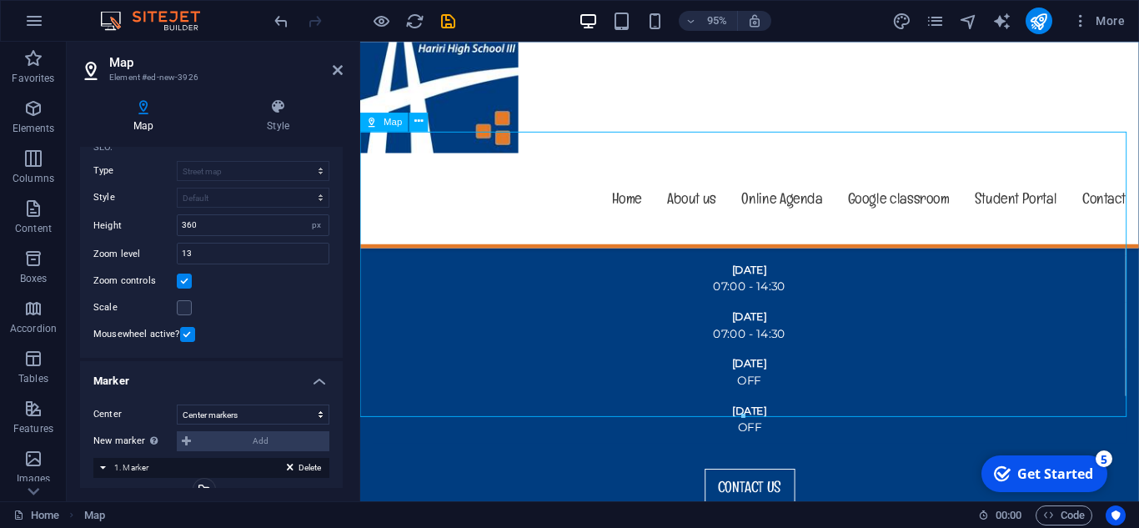
drag, startPoint x: 460, startPoint y: 252, endPoint x: 462, endPoint y: 292, distance: 40.1
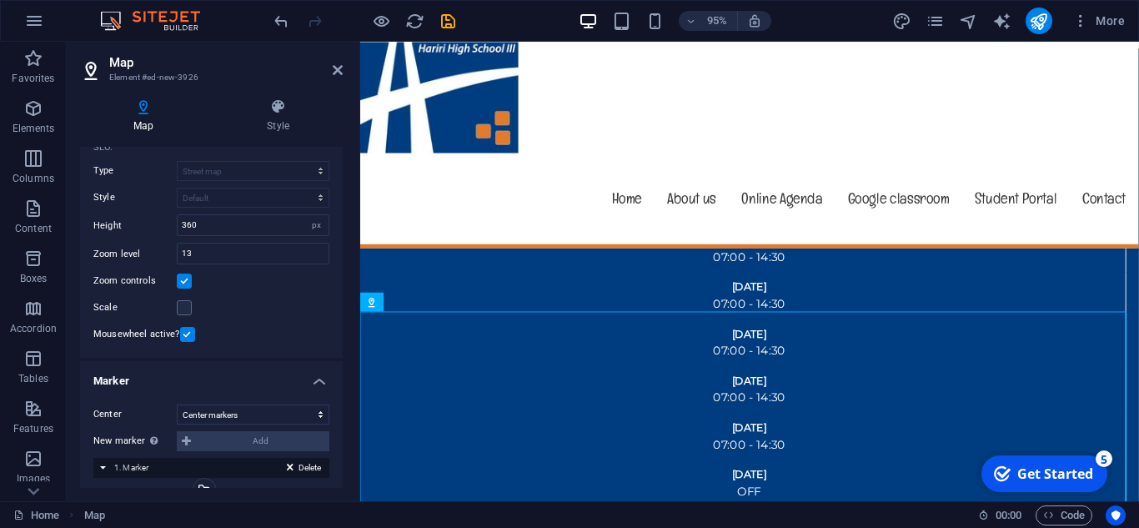
scroll to position [2369, 0]
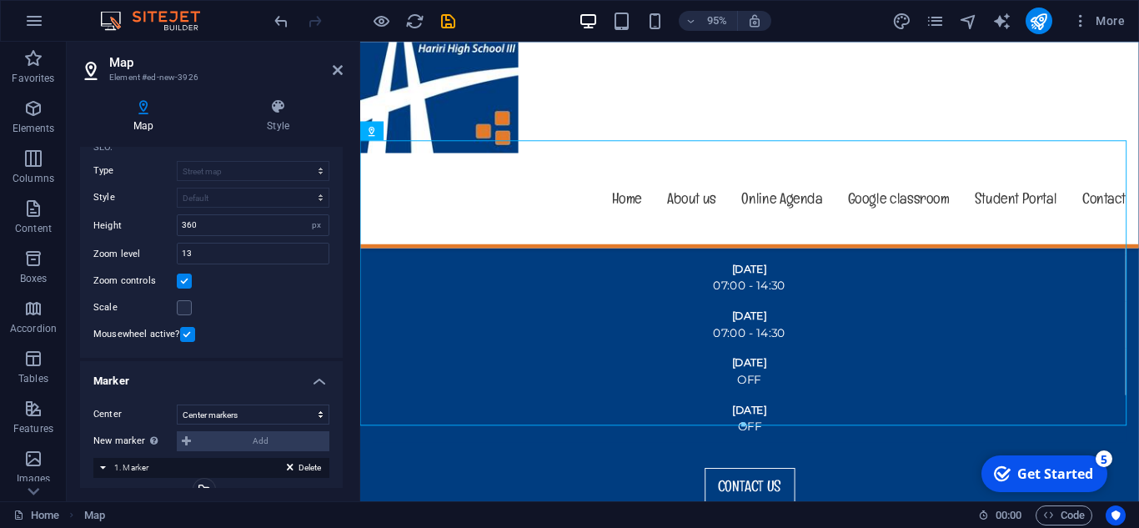
scroll to position [2547, 0]
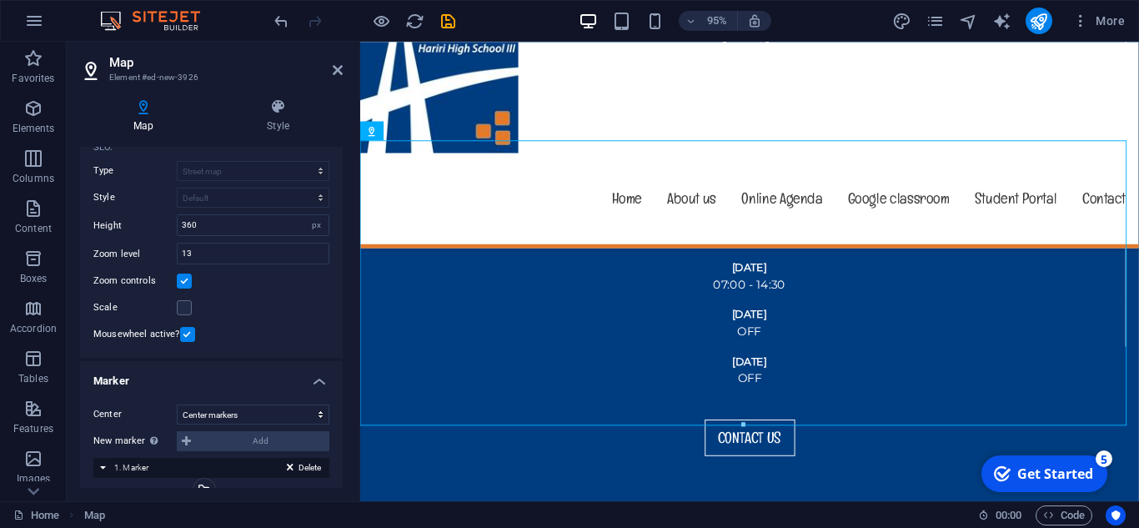
drag, startPoint x: 482, startPoint y: 403, endPoint x: 485, endPoint y: 481, distance: 78.4
click at [485, 481] on div "[GEOGRAPHIC_DATA] +961 1855565 - 75 [EMAIL_ADDRESS][DOMAIN_NAME] Menu Home Abou…" at bounding box center [770, 297] width 820 height 5586
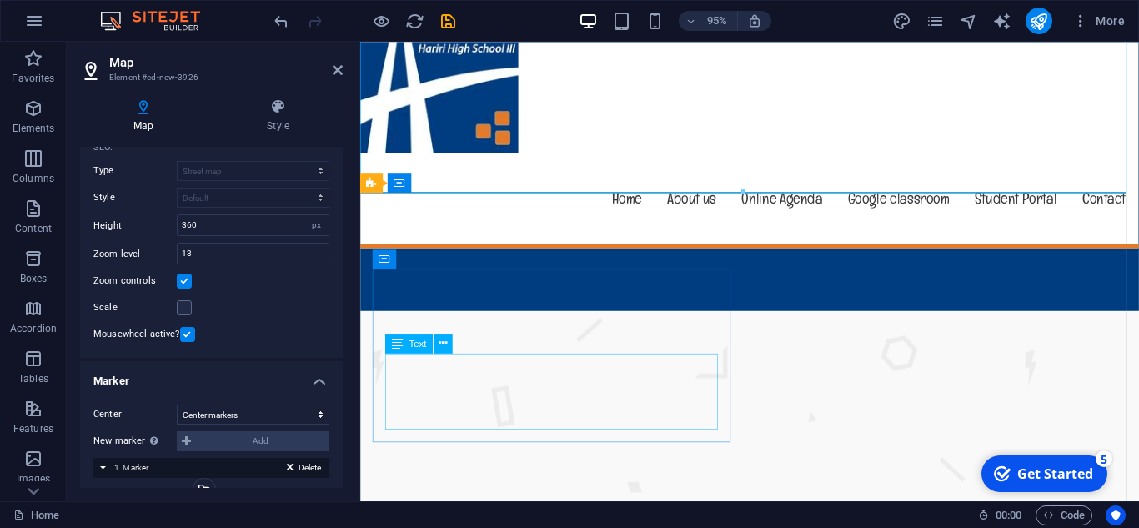
scroll to position [2786, 0]
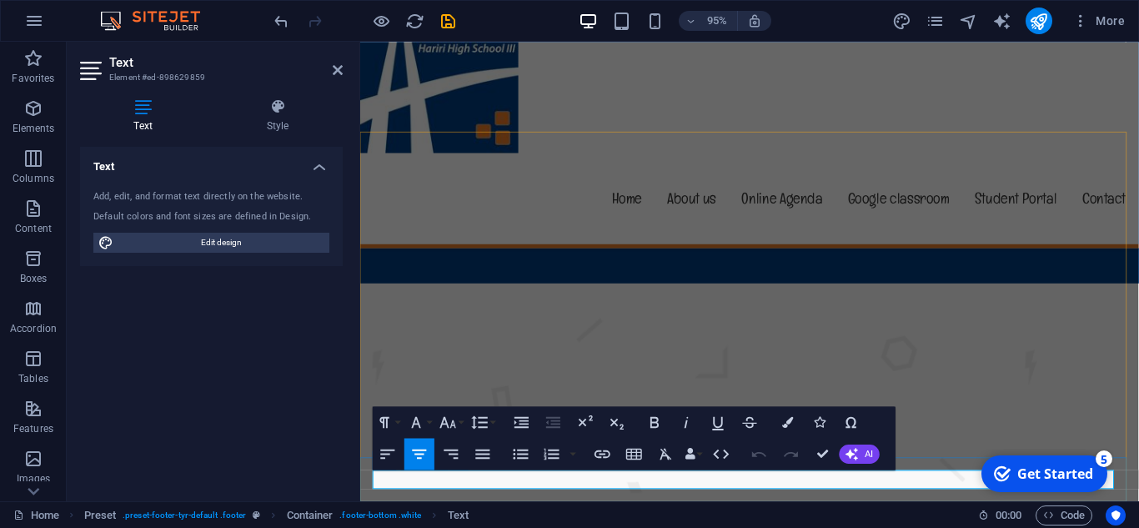
drag, startPoint x: 775, startPoint y: 500, endPoint x: 678, endPoint y: 495, distance: 96.9
click at [334, 74] on icon at bounding box center [338, 69] width 10 height 13
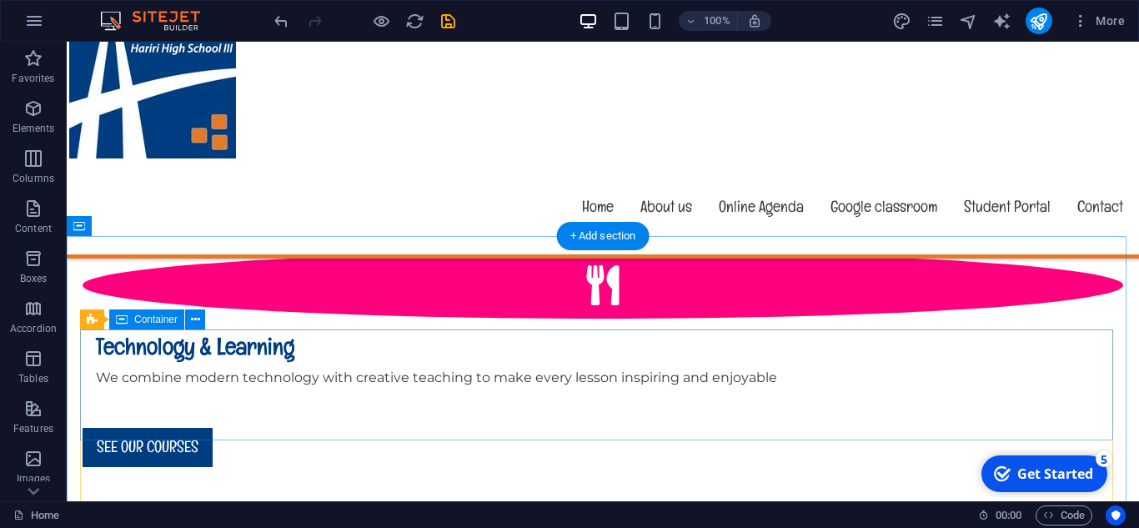
scroll to position [1875, 0]
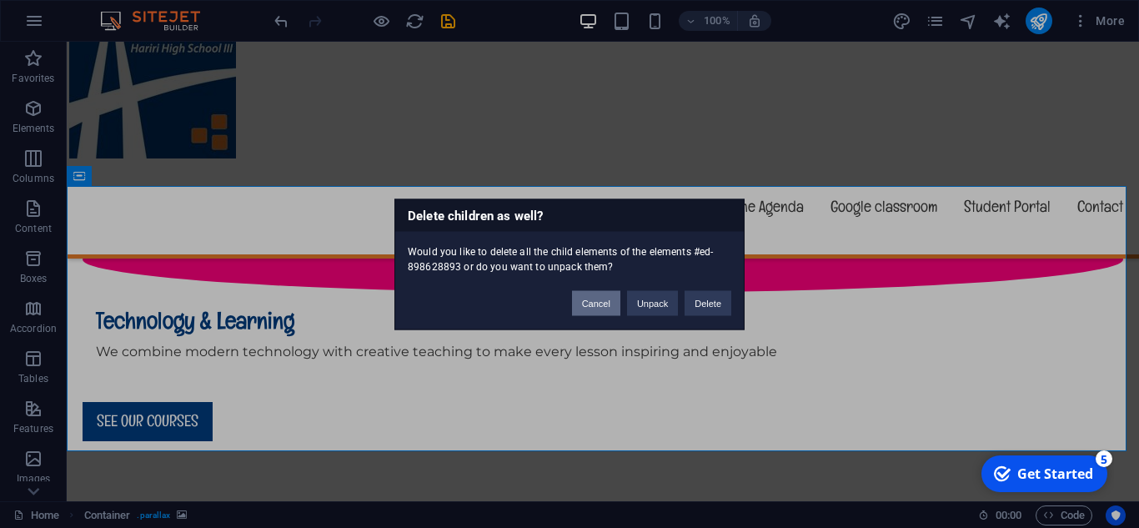
click at [590, 307] on button "Cancel" at bounding box center [596, 302] width 48 height 25
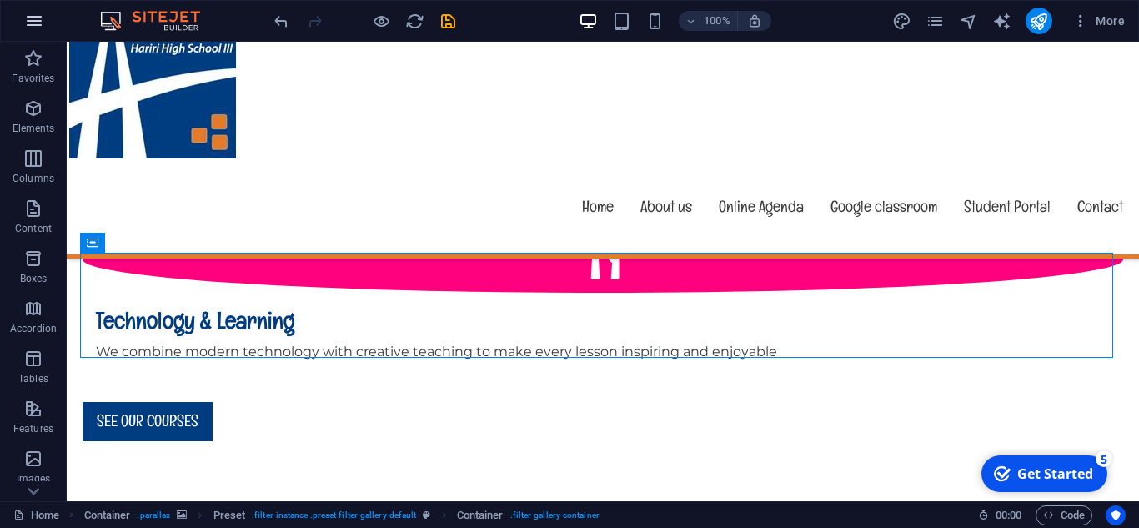
click at [39, 29] on icon "button" at bounding box center [34, 21] width 20 height 20
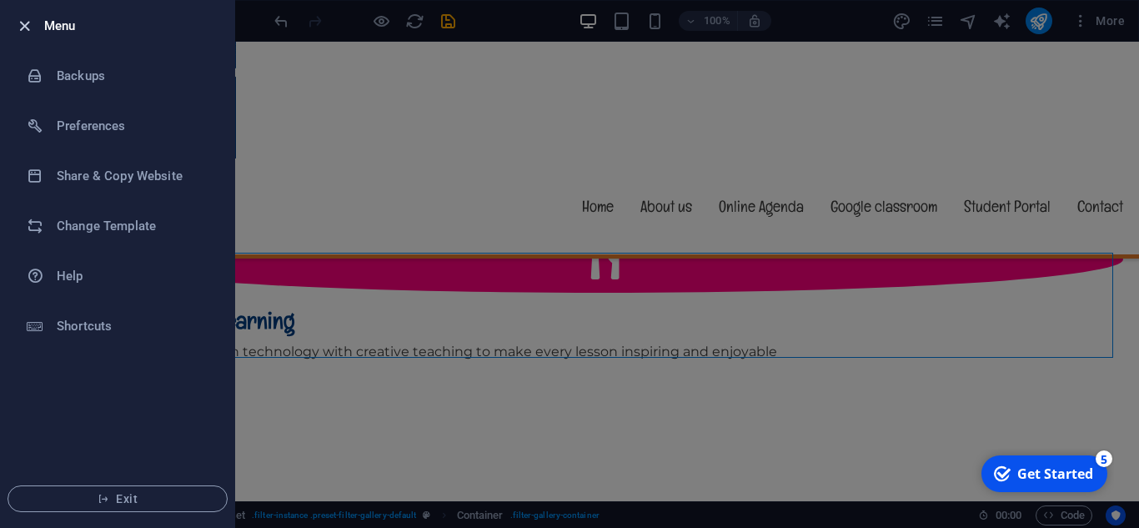
click at [24, 28] on icon "button" at bounding box center [24, 26] width 19 height 19
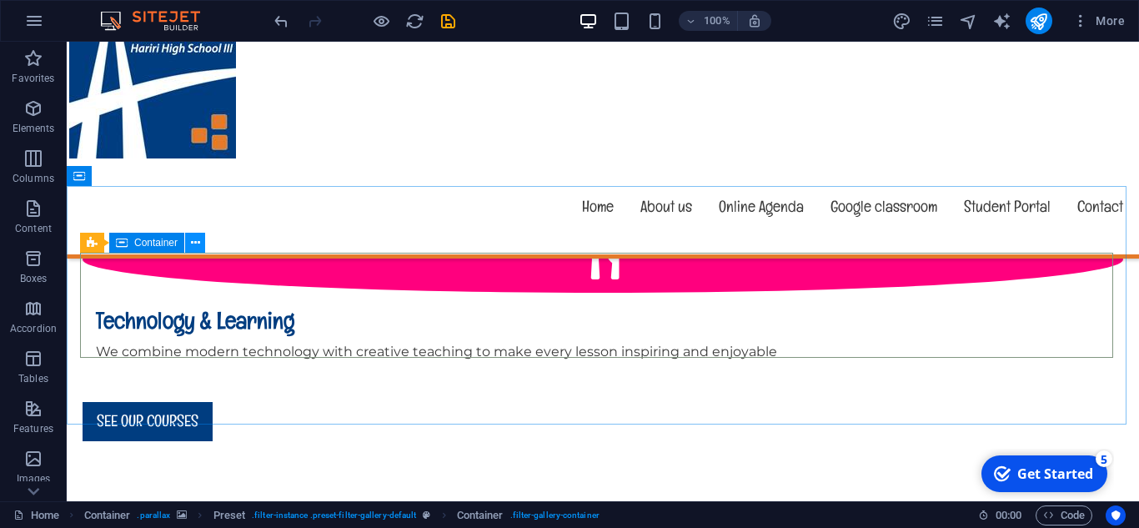
click at [199, 243] on icon at bounding box center [195, 243] width 9 height 18
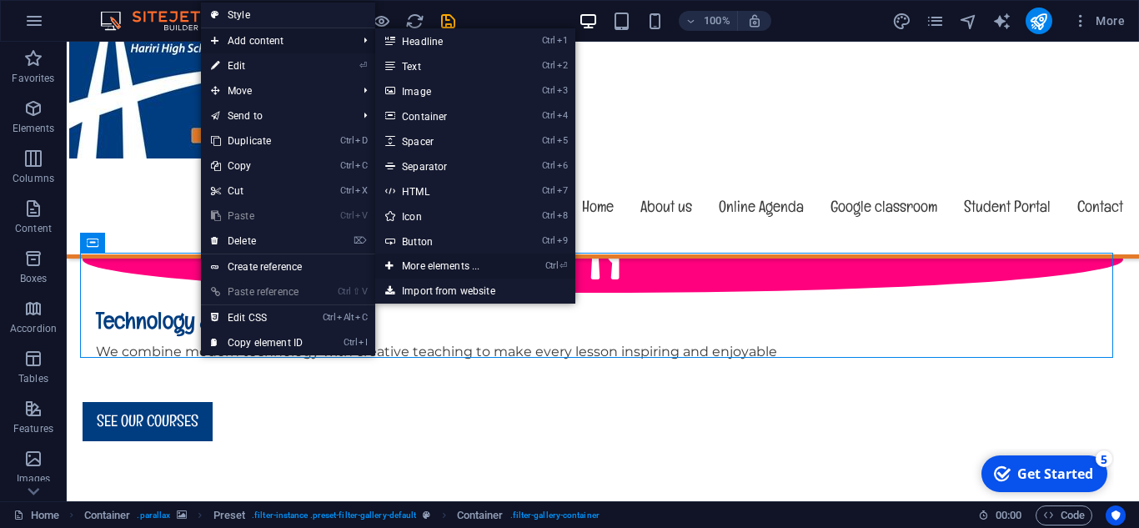
click at [421, 261] on link "Ctrl ⏎ More elements ..." at bounding box center [444, 266] width 138 height 25
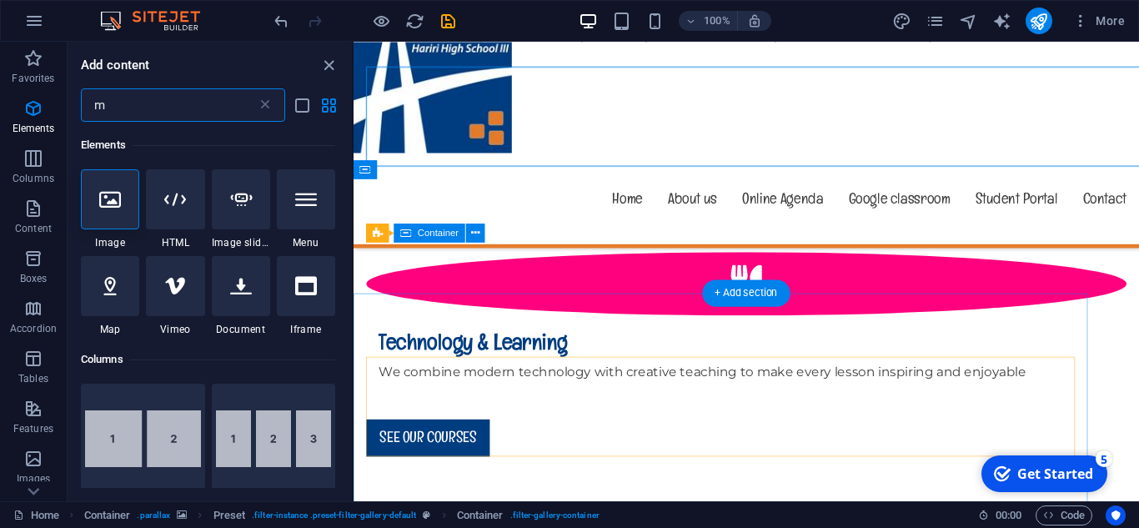
scroll to position [2060, 0]
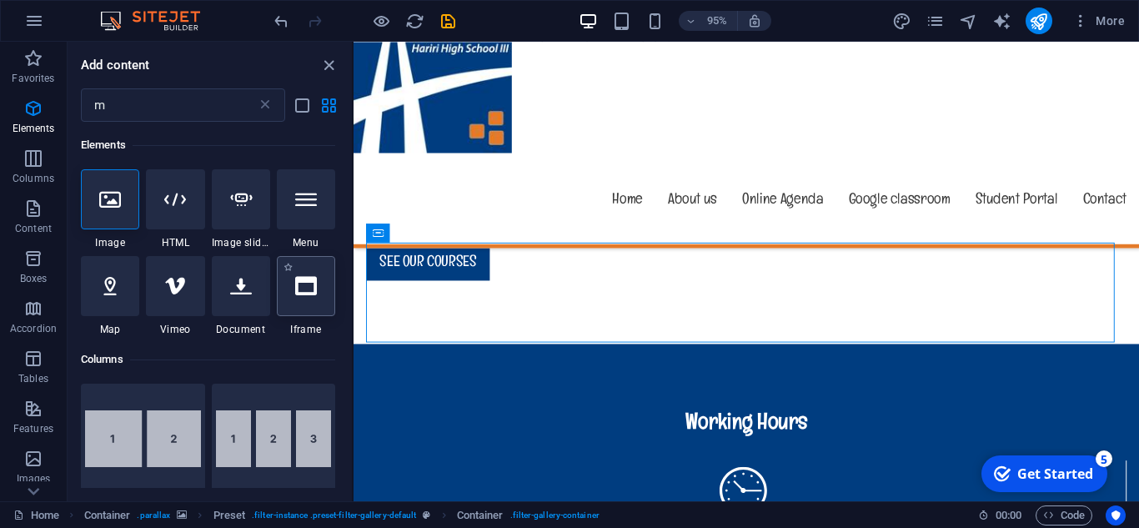
click at [297, 297] on div at bounding box center [306, 286] width 58 height 60
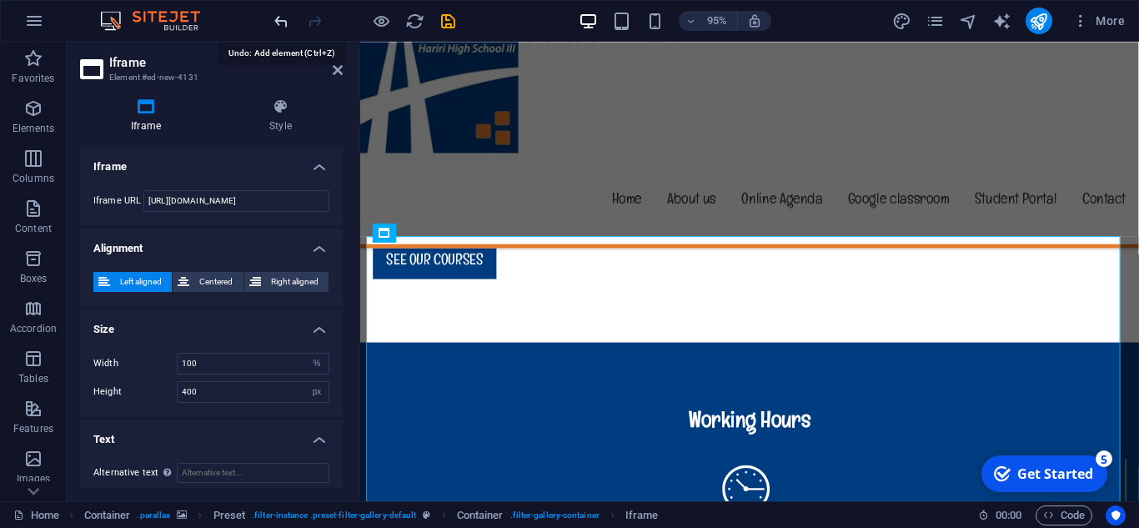
click at [274, 27] on icon "undo" at bounding box center [281, 21] width 19 height 19
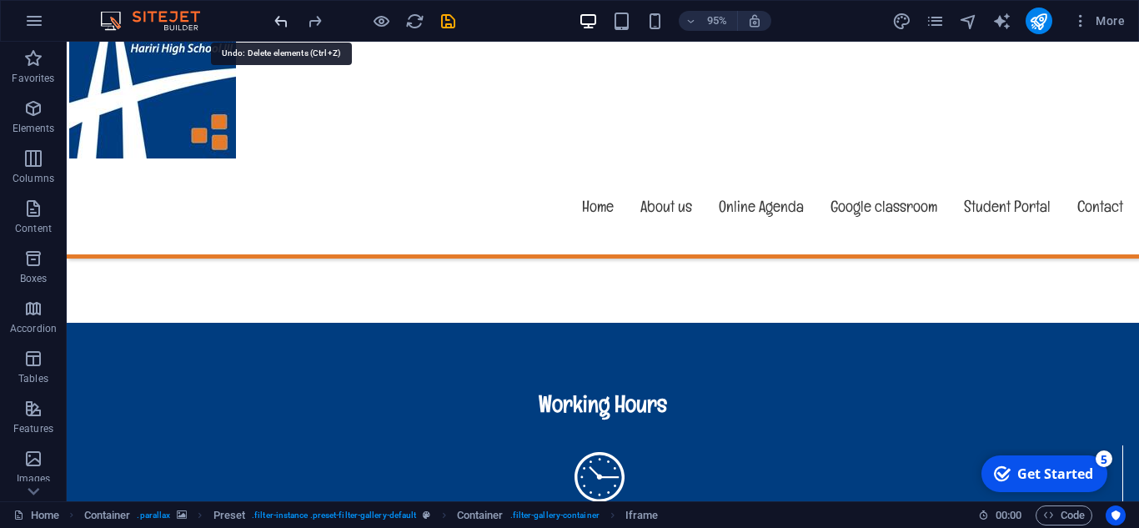
scroll to position [1875, 0]
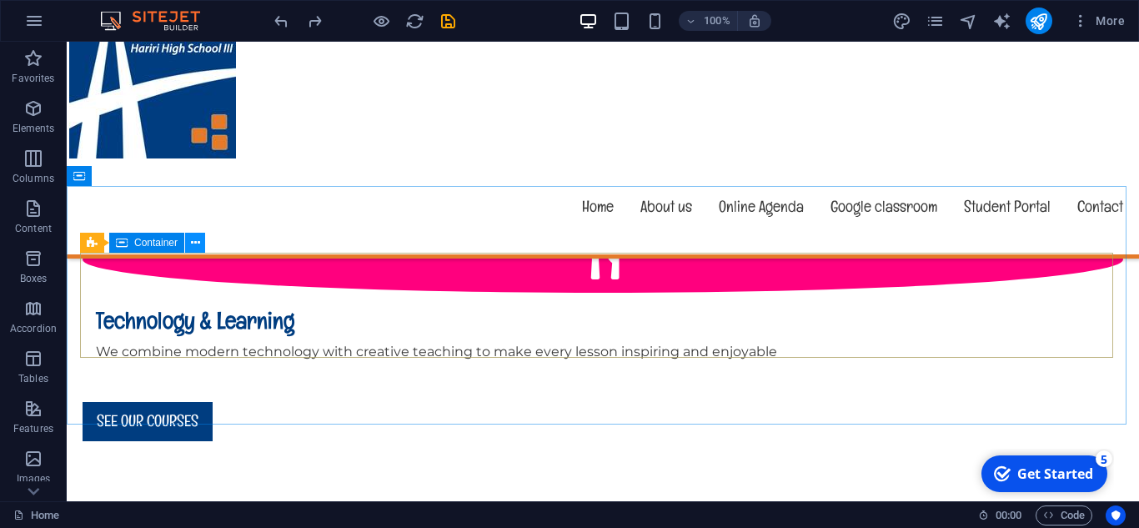
click at [193, 239] on icon at bounding box center [195, 243] width 9 height 18
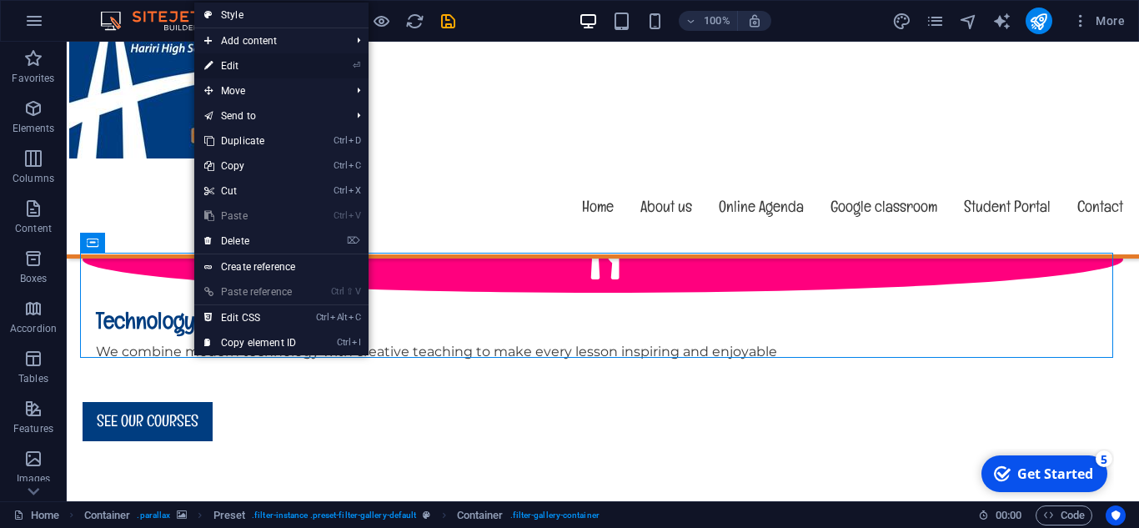
click at [290, 62] on link "⏎ Edit" at bounding box center [250, 65] width 112 height 25
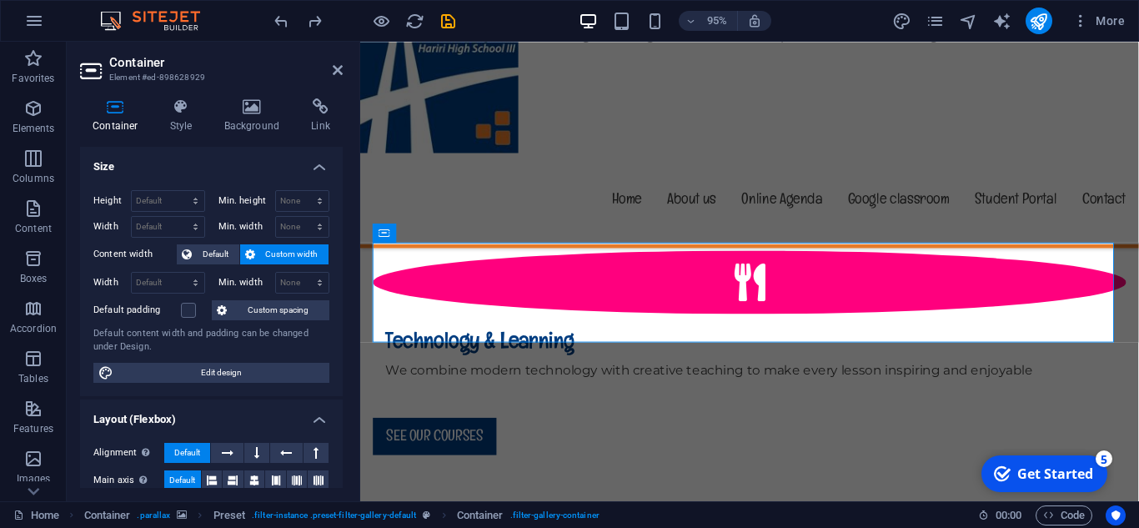
scroll to position [2060, 0]
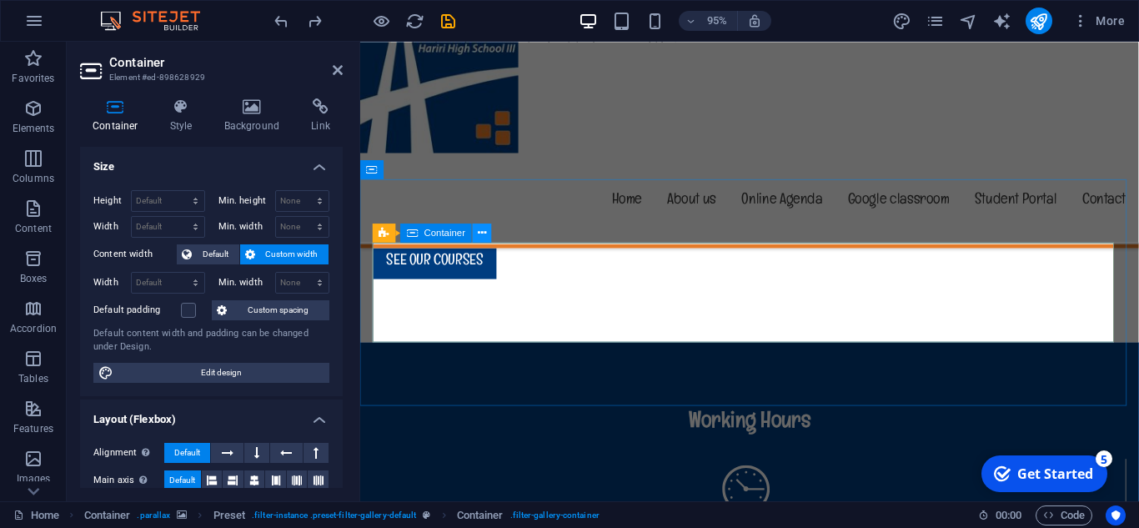
click at [479, 239] on icon at bounding box center [482, 232] width 8 height 17
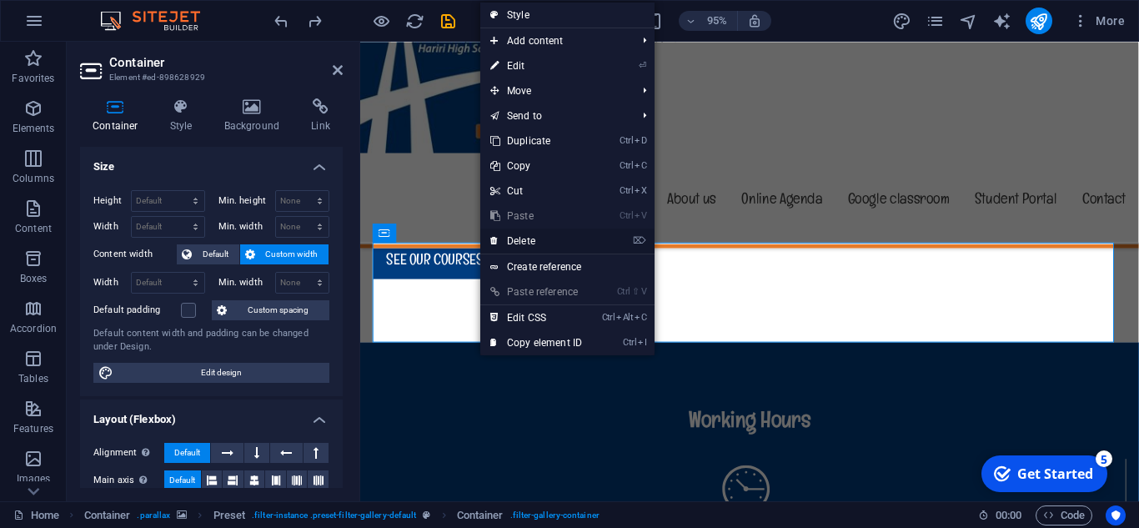
click at [497, 243] on icon at bounding box center [494, 241] width 8 height 25
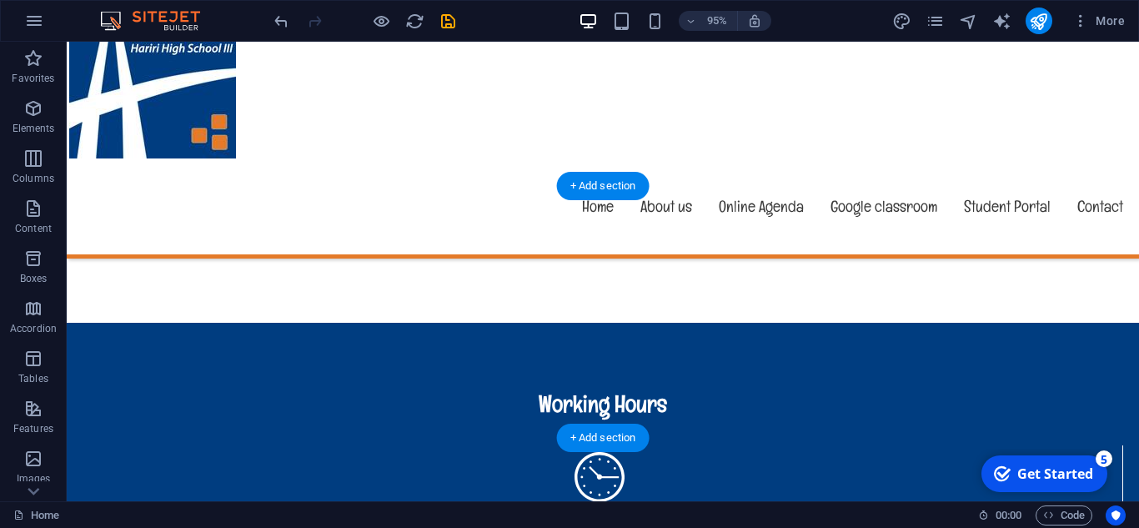
scroll to position [1875, 0]
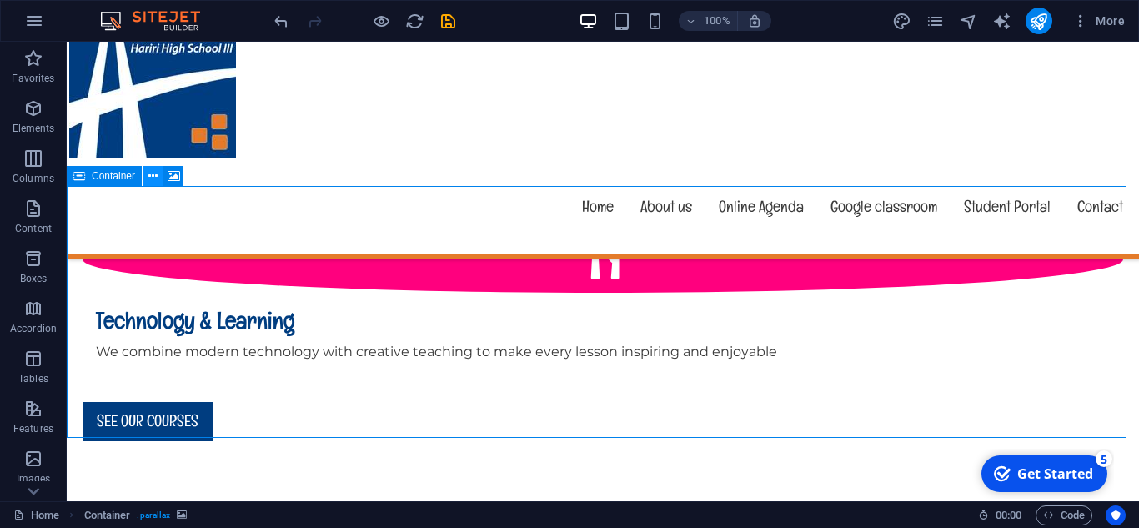
click at [158, 183] on button at bounding box center [153, 176] width 20 height 20
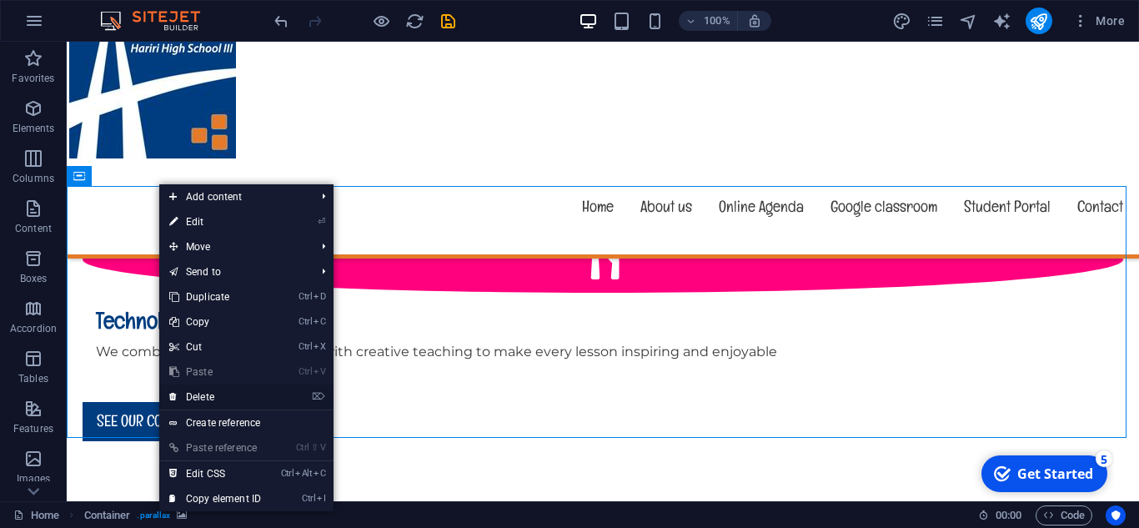
click at [198, 393] on link "⌦ Delete" at bounding box center [215, 396] width 112 height 25
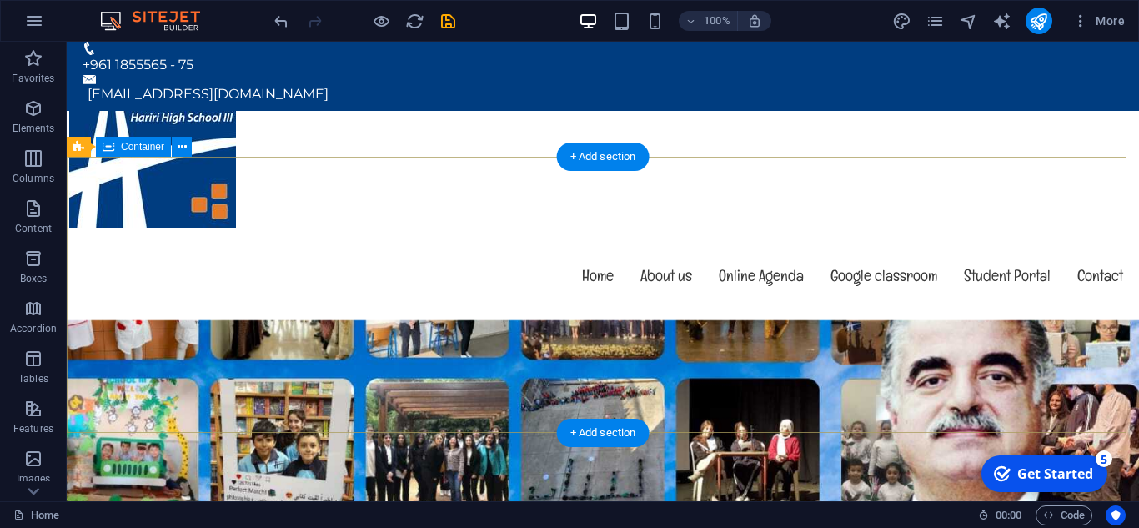
scroll to position [0, 0]
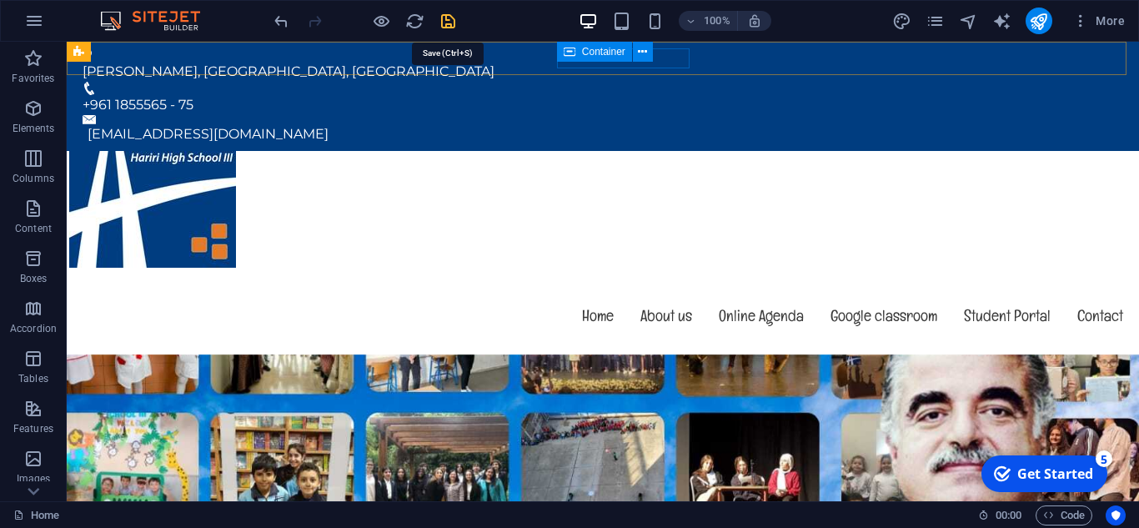
click at [448, 17] on icon "save" at bounding box center [448, 21] width 19 height 19
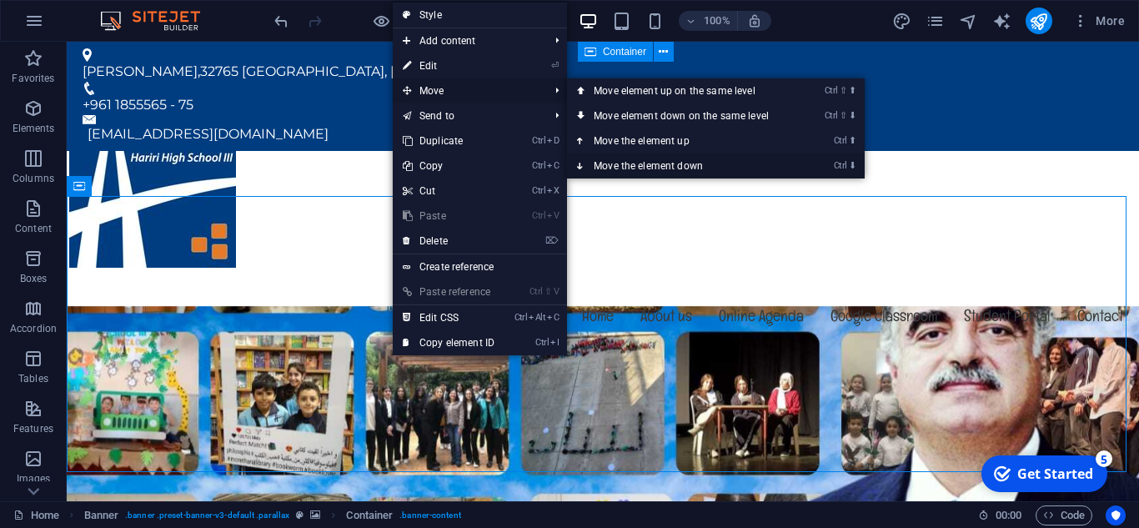
click at [604, 163] on link "Ctrl ⬇ Move the element down" at bounding box center [684, 165] width 235 height 25
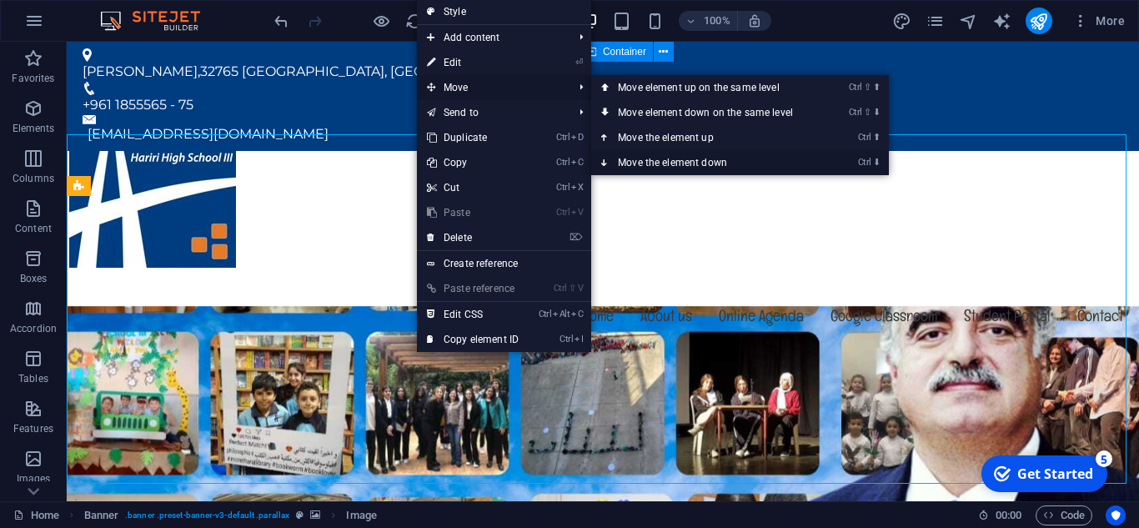
click at [615, 161] on link "Ctrl ⬇ Move the element down" at bounding box center [708, 162] width 235 height 25
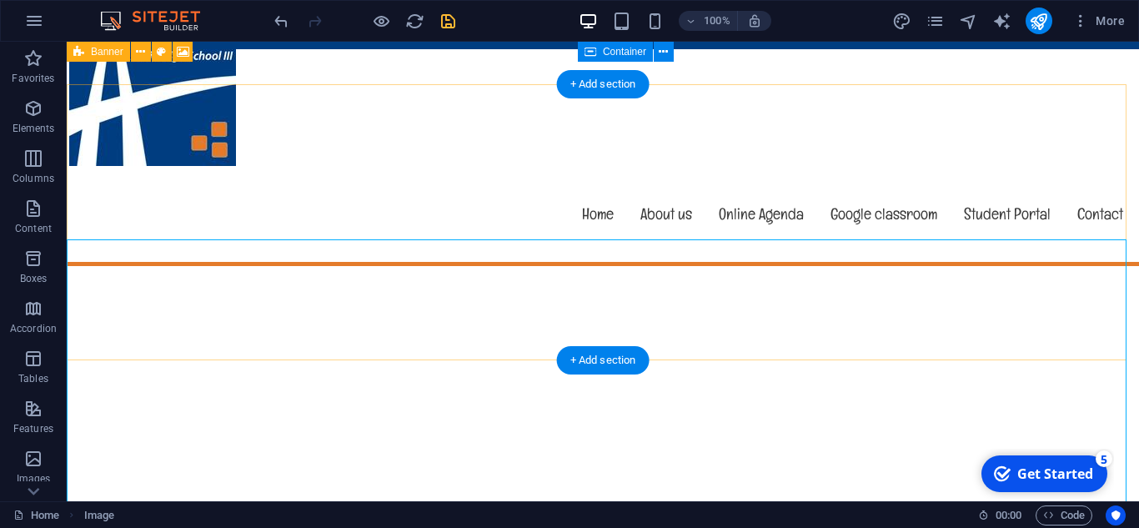
scroll to position [83, 0]
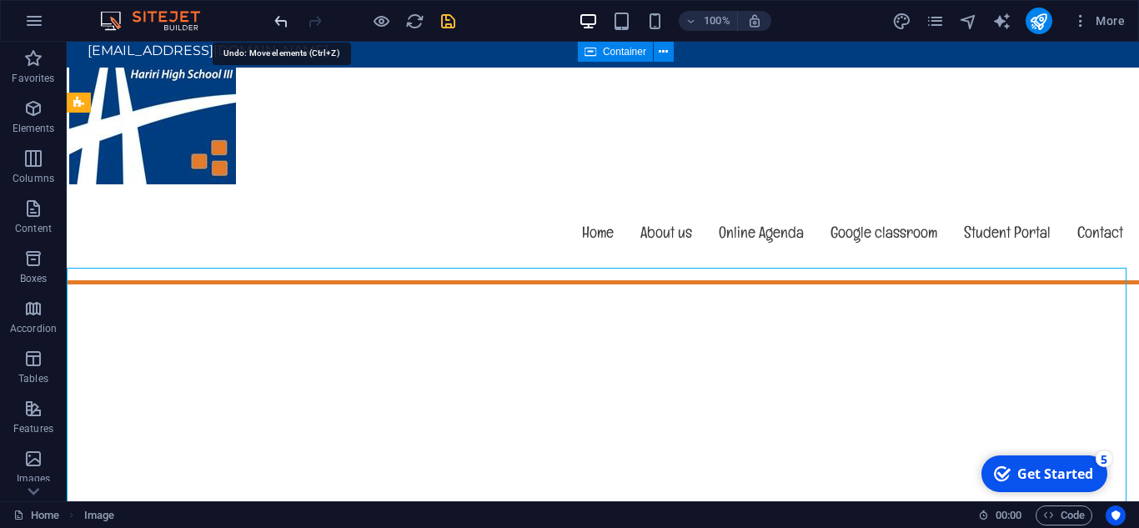
click at [274, 21] on icon "undo" at bounding box center [281, 21] width 19 height 19
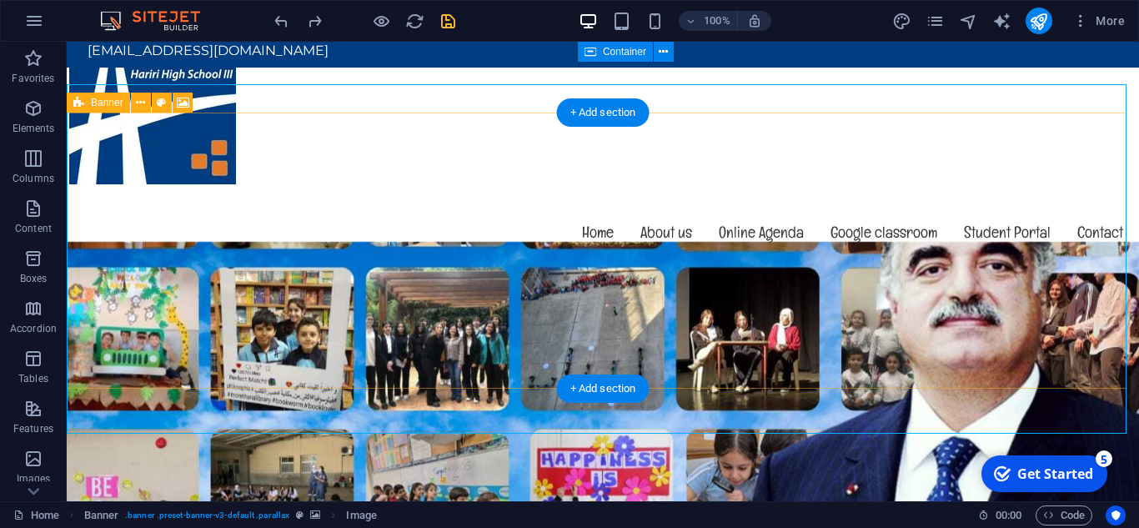
scroll to position [0, 0]
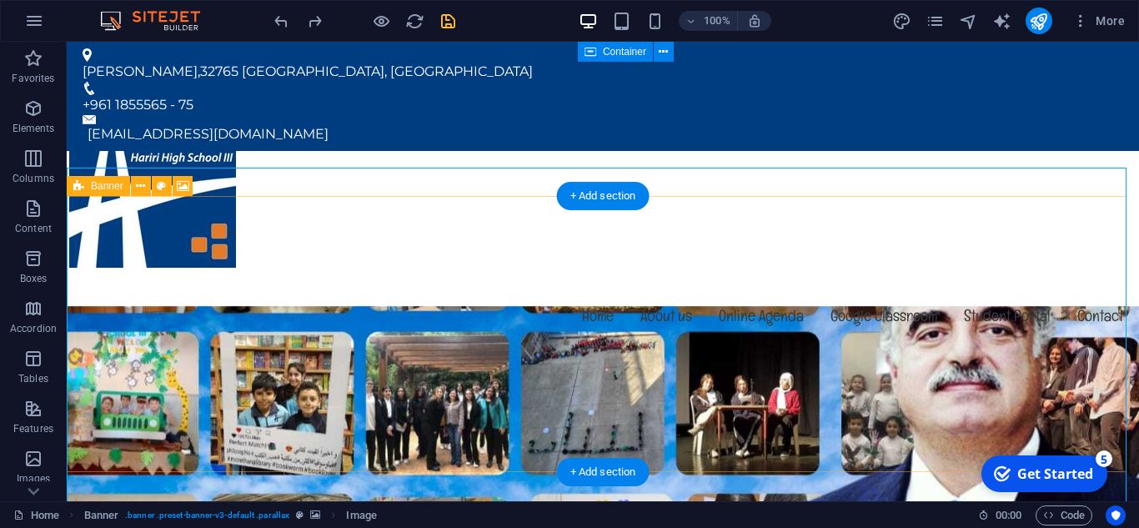
click at [298, 315] on figure at bounding box center [603, 480] width 1072 height 349
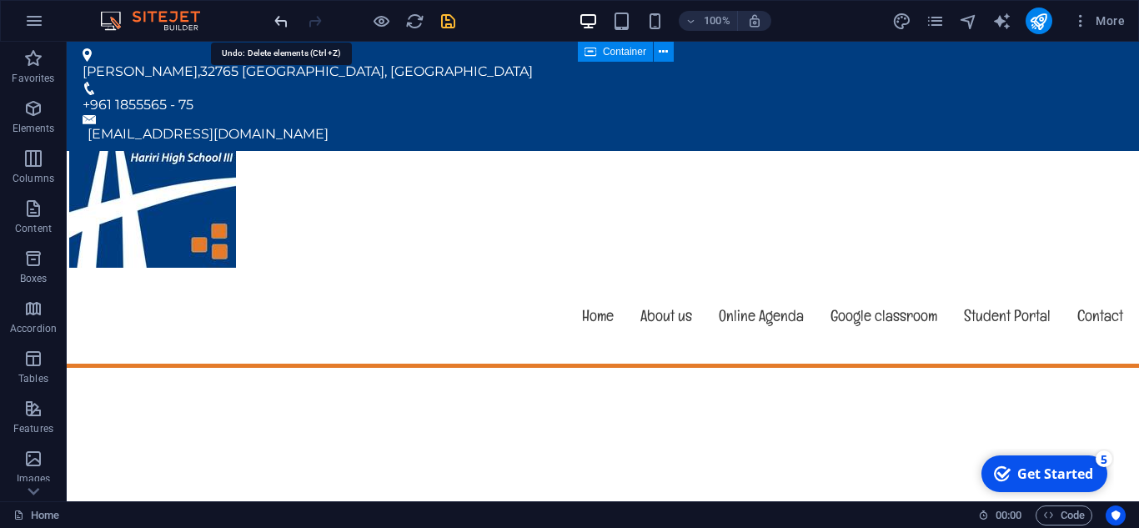
click at [276, 21] on icon "undo" at bounding box center [281, 21] width 19 height 19
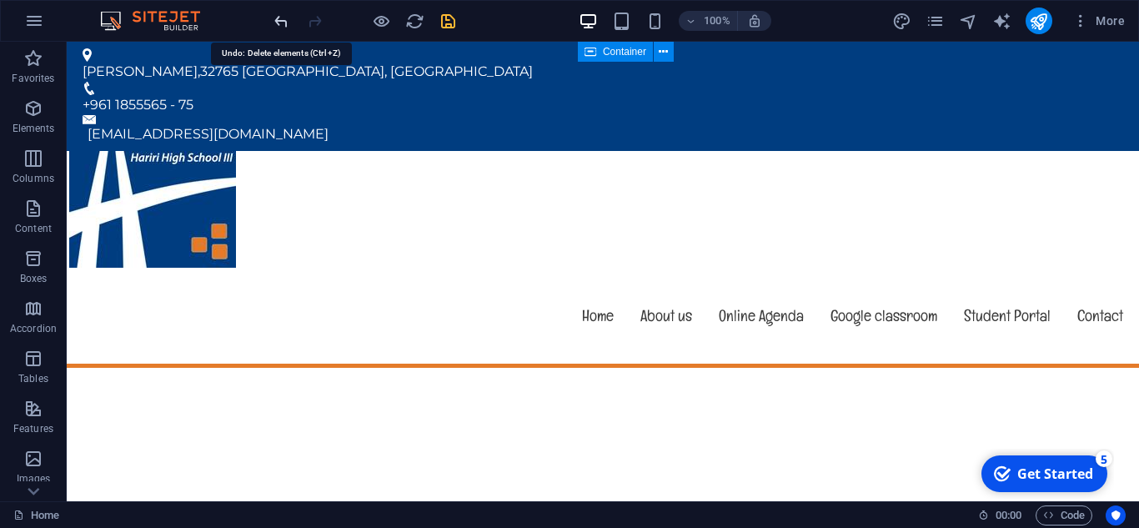
click at [275, 28] on icon "undo" at bounding box center [281, 21] width 19 height 19
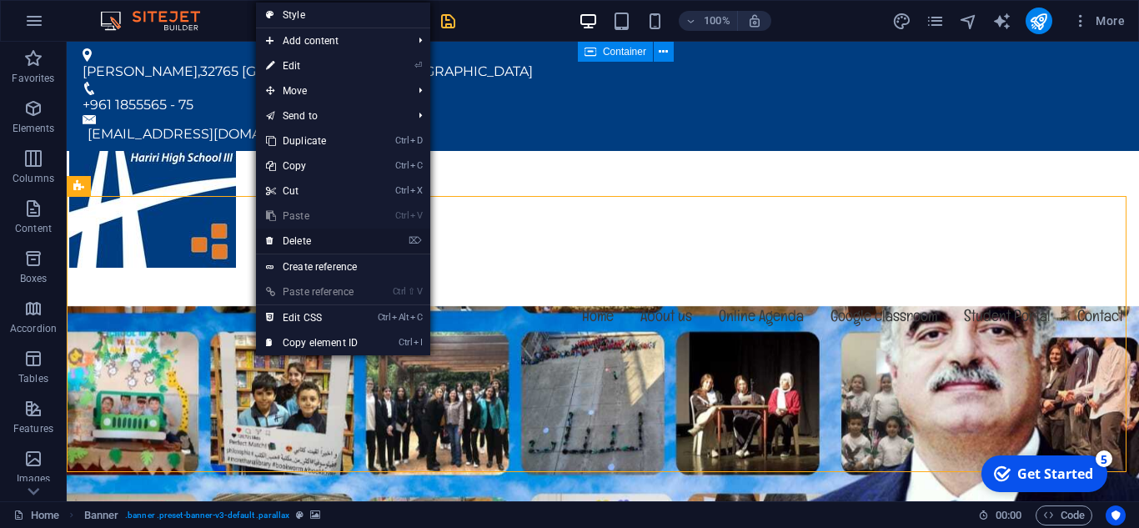
click at [279, 248] on link "⌦ Delete" at bounding box center [312, 241] width 112 height 25
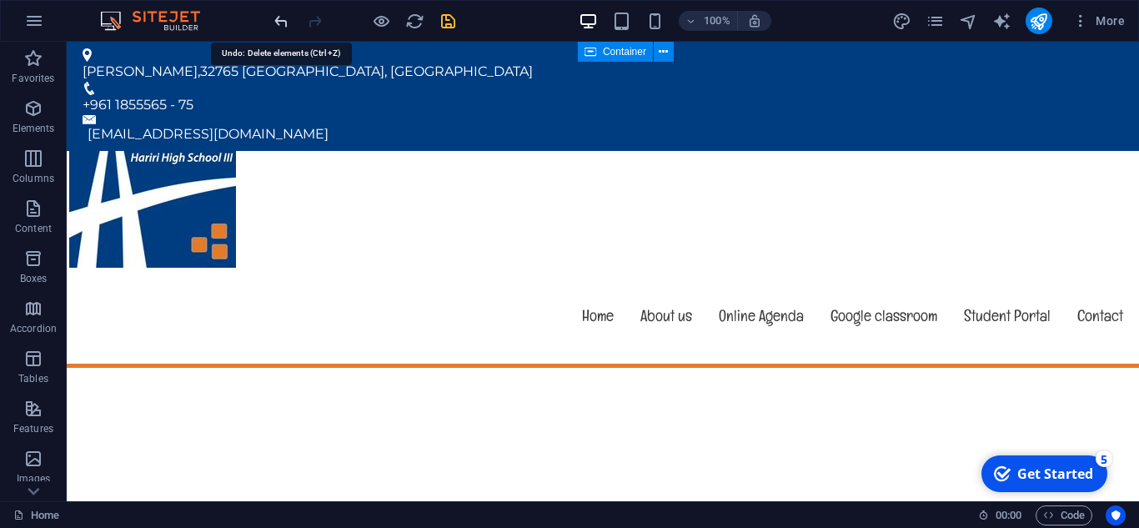
click at [280, 26] on icon "undo" at bounding box center [281, 21] width 19 height 19
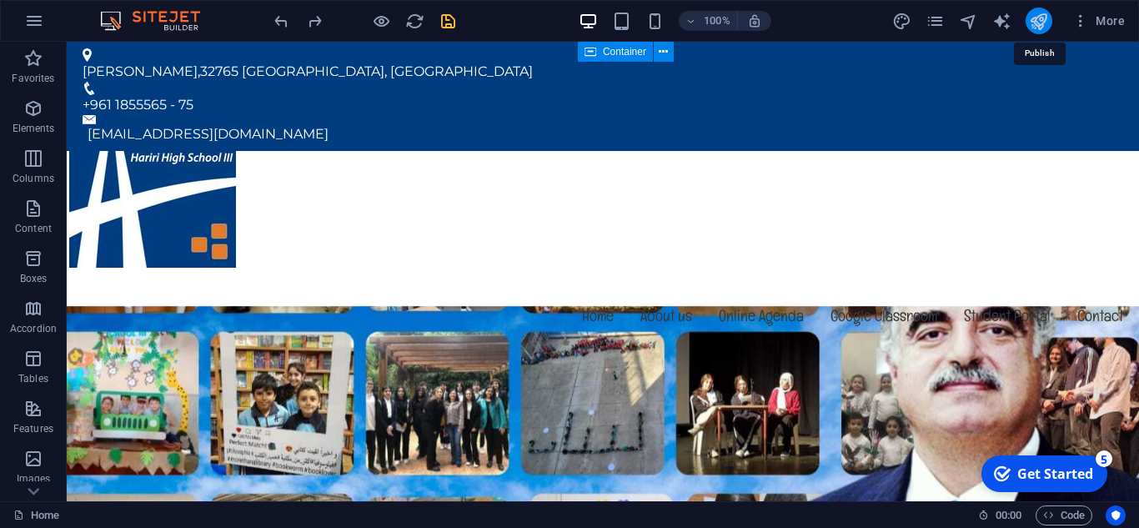
click at [1035, 20] on icon "publish" at bounding box center [1038, 21] width 19 height 19
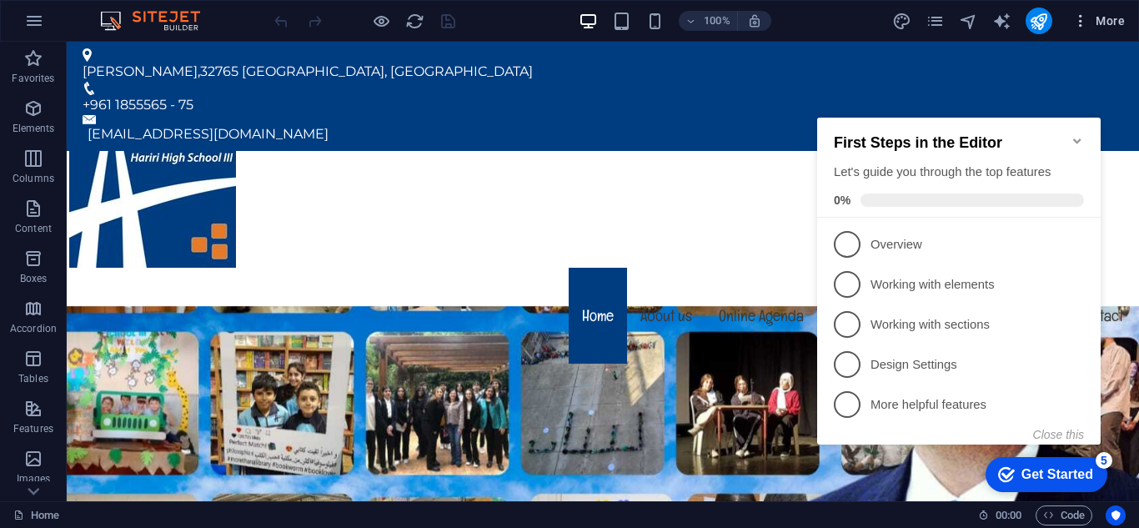
click at [1102, 14] on span "More" at bounding box center [1098, 21] width 53 height 17
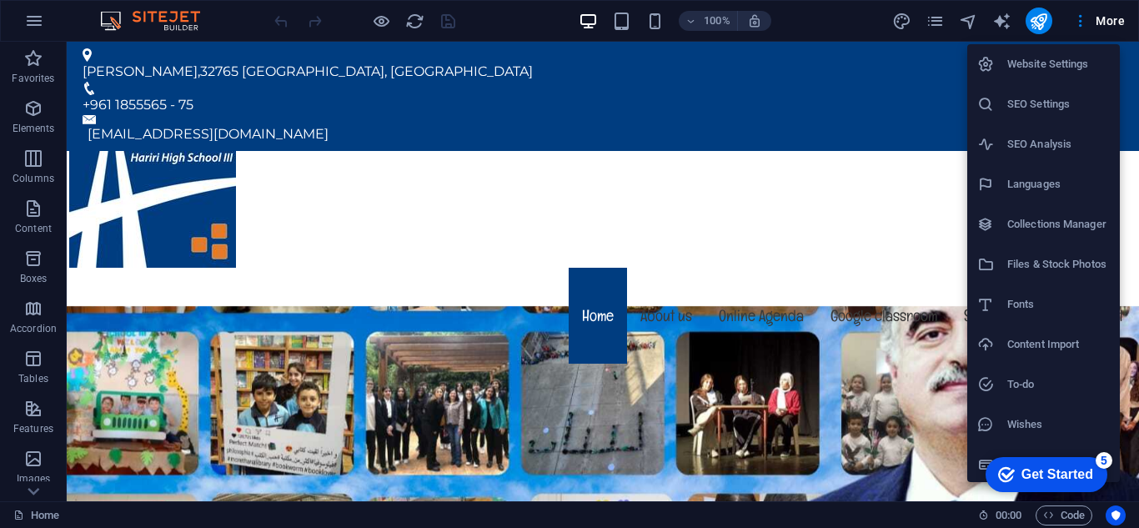
click at [1040, 70] on h6 "Website Settings" at bounding box center [1058, 64] width 103 height 20
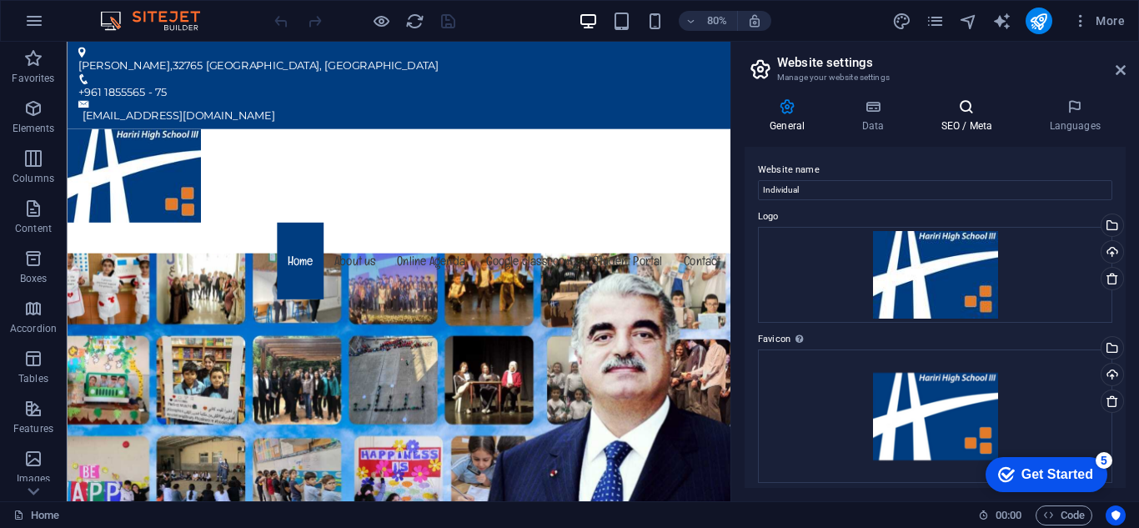
click at [950, 126] on h4 "SEO / Meta" at bounding box center [970, 115] width 108 height 35
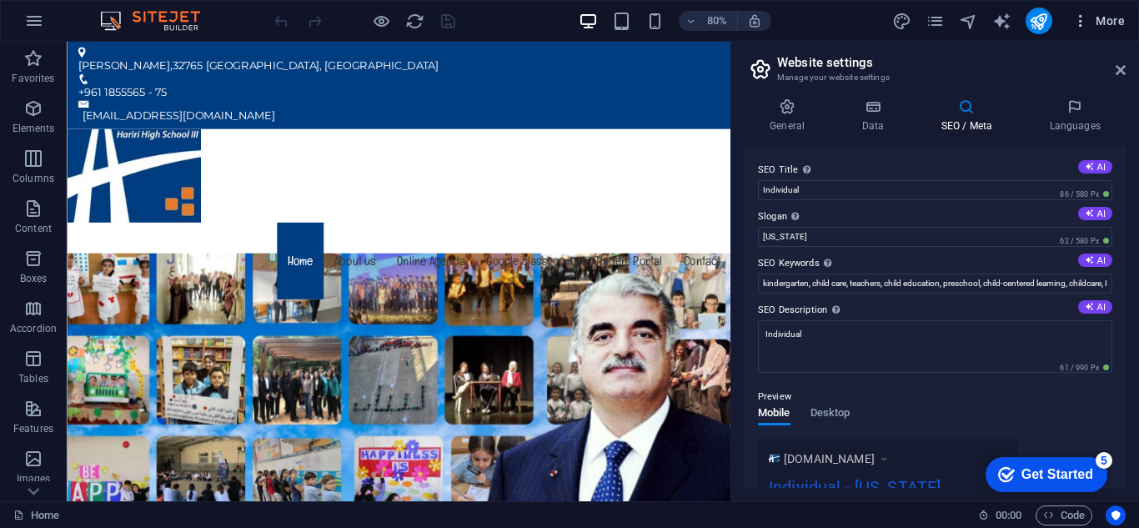
click at [1095, 20] on span "More" at bounding box center [1098, 21] width 53 height 17
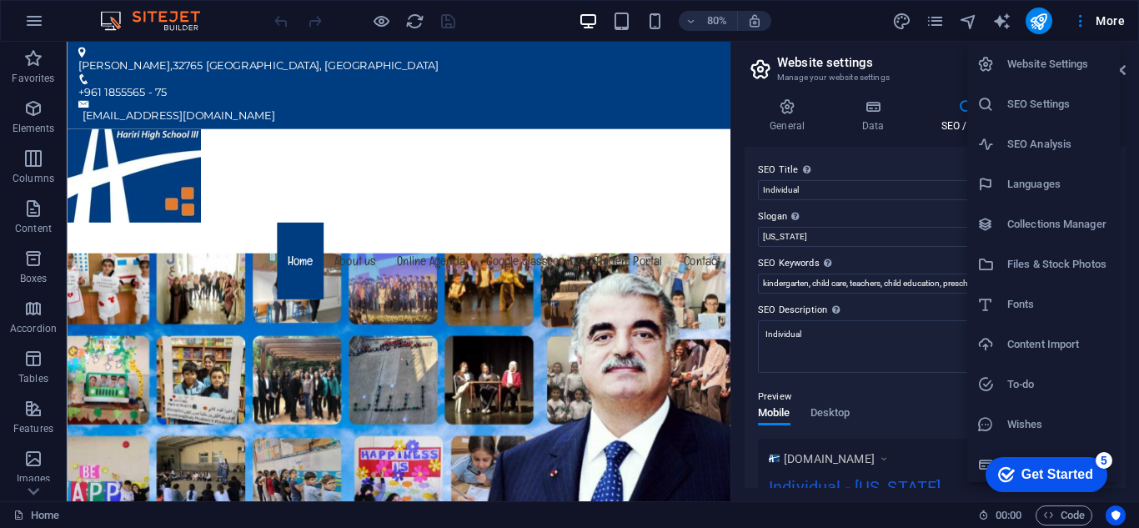
click at [1042, 233] on h6 "Collections Manager" at bounding box center [1058, 224] width 103 height 20
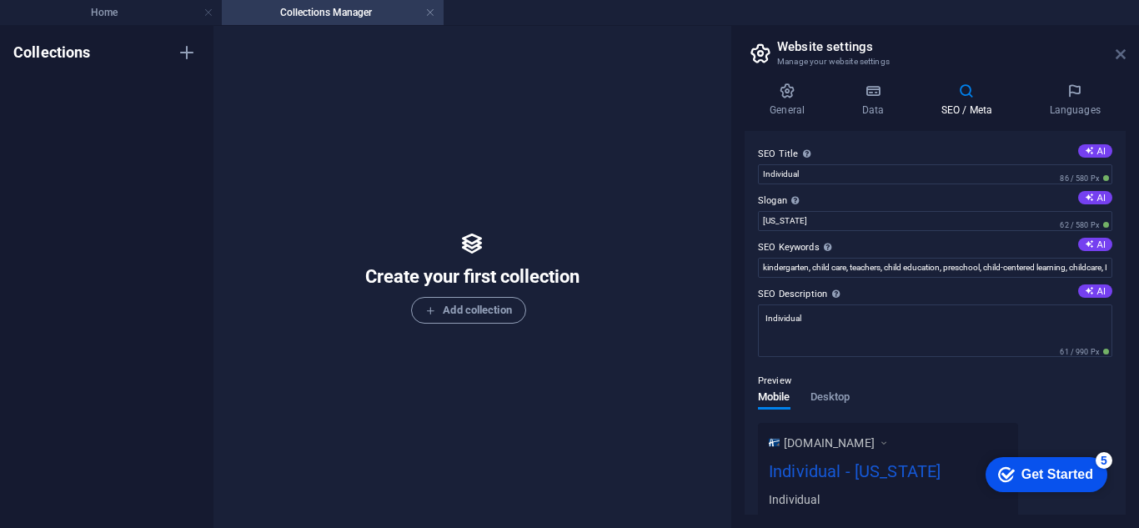
click at [1116, 58] on icon at bounding box center [1121, 54] width 10 height 13
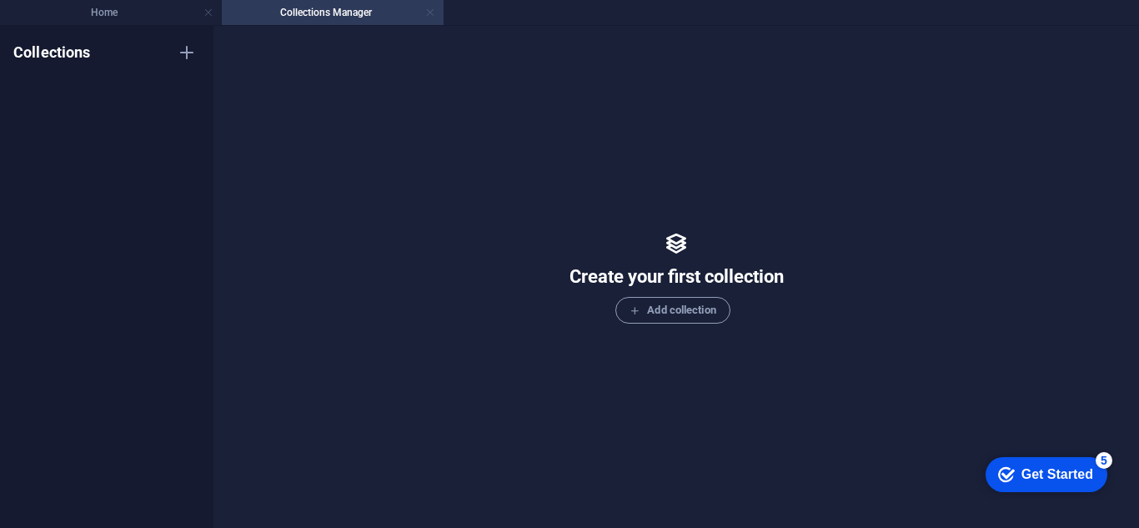
click at [431, 14] on link at bounding box center [430, 13] width 10 height 16
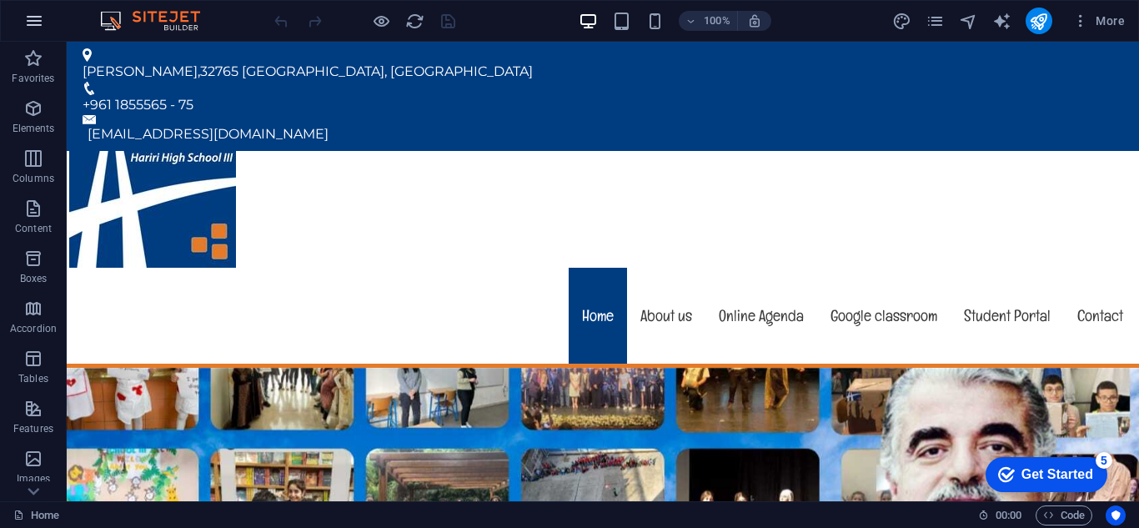
click at [31, 11] on icon "button" at bounding box center [34, 21] width 20 height 20
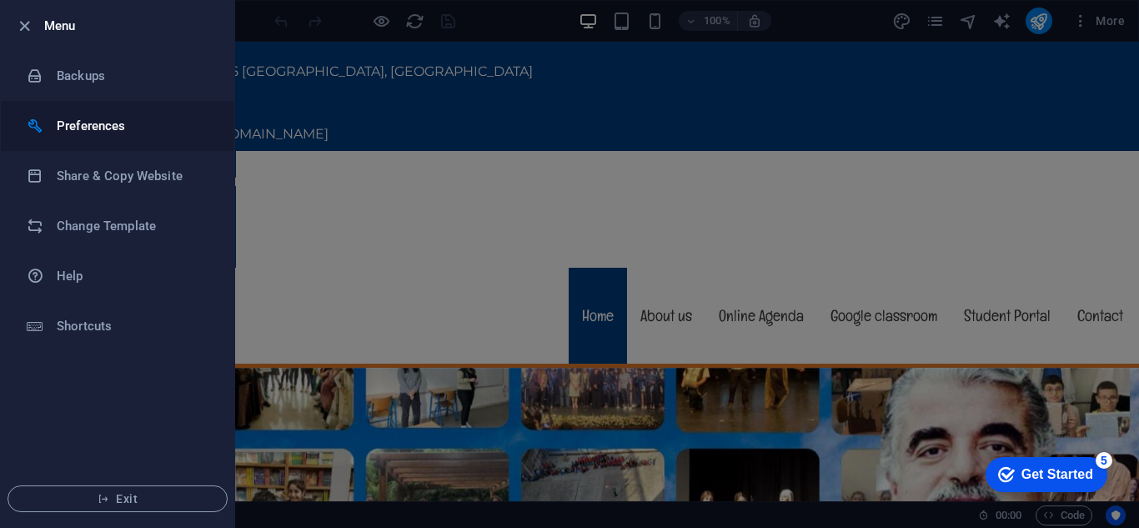
click at [60, 131] on h6 "Preferences" at bounding box center [134, 126] width 154 height 20
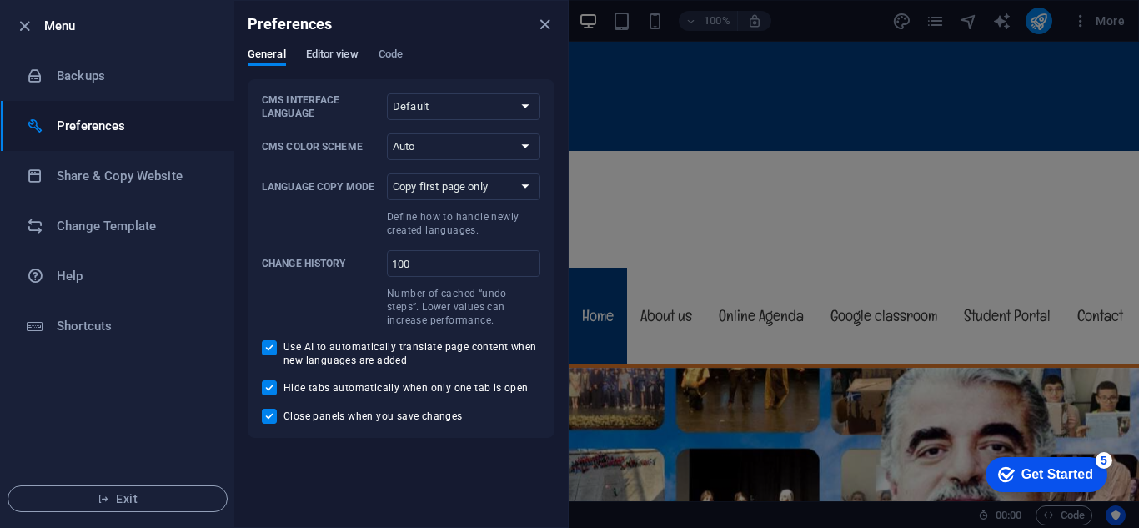
click at [332, 59] on span "Editor view" at bounding box center [332, 55] width 53 height 23
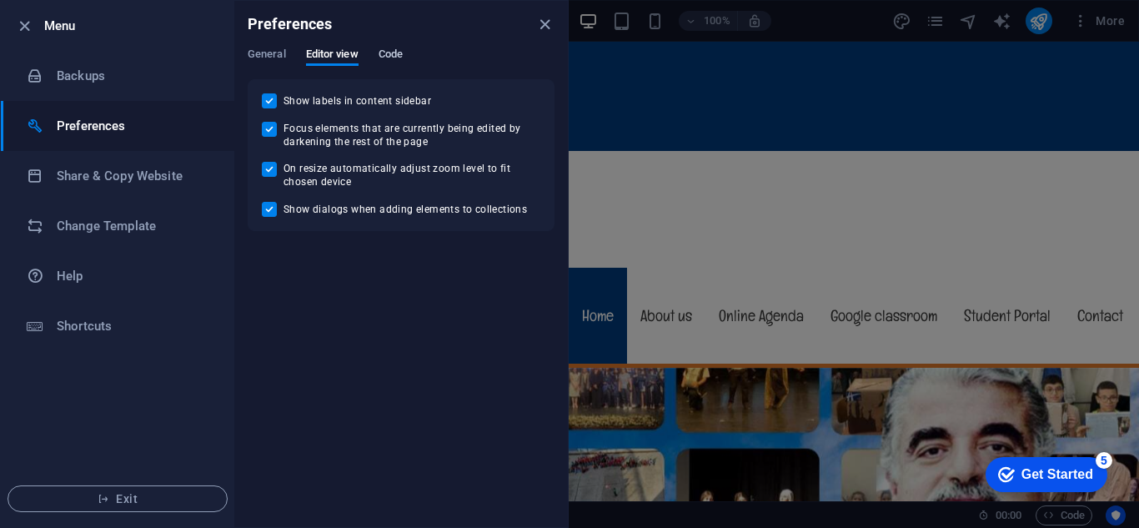
click at [382, 57] on span "Code" at bounding box center [391, 55] width 24 height 23
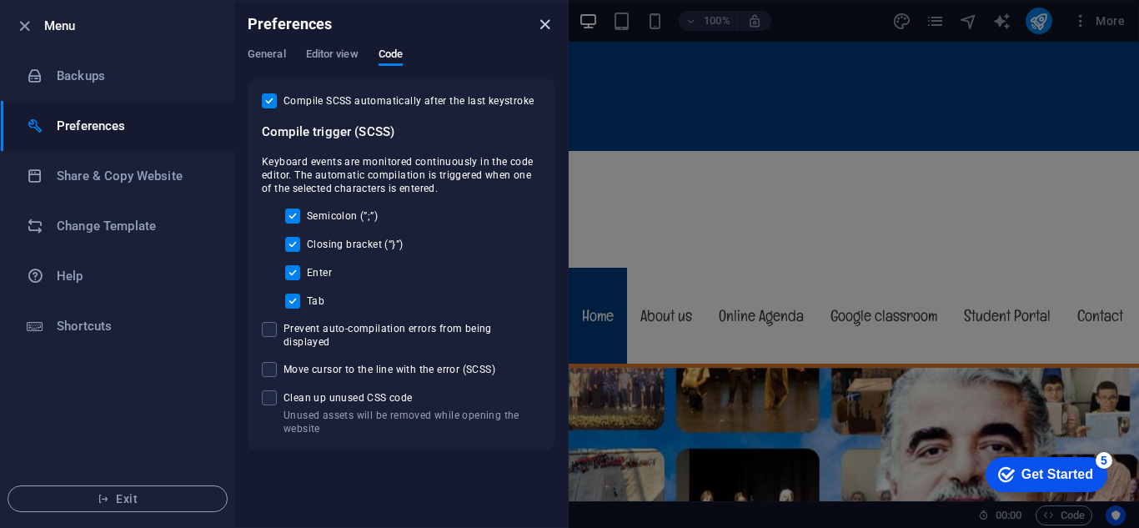
click at [548, 27] on icon "close" at bounding box center [544, 24] width 19 height 19
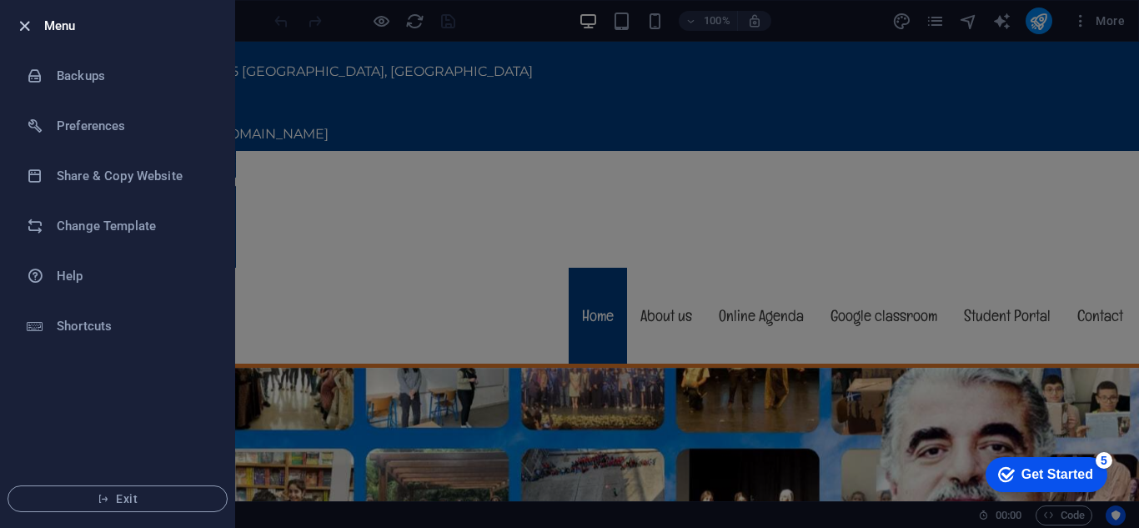
click at [26, 30] on icon "button" at bounding box center [24, 26] width 19 height 19
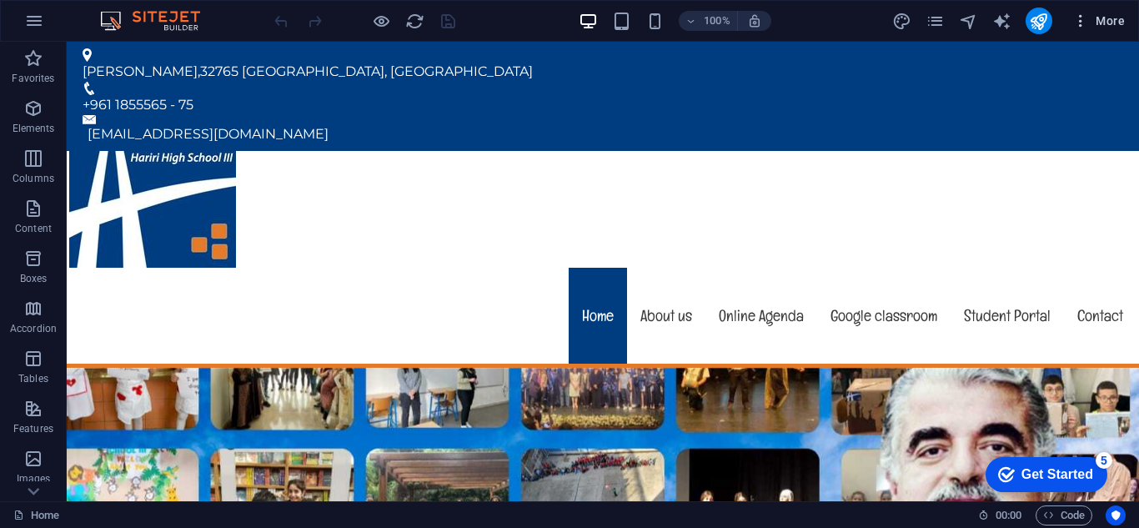
click at [1086, 26] on icon "button" at bounding box center [1080, 21] width 17 height 17
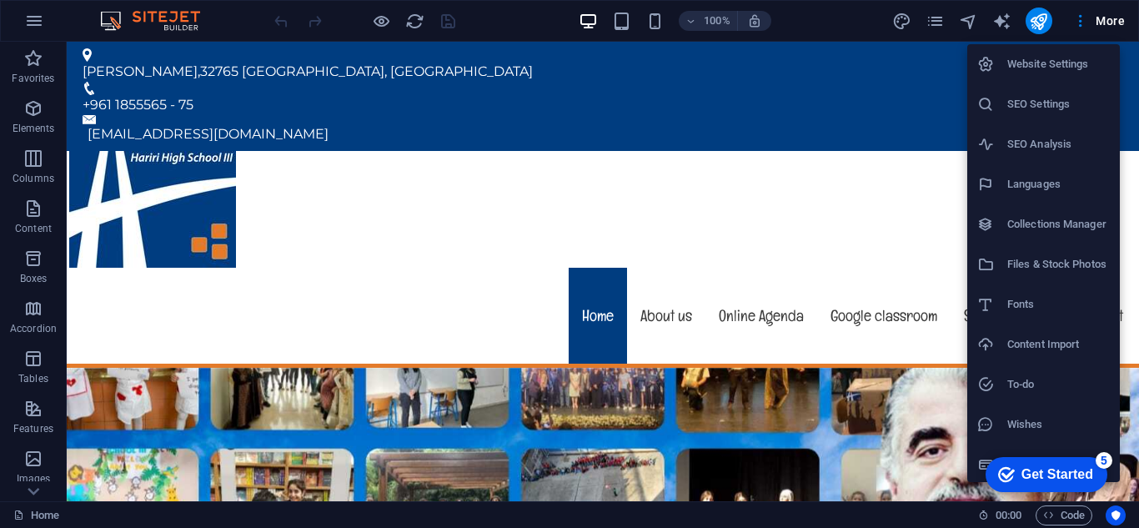
click at [942, 24] on div at bounding box center [569, 264] width 1139 height 528
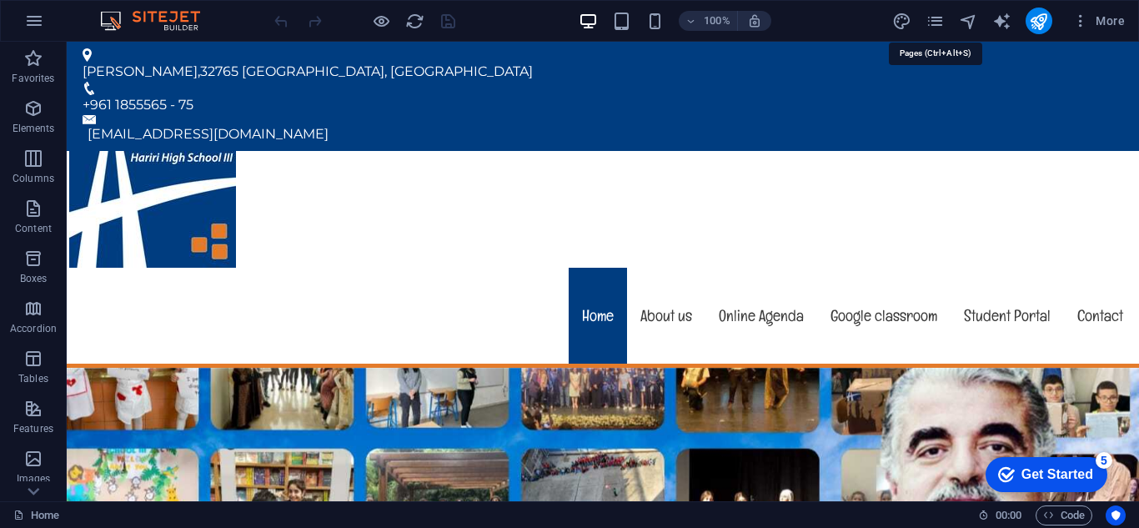
click at [942, 24] on icon "pages" at bounding box center [935, 21] width 19 height 19
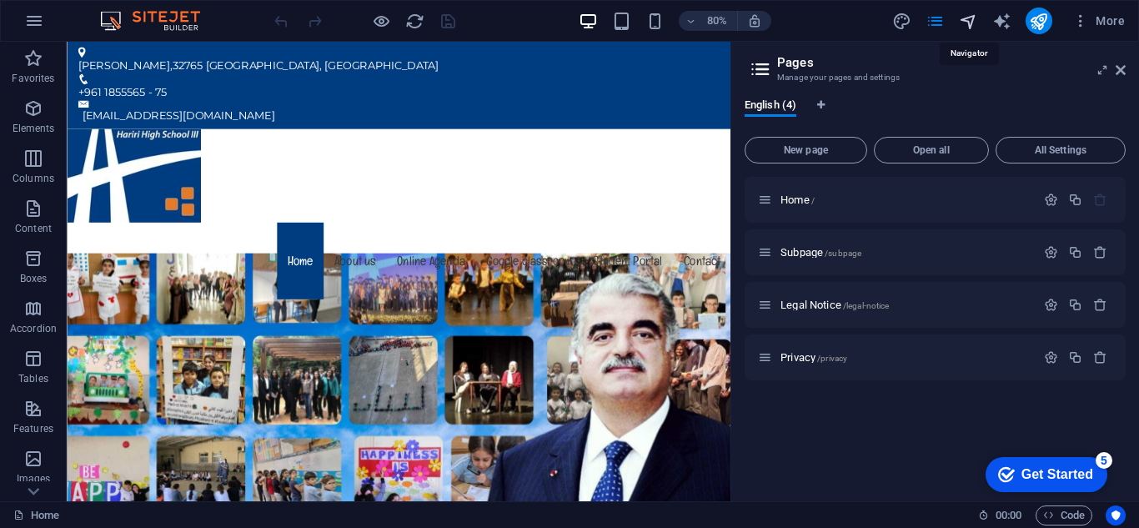
click at [976, 25] on icon "navigator" at bounding box center [968, 21] width 19 height 19
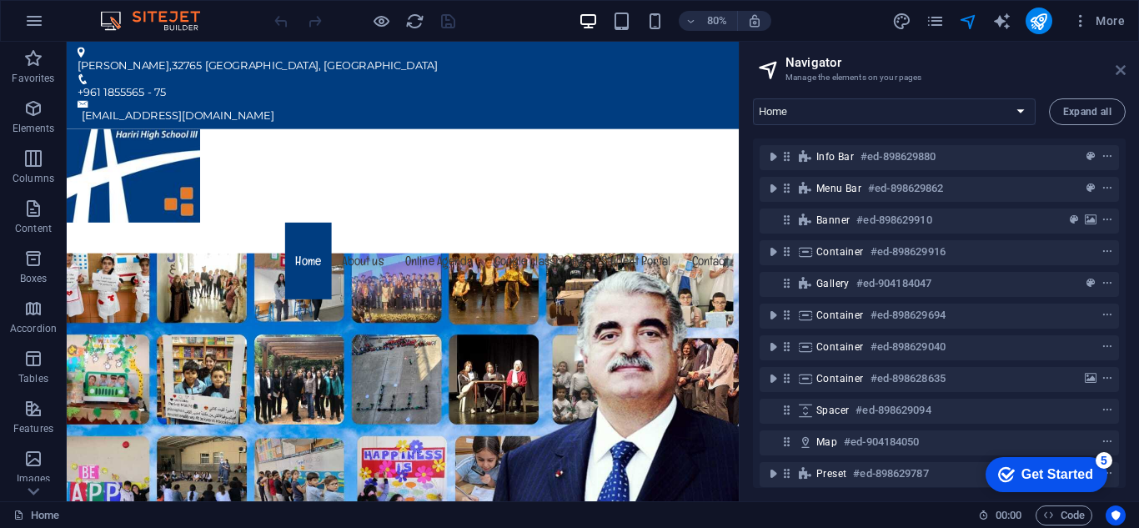
click at [1120, 70] on icon at bounding box center [1121, 69] width 10 height 13
